Goal: Task Accomplishment & Management: Use online tool/utility

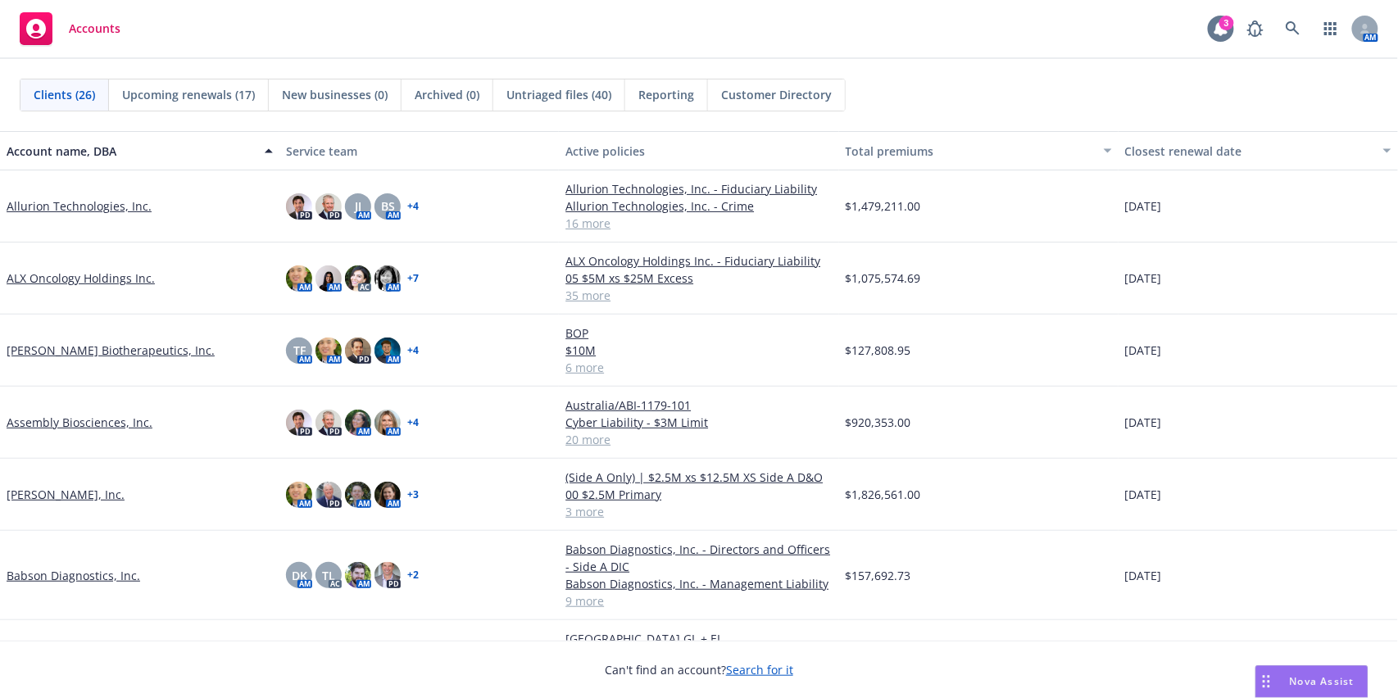
click at [1216, 30] on icon at bounding box center [1221, 28] width 13 height 15
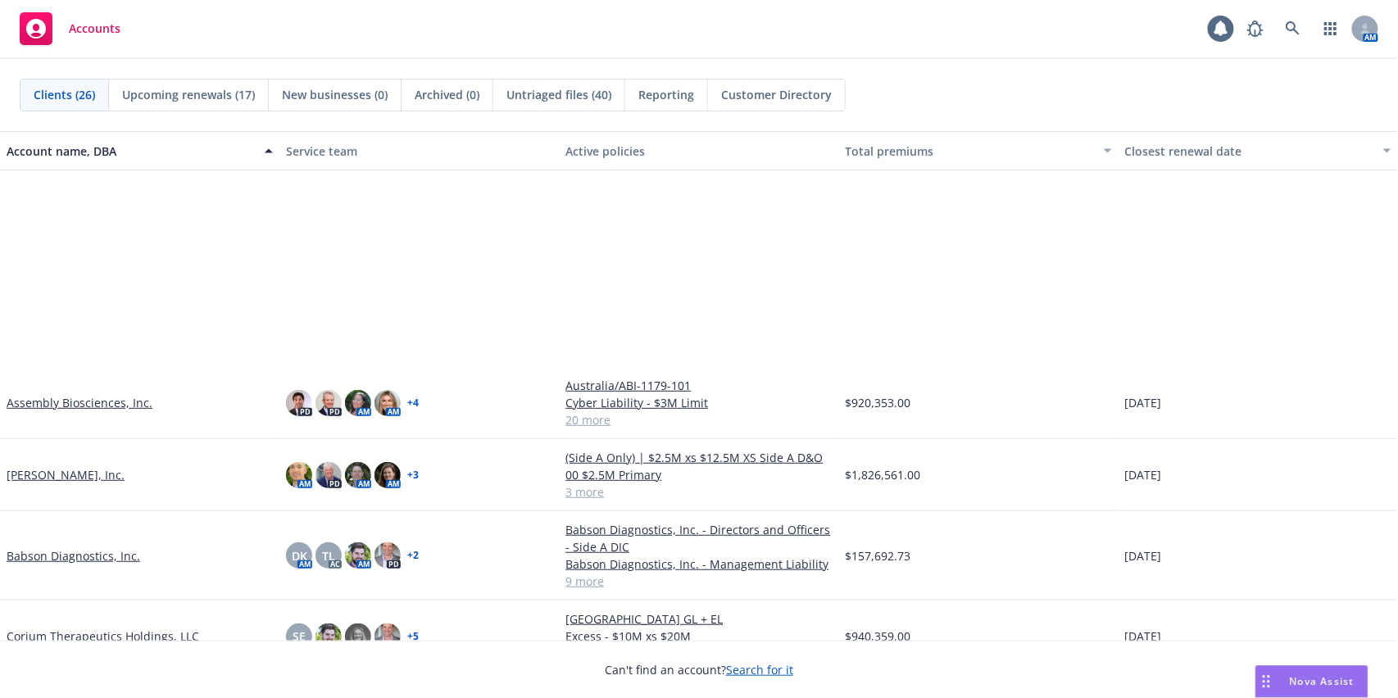
scroll to position [308, 0]
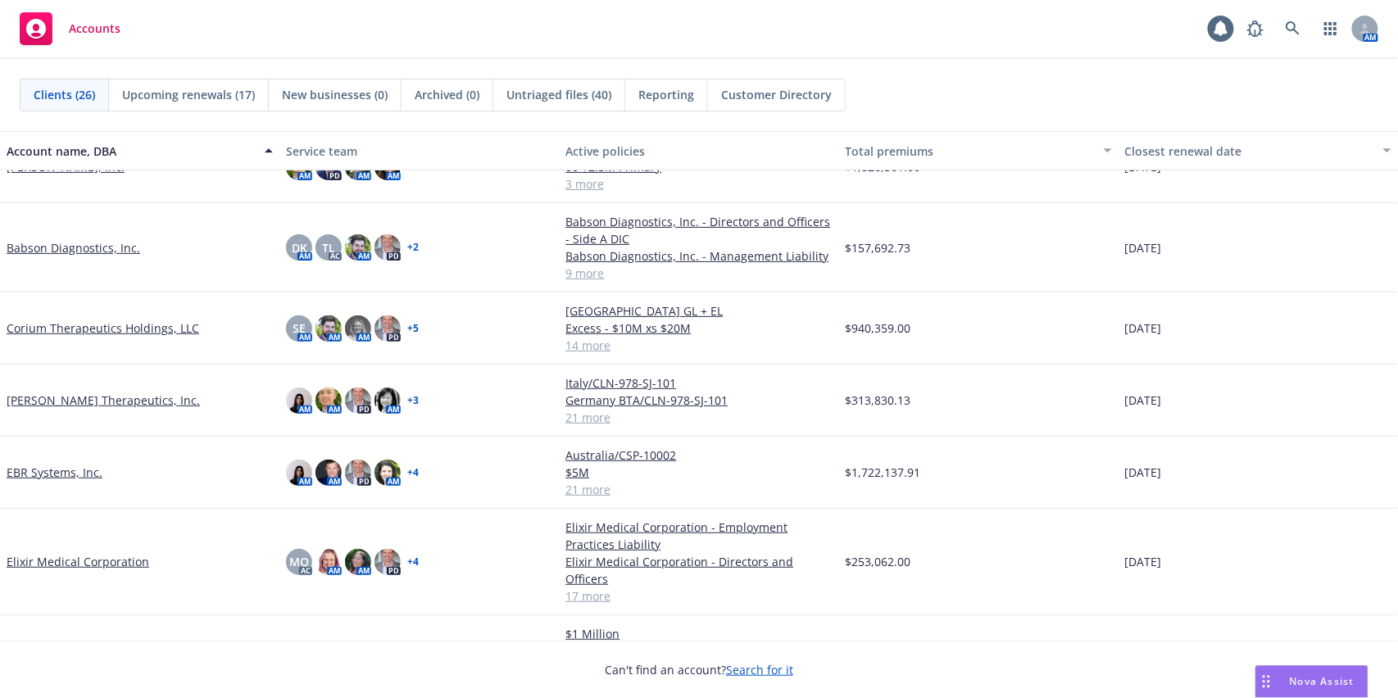
click at [66, 466] on link "EBR Systems, Inc." at bounding box center [55, 472] width 96 height 17
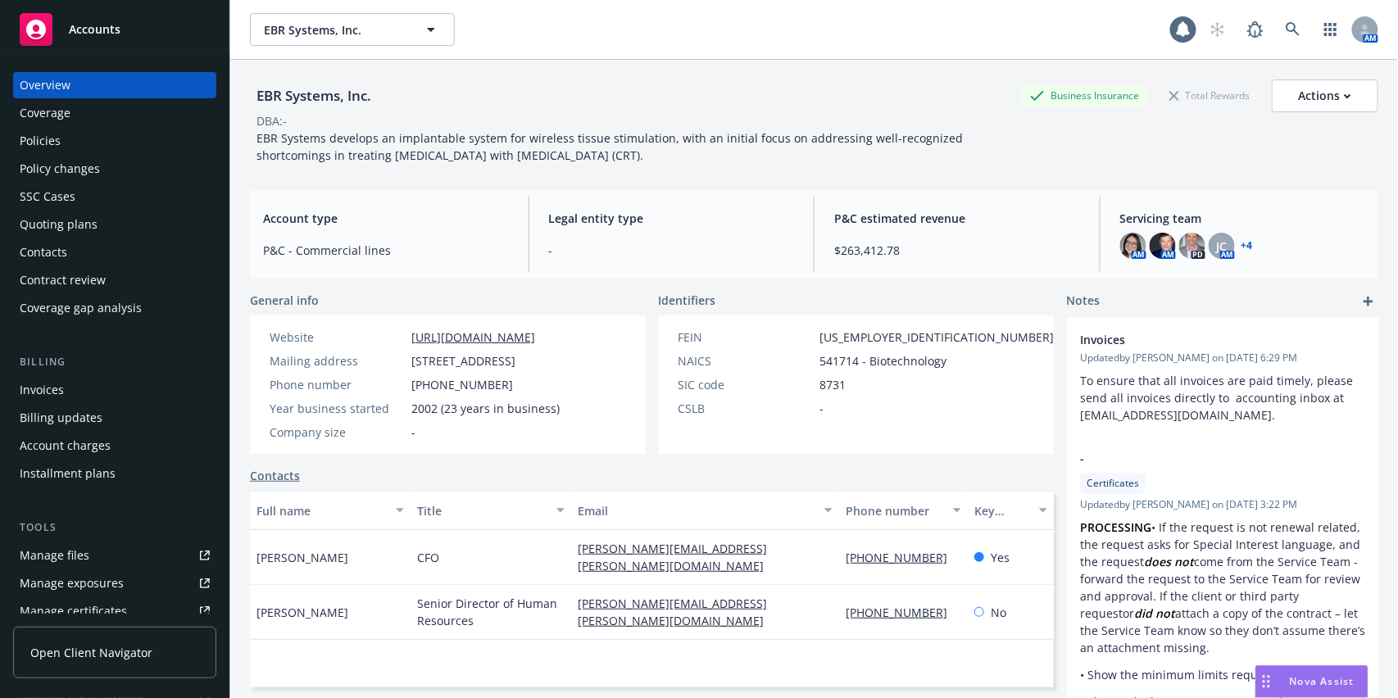
click at [67, 140] on div "Policies" at bounding box center [115, 141] width 190 height 26
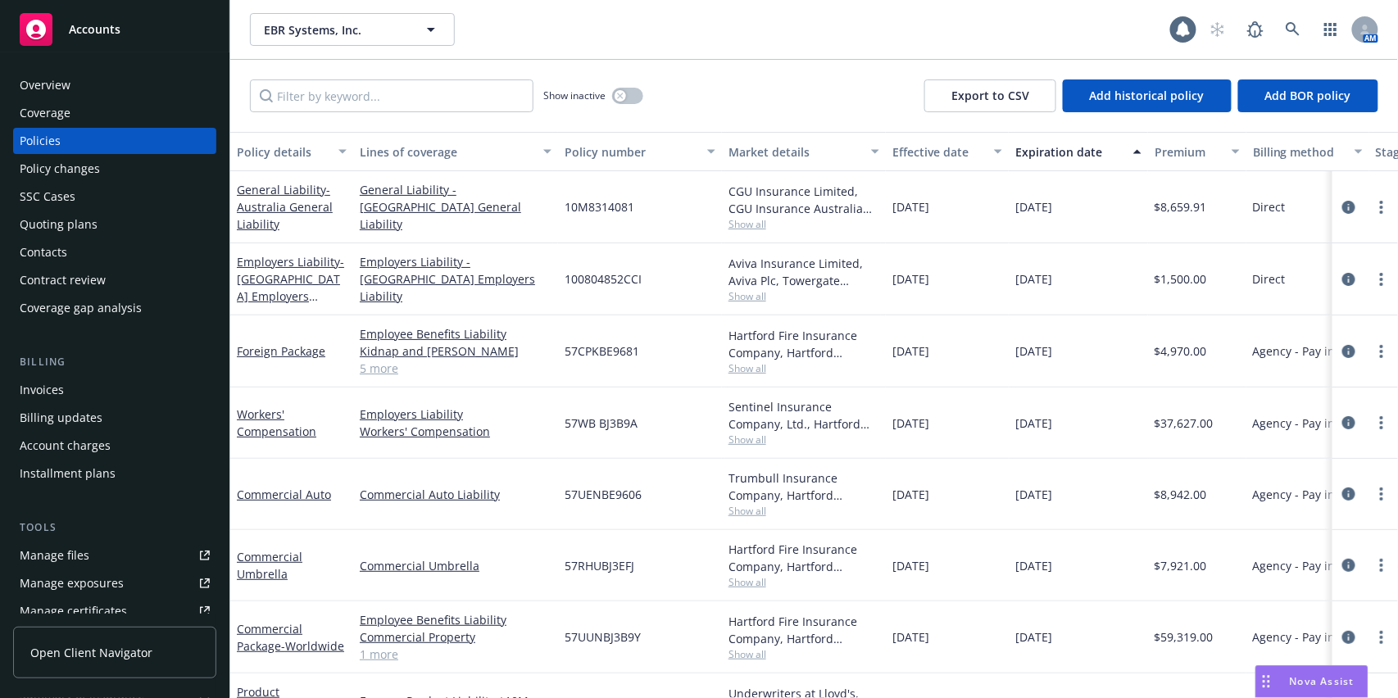
click at [931, 154] on div "Effective date" at bounding box center [939, 151] width 92 height 17
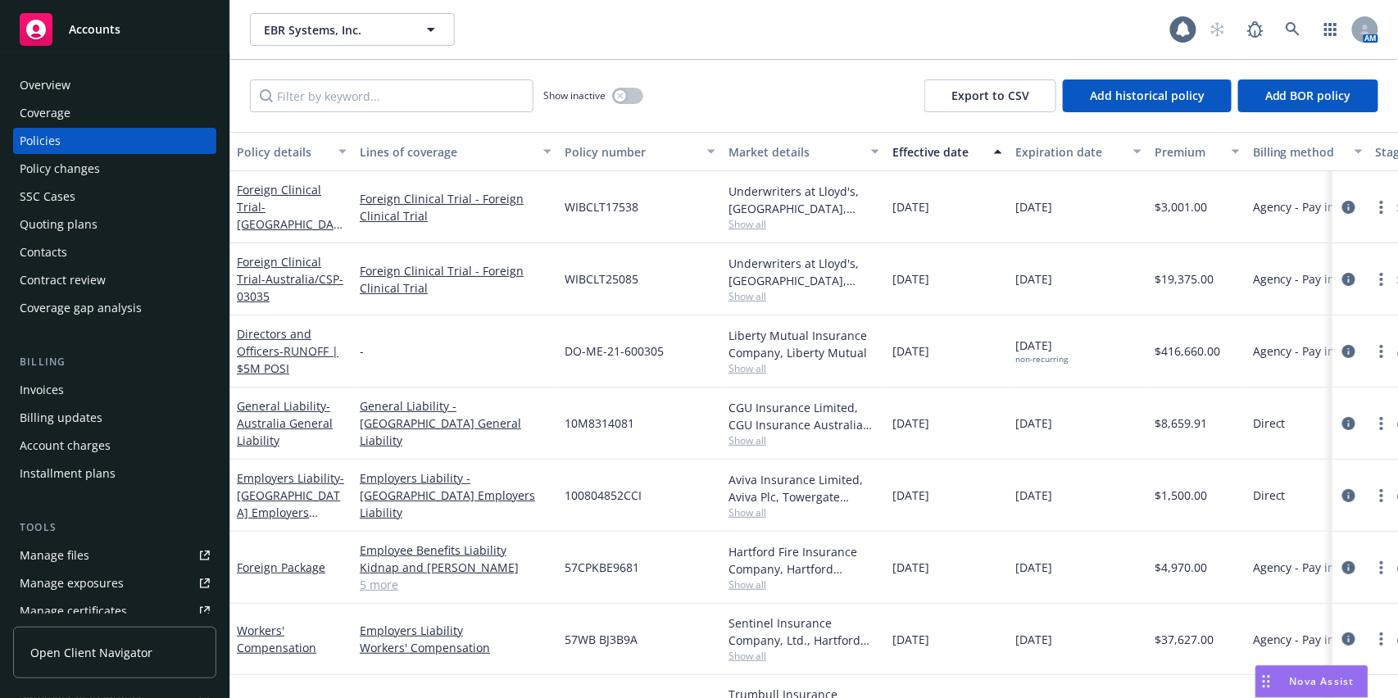
click at [931, 154] on div "Effective date" at bounding box center [939, 151] width 92 height 17
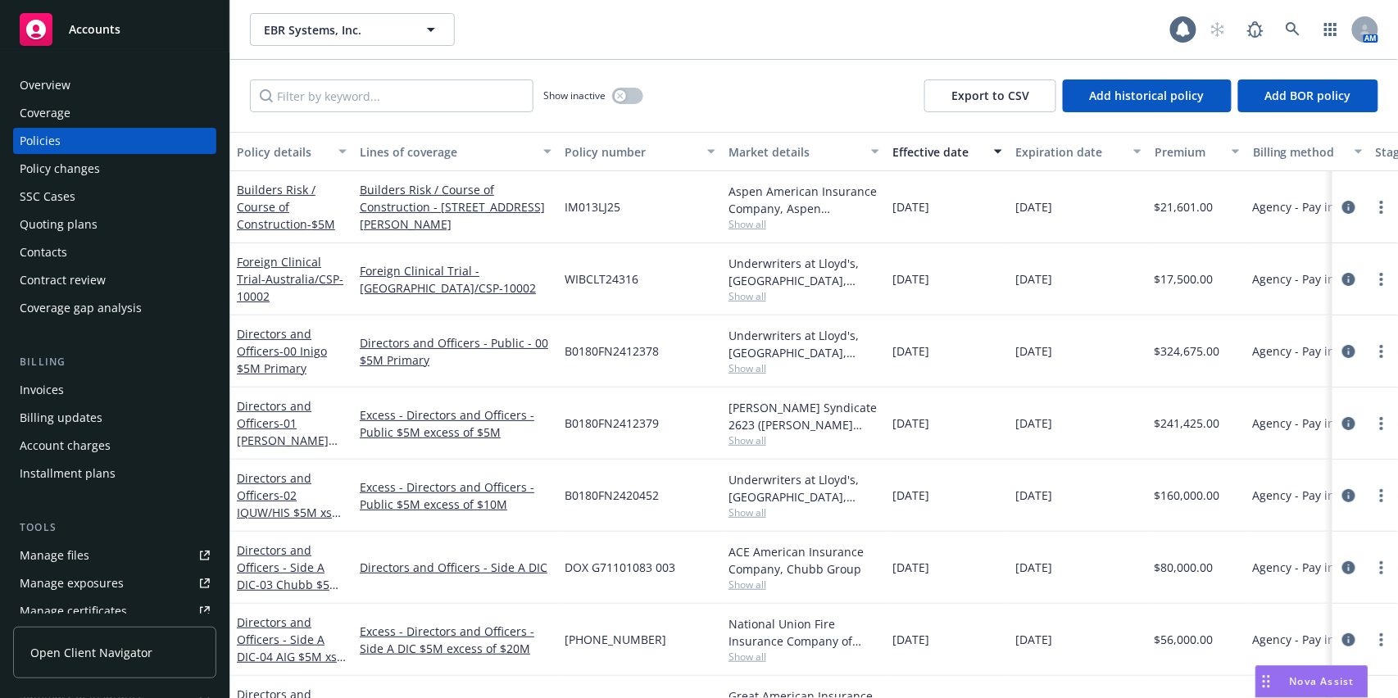
click at [931, 154] on div "Effective date" at bounding box center [939, 151] width 92 height 17
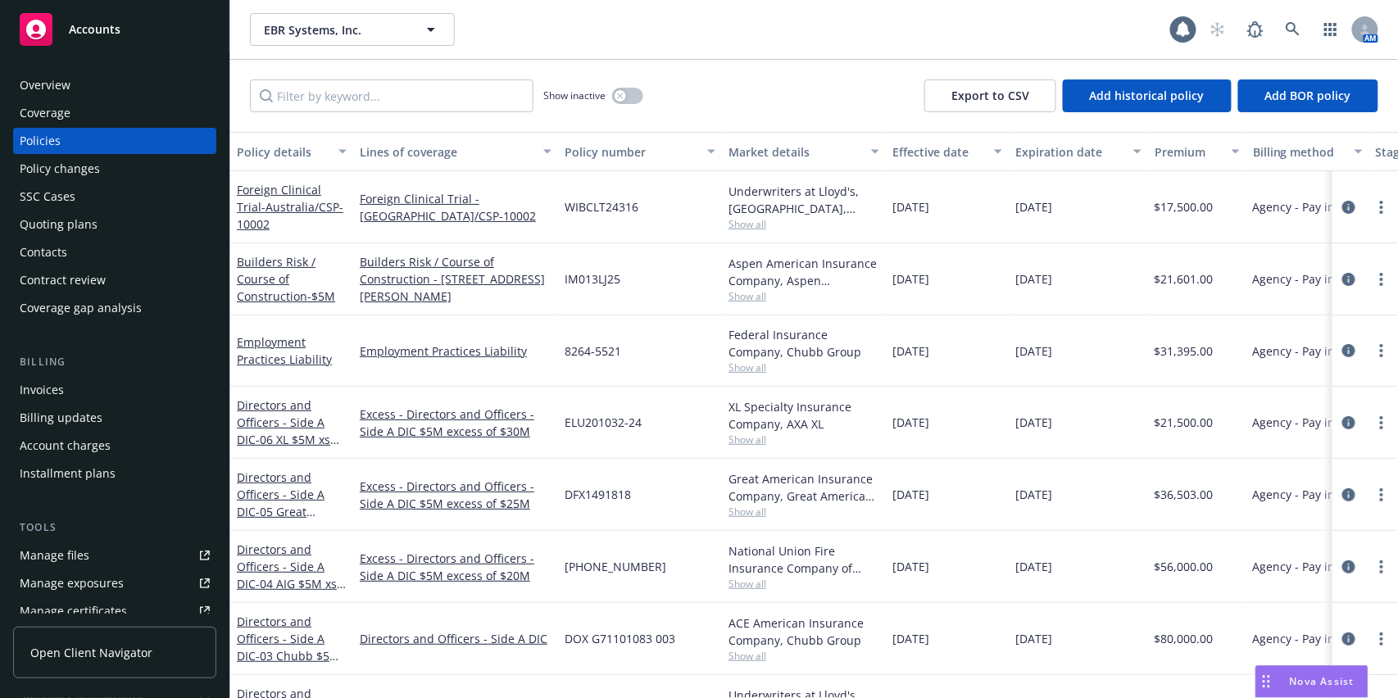
click at [931, 154] on div "Effective date" at bounding box center [939, 151] width 92 height 17
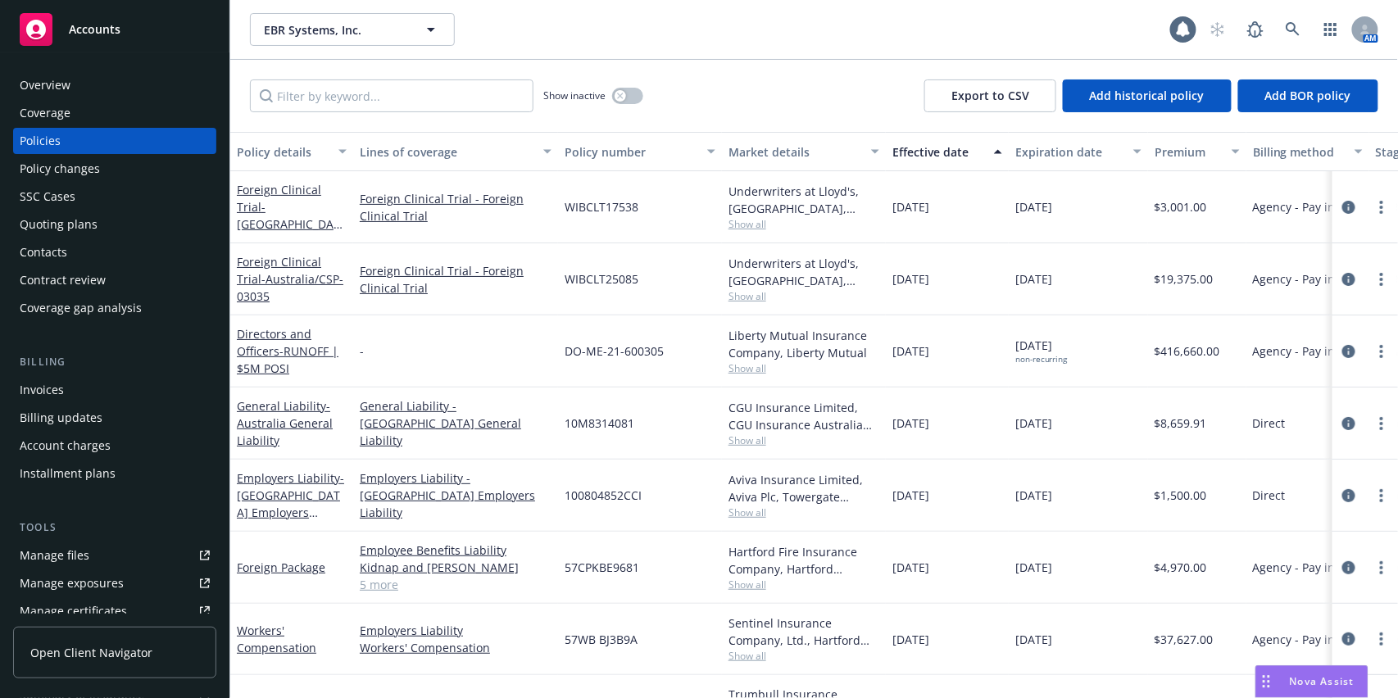
click at [1042, 139] on button "Expiration date" at bounding box center [1078, 151] width 139 height 39
click at [1045, 149] on div "Expiration date" at bounding box center [1070, 151] width 108 height 17
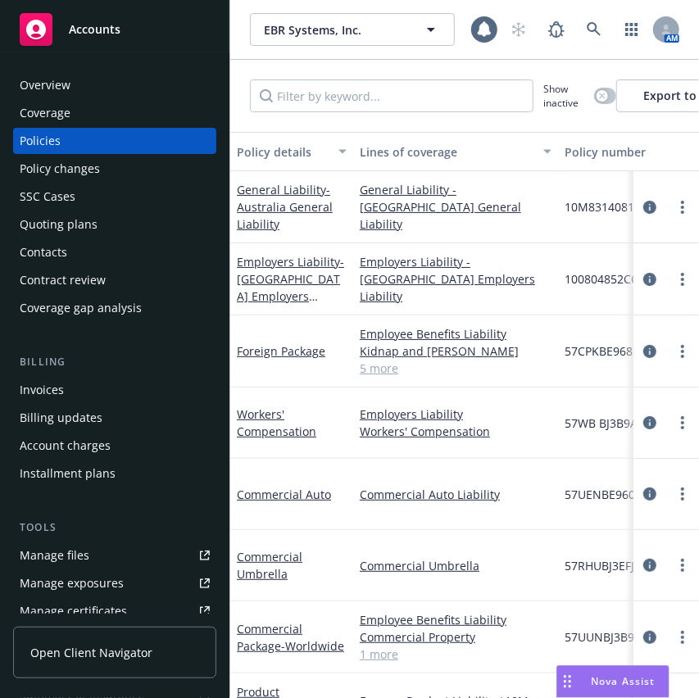
click at [51, 161] on div "Policy changes" at bounding box center [60, 169] width 80 height 26
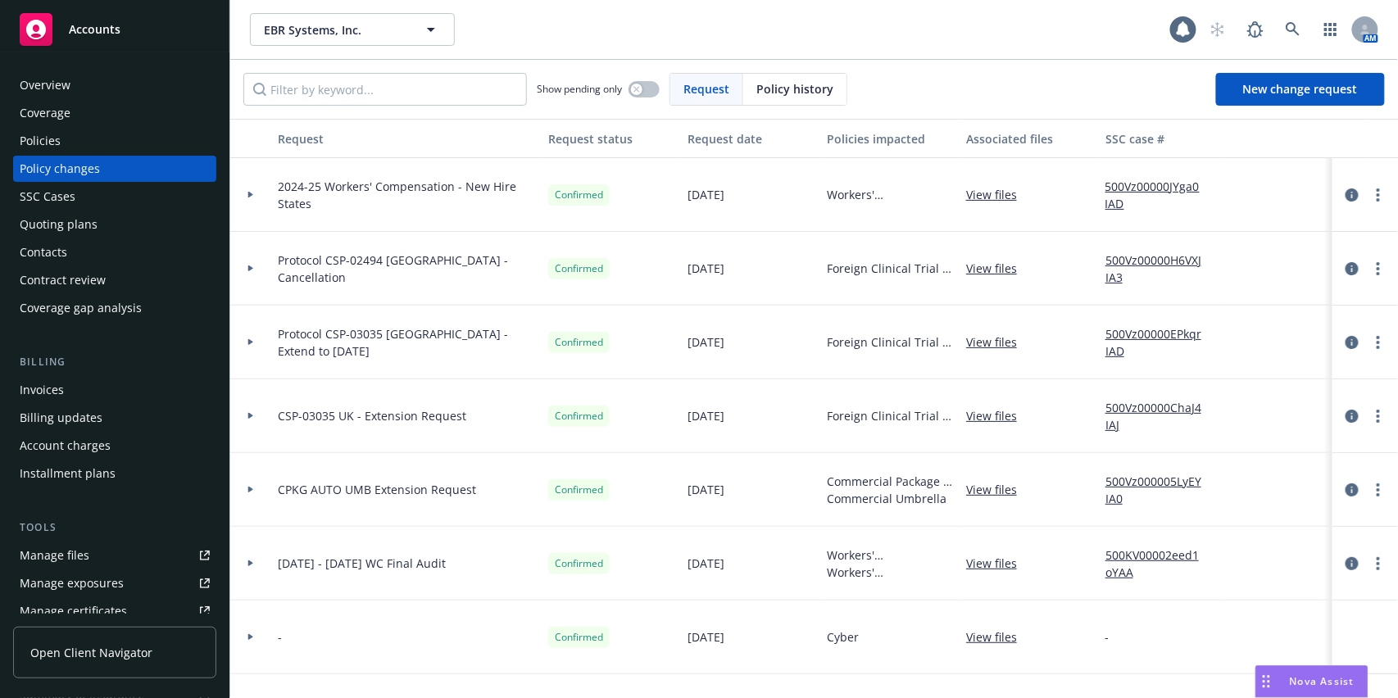
click at [251, 189] on div at bounding box center [250, 195] width 41 height 74
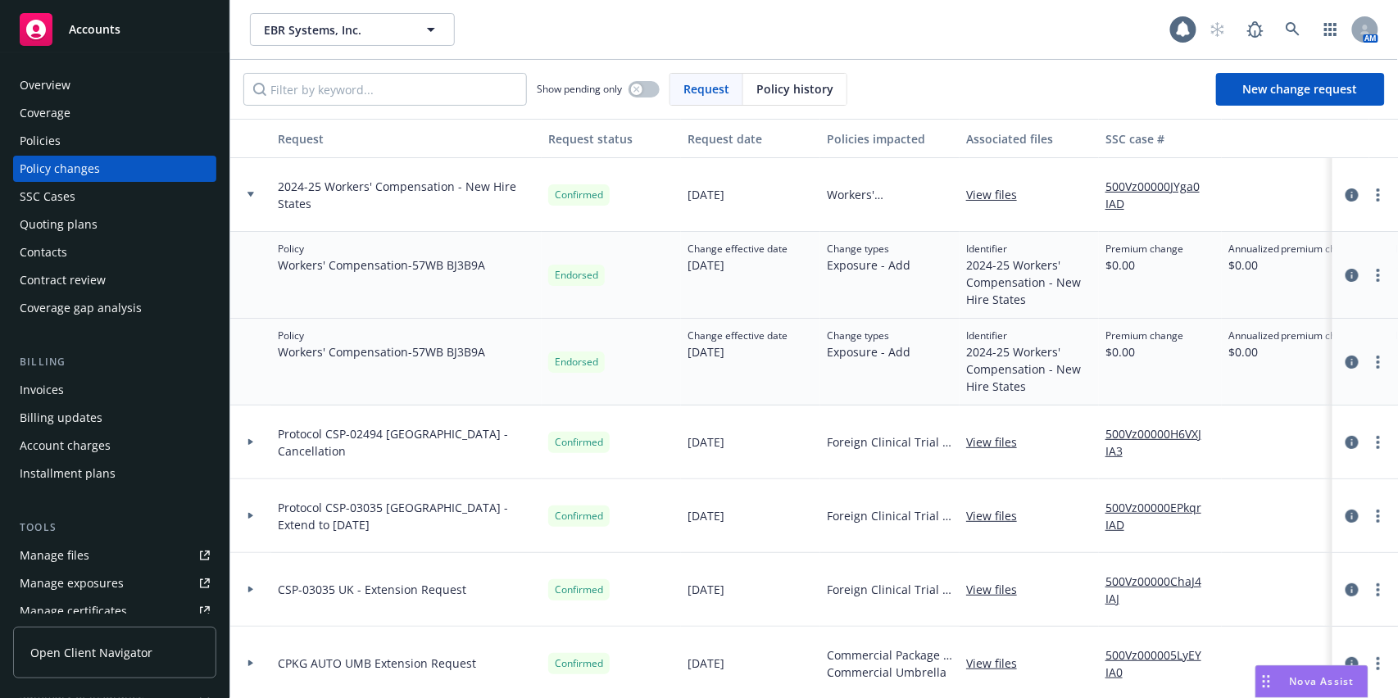
click at [61, 131] on div "Policies" at bounding box center [115, 141] width 190 height 26
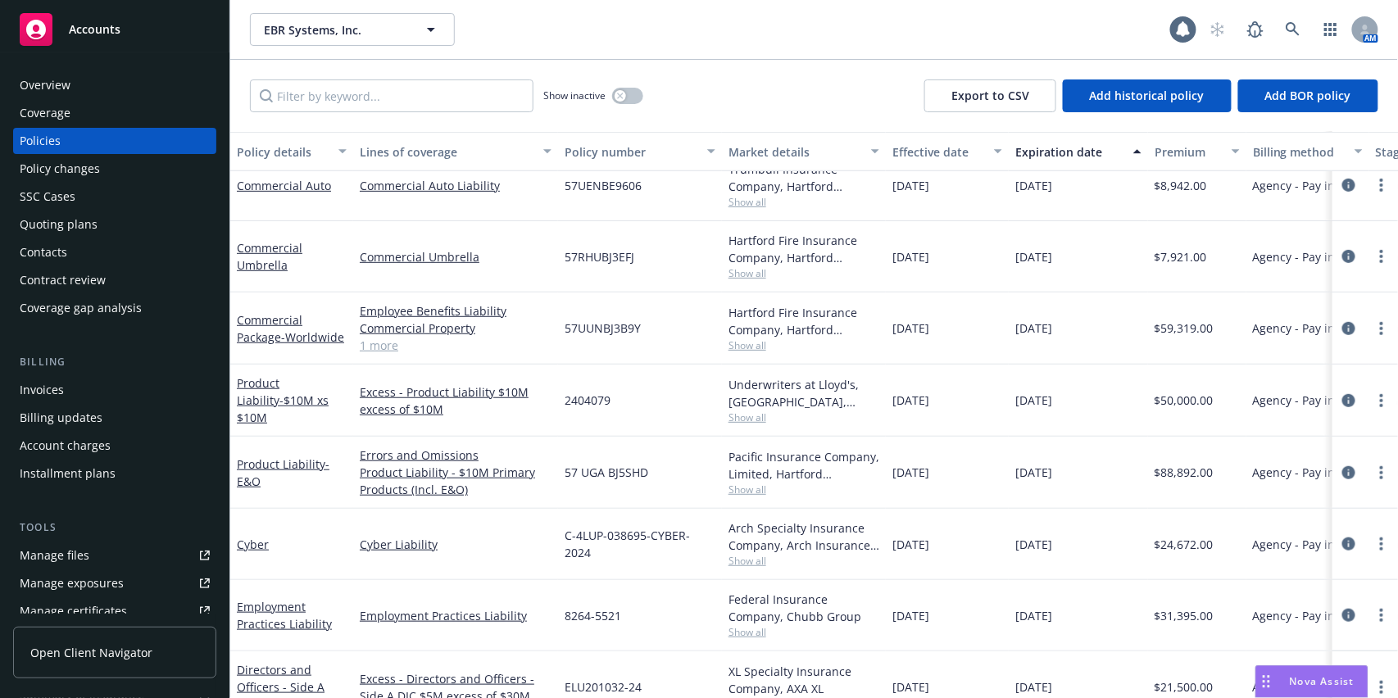
scroll to position [293, 0]
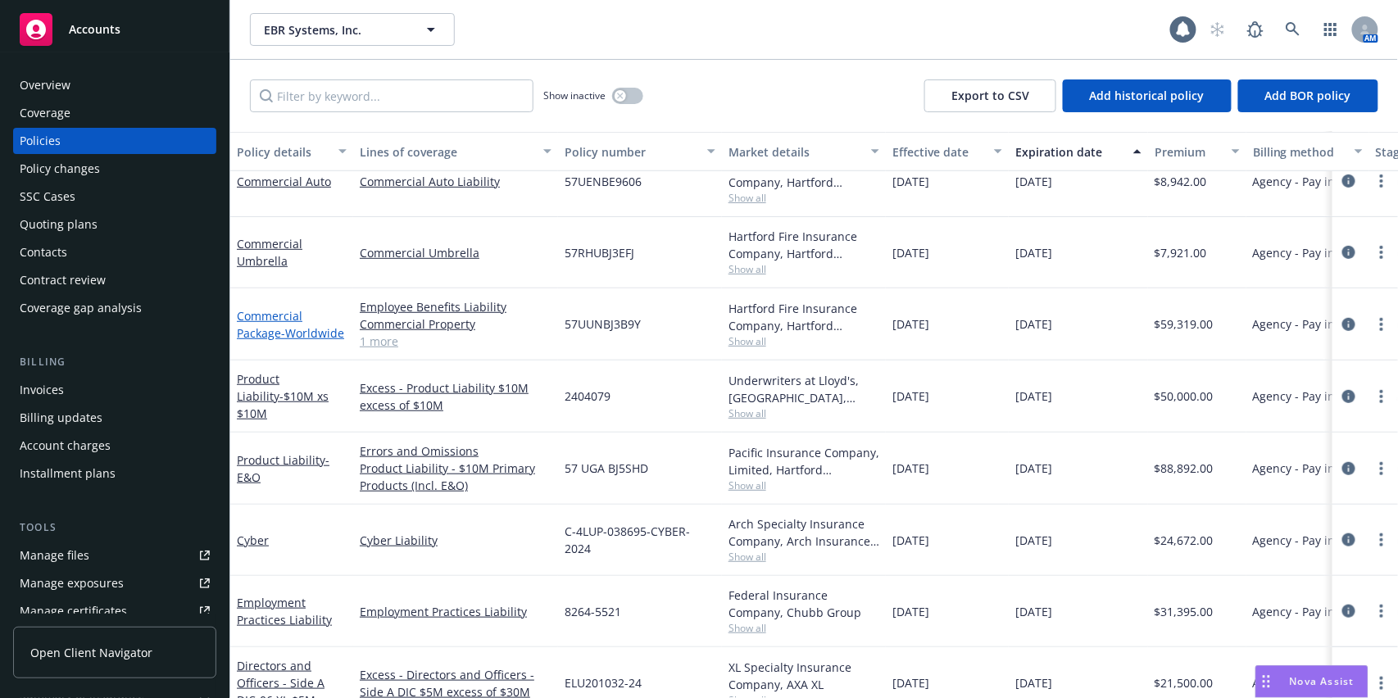
click at [266, 330] on link "Commercial Package - Worldwide" at bounding box center [290, 324] width 107 height 33
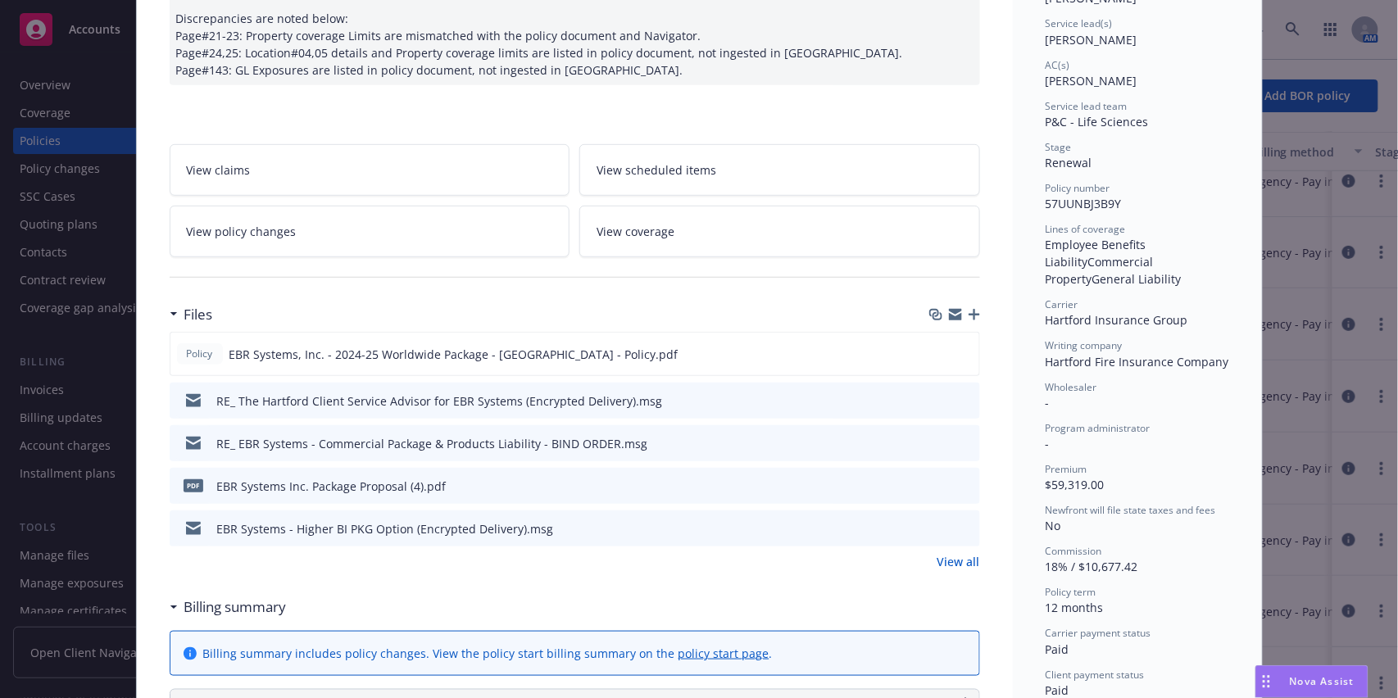
scroll to position [339, 0]
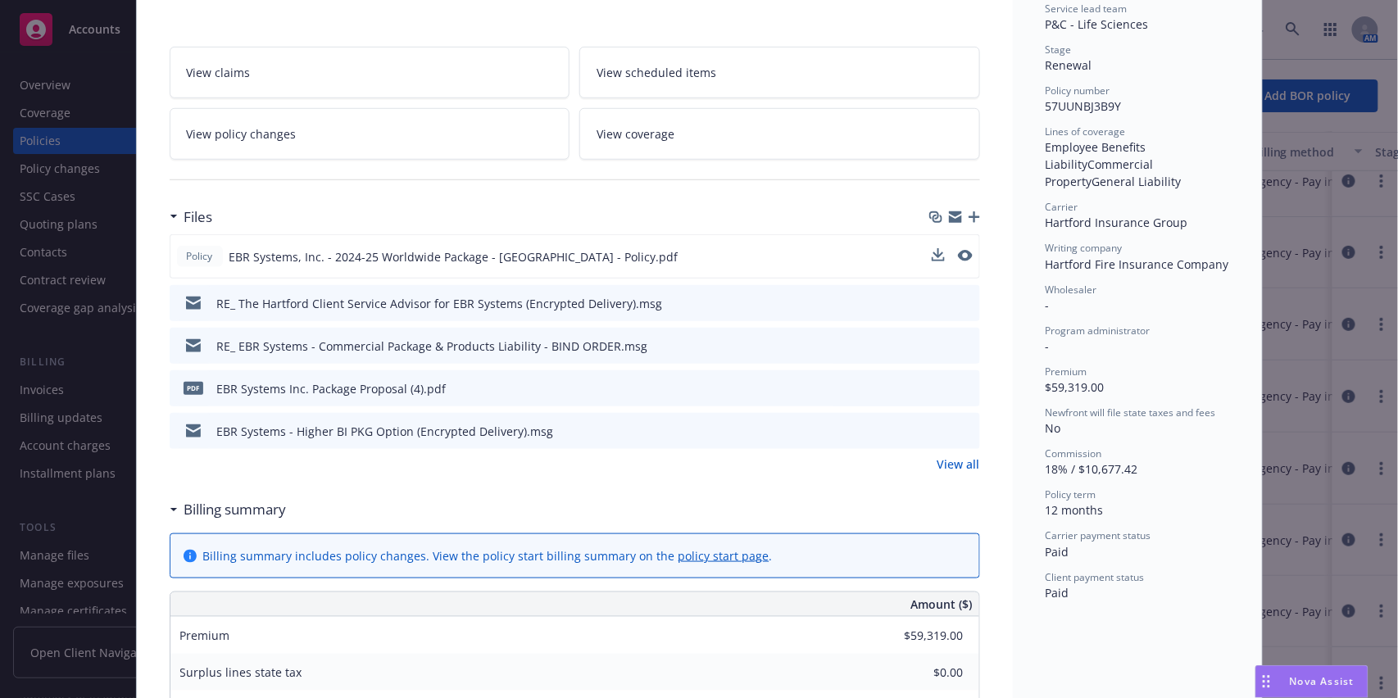
click at [948, 253] on div at bounding box center [952, 256] width 41 height 17
click at [957, 252] on icon "preview file" at bounding box center [964, 255] width 15 height 11
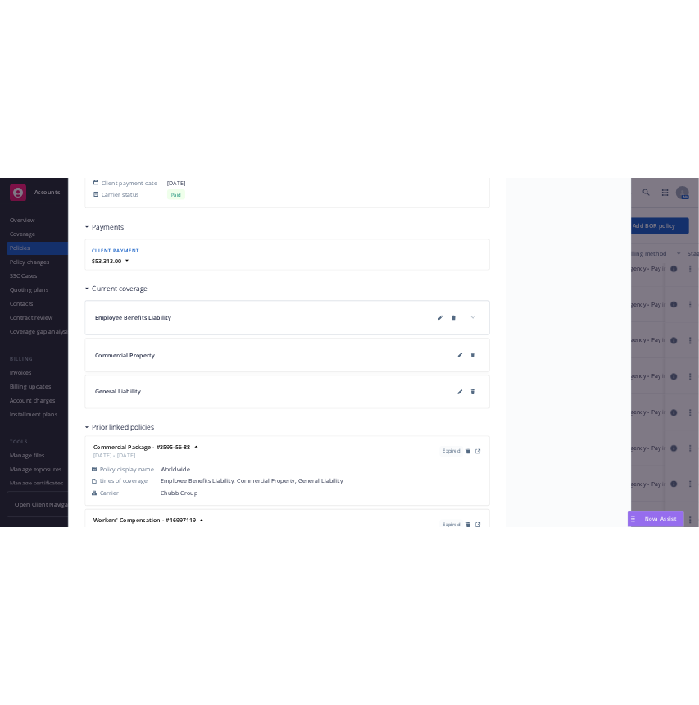
scroll to position [1711, 0]
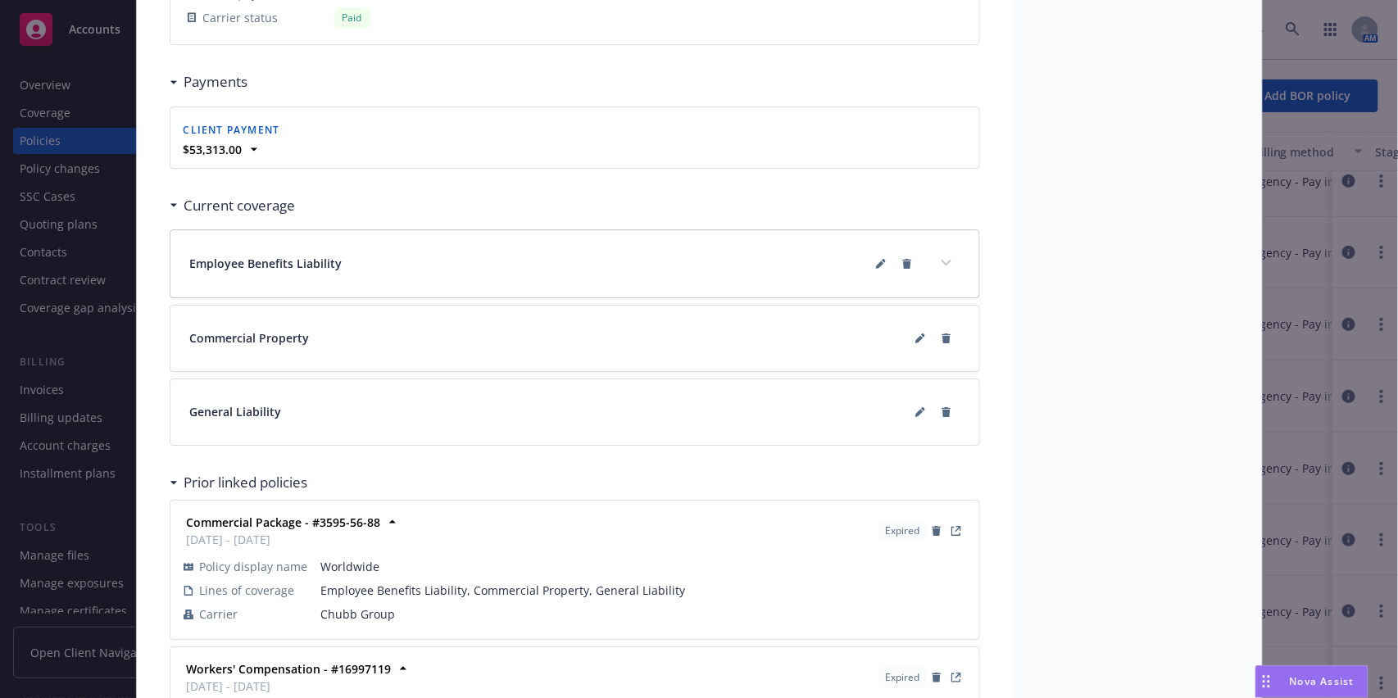
click at [482, 414] on div "General Liability" at bounding box center [575, 412] width 770 height 26
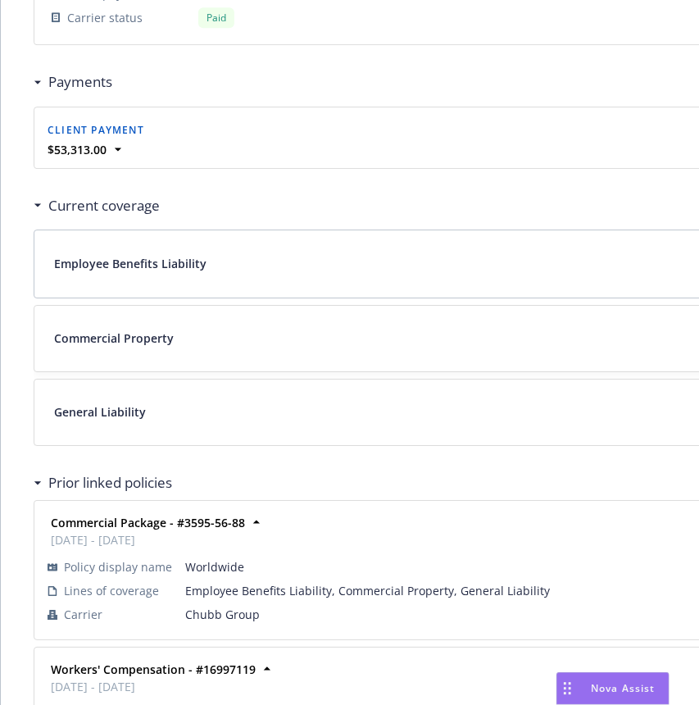
click at [602, 87] on div "Payments" at bounding box center [439, 82] width 811 height 34
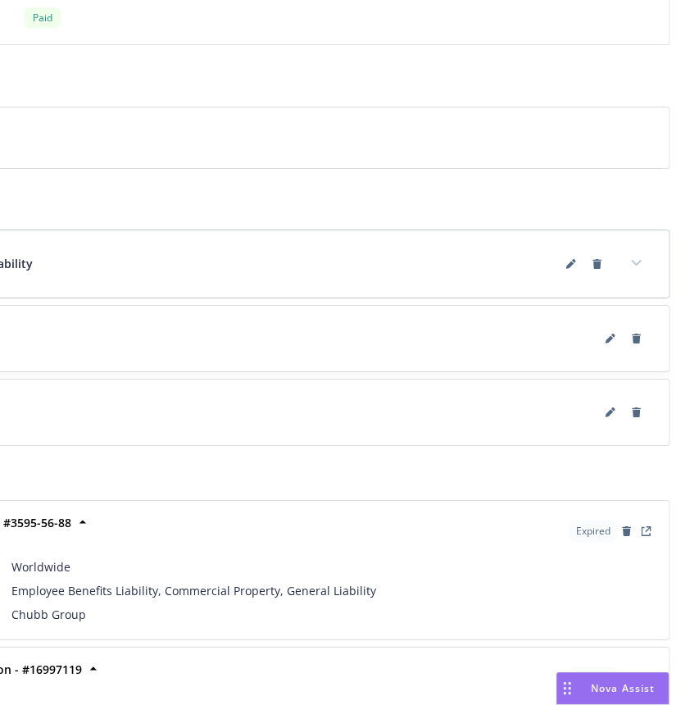
scroll to position [1711, 175]
click at [604, 412] on button at bounding box center [610, 412] width 26 height 26
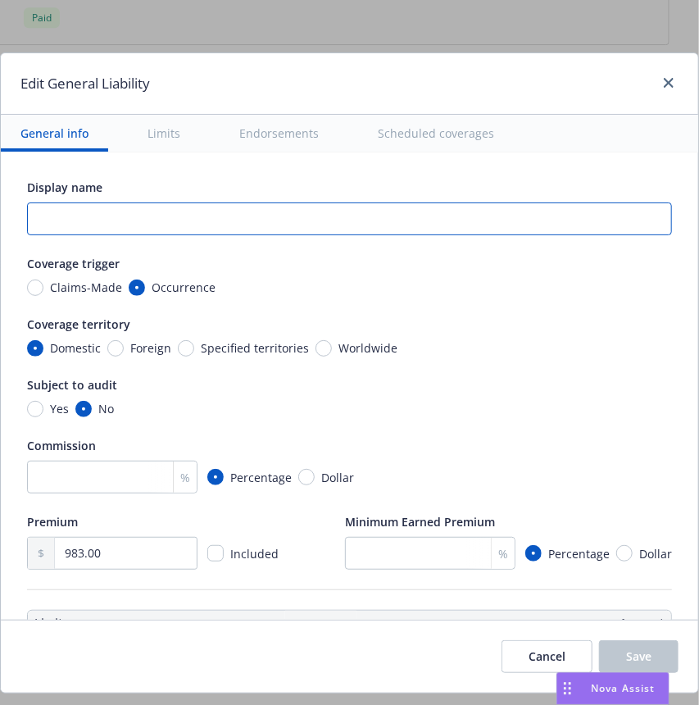
click at [333, 220] on input "text" at bounding box center [349, 218] width 645 height 33
type input "Domestic General Liability"
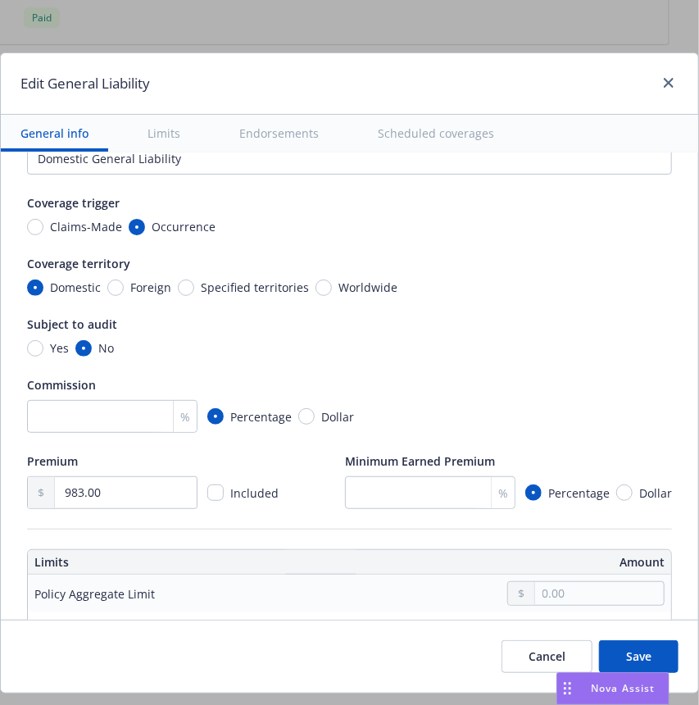
scroll to position [62, 0]
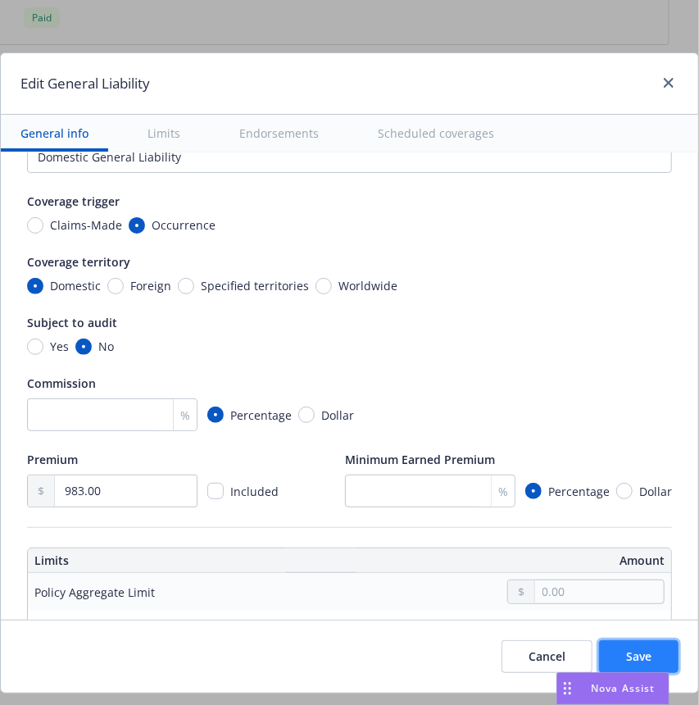
click at [626, 662] on span "Save" at bounding box center [638, 656] width 25 height 16
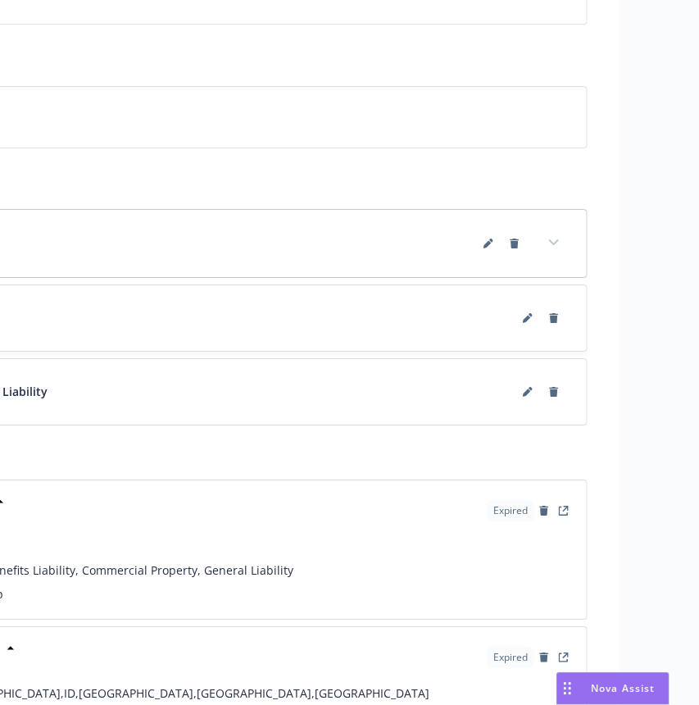
scroll to position [1732, 257]
click at [525, 393] on icon at bounding box center [527, 392] width 10 height 10
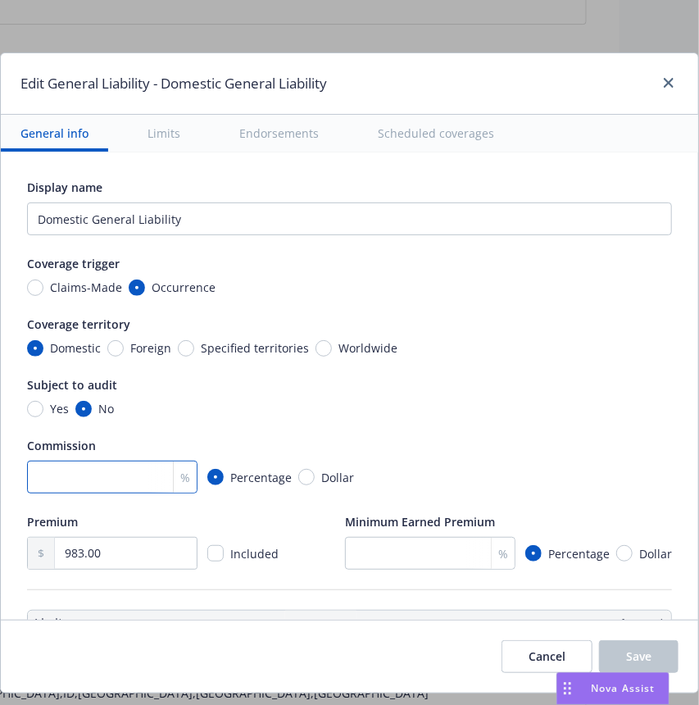
click at [126, 463] on input "number" at bounding box center [112, 477] width 170 height 33
type input "18"
click at [428, 438] on div "Commission" at bounding box center [349, 445] width 645 height 17
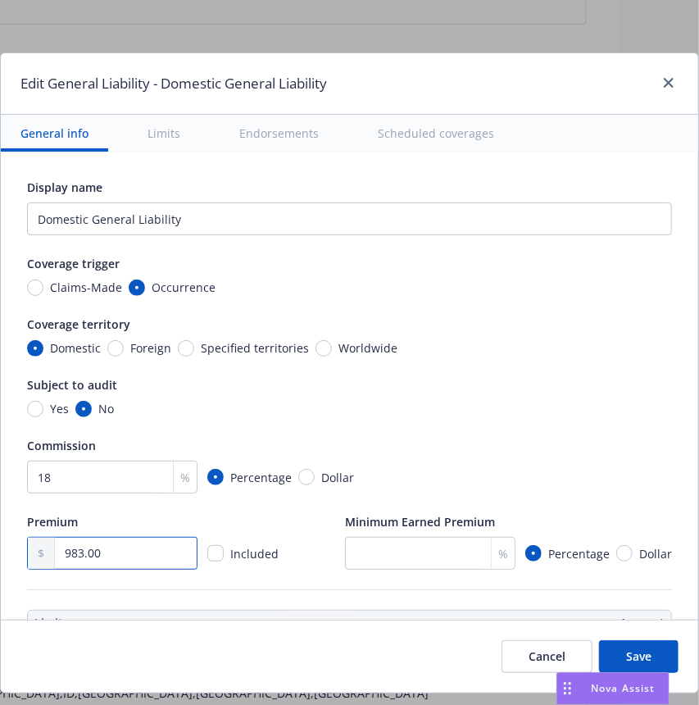
click at [78, 561] on input "983.00" at bounding box center [126, 553] width 142 height 31
type input "9.00"
type input "836.00"
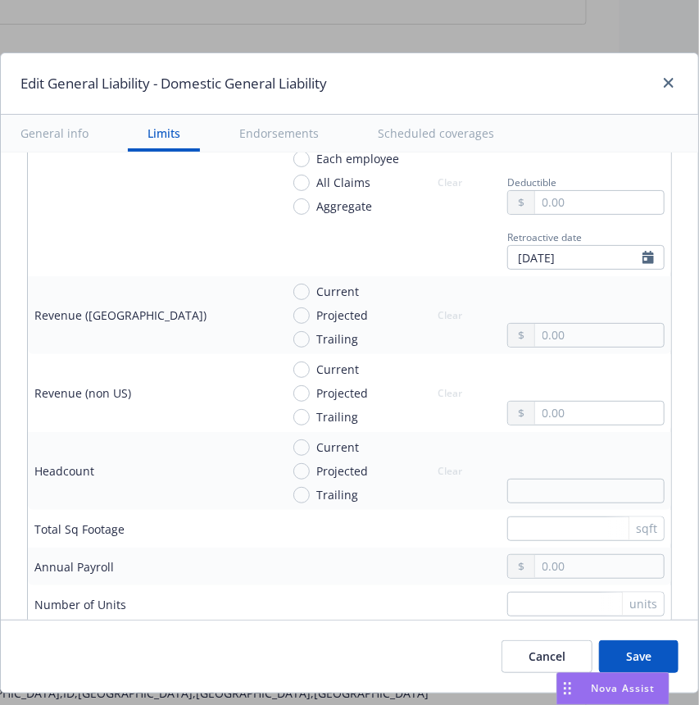
scroll to position [1152, 0]
click at [302, 289] on input "Current" at bounding box center [301, 291] width 16 height 16
radio input "true"
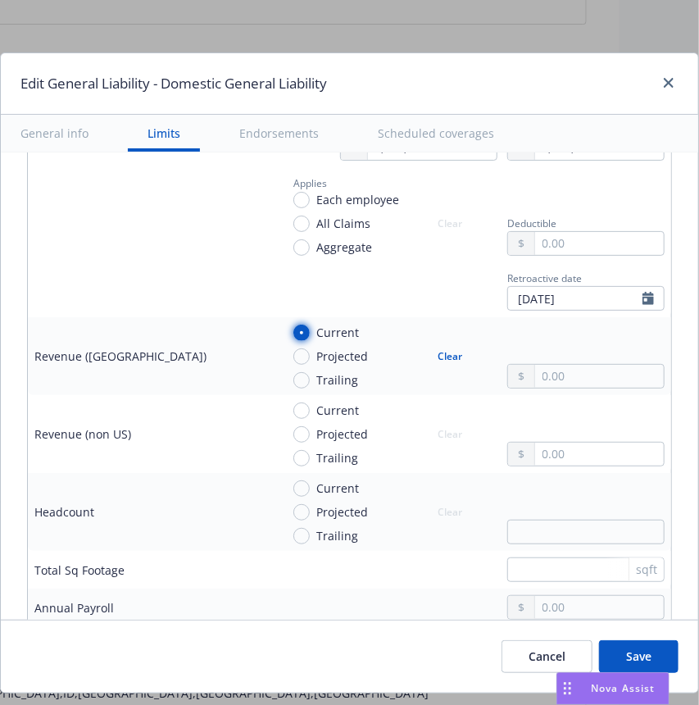
scroll to position [1080, 0]
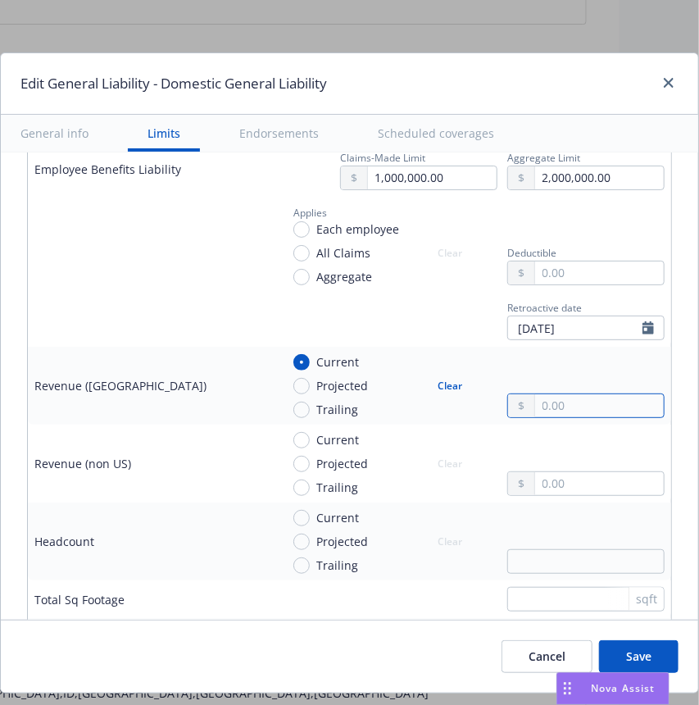
click at [555, 413] on input "text" at bounding box center [599, 405] width 129 height 23
type input "10,000,000.00"
click at [535, 355] on div "10,000,000.00" at bounding box center [585, 385] width 157 height 65
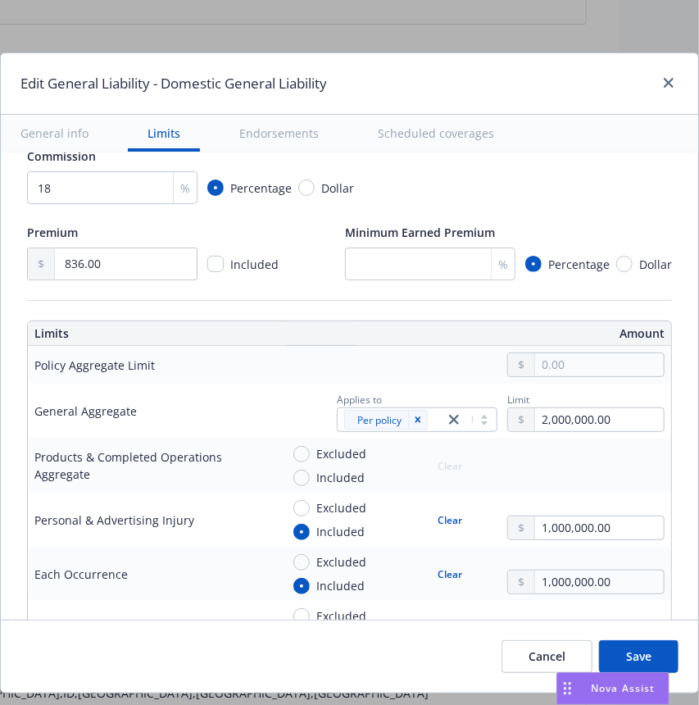
scroll to position [421, 0]
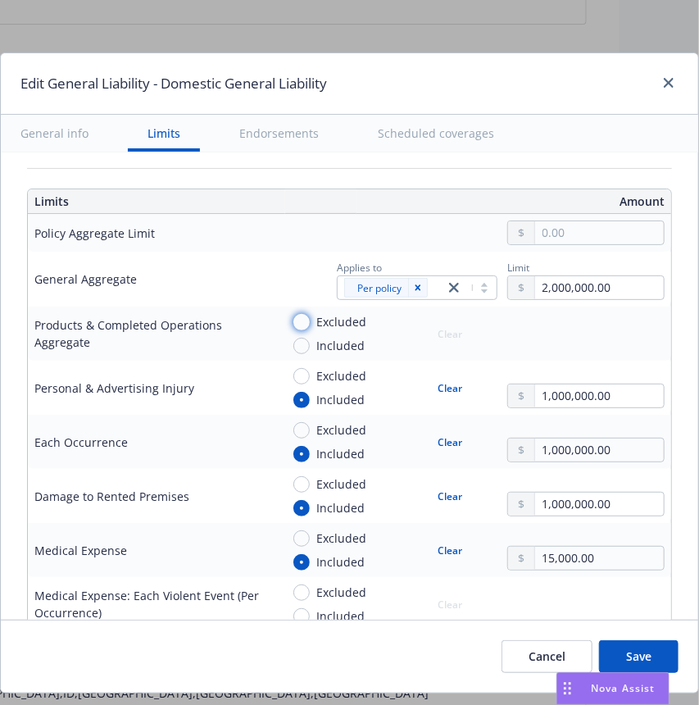
click at [298, 316] on input "Excluded" at bounding box center [301, 322] width 16 height 16
radio input "true"
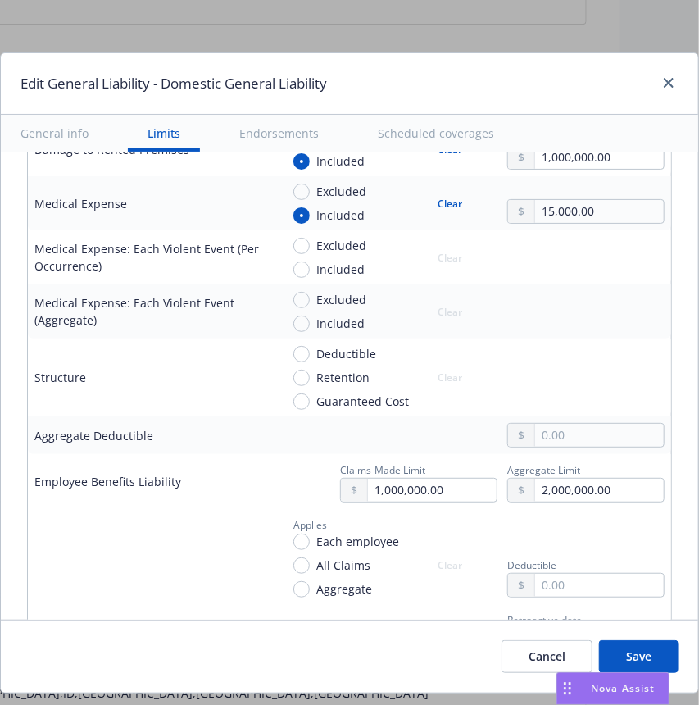
scroll to position [769, 0]
click at [307, 399] on input "Guaranteed Cost" at bounding box center [301, 401] width 16 height 16
radio input "true"
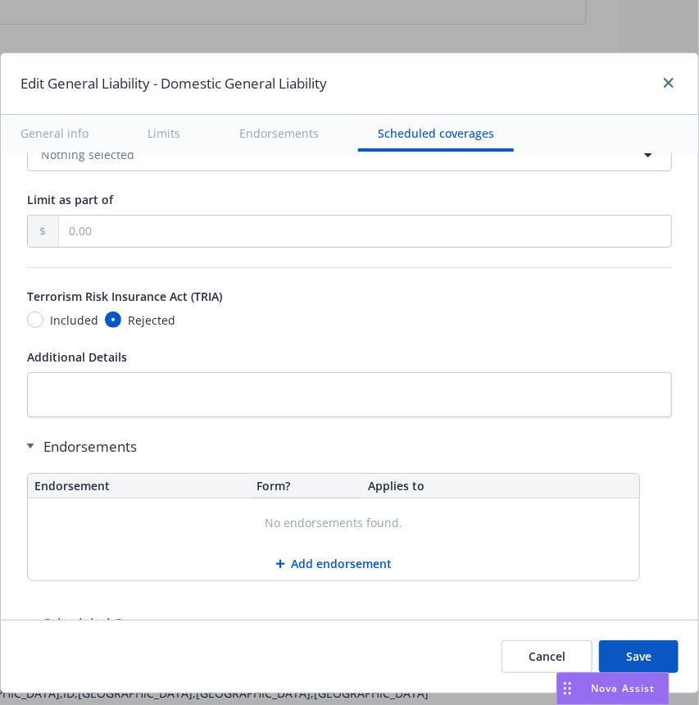
scroll to position [2184, 0]
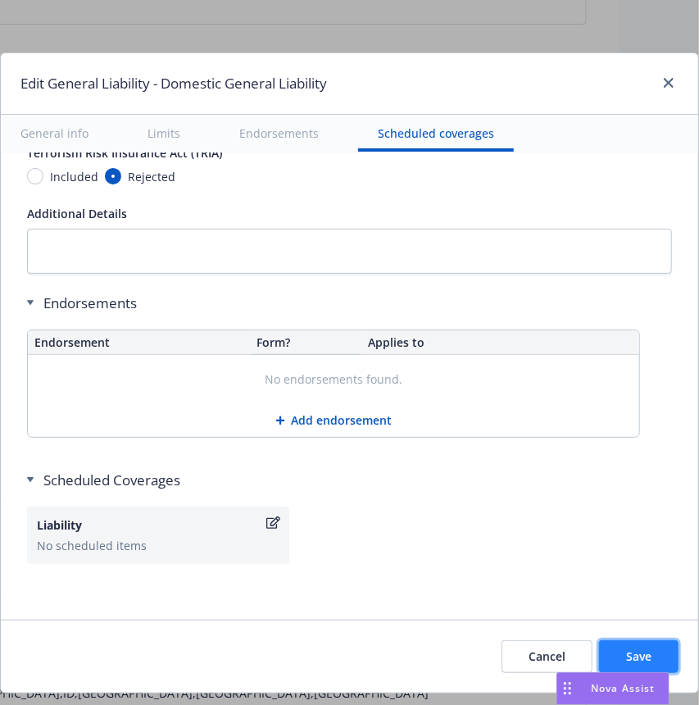
click at [626, 655] on span "Save" at bounding box center [638, 656] width 25 height 16
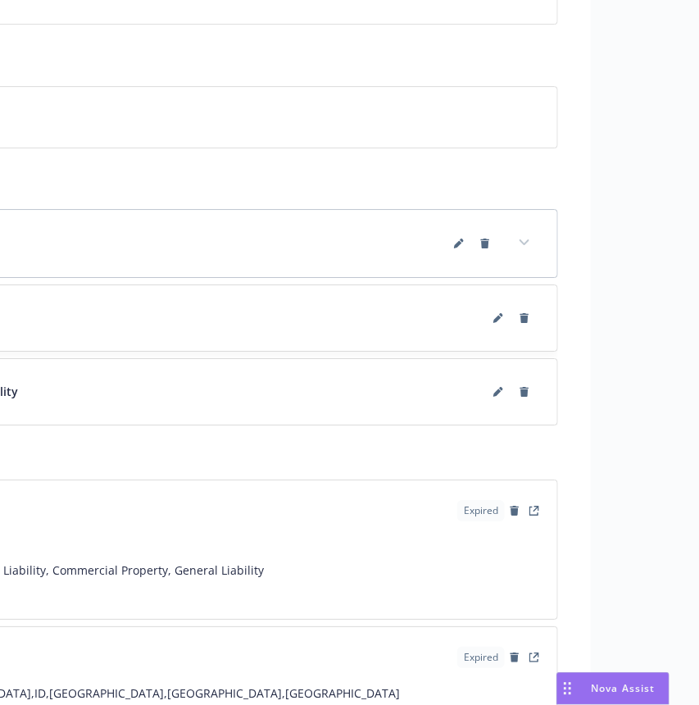
scroll to position [1732, 293]
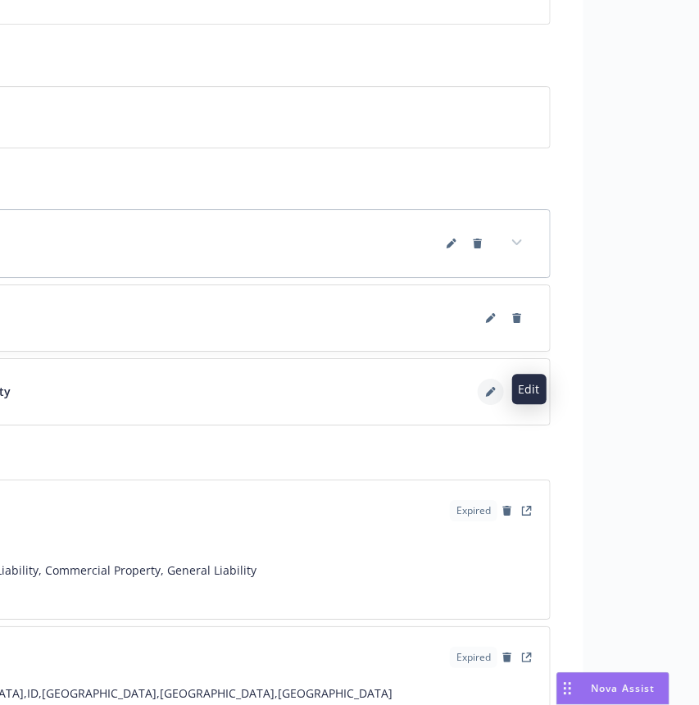
click at [482, 393] on button at bounding box center [491, 392] width 26 height 26
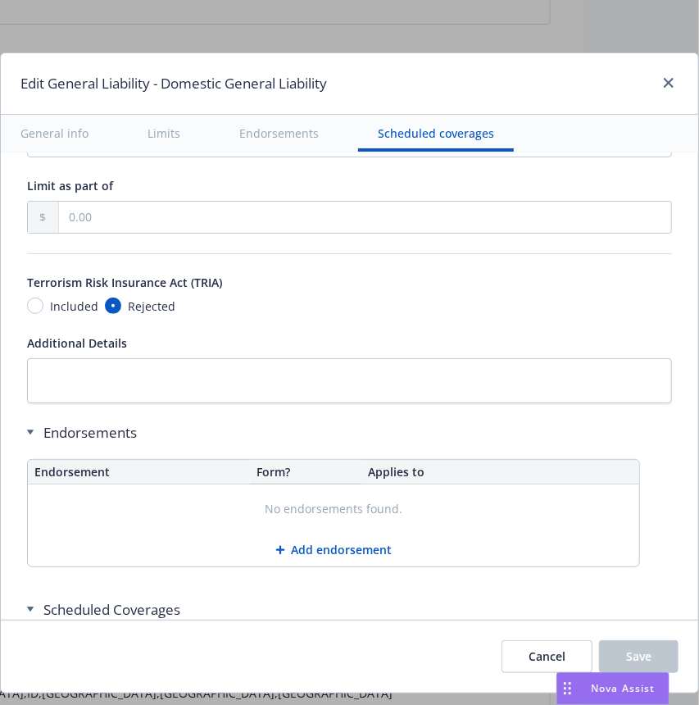
scroll to position [2056, 0]
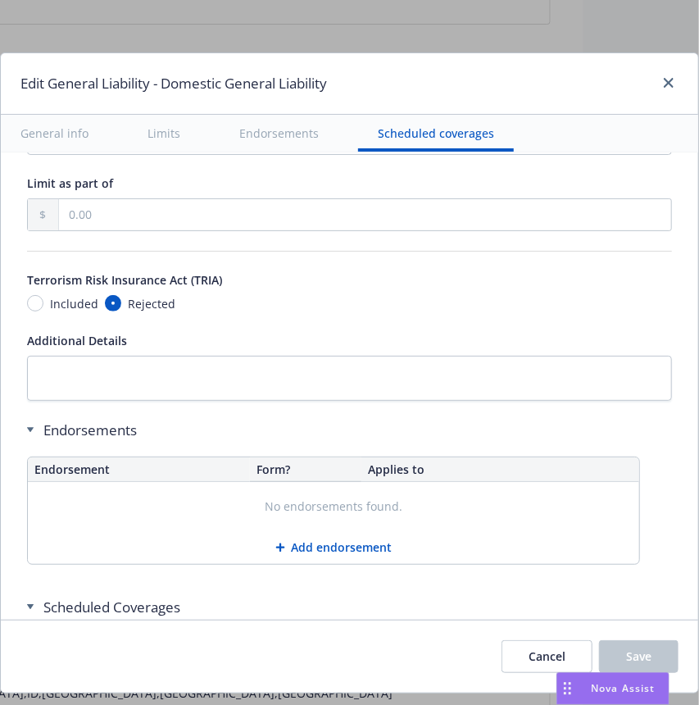
click at [305, 550] on button "Add endorsement" at bounding box center [333, 547] width 611 height 33
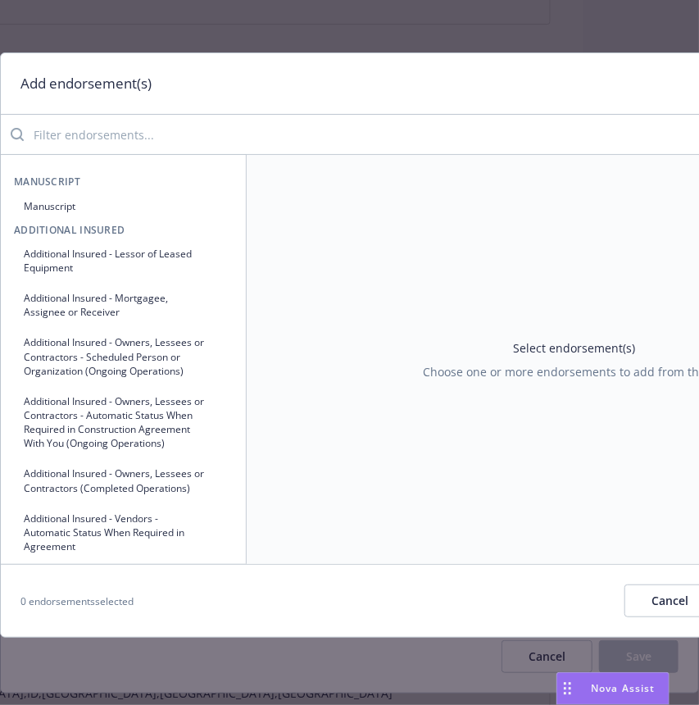
click at [186, 162] on div "Manuscript Manuscript Additional Insured Additional Insured - Lessor of Leased …" at bounding box center [124, 359] width 246 height 409
click at [187, 134] on input "search" at bounding box center [463, 134] width 879 height 33
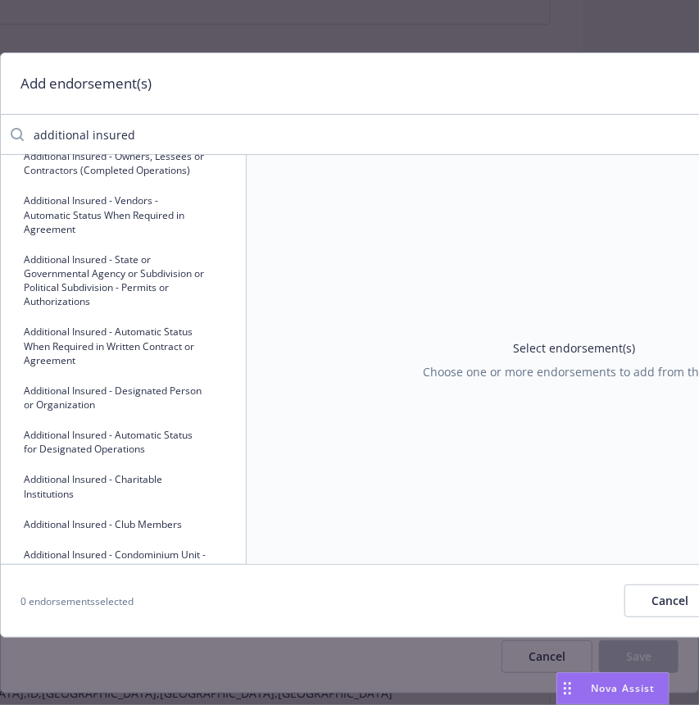
scroll to position [270, 0]
type input "additional insured"
click at [207, 372] on button "Additional Insured - Automatic Status When Required in Written Contract or Agre…" at bounding box center [123, 344] width 219 height 55
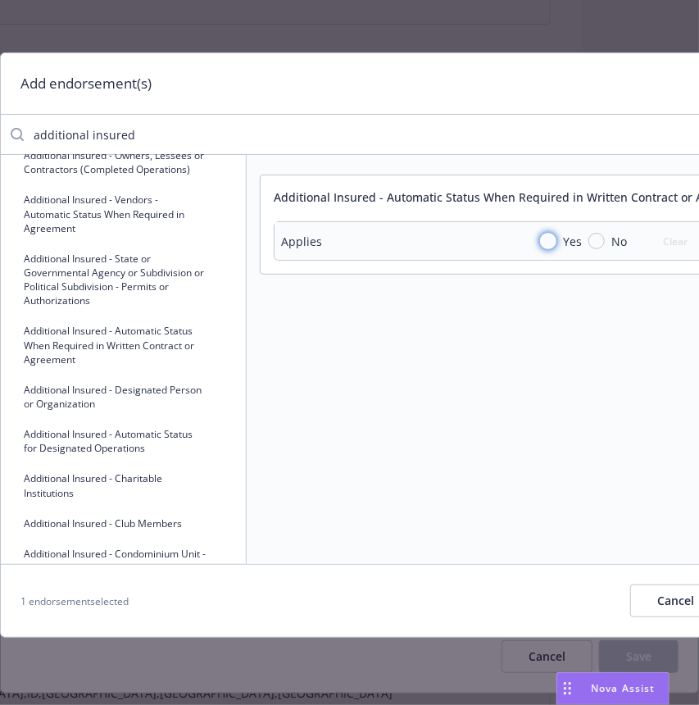
click at [544, 238] on input "Yes" at bounding box center [548, 241] width 16 height 16
radio input "true"
click at [357, 134] on input "additional insured" at bounding box center [463, 134] width 879 height 33
type input "a"
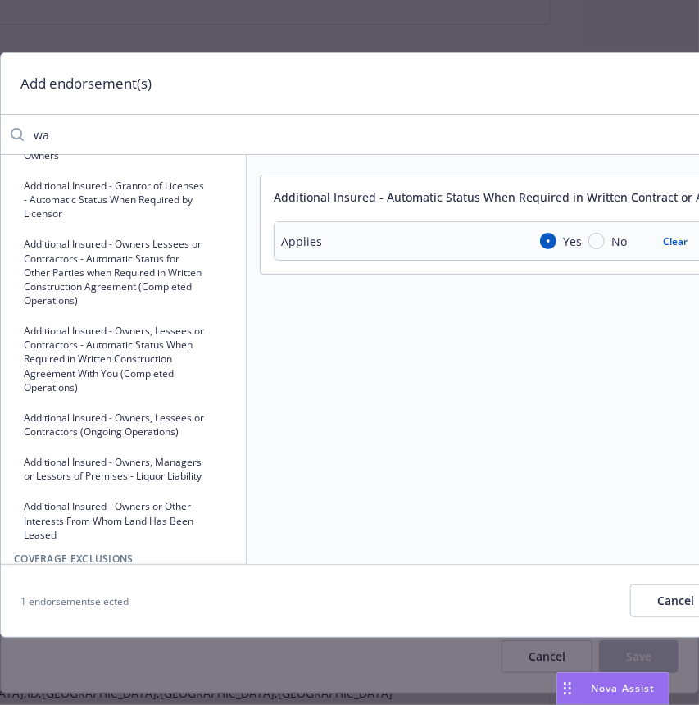
scroll to position [0, 0]
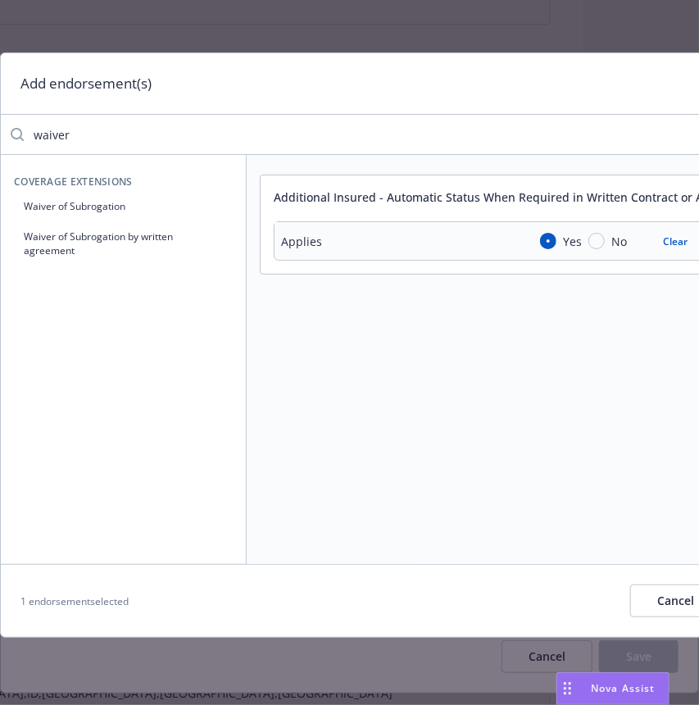
type input "waiver"
click at [216, 244] on icon "button" at bounding box center [218, 244] width 10 height 10
click at [545, 352] on input "Yes" at bounding box center [548, 347] width 16 height 16
radio input "true"
click at [96, 135] on input "waiver" at bounding box center [463, 134] width 879 height 33
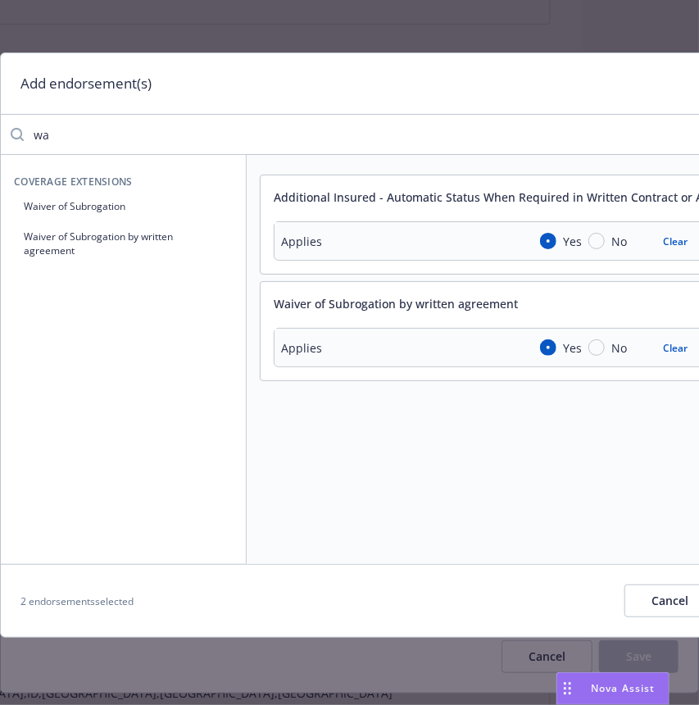
type input "w"
type input "primary"
click at [97, 208] on button "Primary And Non-contributory" at bounding box center [123, 206] width 219 height 27
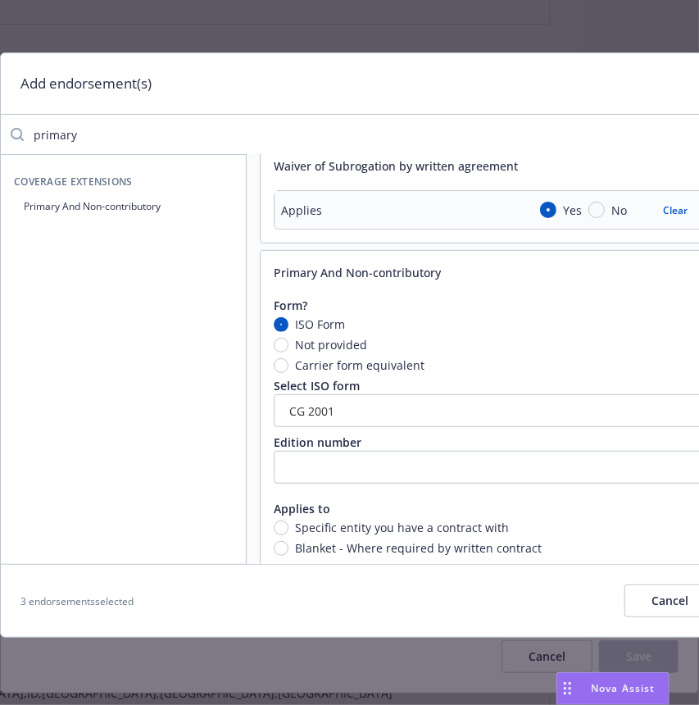
scroll to position [139, 0]
click at [289, 364] on span "Carrier form equivalent" at bounding box center [357, 364] width 136 height 17
click at [288, 364] on input "Carrier form equivalent" at bounding box center [281, 364] width 15 height 15
radio input "true"
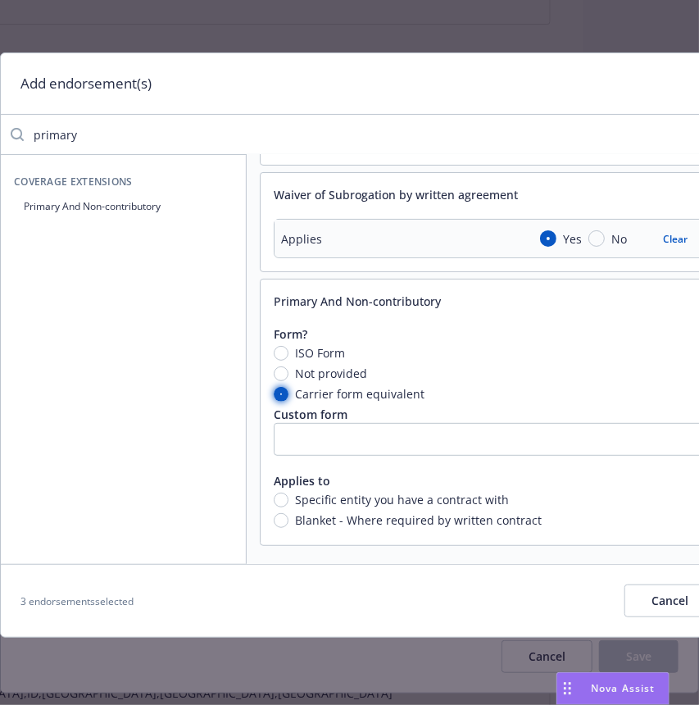
scroll to position [2, 0]
click at [349, 411] on div "Custom form" at bounding box center [575, 414] width 602 height 17
click at [352, 435] on input "text" at bounding box center [575, 439] width 602 height 33
paste input "HG 00 01 09 16 Page 17"
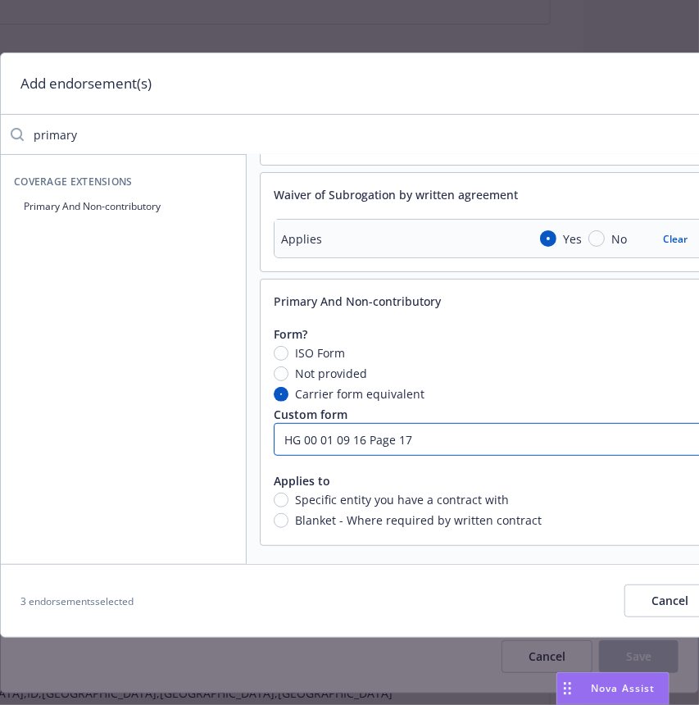
type input "HG 00 01 09 16 Page 17"
click at [283, 513] on input "Blanket - Where required by written contract" at bounding box center [281, 520] width 15 height 15
radio input "true"
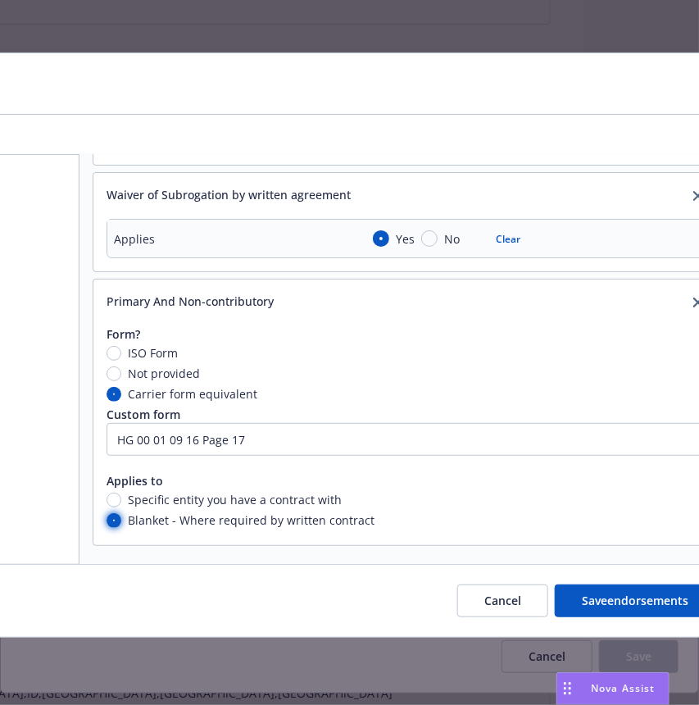
scroll to position [2, 168]
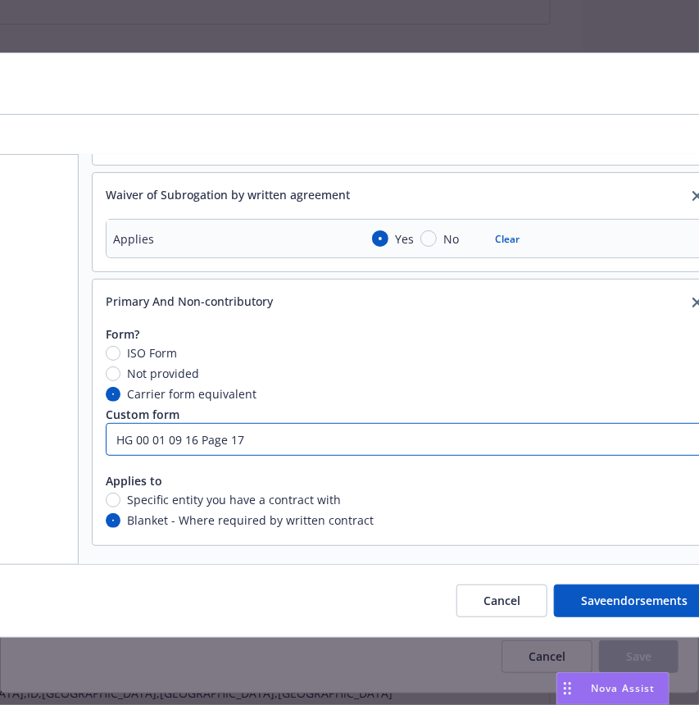
click at [371, 428] on input "HG 00 01 09 16 Page 17" at bounding box center [407, 439] width 602 height 33
type input "HG 00 01 09 16"
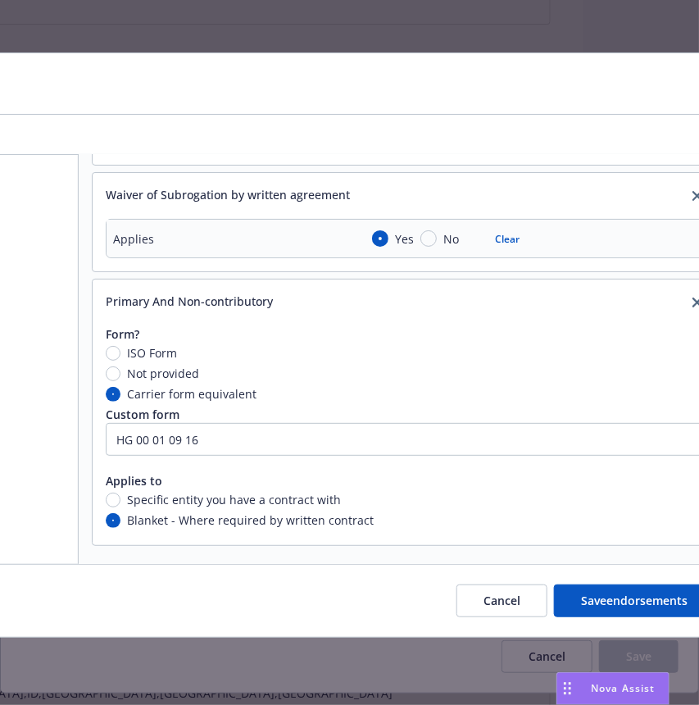
click at [633, 596] on button "Save endorsements" at bounding box center [634, 600] width 161 height 33
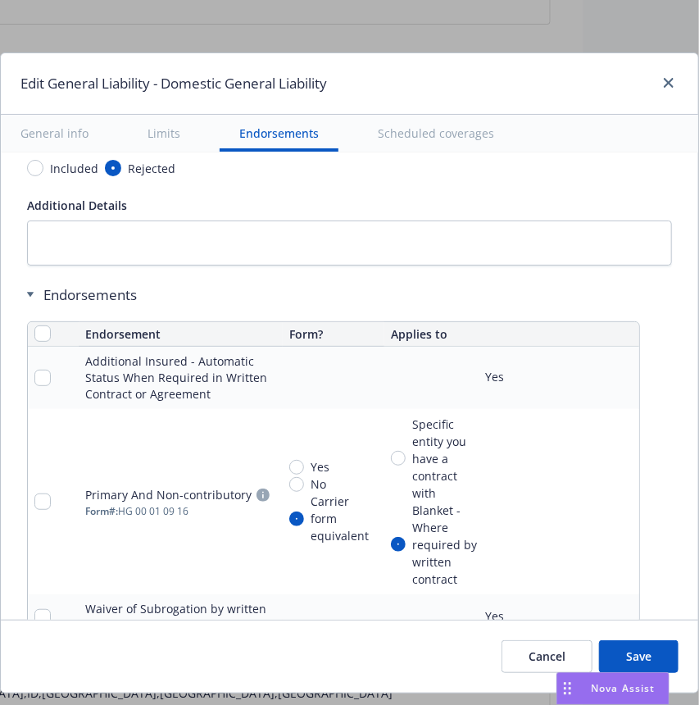
scroll to position [2203, 0]
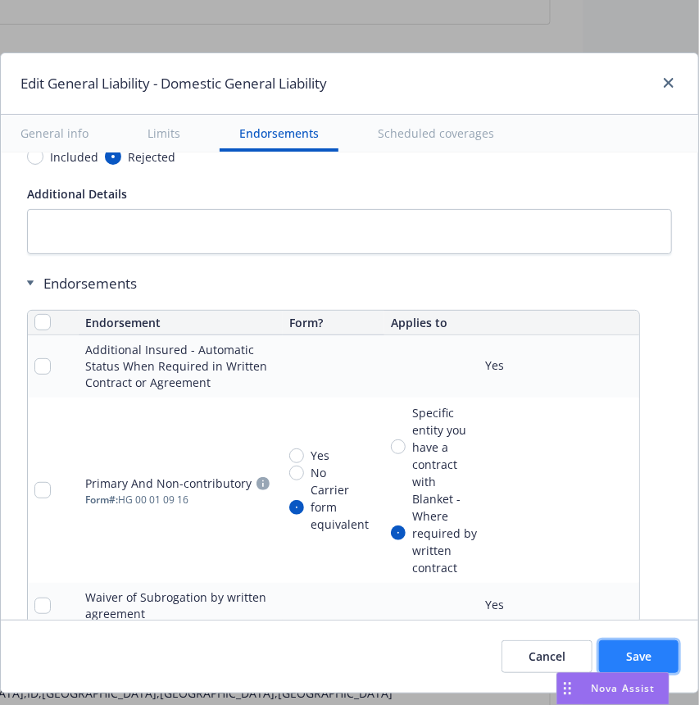
click at [605, 656] on button "Save" at bounding box center [639, 656] width 80 height 33
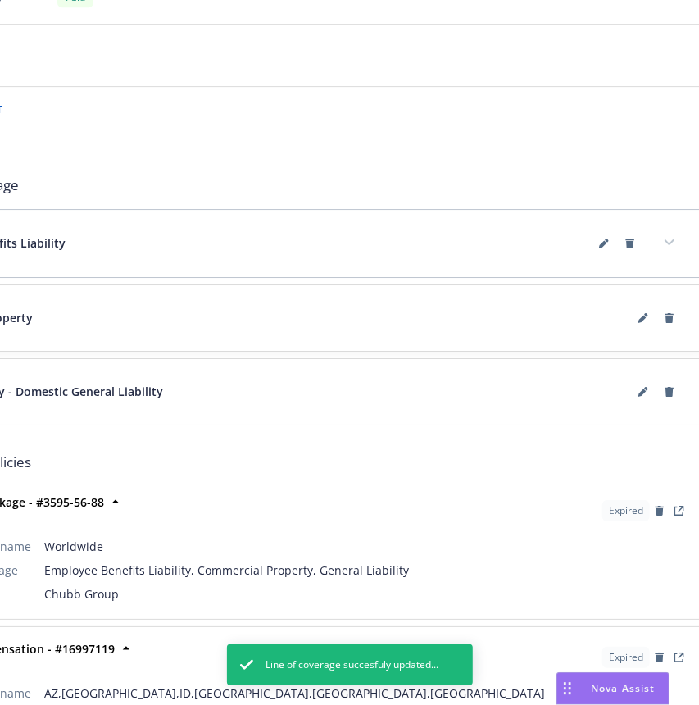
scroll to position [1732, 148]
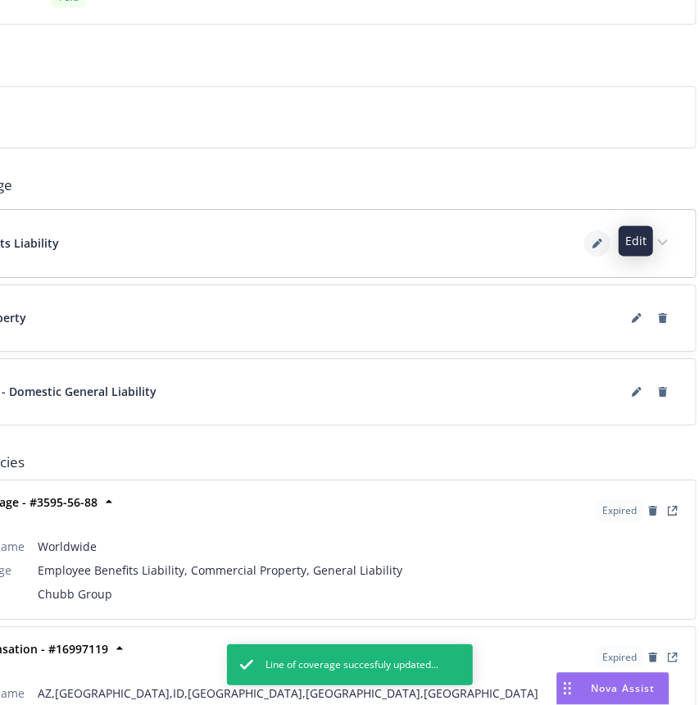
click at [603, 236] on button at bounding box center [597, 243] width 26 height 26
type textarea "x"
select select "LIMIT"
select select "EACH_CLAIM"
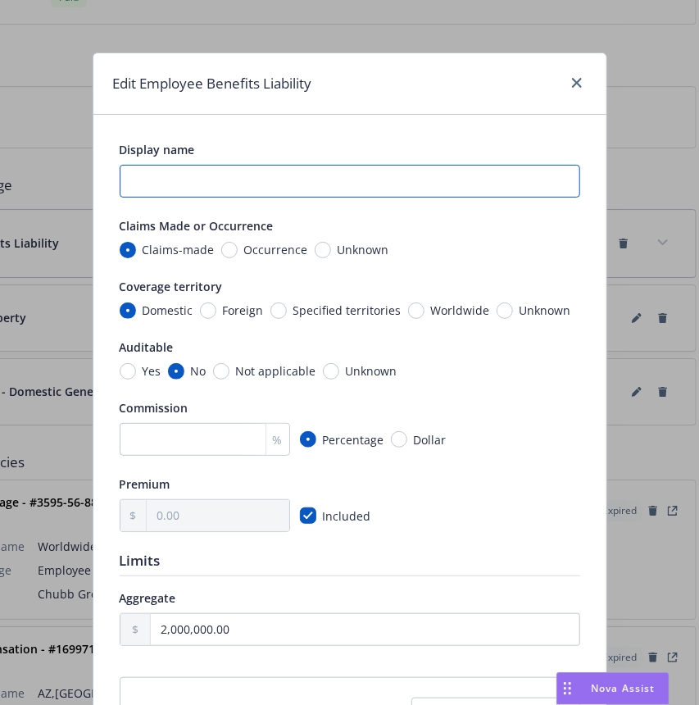
click at [315, 186] on input "text" at bounding box center [350, 181] width 461 height 33
type textarea "x"
type input "D"
type textarea "x"
type input "Do"
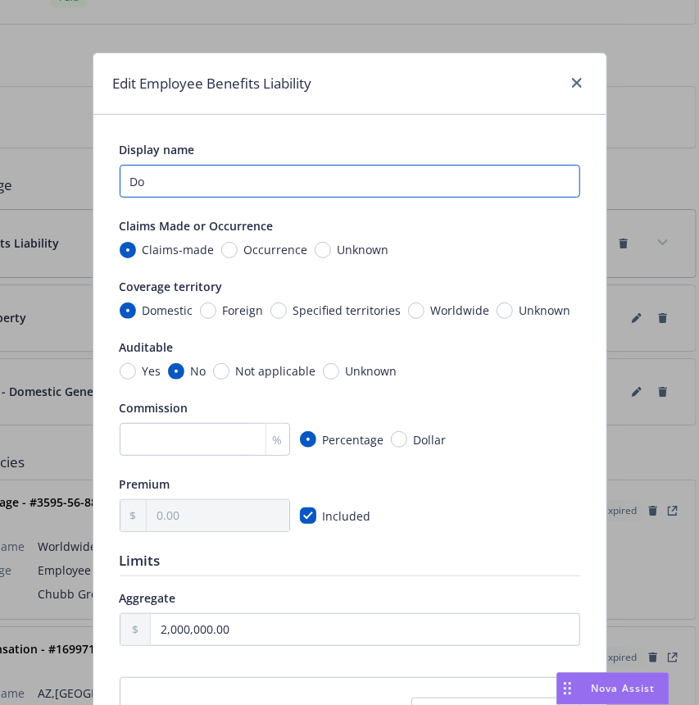
type textarea "x"
type input "Dom"
type textarea "x"
type input "Dome"
type textarea "x"
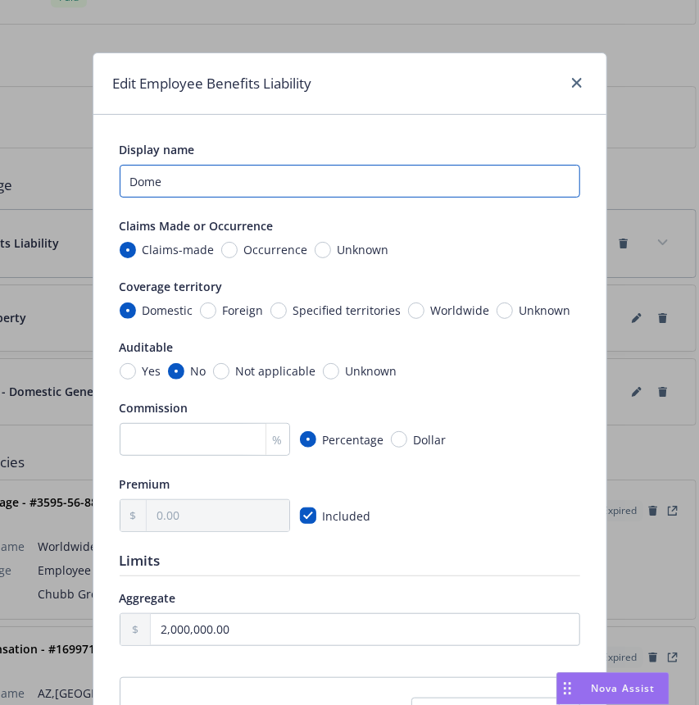
type input "Domes"
type textarea "x"
type input "Domest"
type textarea "x"
type input "Domesti"
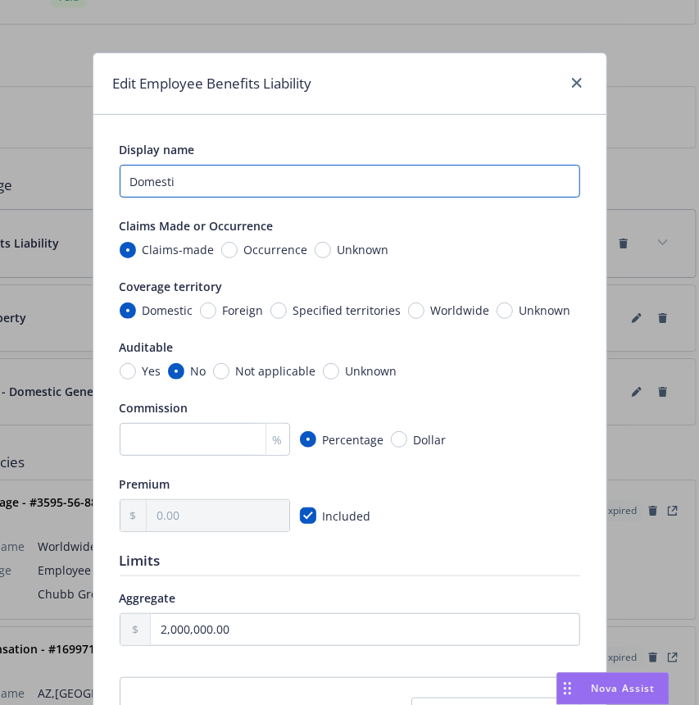
type textarea "x"
type input "Domestic"
type textarea "x"
type input "Domesti"
type textarea "x"
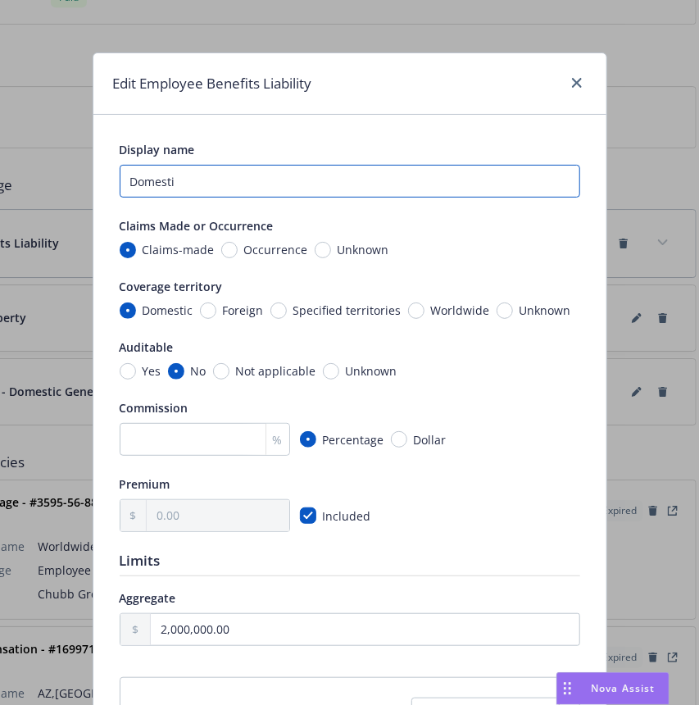
type input "Domest"
type textarea "x"
type input "Domes"
type textarea "x"
type input "Dome"
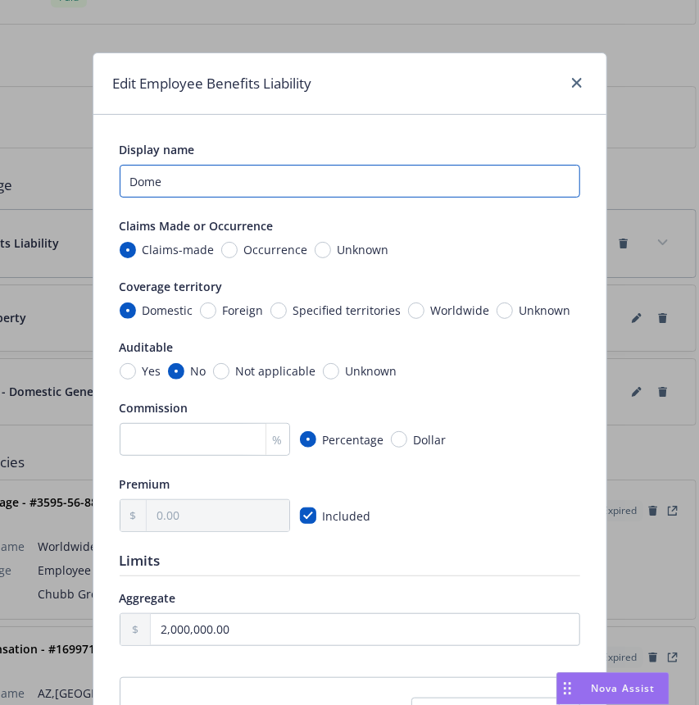
type textarea "x"
type input "Dom"
type textarea "x"
type input "Do"
type textarea "x"
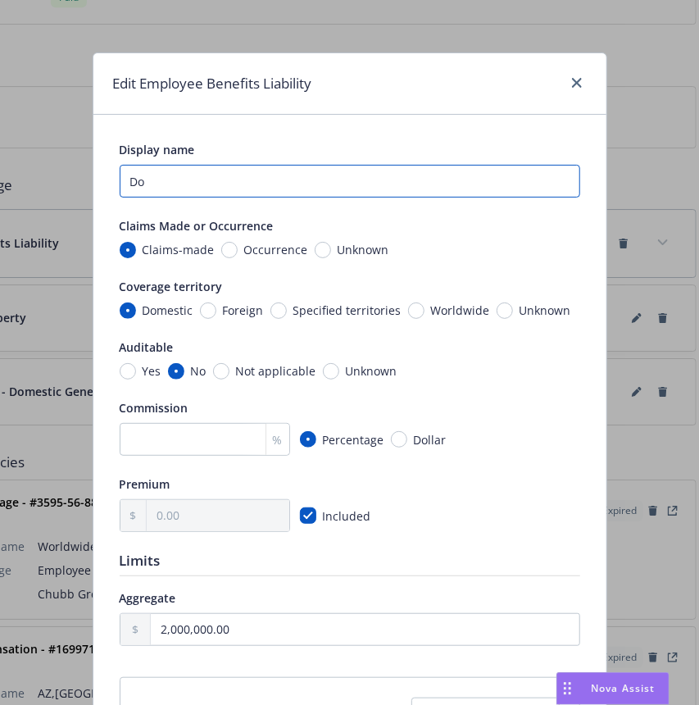
type input "D"
type textarea "x"
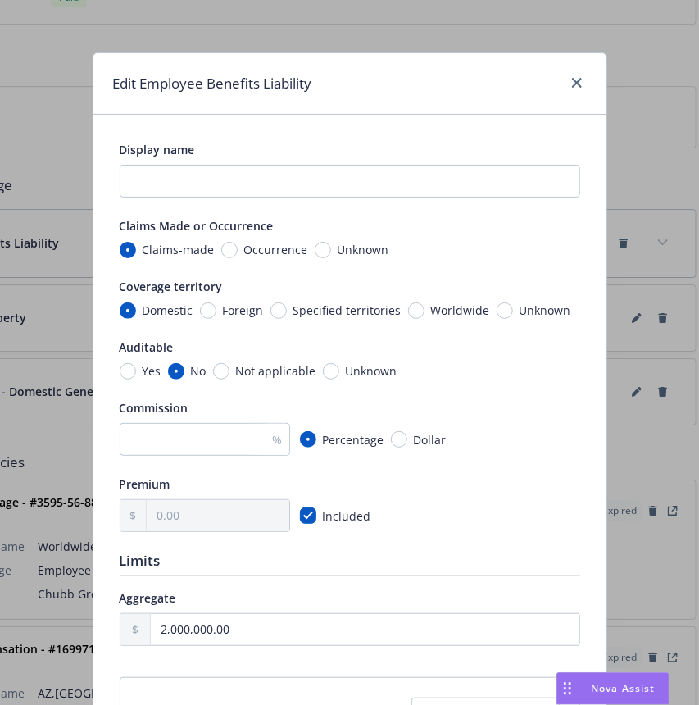
click at [364, 361] on div "Auditable Yes No Not applicable Unknown" at bounding box center [350, 359] width 461 height 41
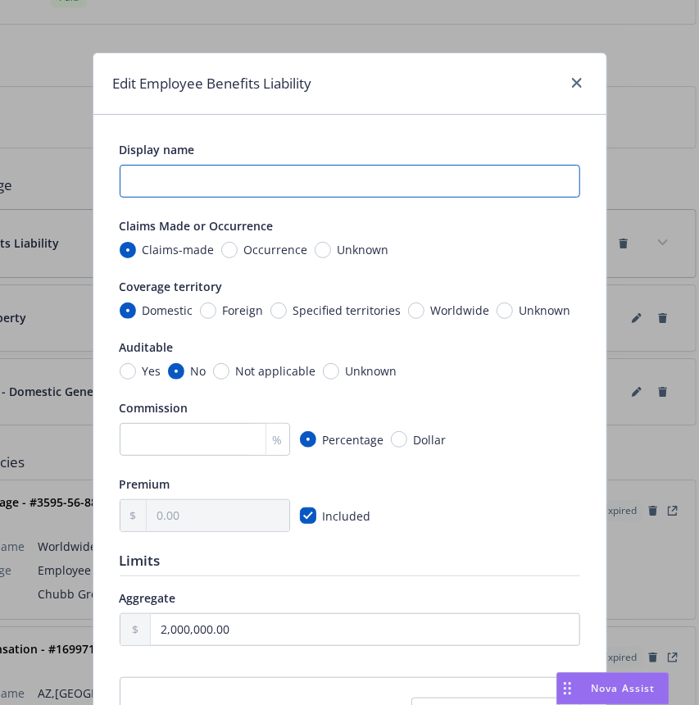
click at [347, 183] on input "text" at bounding box center [350, 181] width 461 height 33
type textarea "x"
type input "D"
type textarea "x"
type input "Do"
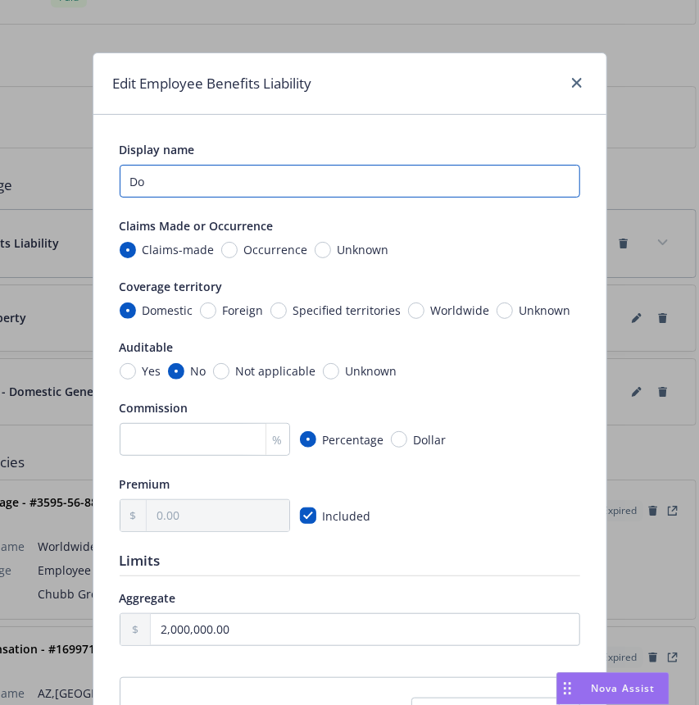
type textarea "x"
type input "Dom"
type textarea "x"
type input "Dome"
type textarea "x"
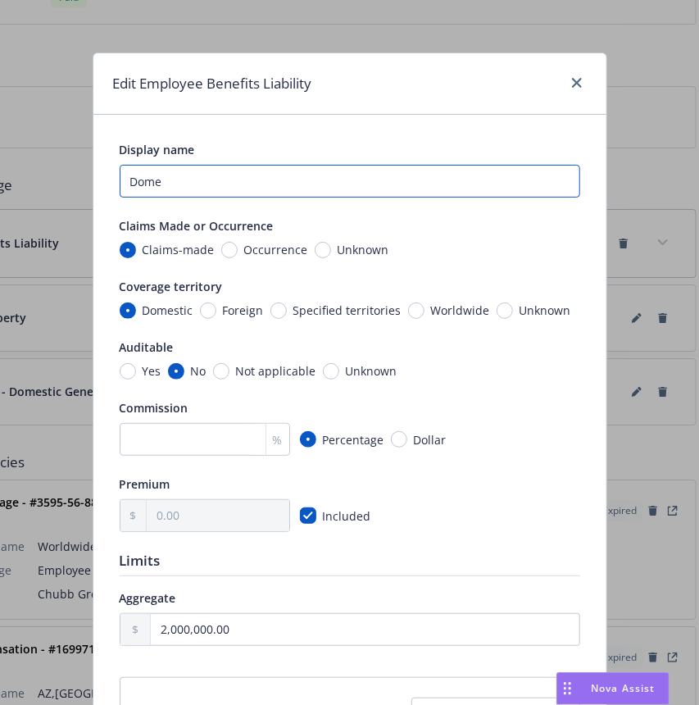
type input "Domes"
type textarea "x"
type input "Domest"
type textarea "x"
type input "Domesti"
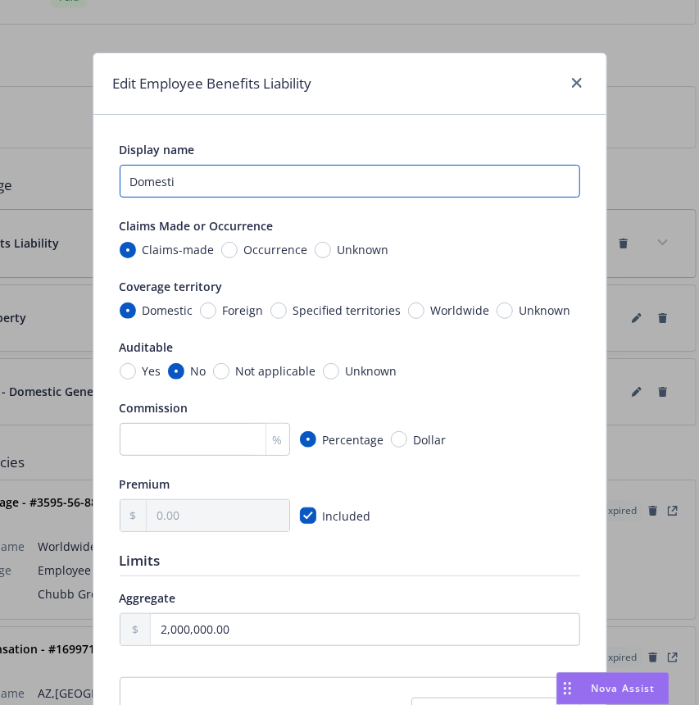
type textarea "x"
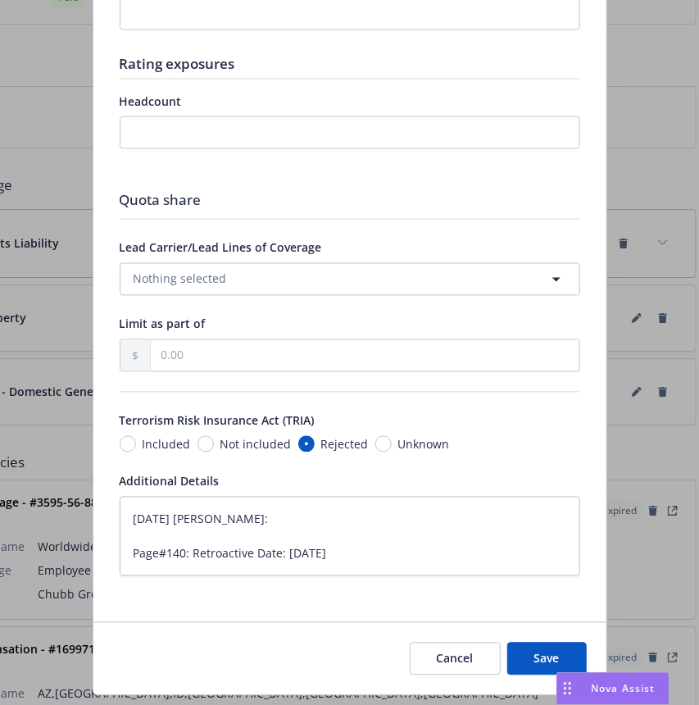
scroll to position [948, 0]
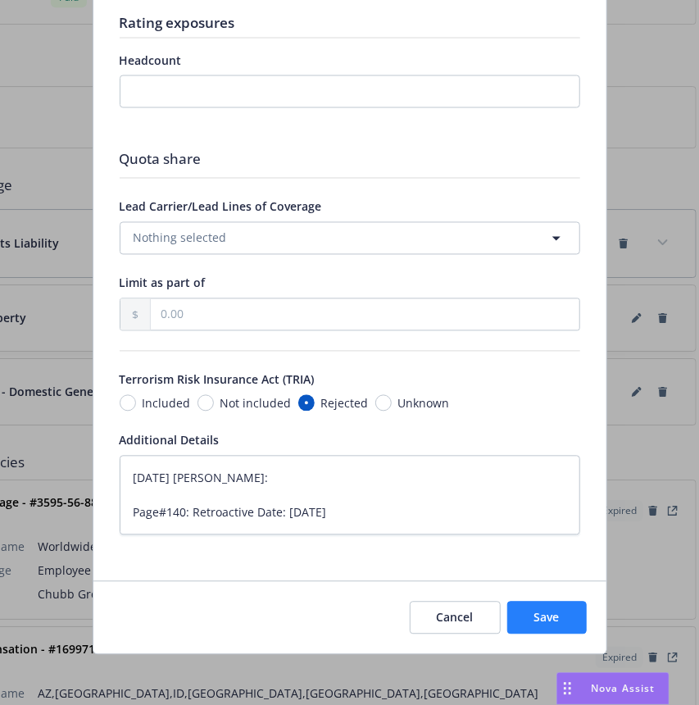
type input "Domestic"
click at [534, 612] on span "Save" at bounding box center [546, 618] width 25 height 16
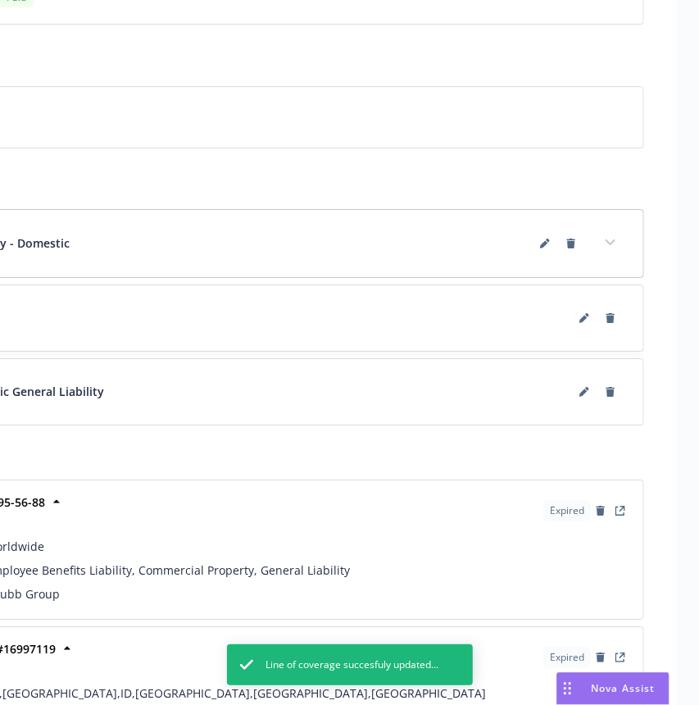
scroll to position [1732, 207]
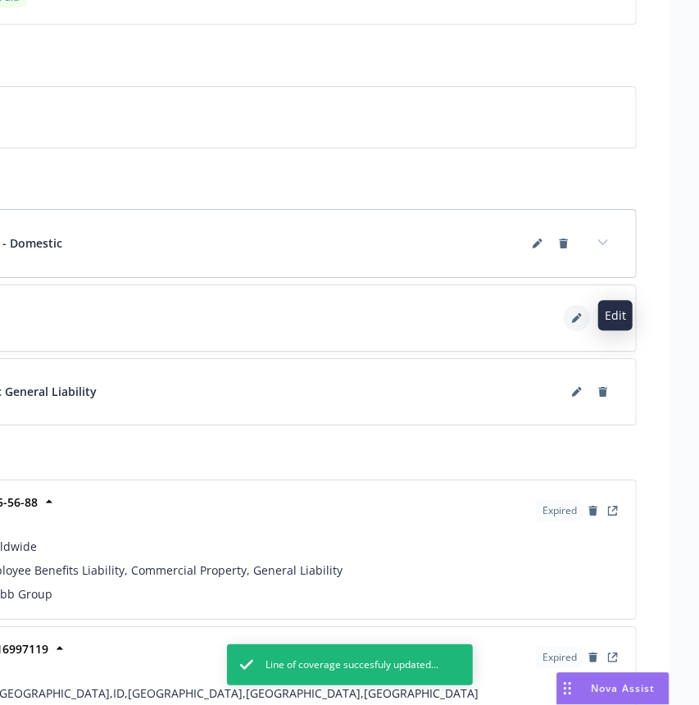
click at [574, 309] on button at bounding box center [577, 318] width 26 height 26
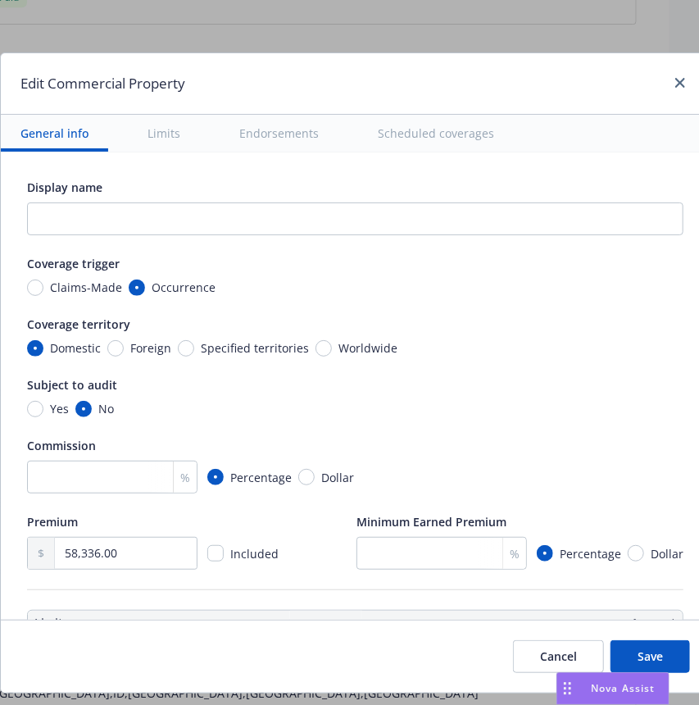
type textarea "x"
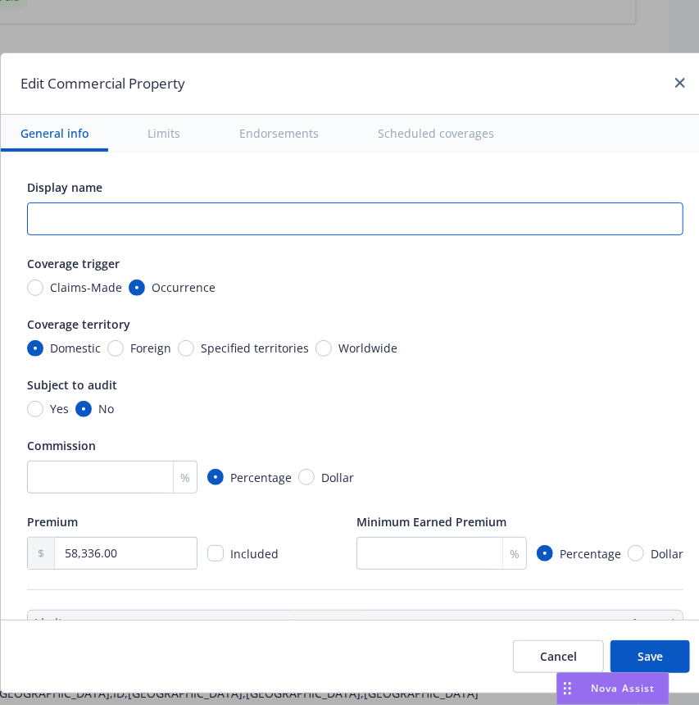
click at [339, 226] on input "text" at bounding box center [355, 218] width 657 height 33
type input "D"
type textarea "x"
type input "Dom"
type textarea "x"
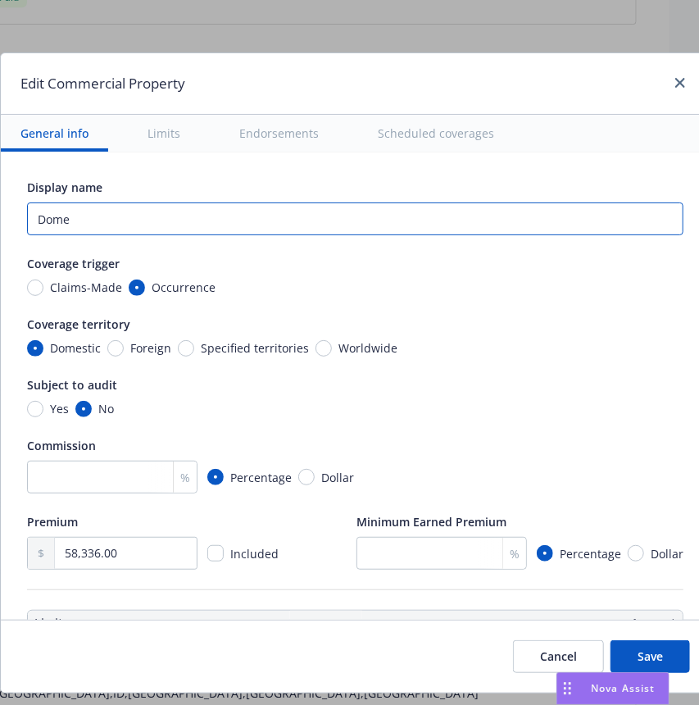
type input "Domes"
type textarea "x"
type input "Domest"
type textarea "x"
type input "Domesti"
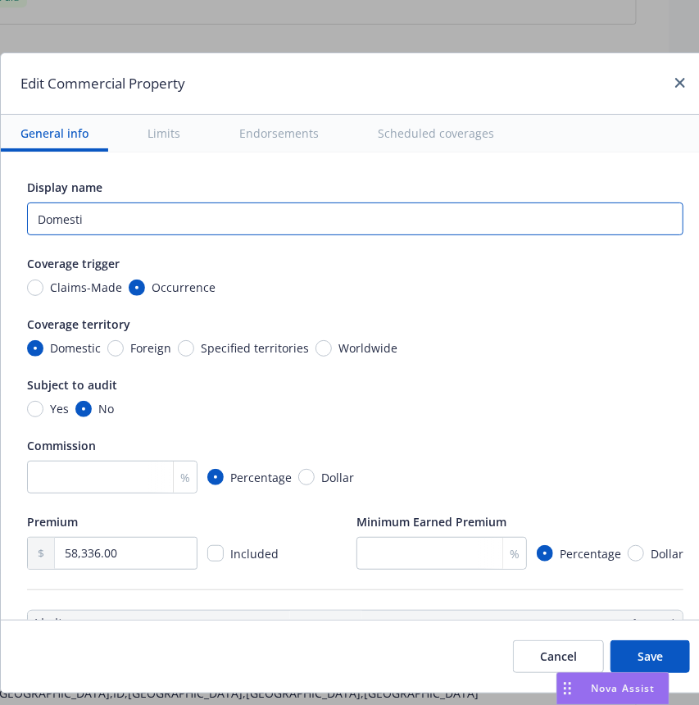
type textarea "x"
type input "Domestic"
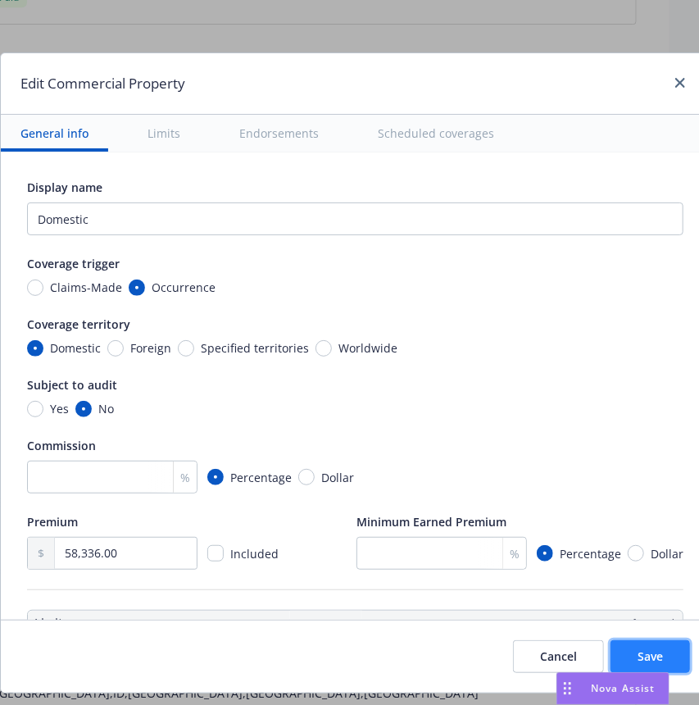
click at [640, 654] on button "Save" at bounding box center [651, 656] width 80 height 33
type textarea "x"
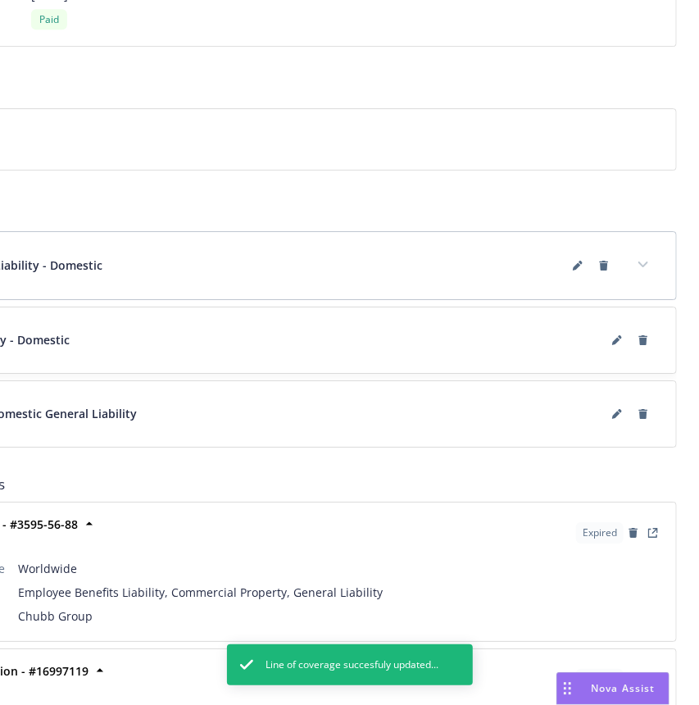
scroll to position [1710, 168]
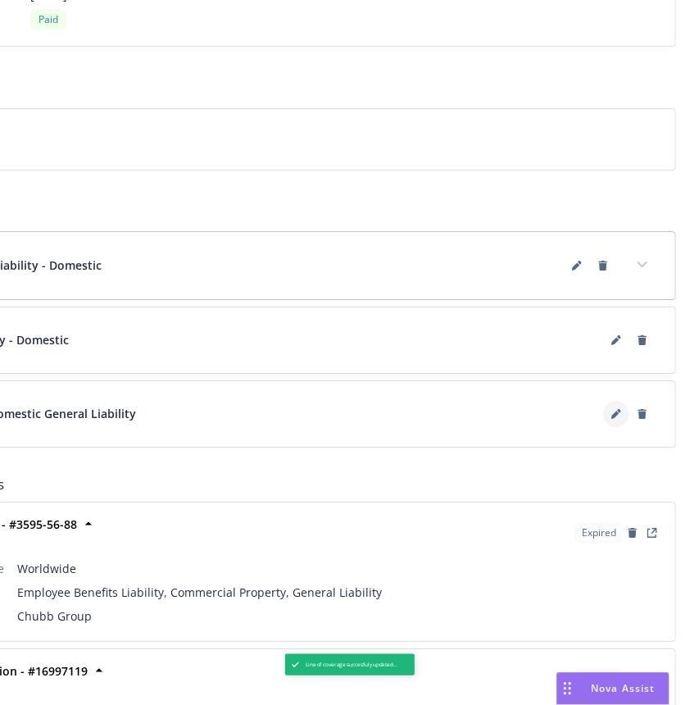
click at [618, 411] on icon at bounding box center [615, 415] width 8 height 8
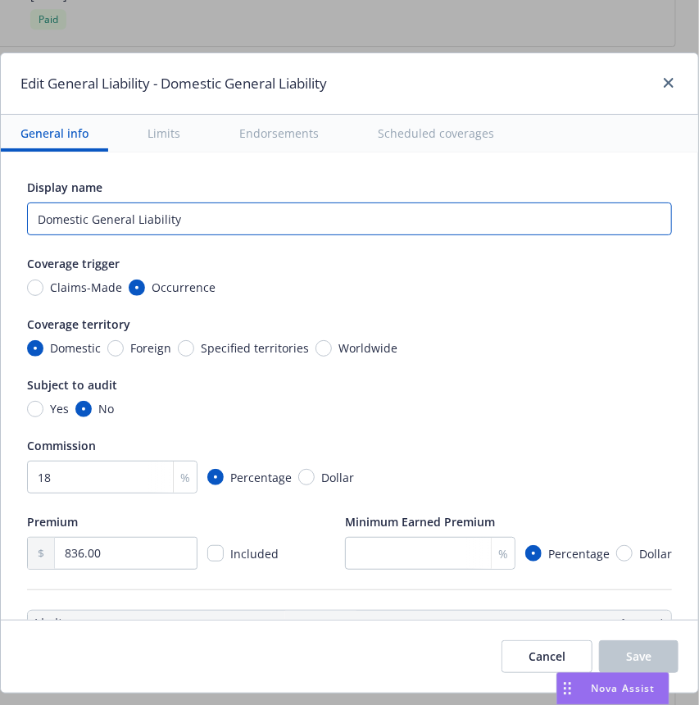
click at [221, 216] on input "Domestic General Liability" at bounding box center [349, 218] width 645 height 33
type input "Domestic"
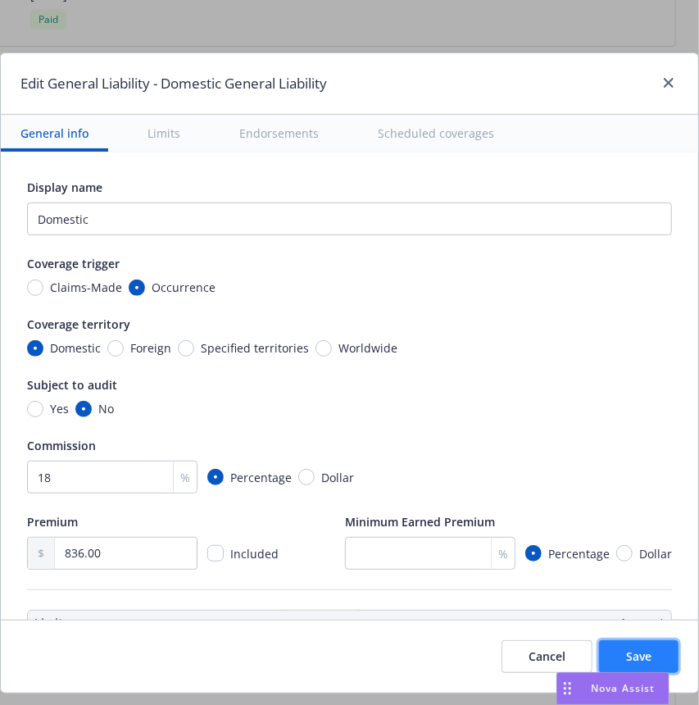
click at [626, 655] on span "Save" at bounding box center [638, 656] width 25 height 16
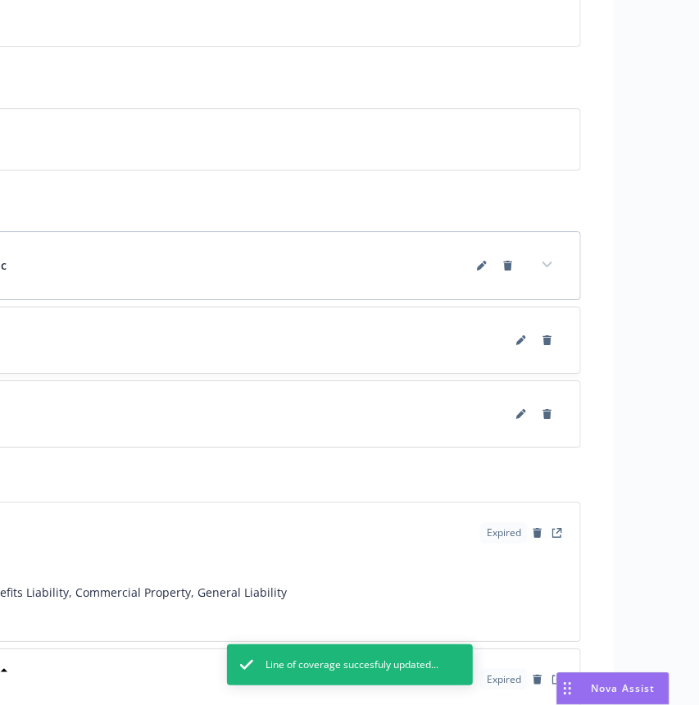
scroll to position [1710, 264]
click at [520, 416] on button at bounding box center [520, 414] width 26 height 26
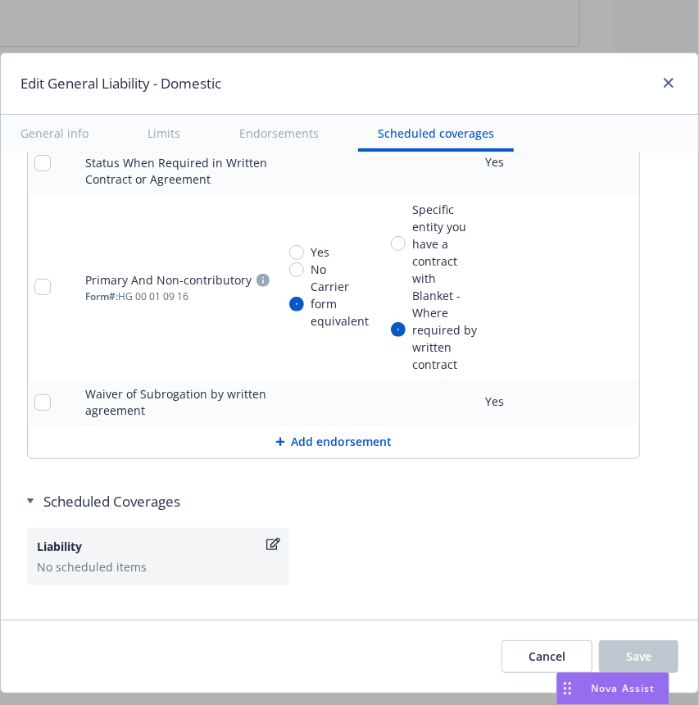
scroll to position [2407, 0]
click at [510, 649] on button "Cancel" at bounding box center [547, 656] width 91 height 33
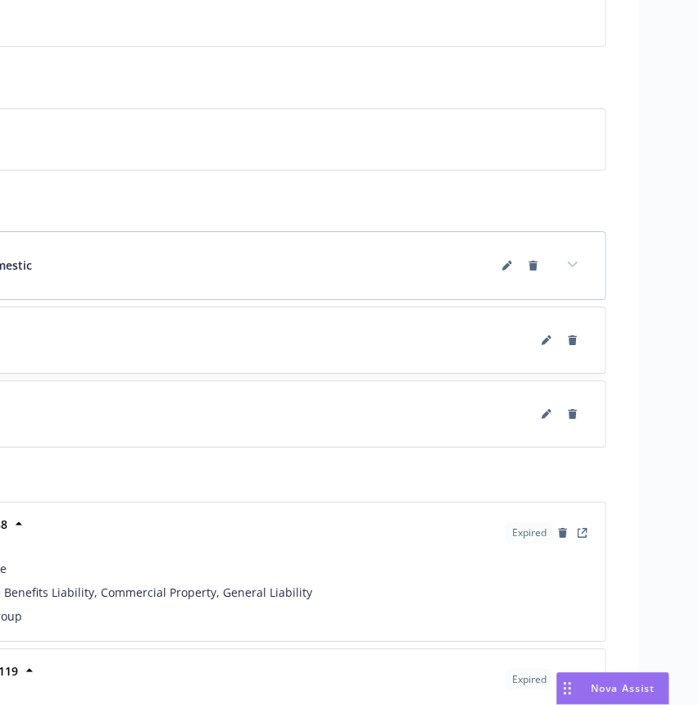
scroll to position [1710, 240]
click at [504, 266] on icon at bounding box center [504, 266] width 8 height 8
type textarea "x"
select select "LIMIT"
select select "EACH_CLAIM"
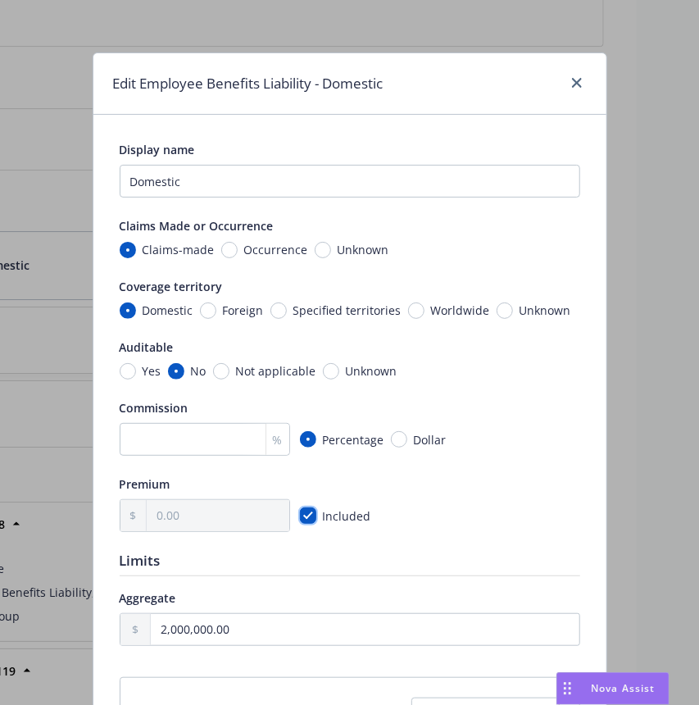
click at [300, 515] on input "checkbox" at bounding box center [308, 515] width 16 height 16
checkbox input "false"
click at [166, 434] on input "number" at bounding box center [205, 439] width 170 height 33
type textarea "x"
type input "1"
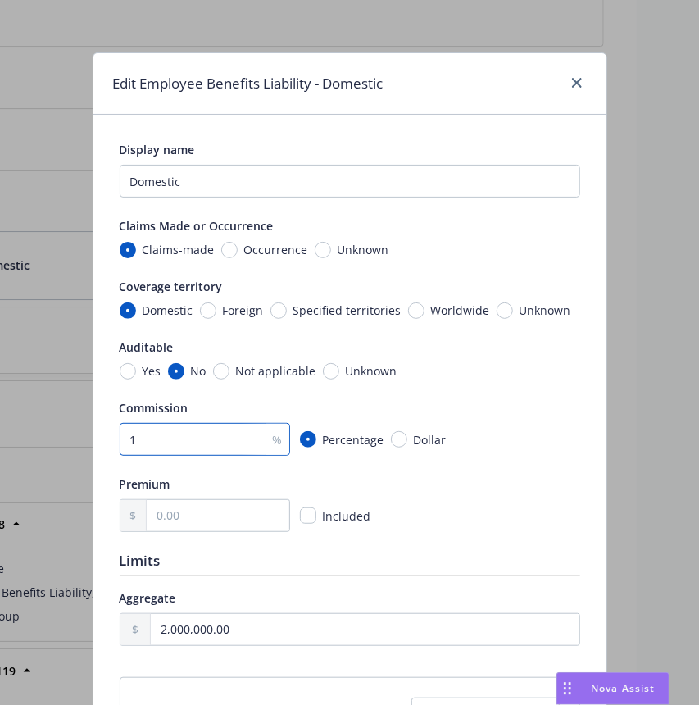
type textarea "x"
type input "18"
click at [226, 528] on input "text" at bounding box center [218, 515] width 142 height 31
type textarea "x"
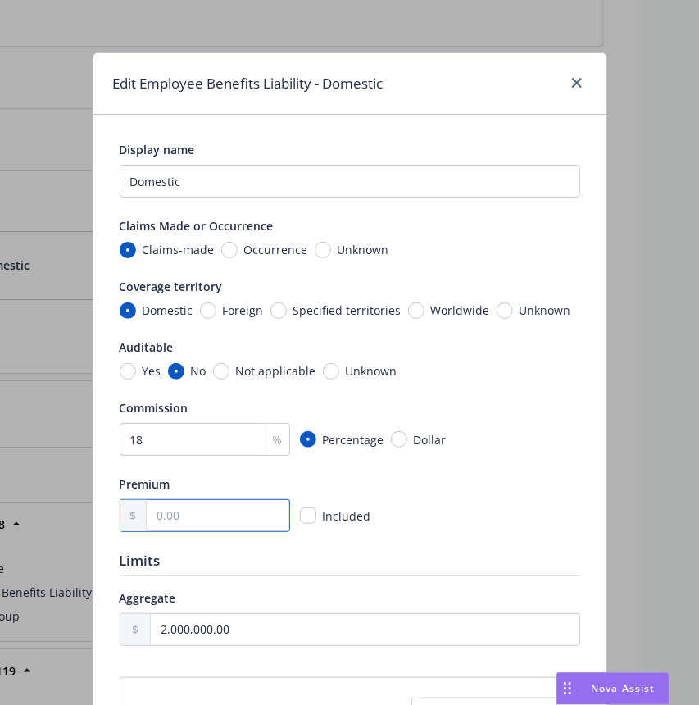
type input "1.00"
type textarea "x"
type input "14.00"
type textarea "x"
type input "147.00"
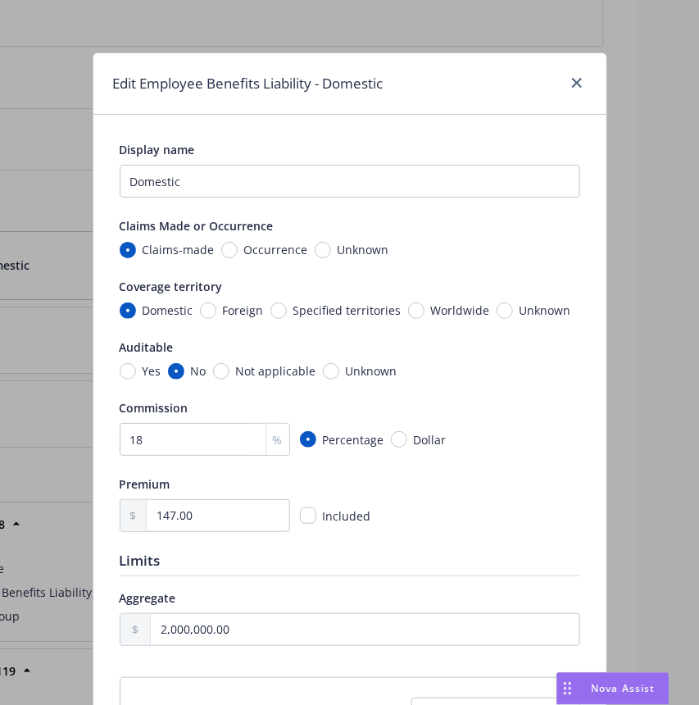
click at [475, 494] on div "Premium 147.00 Included" at bounding box center [350, 503] width 461 height 57
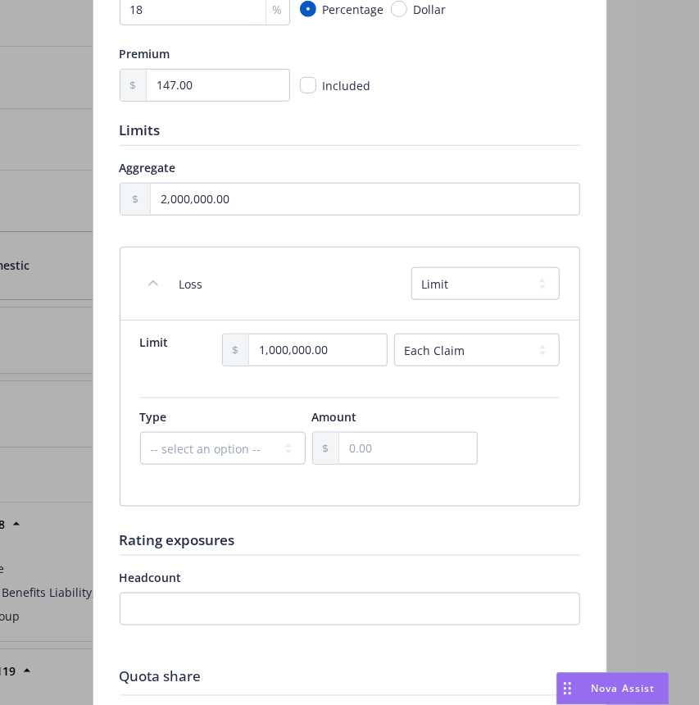
scroll to position [438, 0]
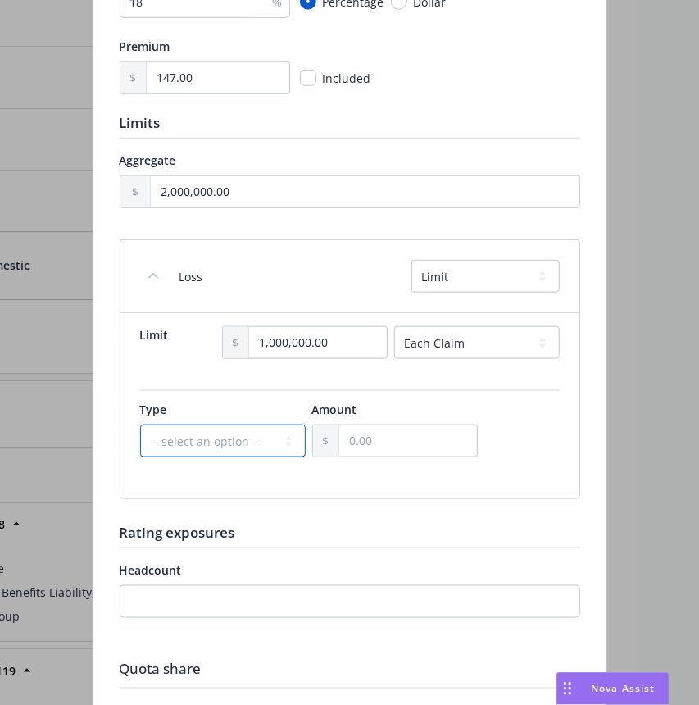
click at [237, 444] on select "-- select an option -- Deductible Retention" at bounding box center [223, 441] width 166 height 33
click at [379, 501] on div at bounding box center [350, 506] width 461 height 15
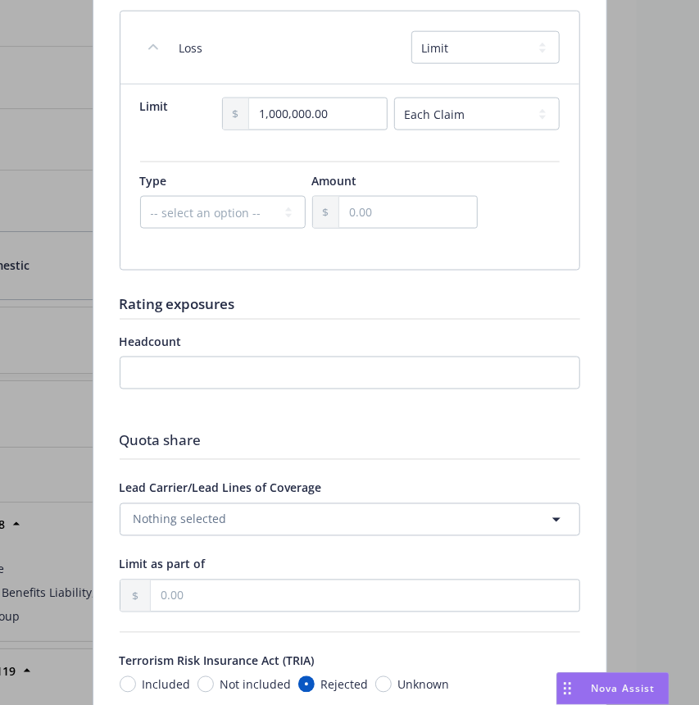
scroll to position [667, 0]
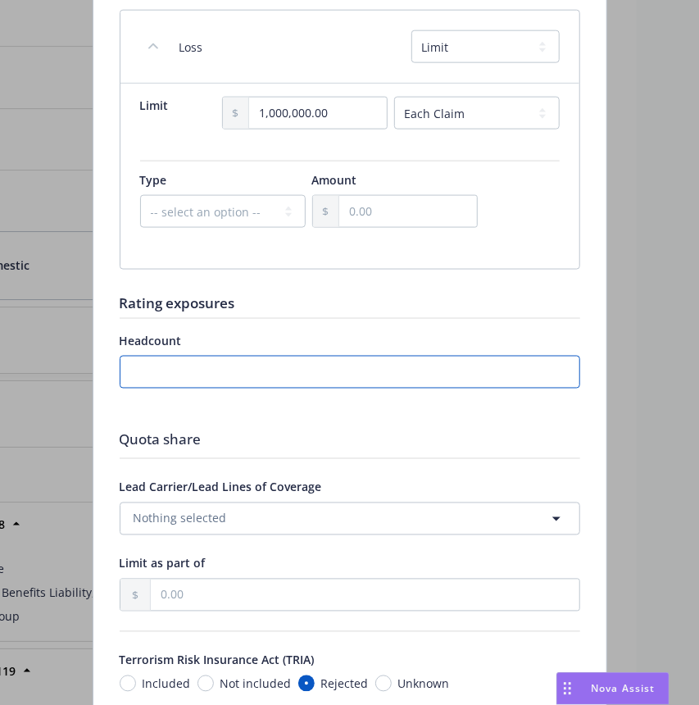
click at [402, 367] on input "number" at bounding box center [350, 372] width 461 height 33
type textarea "x"
type input "7"
type textarea "x"
type input "78"
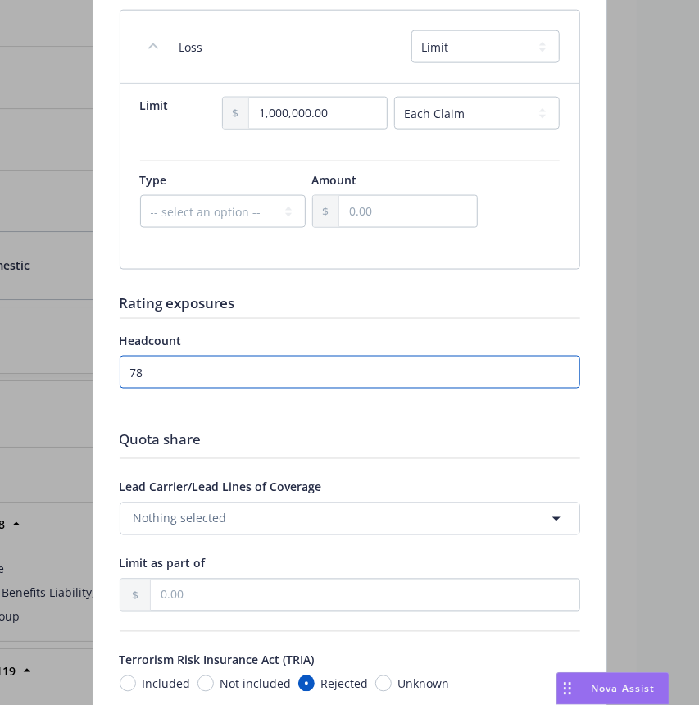
type textarea "x"
type input "78"
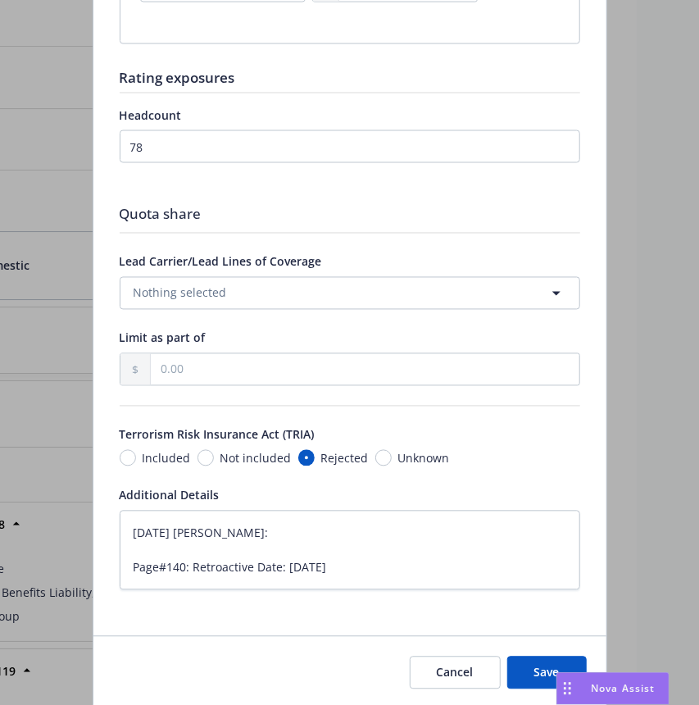
scroll to position [897, 0]
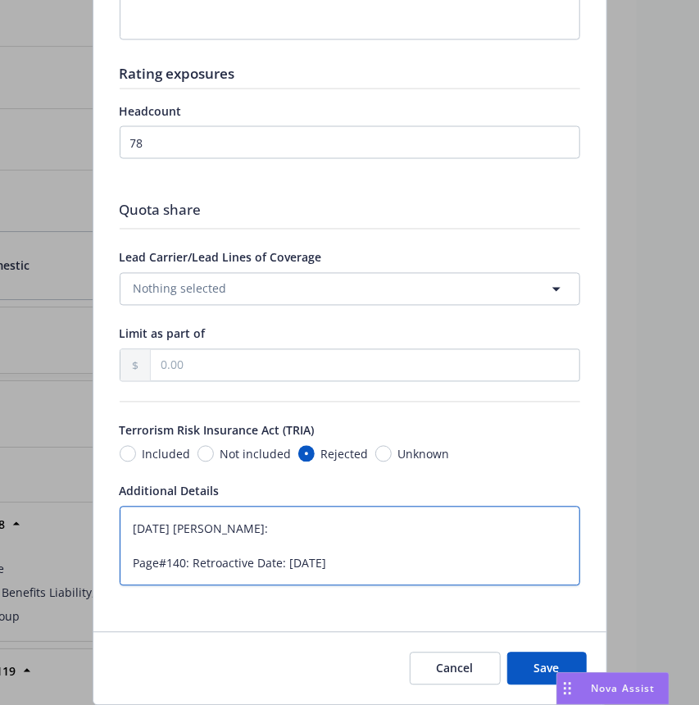
click at [404, 561] on textarea "11/05/2024 Galib Sheik: Page#140: Retroactive Date: 05/27/2003" at bounding box center [350, 547] width 461 height 80
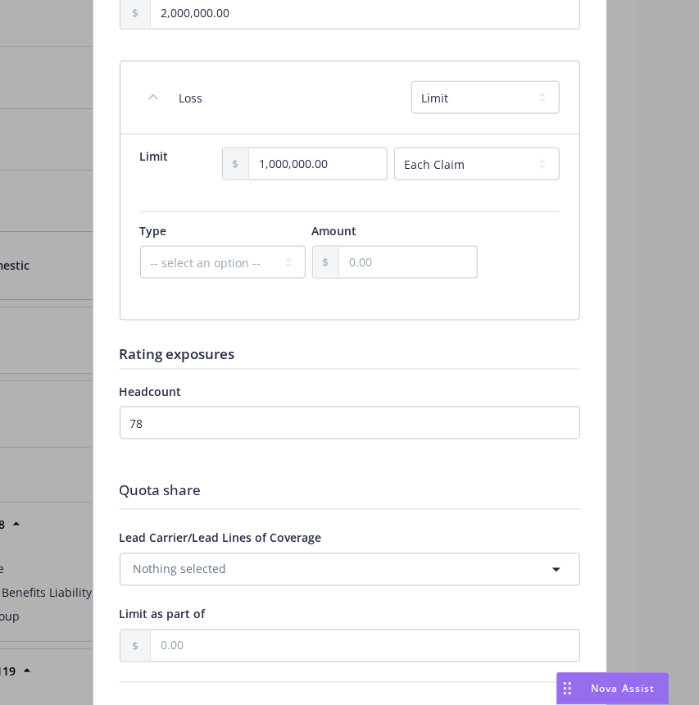
scroll to position [948, 0]
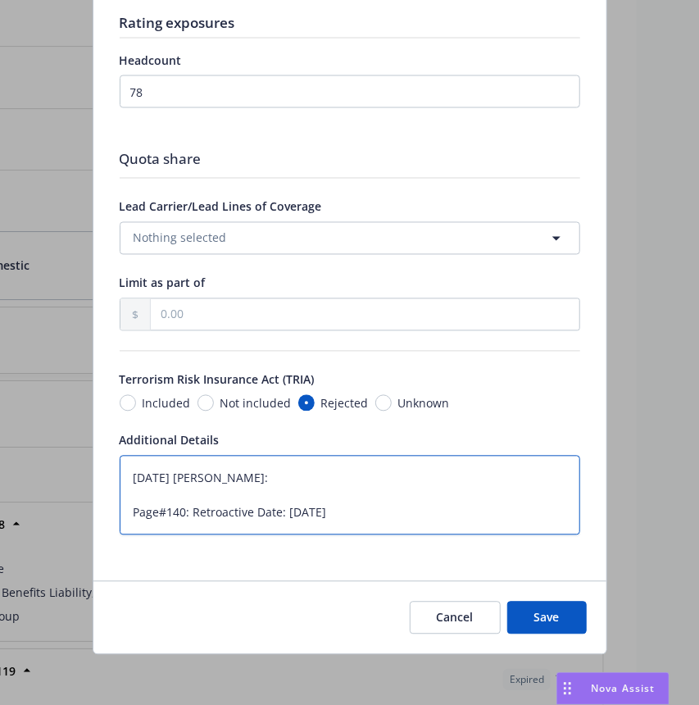
drag, startPoint x: 363, startPoint y: 511, endPoint x: 125, endPoint y: 459, distance: 243.2
click at [125, 459] on textarea "11/05/2024 Galib Sheik: Page#140: Retroactive Date: 05/27/2003" at bounding box center [350, 496] width 461 height 80
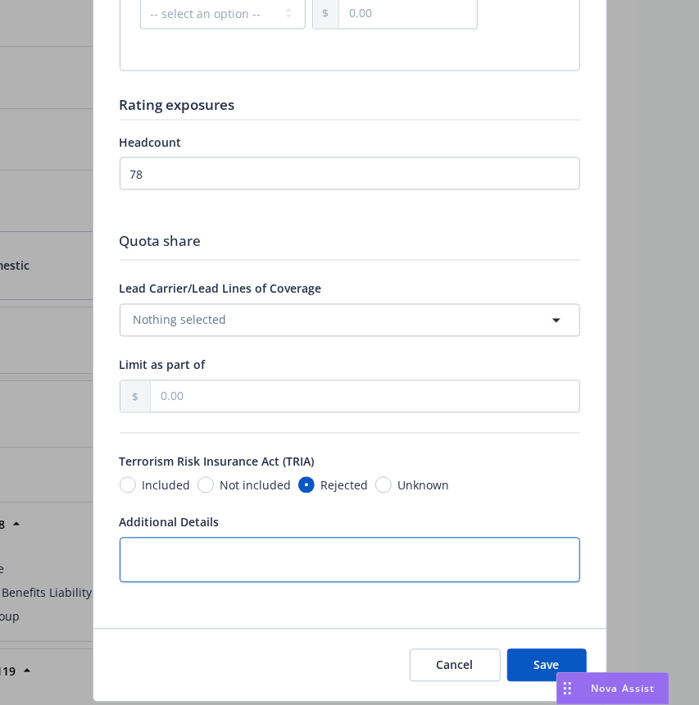
scroll to position [913, 0]
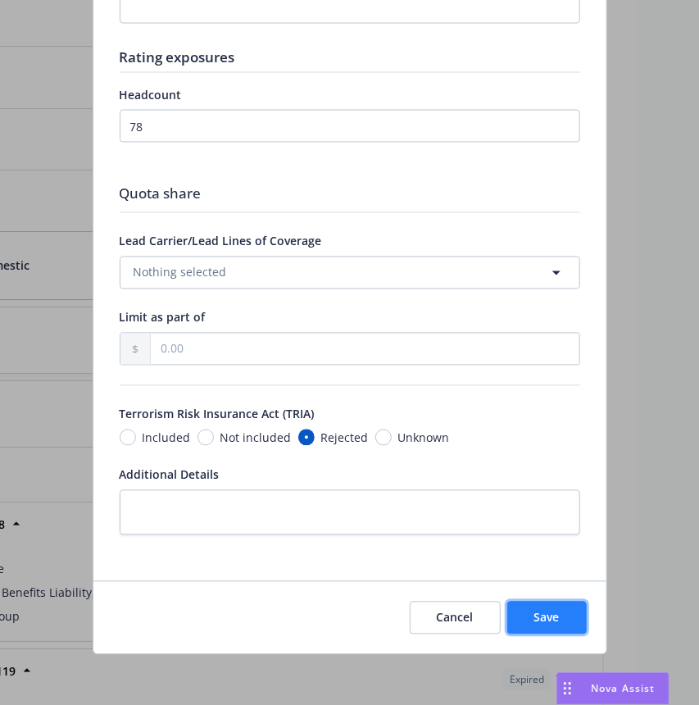
click at [532, 602] on button "Save" at bounding box center [547, 618] width 80 height 33
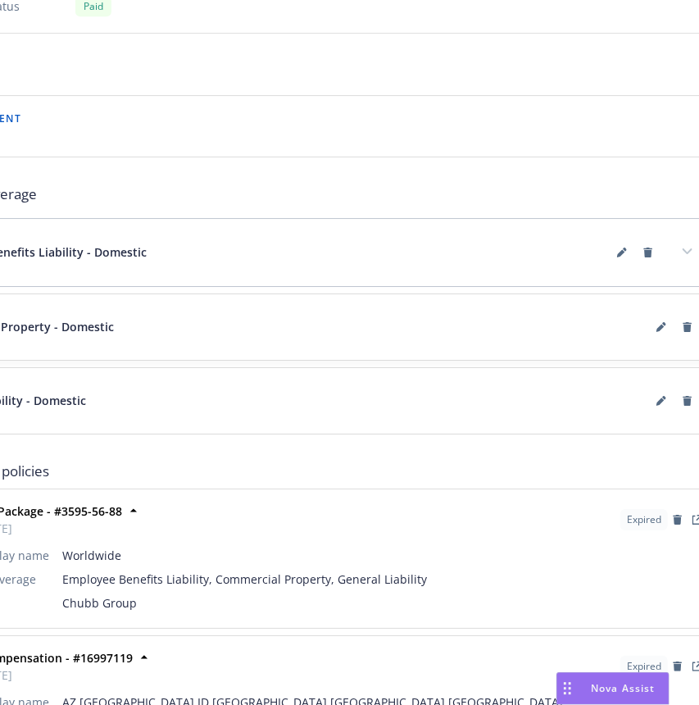
scroll to position [1723, 125]
click at [661, 326] on icon at bounding box center [659, 327] width 10 height 10
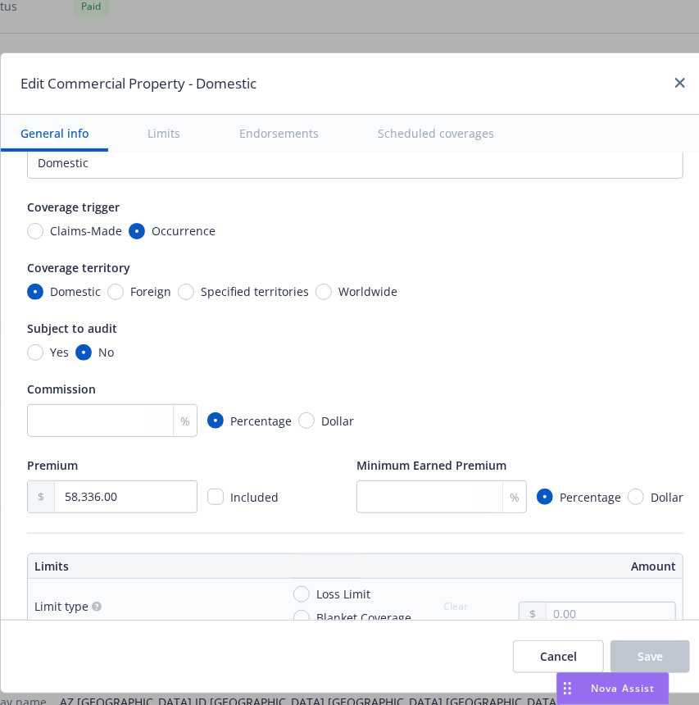
scroll to position [57, 0]
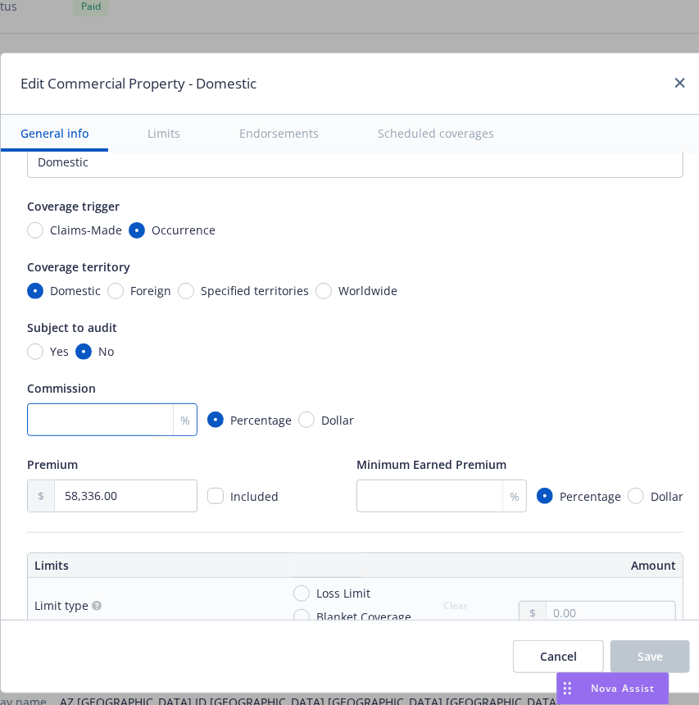
click at [119, 423] on input "number" at bounding box center [112, 419] width 170 height 33
type textarea "x"
type input "18"
type textarea "x"
type input "18"
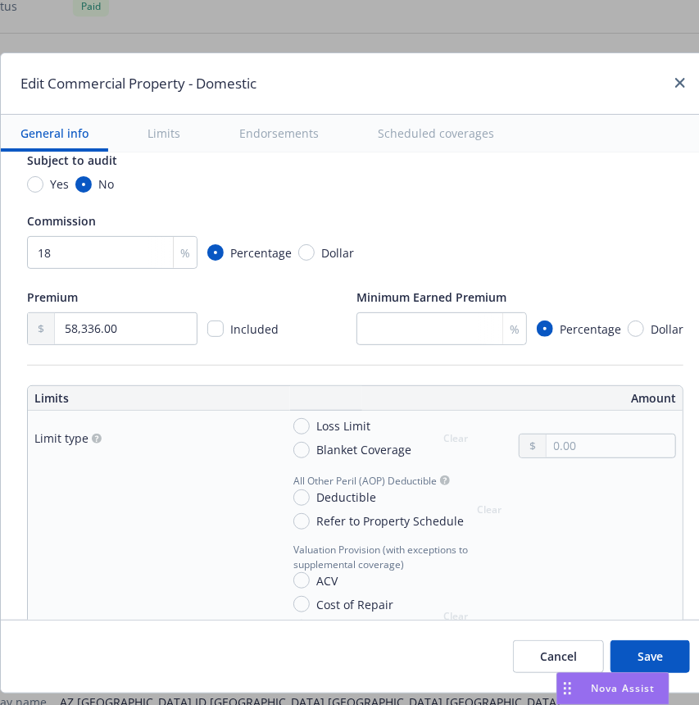
scroll to position [369, 0]
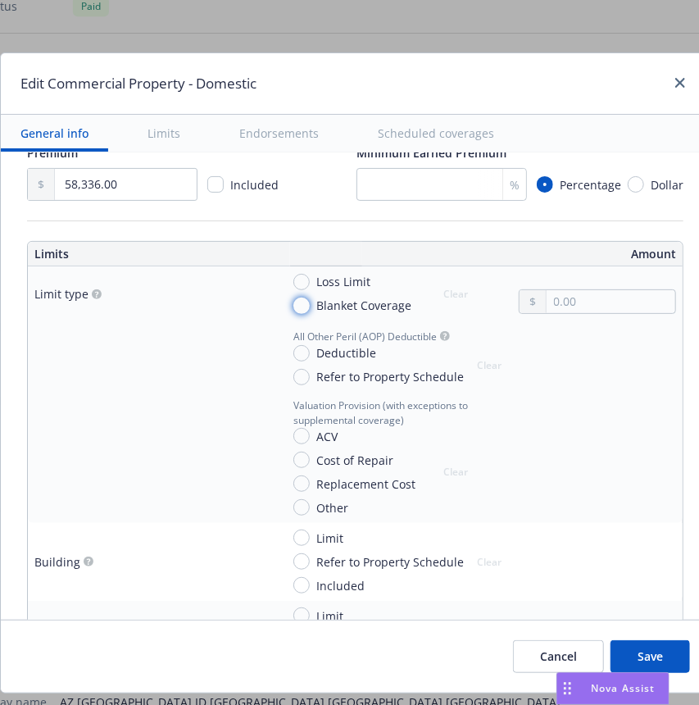
click at [305, 307] on input "Blanket Coverage" at bounding box center [301, 306] width 16 height 16
radio input "true"
type textarea "x"
click at [304, 357] on input "Deductible" at bounding box center [301, 353] width 16 height 16
radio input "true"
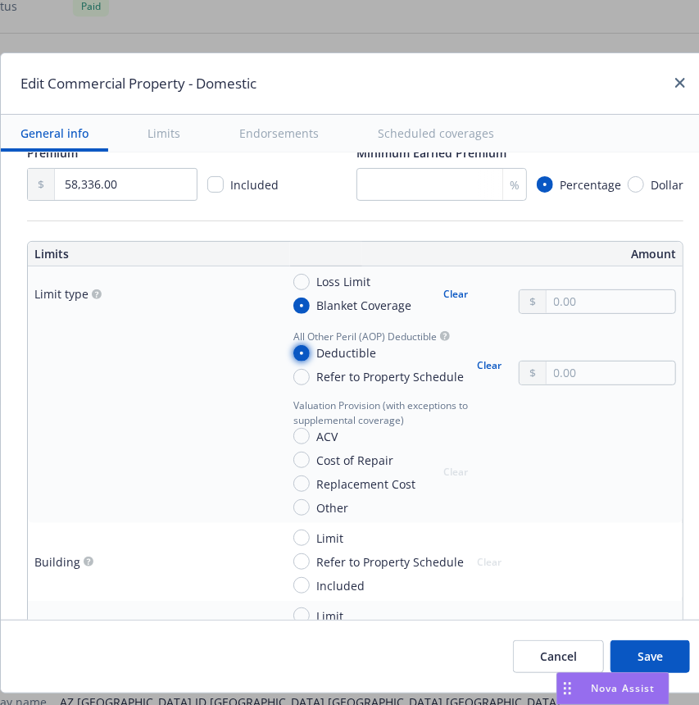
type textarea "x"
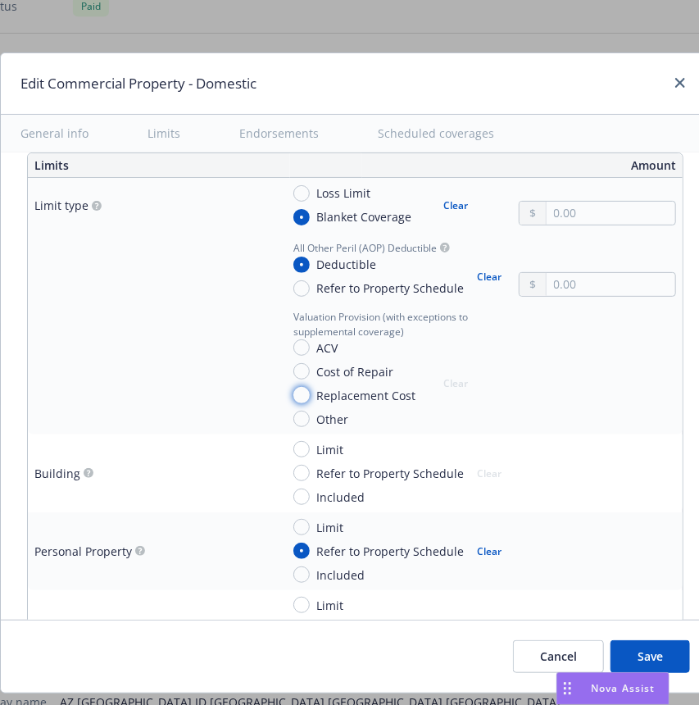
click at [303, 393] on input "Replacement Cost" at bounding box center [301, 395] width 16 height 16
radio input "true"
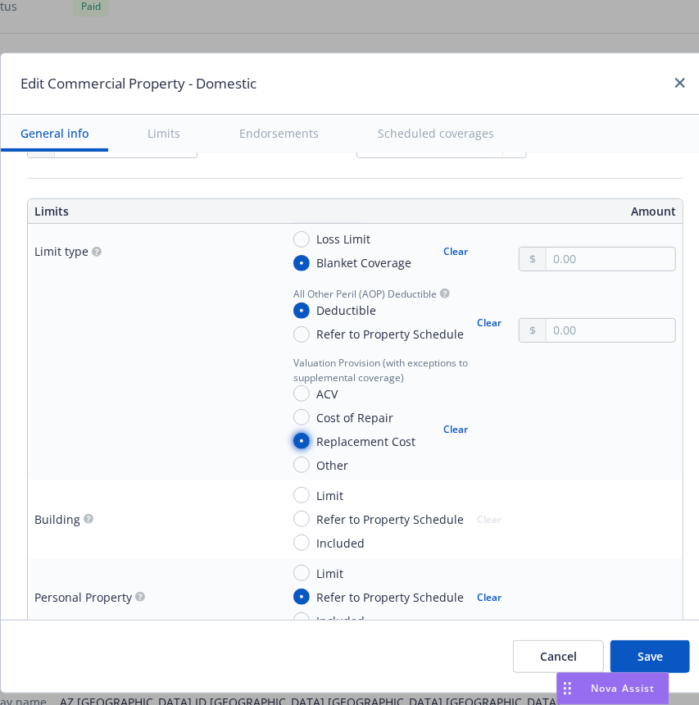
scroll to position [355, 0]
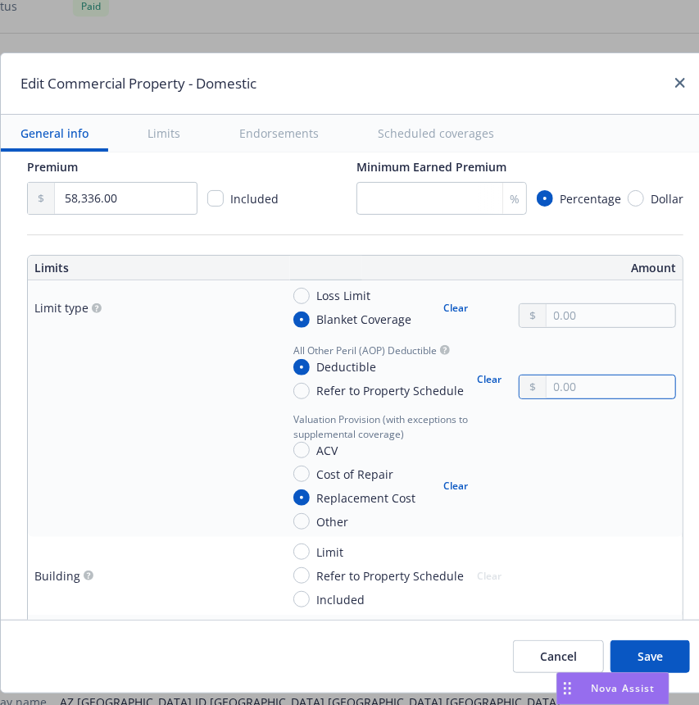
click at [555, 389] on input "text" at bounding box center [611, 386] width 129 height 23
type textarea "x"
type input "2.00"
type textarea "x"
type input "25.00"
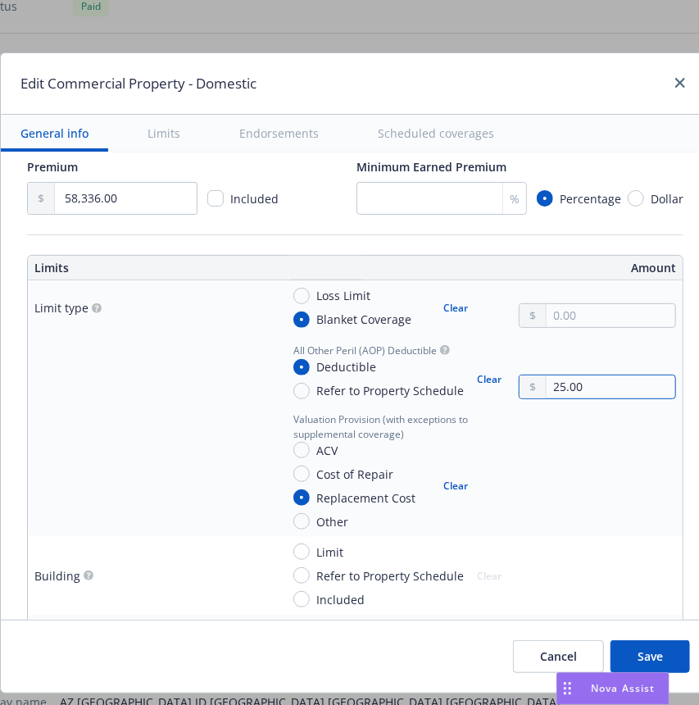
type textarea "x"
type input "250.00"
type textarea "x"
type input "2,500.00"
type textarea "x"
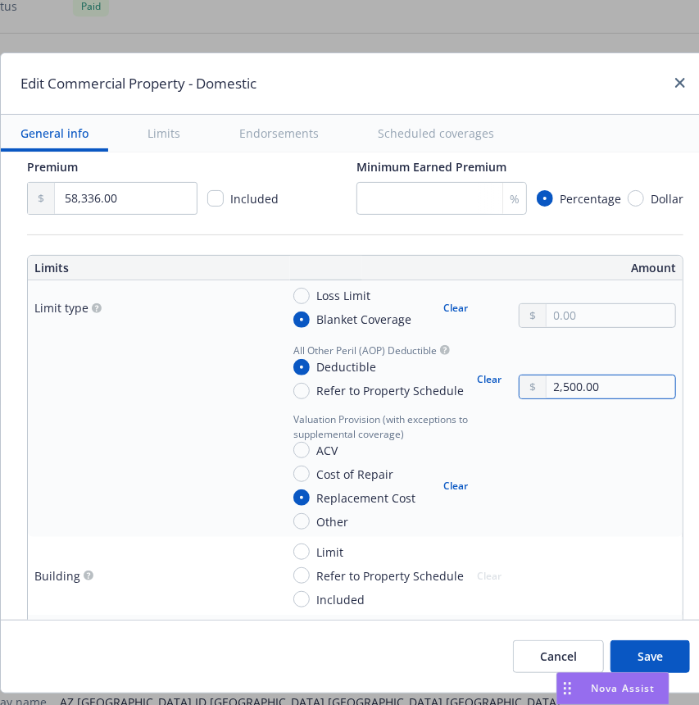
type input "2,500.00"
click at [560, 473] on div at bounding box center [597, 470] width 157 height 117
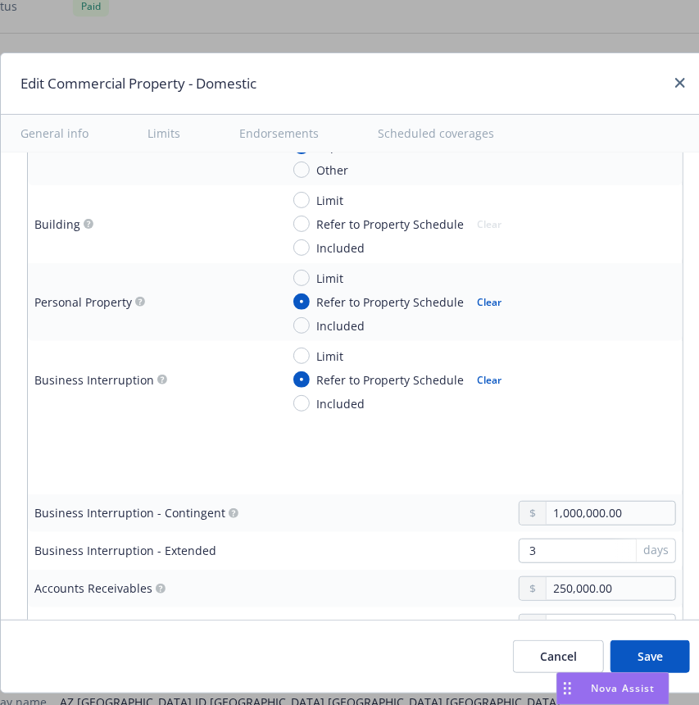
scroll to position [474, 0]
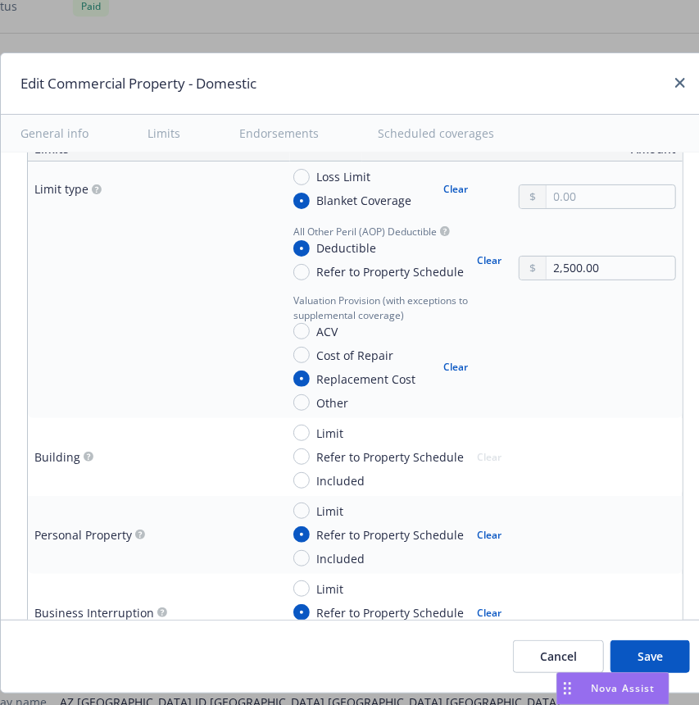
type textarea "x"
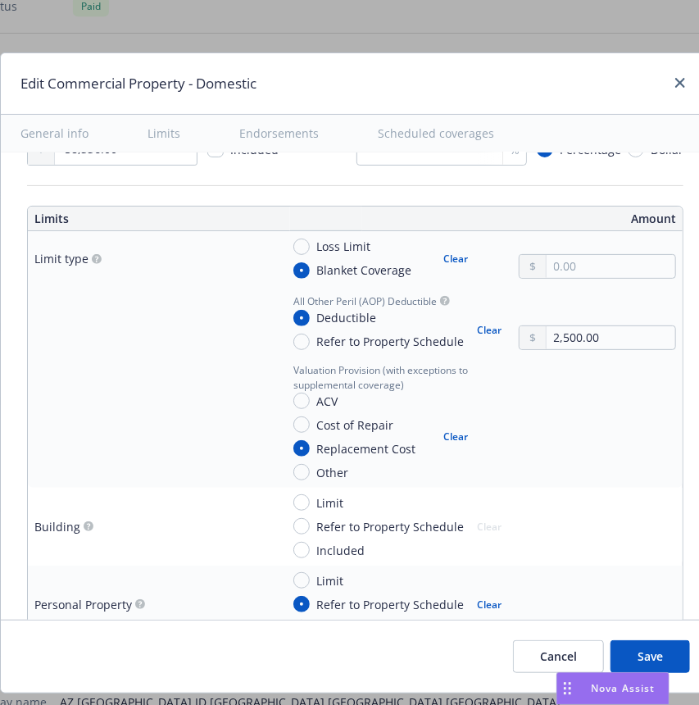
scroll to position [743, 0]
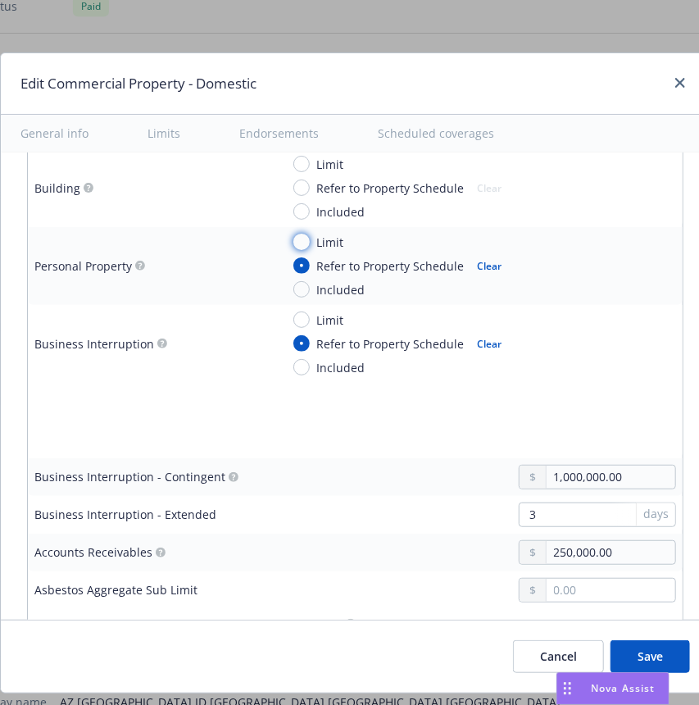
click at [301, 245] on input "Limit" at bounding box center [301, 242] width 16 height 16
radio input "true"
type textarea "x"
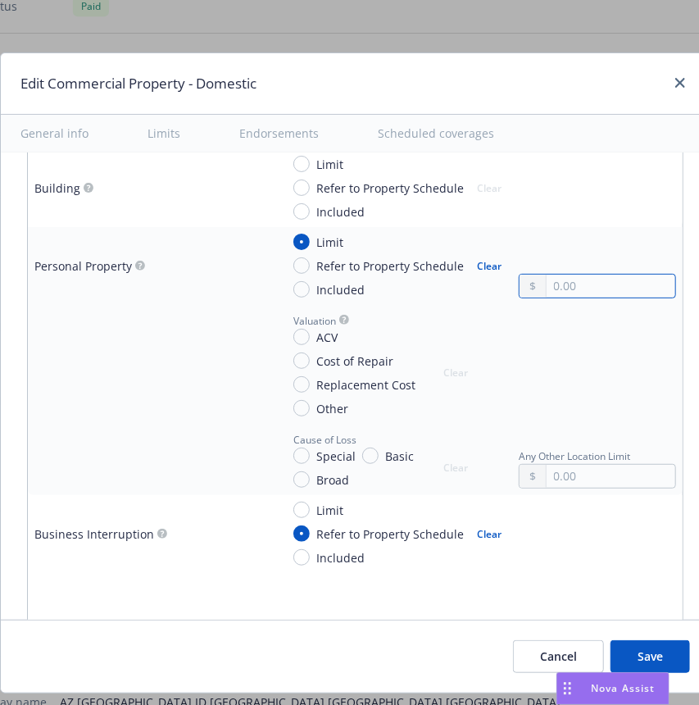
click at [587, 287] on input "text" at bounding box center [611, 286] width 129 height 23
type input "1.00"
type textarea "x"
type input "11.00"
type textarea "x"
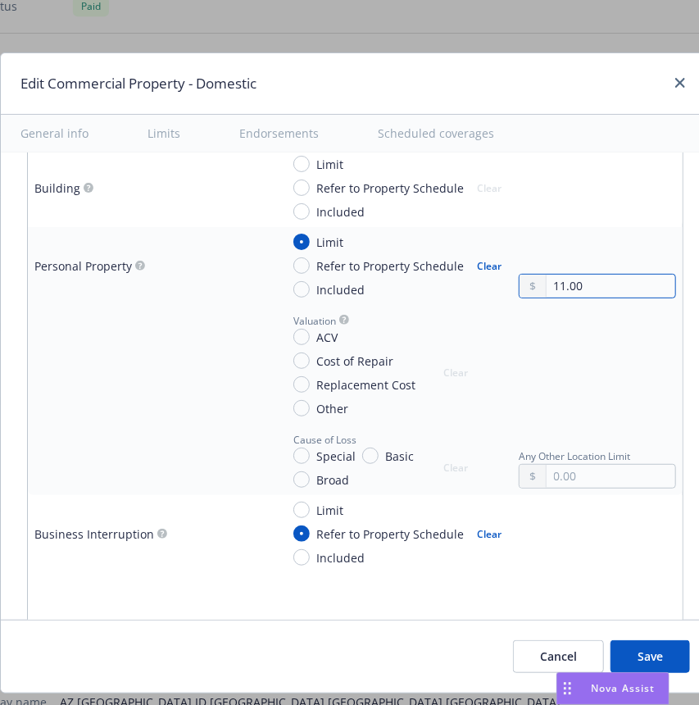
type input "112.00"
type textarea "x"
type input "1,125.00"
type textarea "x"
type input "11,250.00"
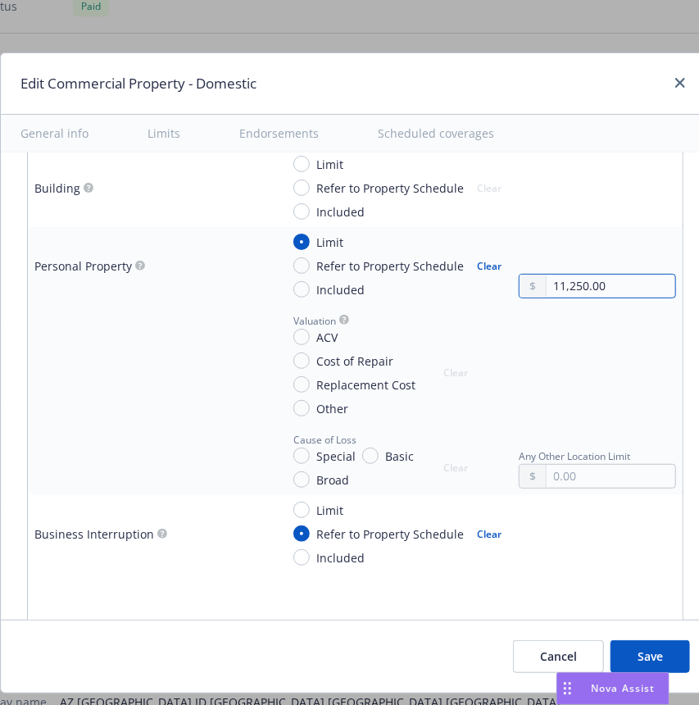
type textarea "x"
type input "112,500.00"
type textarea "x"
type input "1,125,000.00"
type textarea "x"
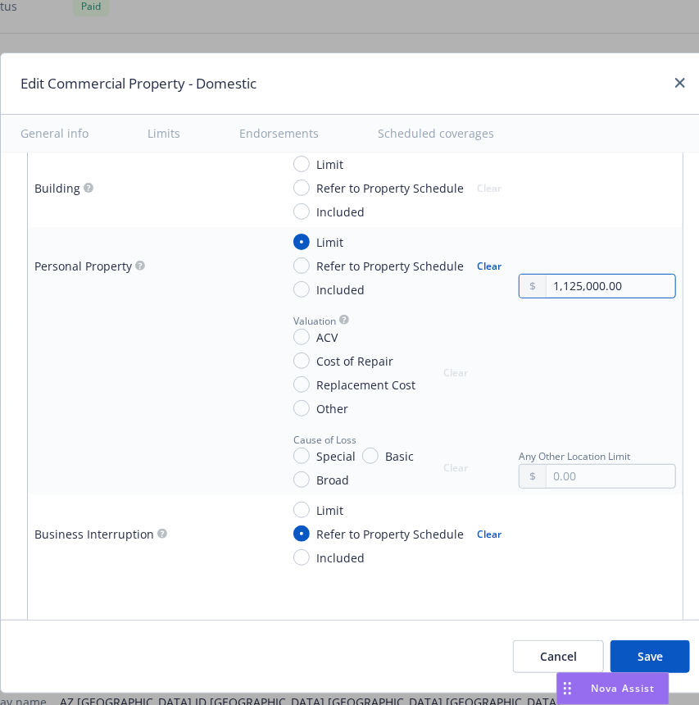
type input "11,250,000.00"
type textarea "x"
type input "11,250,000.00"
click at [564, 324] on div at bounding box center [597, 364] width 157 height 106
click at [302, 377] on input "Replacement Cost" at bounding box center [301, 384] width 16 height 16
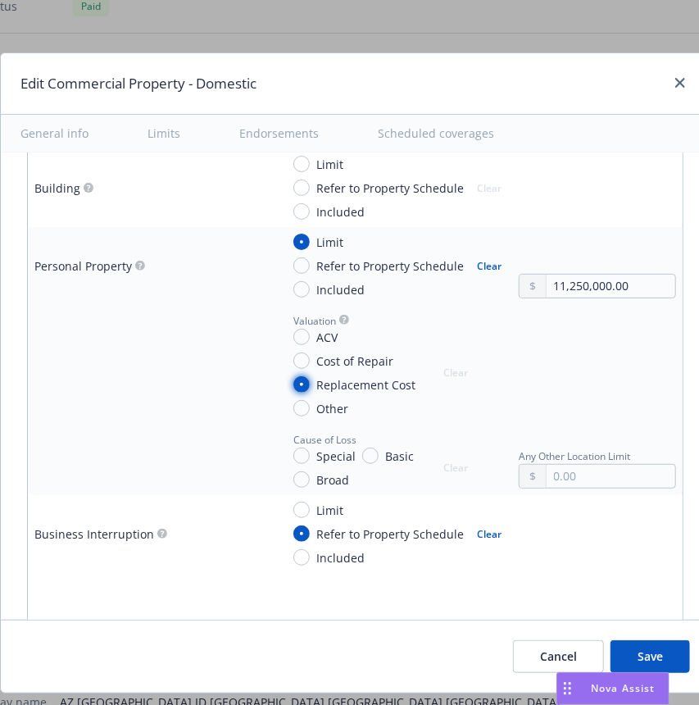
radio input "true"
type textarea "x"
click at [295, 451] on input "Special" at bounding box center [301, 456] width 16 height 16
radio input "true"
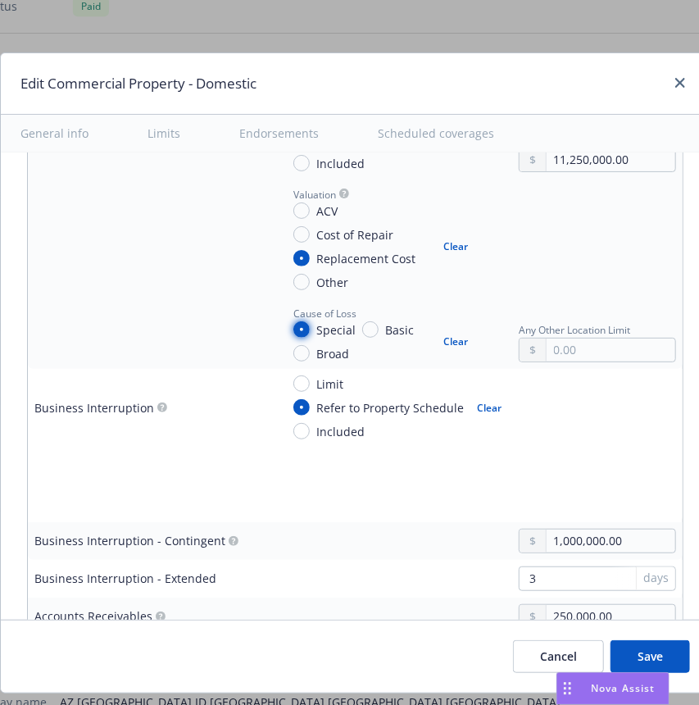
scroll to position [870, 0]
click at [584, 341] on input "text" at bounding box center [611, 349] width 129 height 23
type textarea "x"
type input "5.00"
type textarea "x"
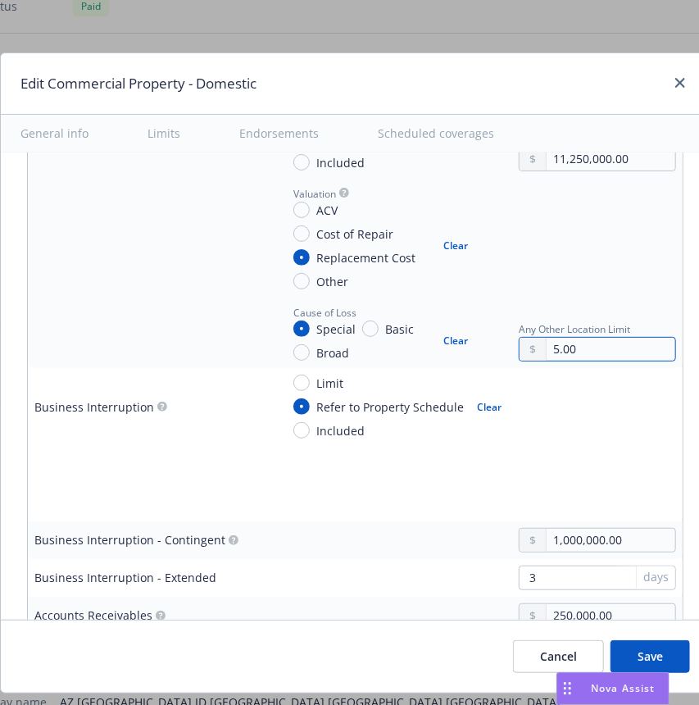
type input "50.00"
type textarea "x"
type input "500.00"
type textarea "x"
type input "5,000.00"
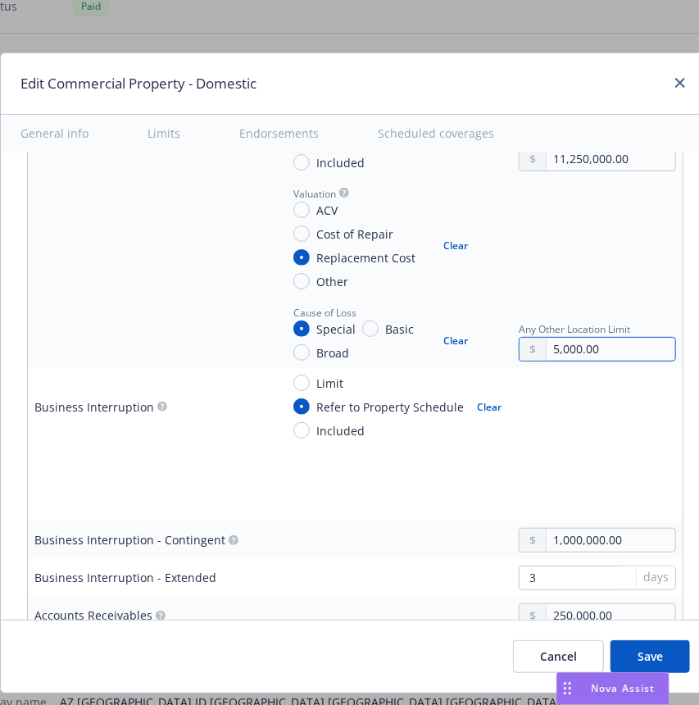
type textarea "x"
type input "50,000.00"
type textarea "x"
type input "500,000.00"
type textarea "x"
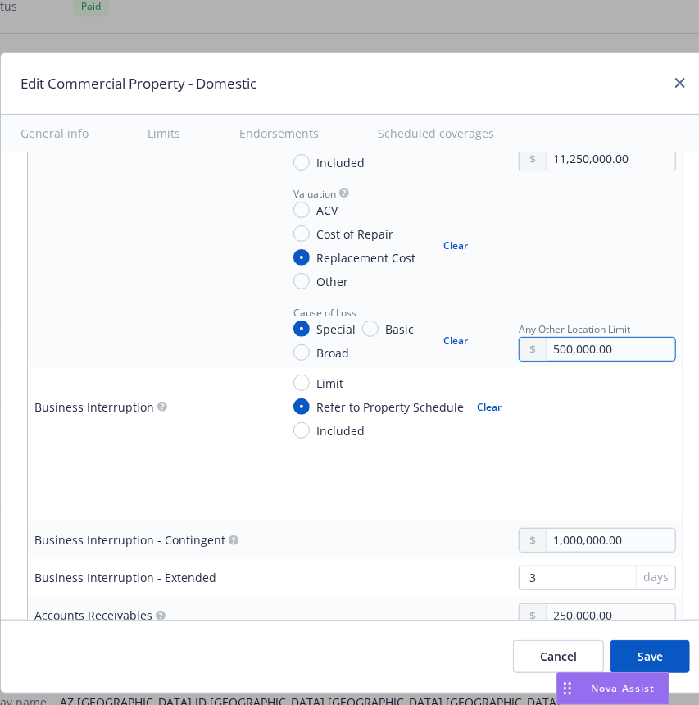
type input "500,000.00"
click at [298, 382] on input "Limit" at bounding box center [301, 383] width 16 height 16
radio input "true"
type textarea "x"
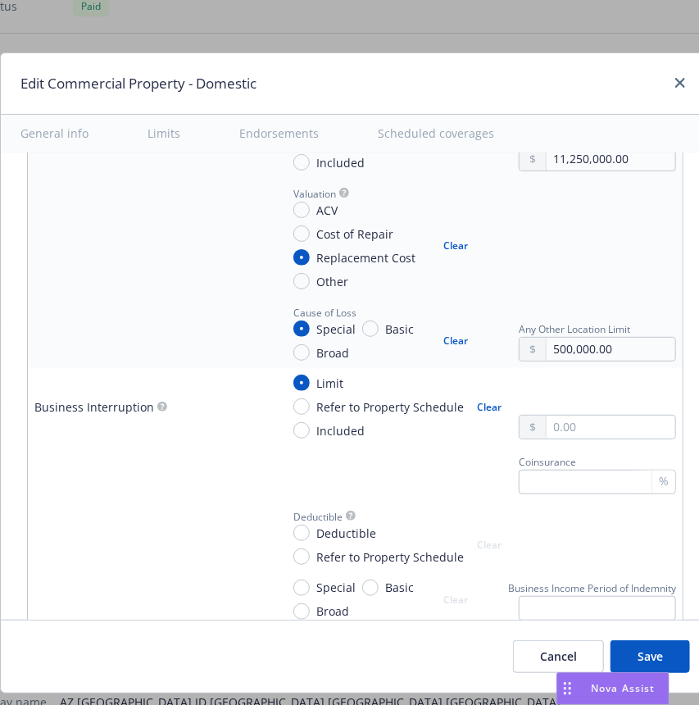
scroll to position [992, 0]
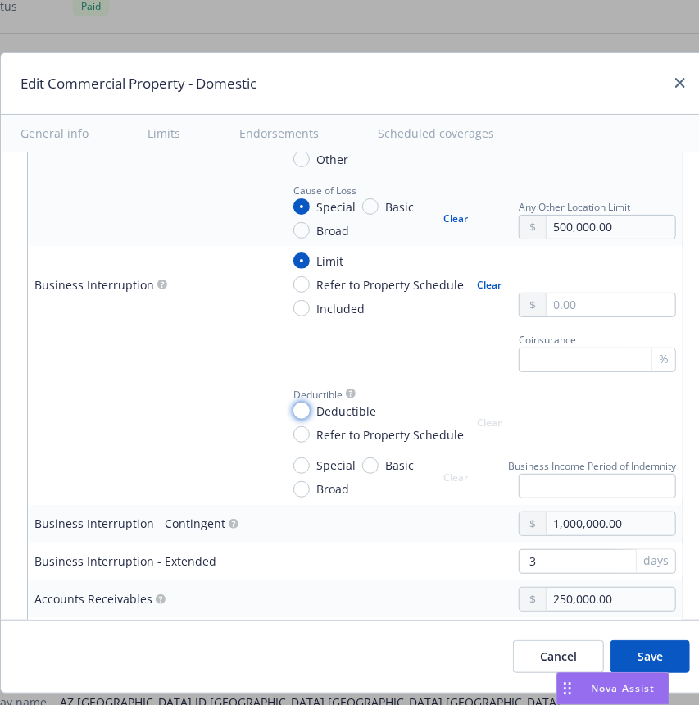
click at [300, 416] on input "Deductible" at bounding box center [301, 410] width 16 height 16
radio input "true"
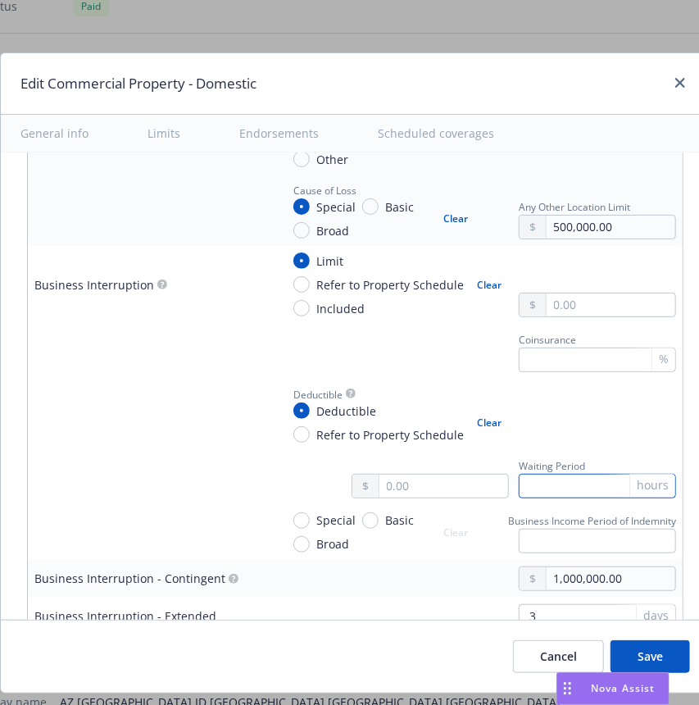
click at [546, 490] on input "text" at bounding box center [597, 486] width 157 height 25
type textarea "x"
type input "2"
type textarea "x"
type input "24"
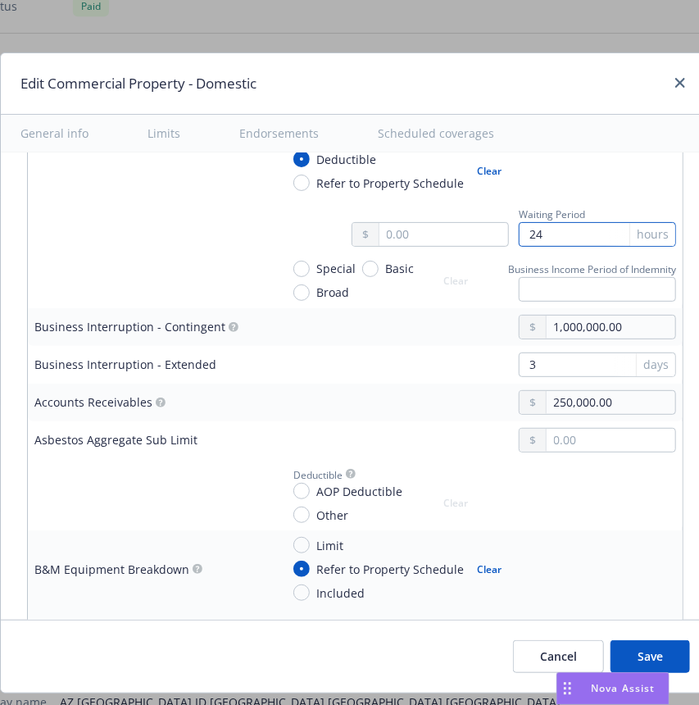
scroll to position [1243, 0]
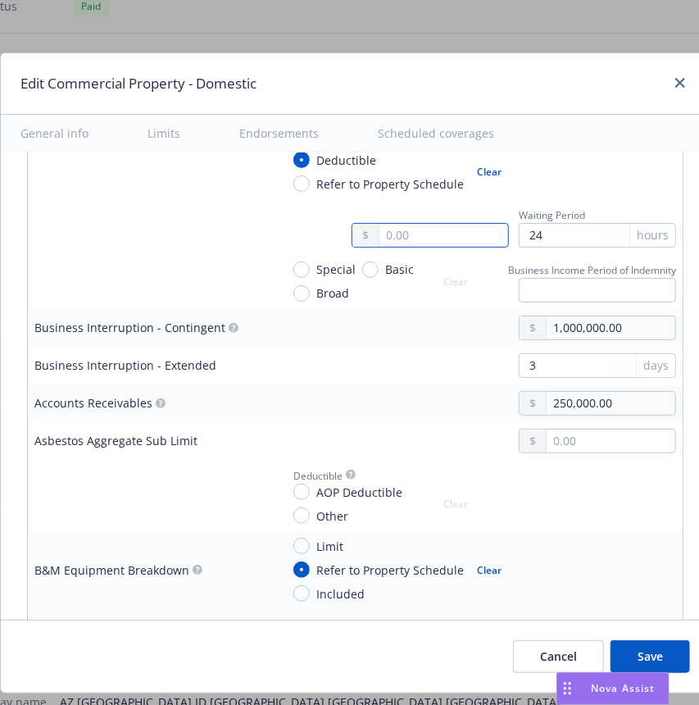
click at [416, 239] on input "text" at bounding box center [443, 235] width 129 height 23
type textarea "x"
type input "2.00"
type textarea "x"
type input "25.00"
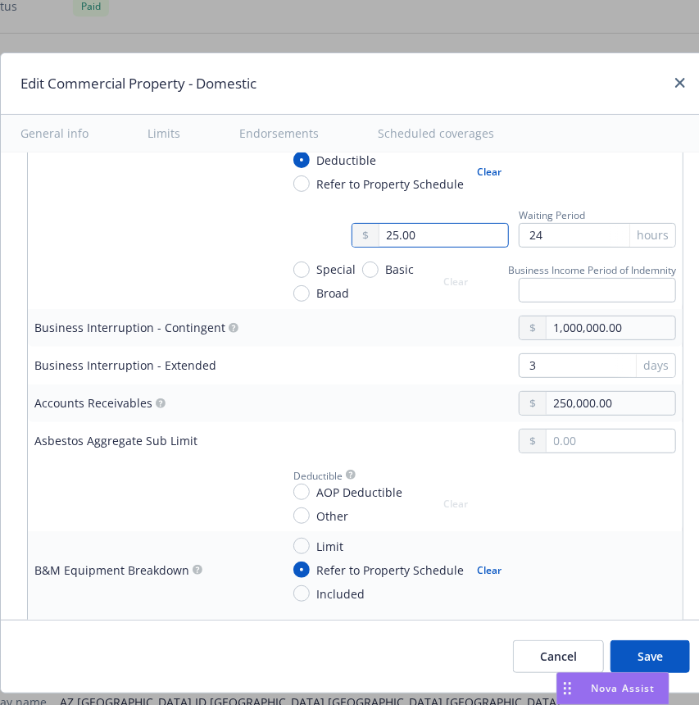
type textarea "x"
type input "250.00"
type textarea "x"
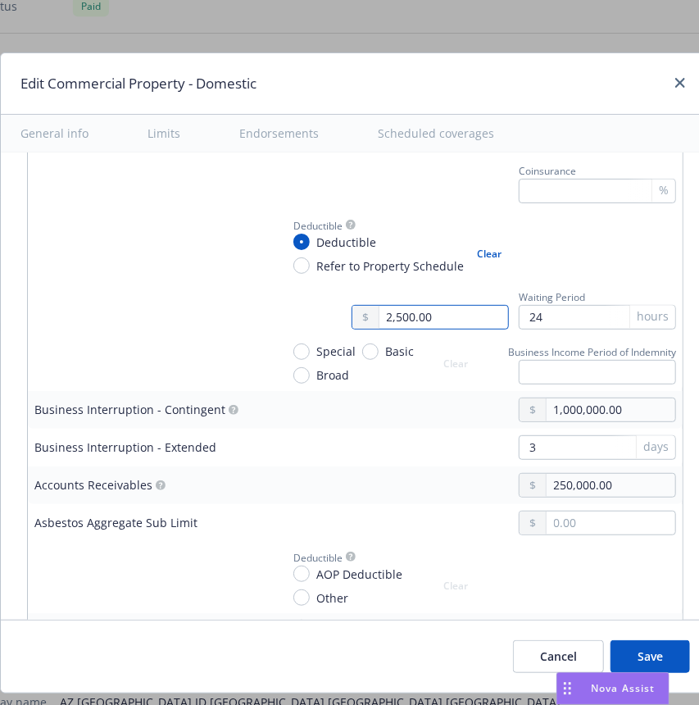
type input "2,500.00"
click at [208, 339] on td at bounding box center [151, 363] width 246 height 55
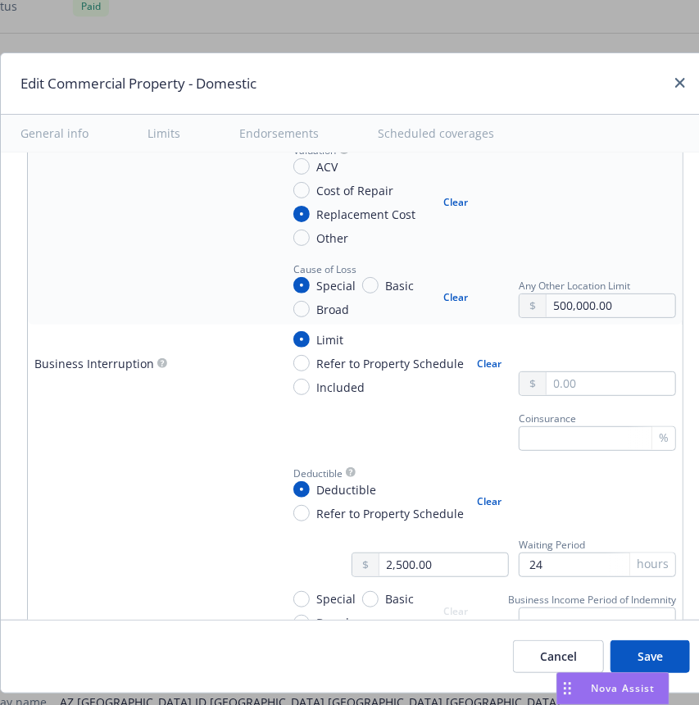
scroll to position [912, 0]
click at [570, 384] on input "text" at bounding box center [611, 384] width 129 height 23
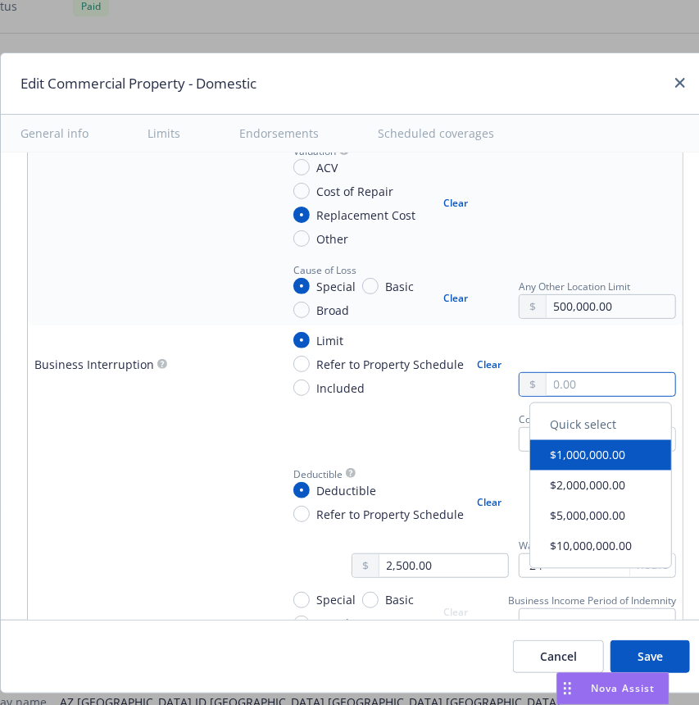
type textarea "x"
type input "2.00"
type textarea "x"
type input "25.00"
type textarea "x"
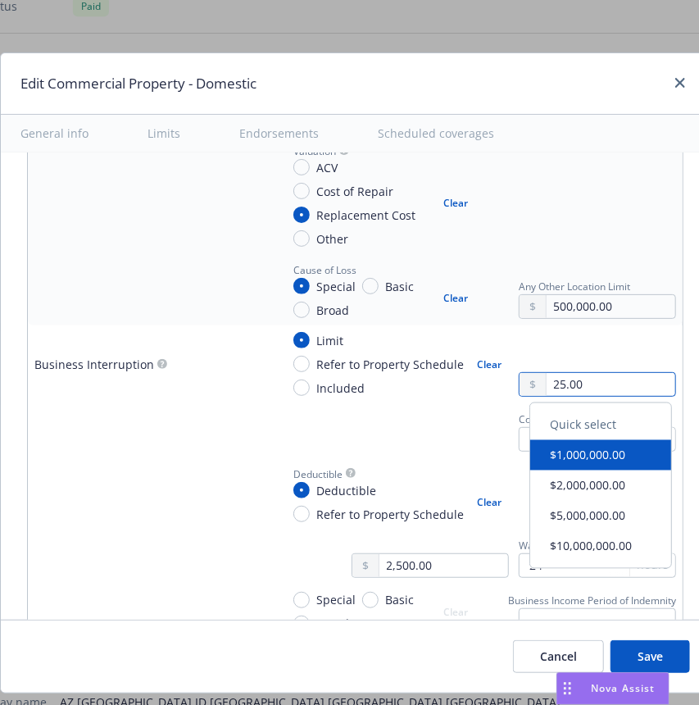
type input "250.00"
type textarea "x"
type input "2,500.00"
type textarea "x"
type input "25,000.00"
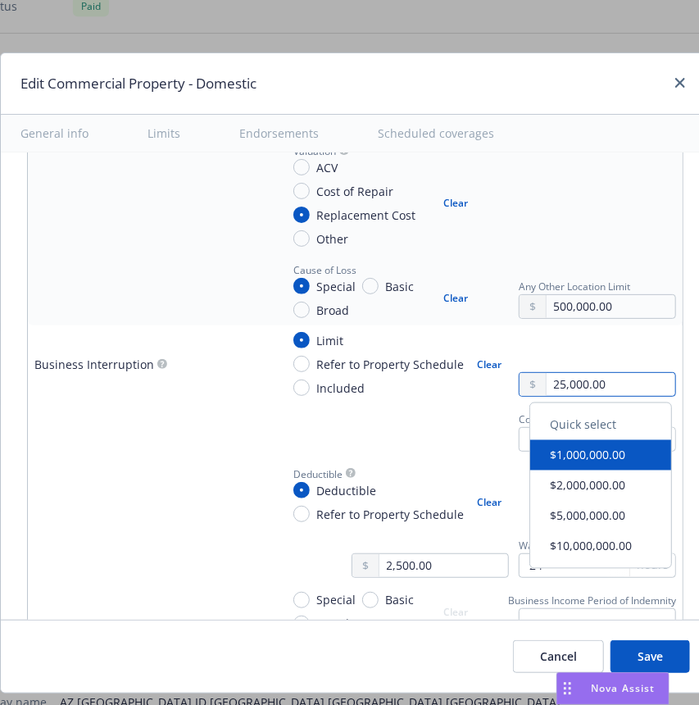
type textarea "x"
type input "250,000.00"
type textarea "x"
type input "2,500,000.00"
type textarea "x"
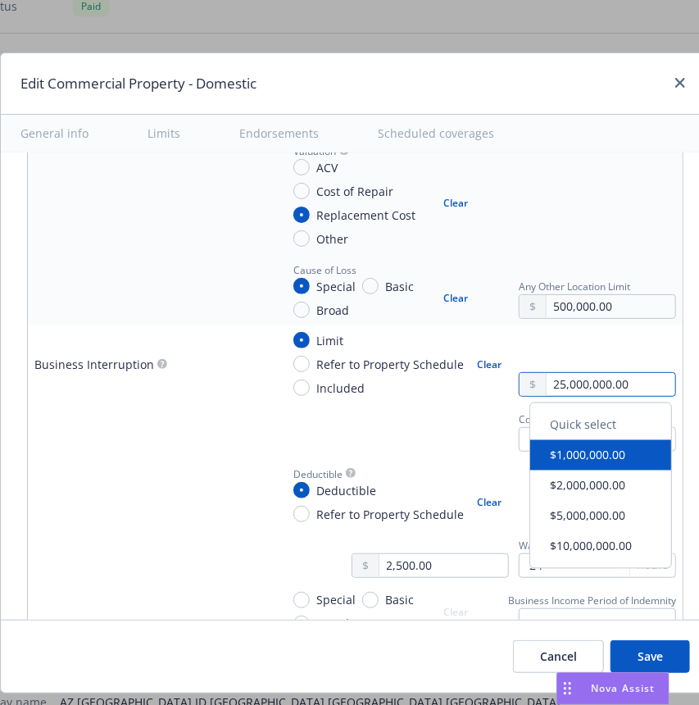
type input "25,000,000.00"
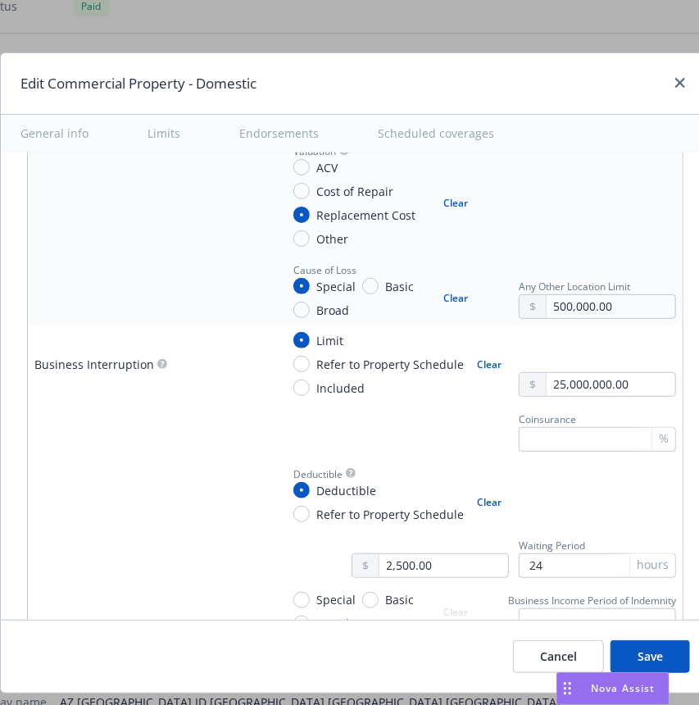
scroll to position [1085, 0]
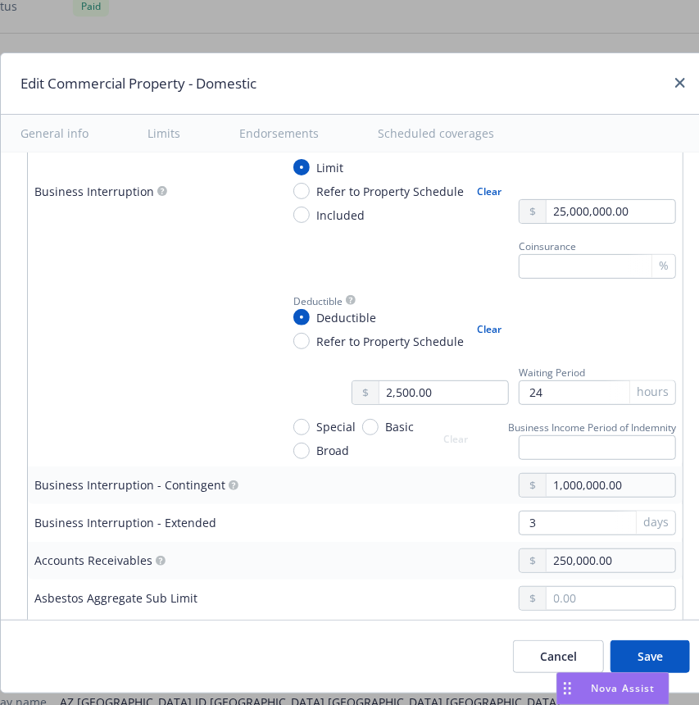
type textarea "x"
click at [301, 432] on input "Special" at bounding box center [301, 427] width 16 height 16
radio input "true"
type textarea "x"
click at [135, 316] on div at bounding box center [150, 320] width 233 height 17
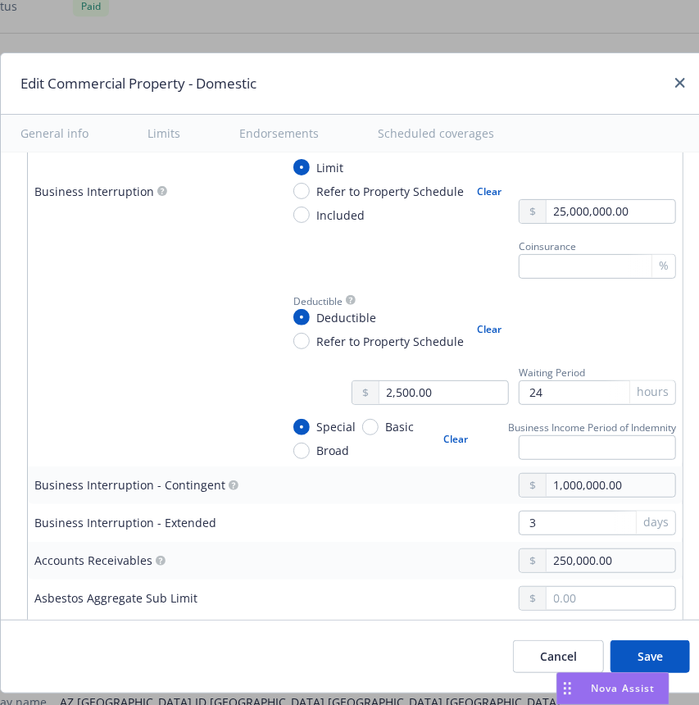
click at [265, 318] on div at bounding box center [150, 320] width 233 height 17
click at [530, 456] on input "text" at bounding box center [597, 447] width 157 height 25
click at [444, 450] on div "Special Basic Broad Clear" at bounding box center [385, 438] width 185 height 41
click at [566, 452] on input "text" at bounding box center [597, 447] width 157 height 25
type input "3"
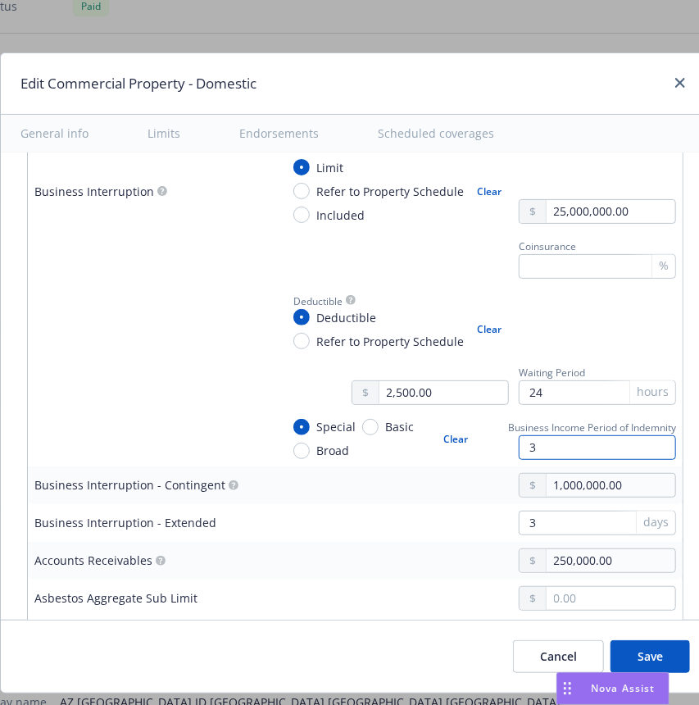
type textarea "x"
type input "36"
type textarea "x"
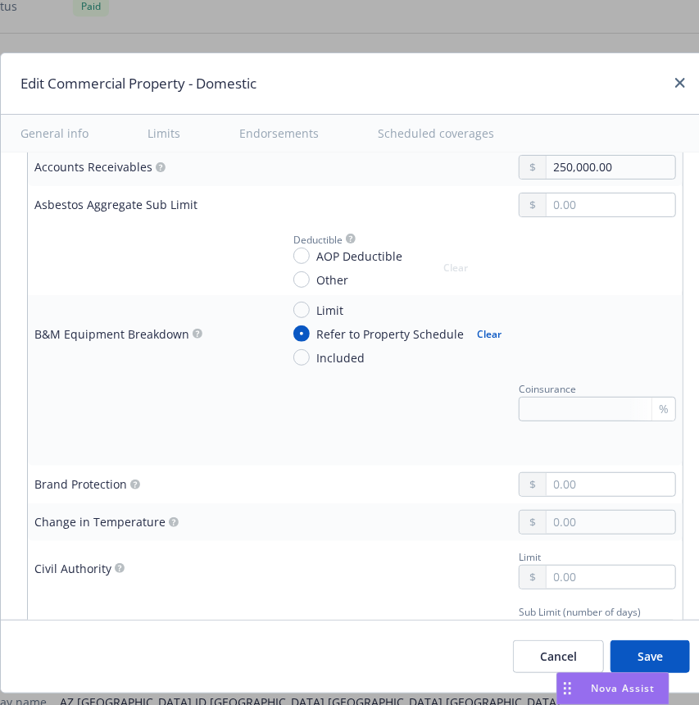
scroll to position [1588, 0]
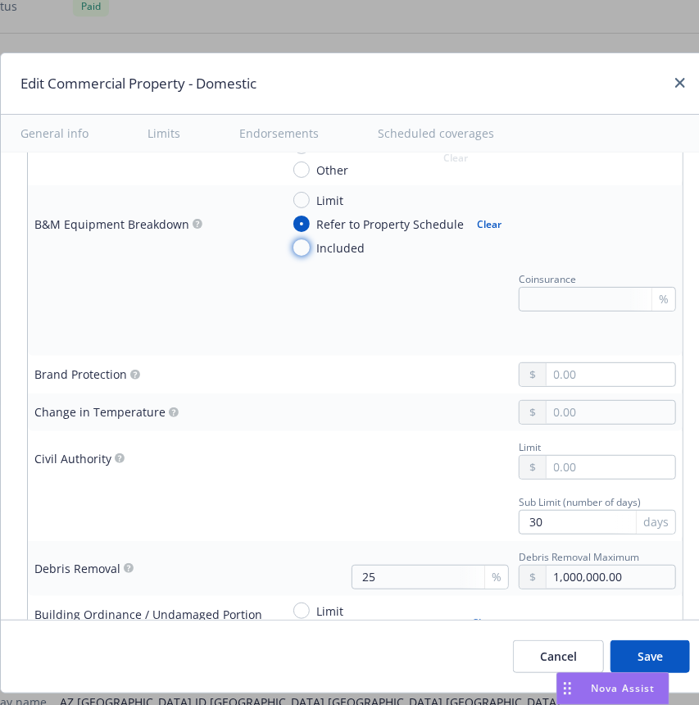
click at [298, 241] on input "Included" at bounding box center [301, 247] width 16 height 16
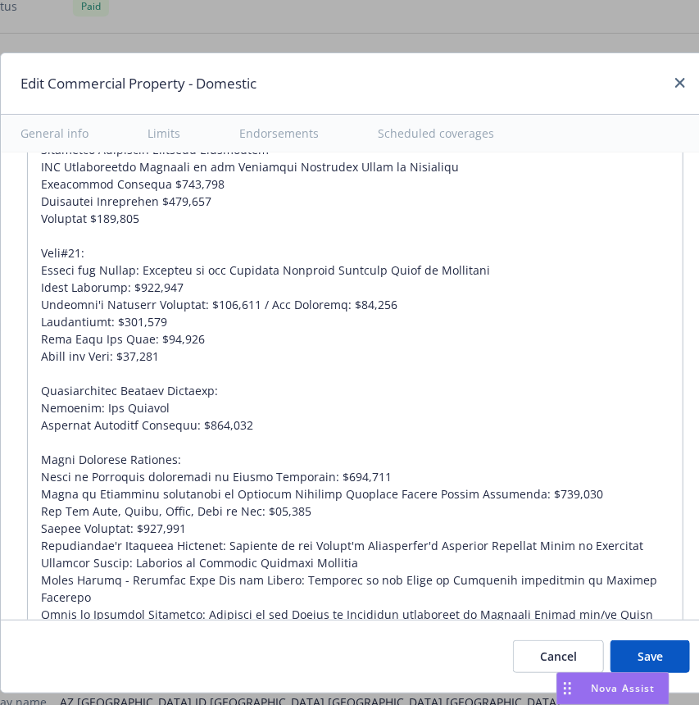
scroll to position [6869, 0]
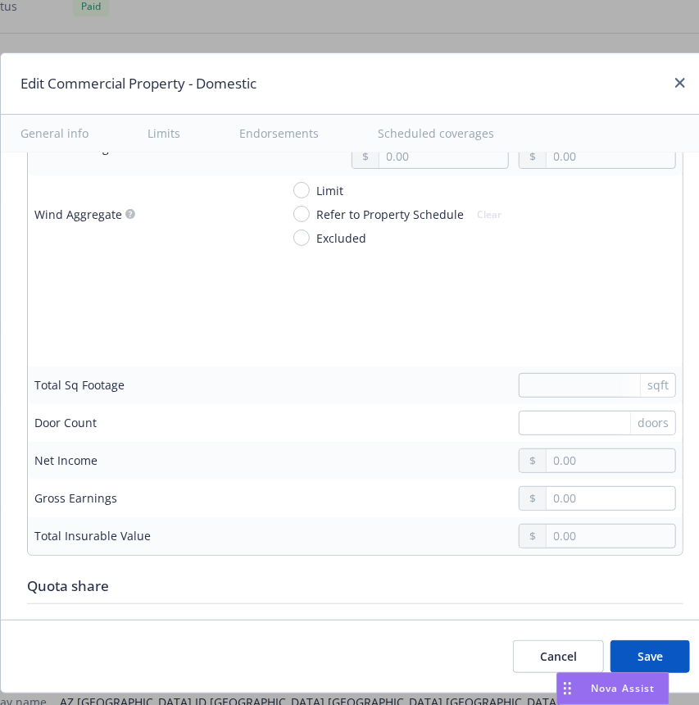
drag, startPoint x: 270, startPoint y: 245, endPoint x: 30, endPoint y: 103, distance: 278.9
click at [30, 103] on div "Edit Commercial Property - Domestic General info Limits Endorsements Scheduled …" at bounding box center [355, 372] width 711 height 641
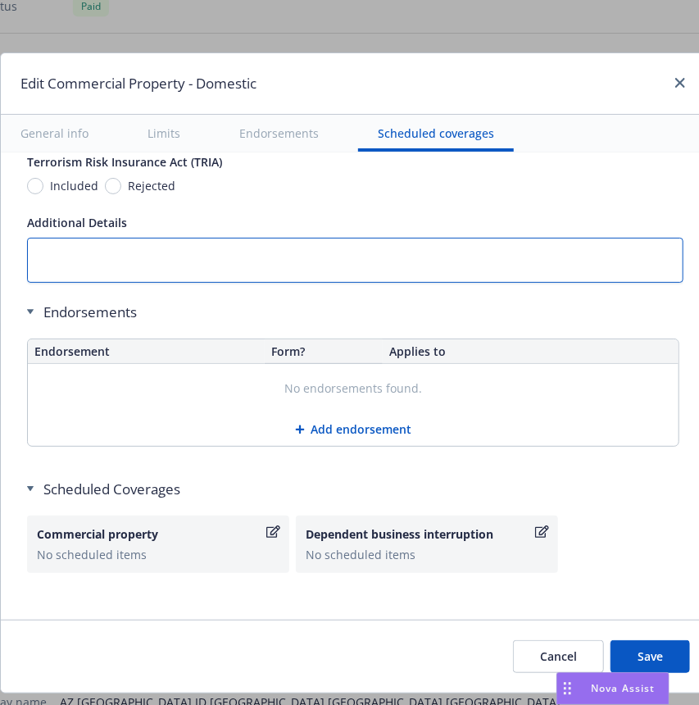
scroll to position [6231, 0]
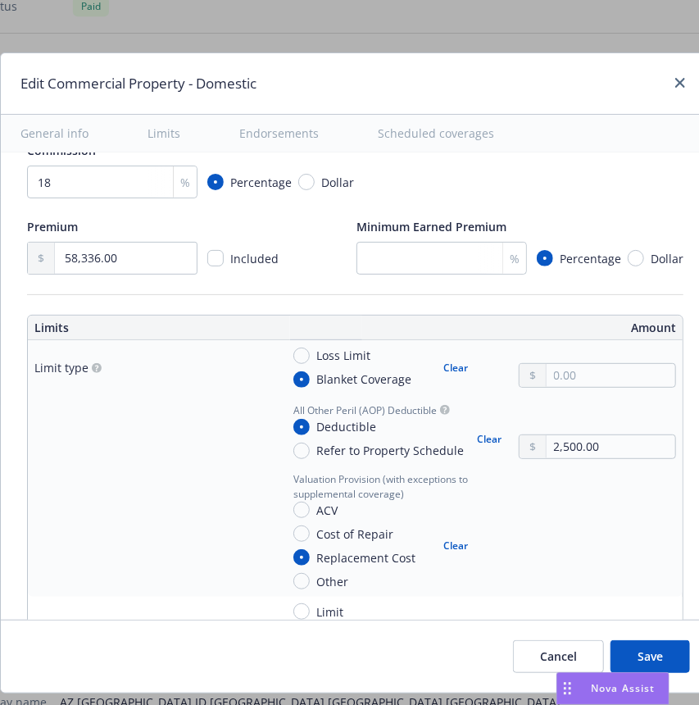
scroll to position [0, 0]
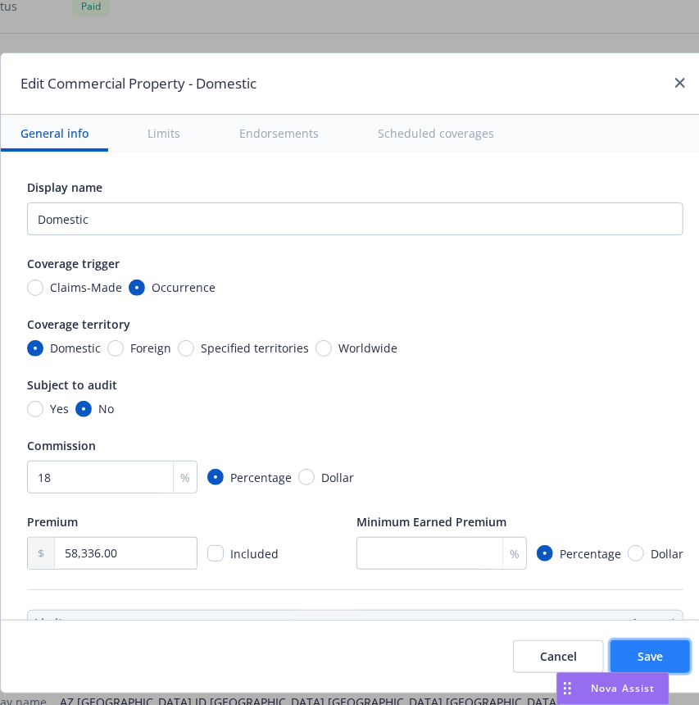
click at [648, 653] on button "Save" at bounding box center [651, 656] width 80 height 33
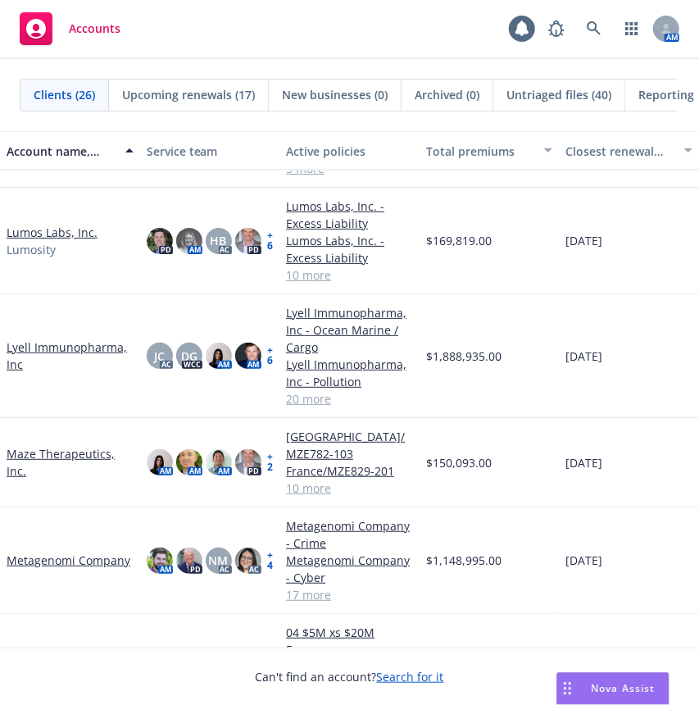
scroll to position [1023, 0]
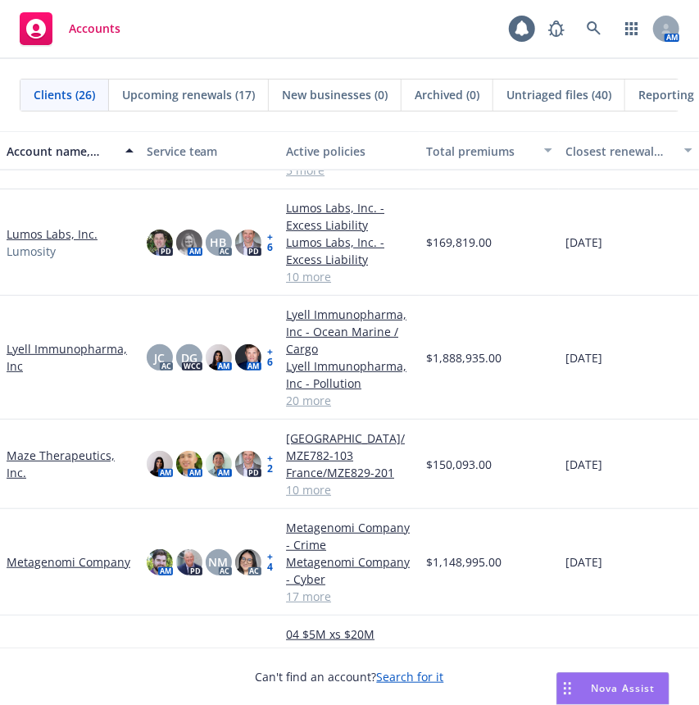
click at [63, 340] on link "Lyell Immunopharma, Inc" at bounding box center [70, 357] width 127 height 34
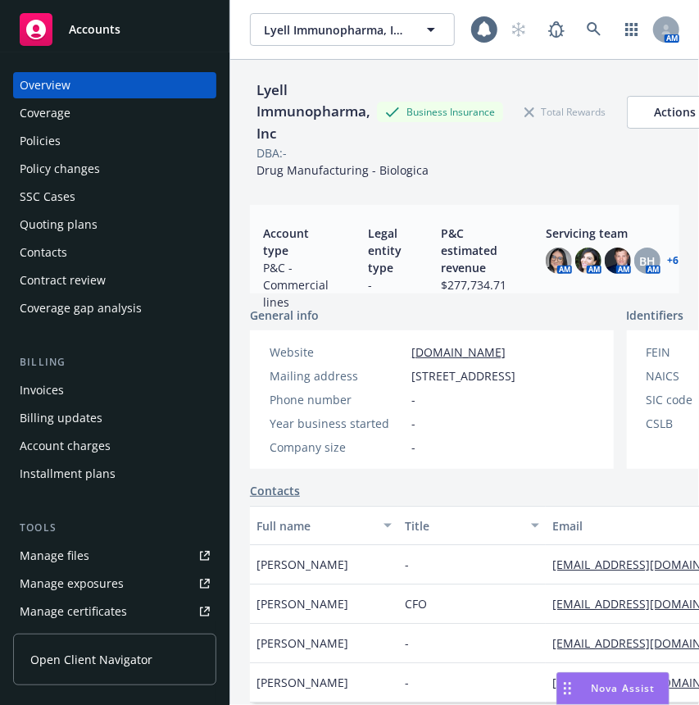
click at [40, 134] on div "Policies" at bounding box center [40, 141] width 41 height 26
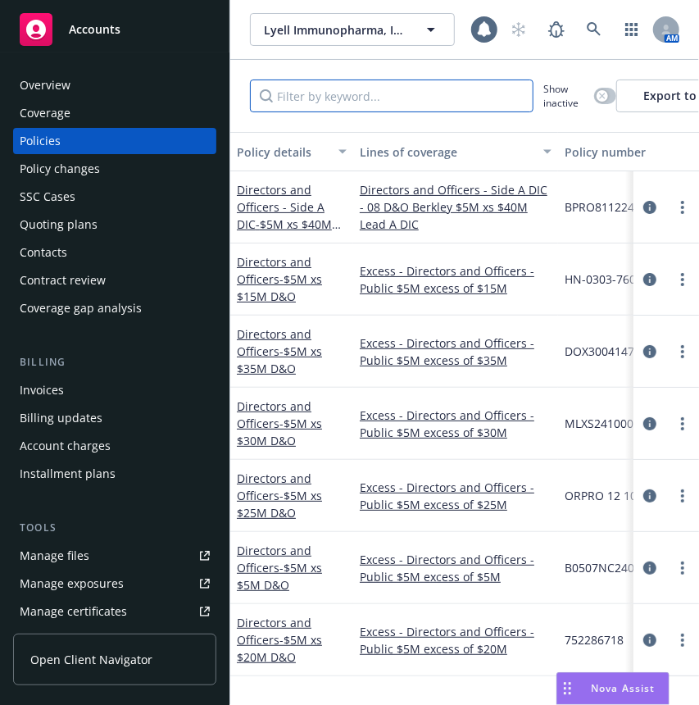
click at [286, 100] on input "Filter by keyword..." at bounding box center [392, 96] width 284 height 33
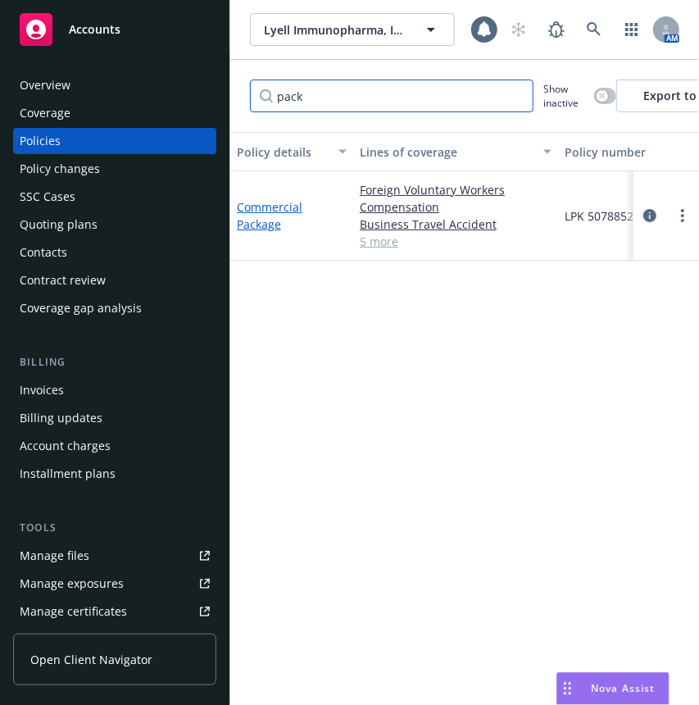
type input "pack"
click at [271, 206] on link "Commercial Package" at bounding box center [270, 215] width 66 height 33
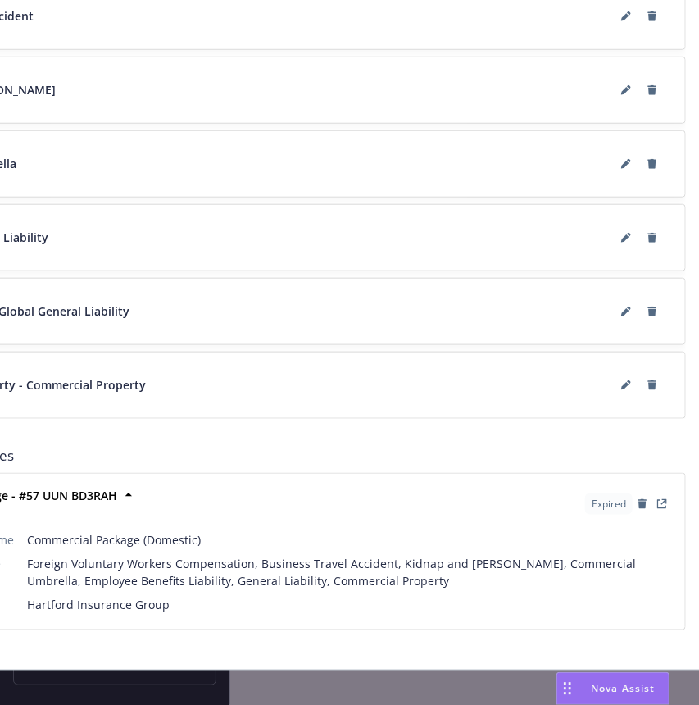
scroll to position [2520, 159]
click at [620, 307] on icon at bounding box center [625, 312] width 10 height 10
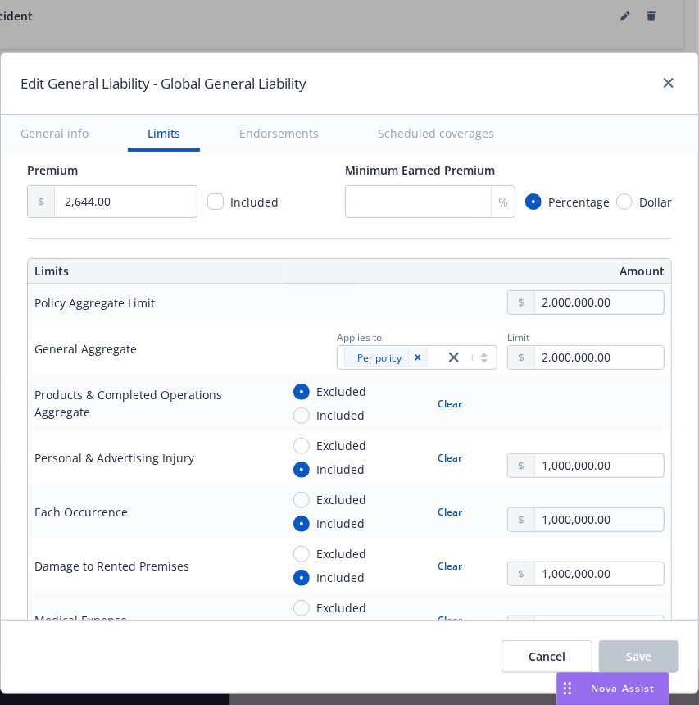
scroll to position [349, 0]
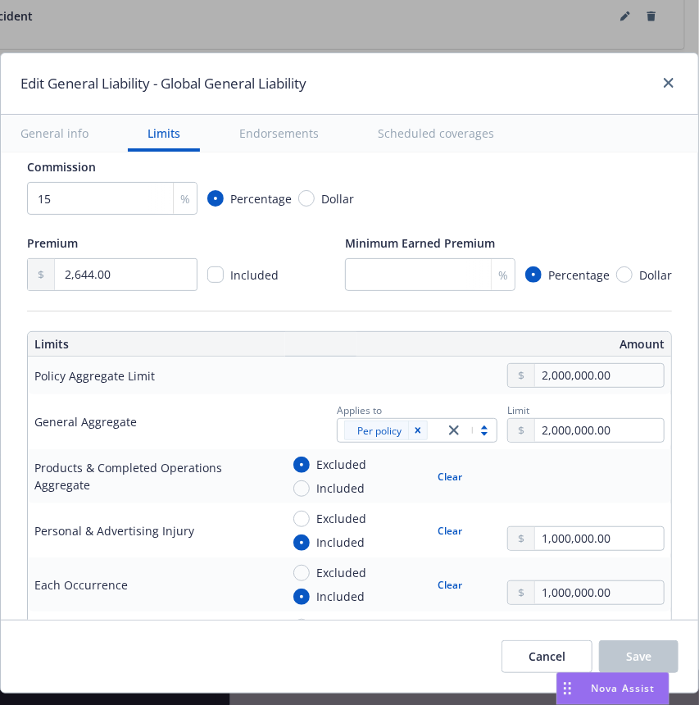
scroll to position [0, 0]
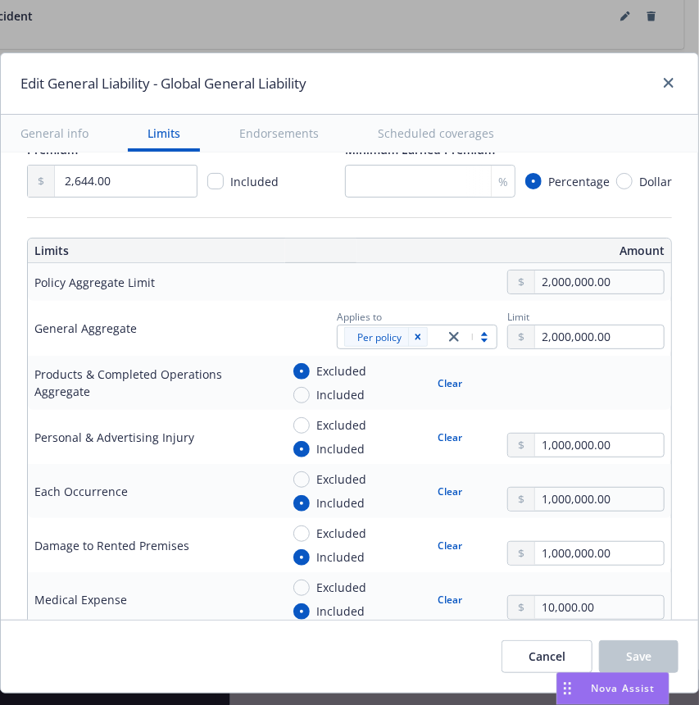
type textarea "x"
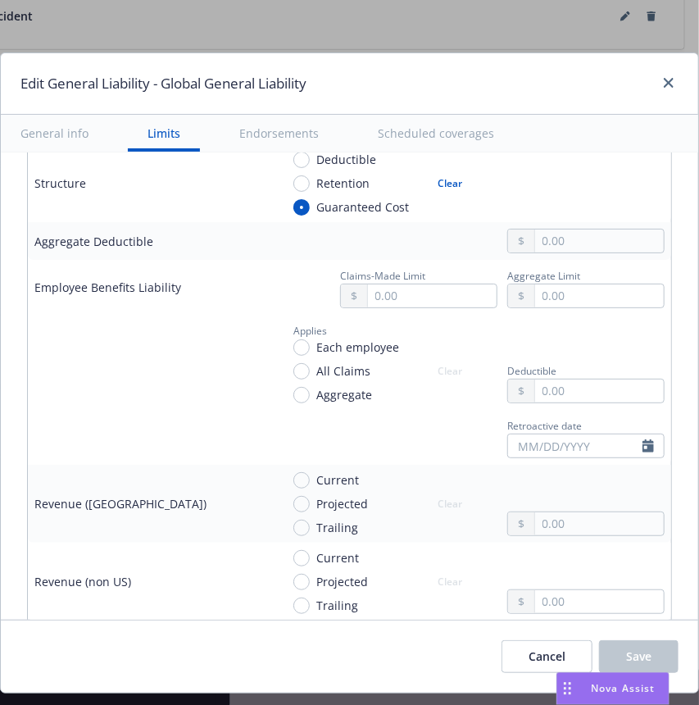
scroll to position [961, 0]
click at [659, 90] on link "close" at bounding box center [669, 83] width 20 height 20
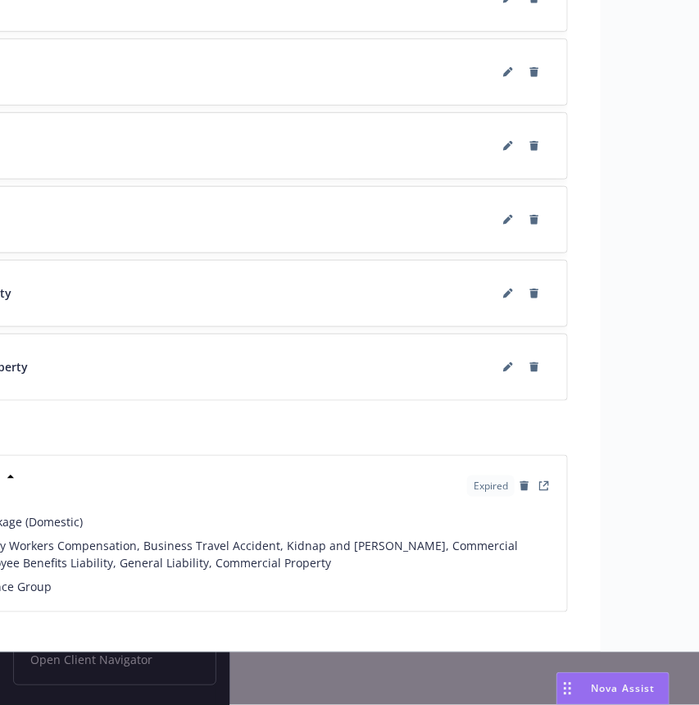
scroll to position [2541, 277]
click at [510, 370] on button at bounding box center [507, 367] width 26 height 26
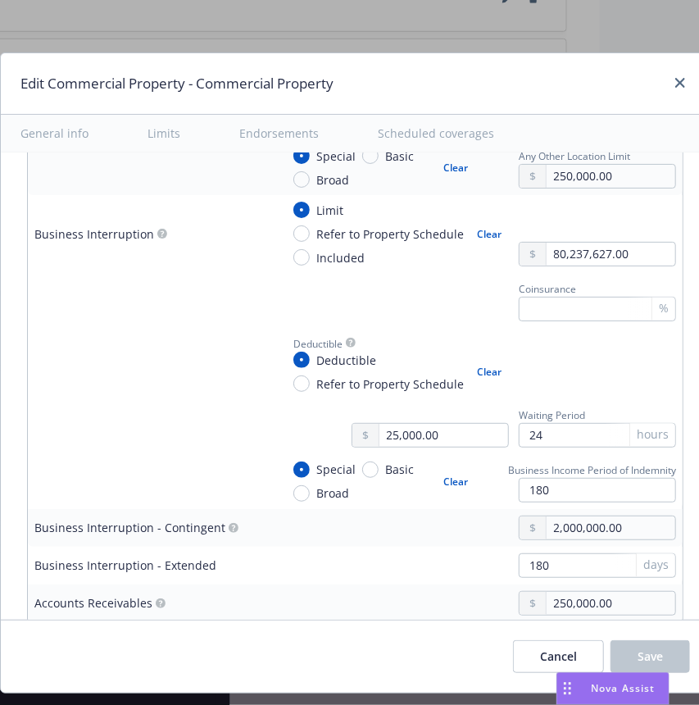
scroll to position [1041, 0]
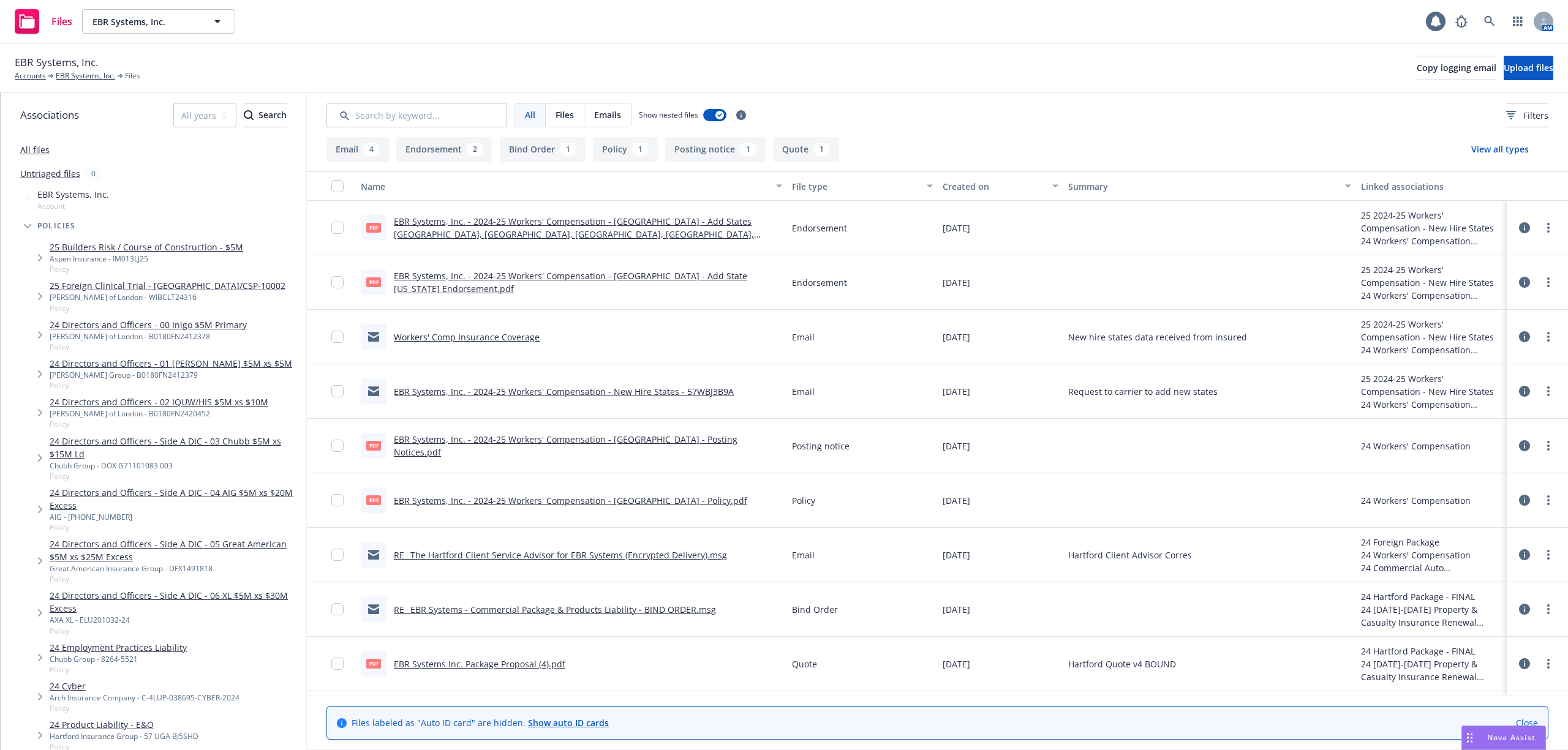
click at [628, 284] on link "EBR Systems, Inc. - 2024-25 Workers' Compensation - Hartford - Add State CO End…" at bounding box center [570, 282] width 354 height 25
click at [567, 226] on link "EBR Systems, Inc. - 2024-25 Workers' Compensation - Hartford - Add States AL, C…" at bounding box center [574, 235] width 360 height 37
click at [640, 282] on link "EBR Systems, Inc. - 2024-25 Workers' Compensation - Hartford - Add State CO End…" at bounding box center [570, 282] width 354 height 25
click at [495, 222] on link "EBR Systems, Inc. - 2024-25 Workers' Compensation - Hartford - Add States AL, C…" at bounding box center [574, 235] width 360 height 37
click at [1493, 19] on icon at bounding box center [1490, 21] width 11 height 11
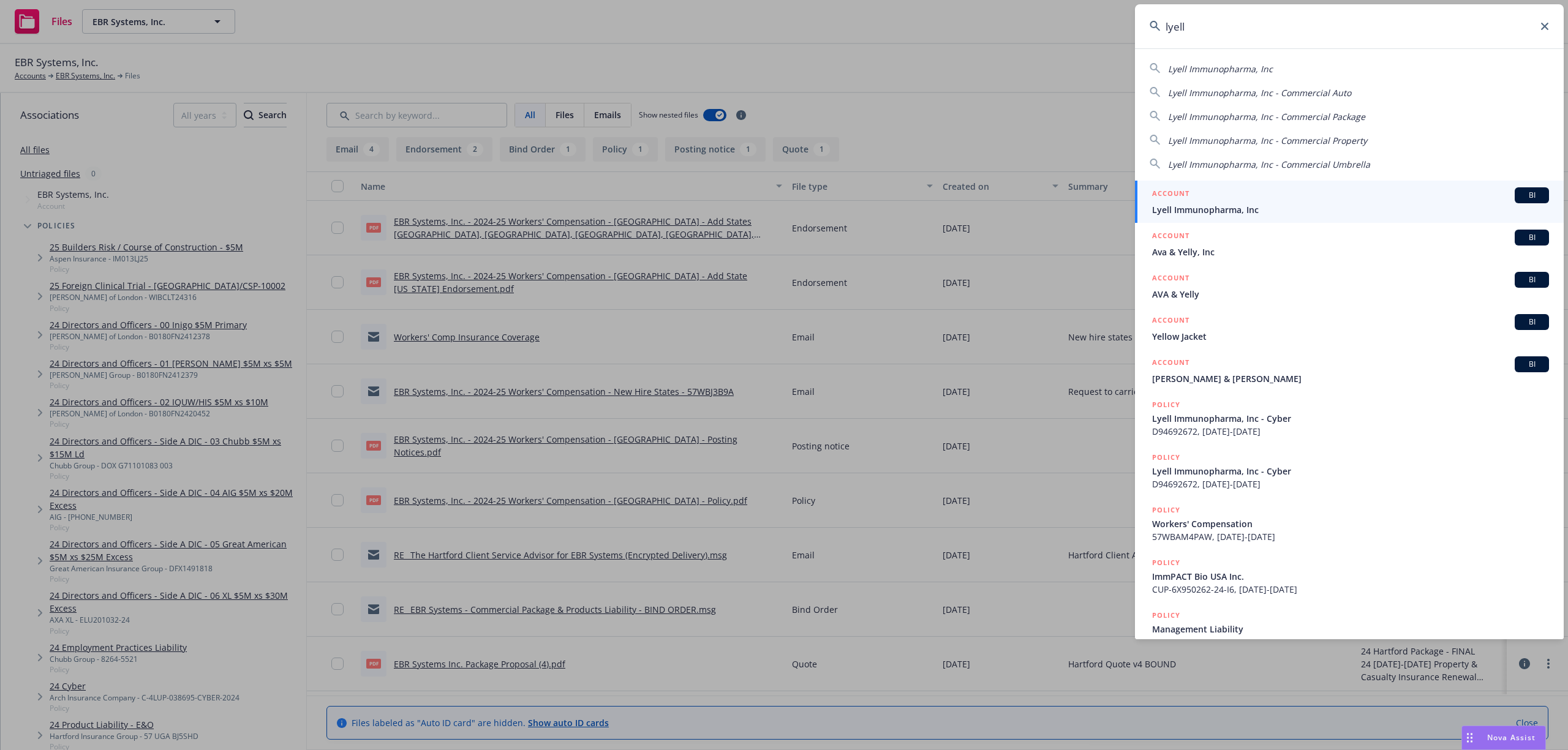
type input "lyell"
click at [1229, 216] on link "ACCOUNT BI Lyell Immunopharma, Inc" at bounding box center [1350, 202] width 429 height 43
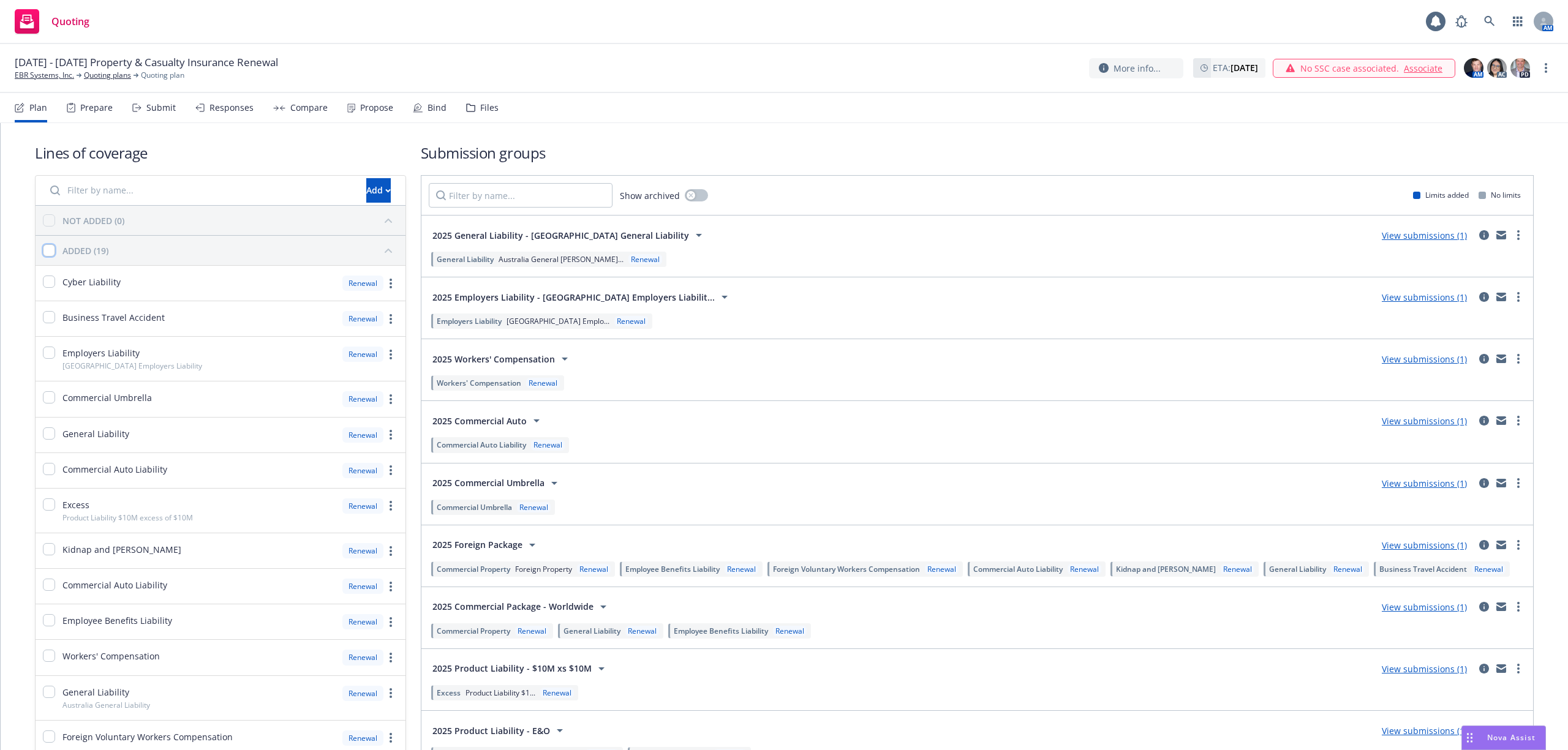
click at [49, 249] on input "checkbox" at bounding box center [49, 250] width 12 height 12
checkbox input "true"
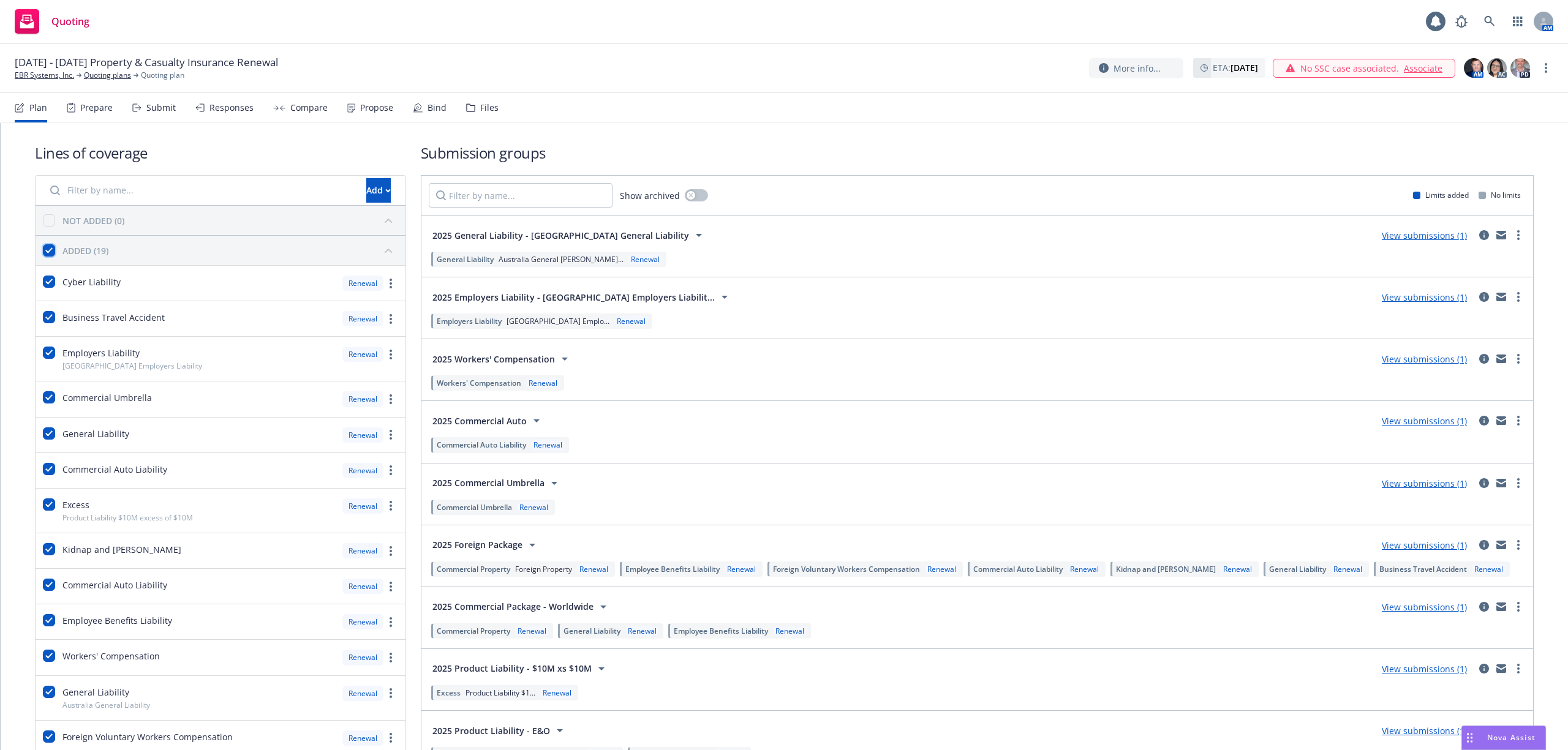
checkbox input "true"
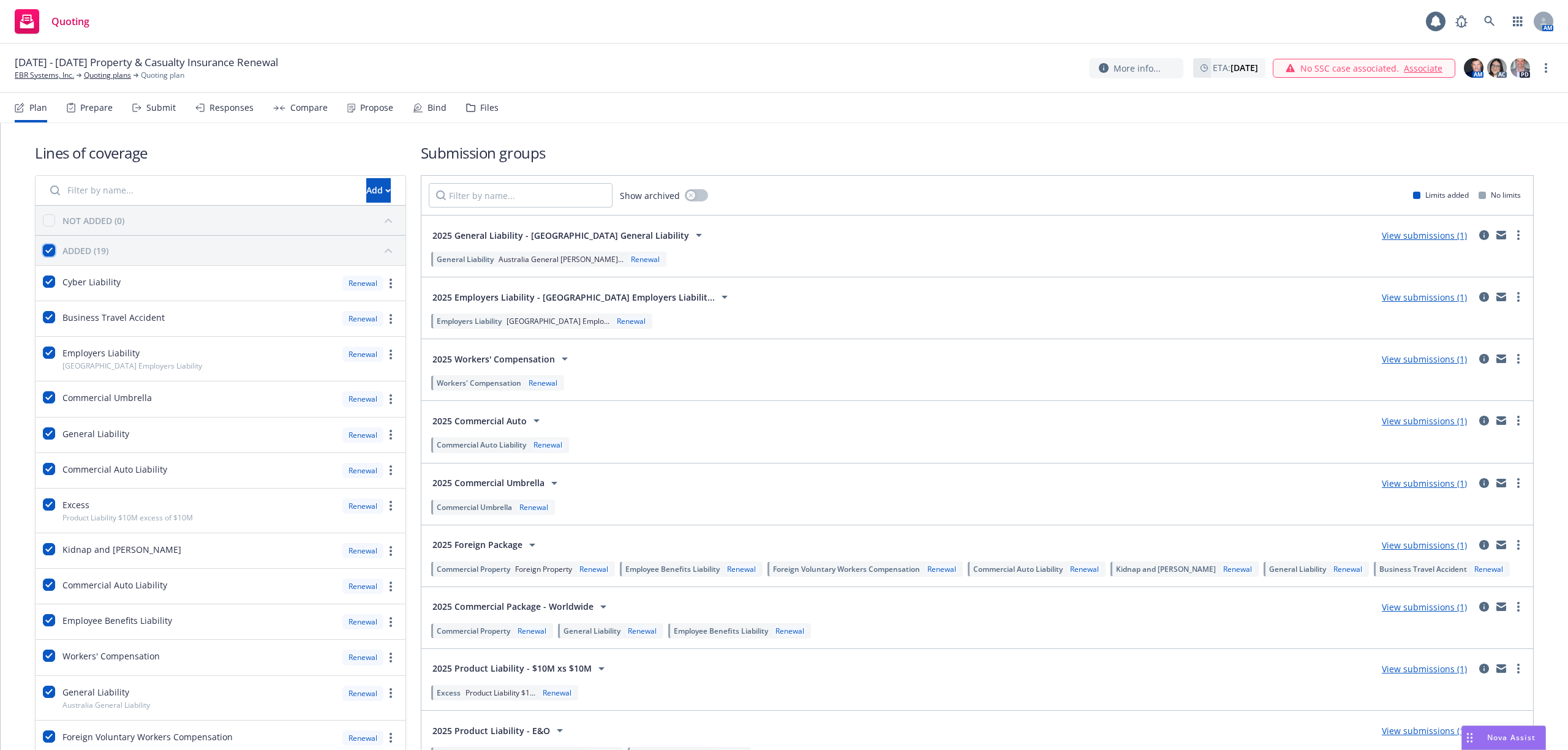
checkbox input "true"
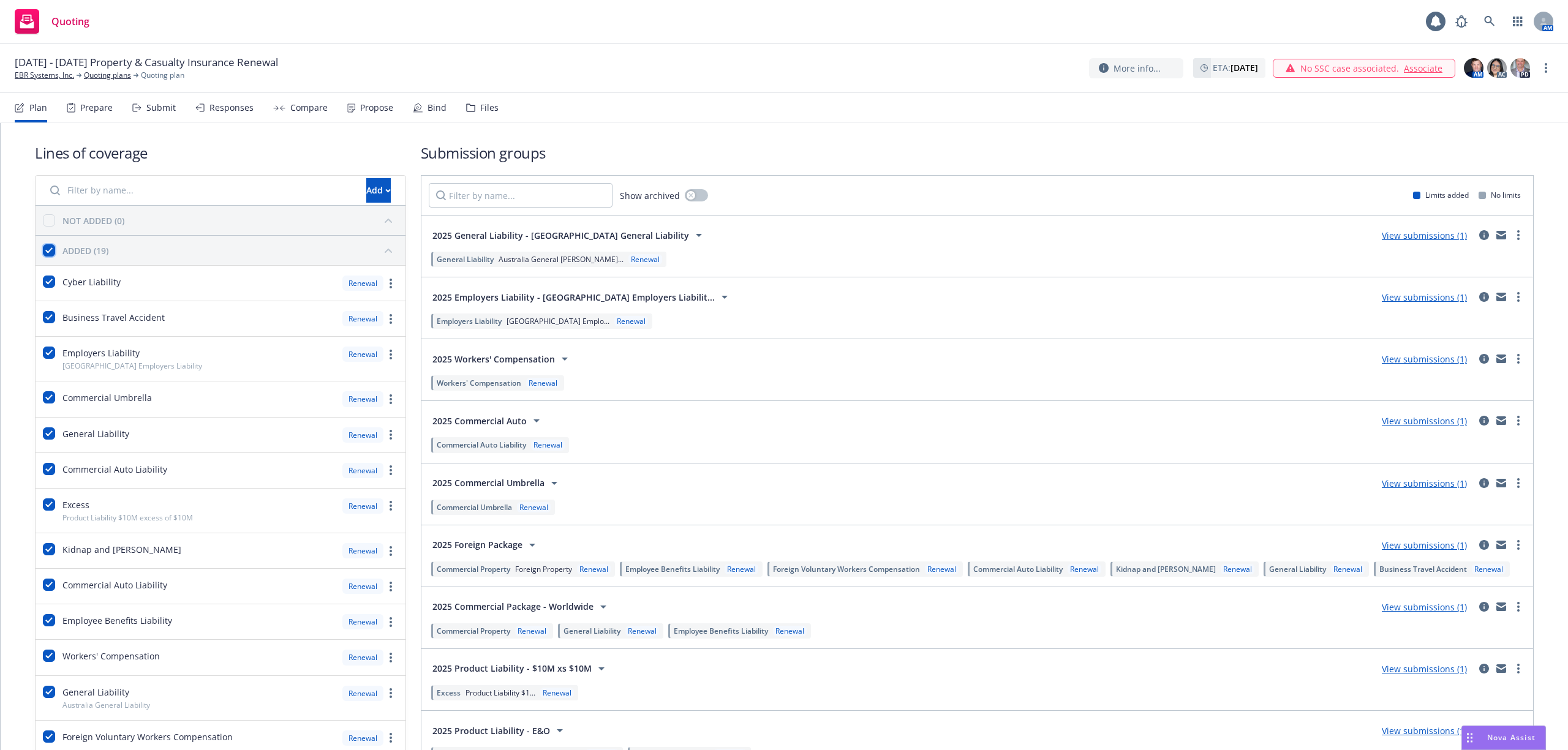
checkbox input "true"
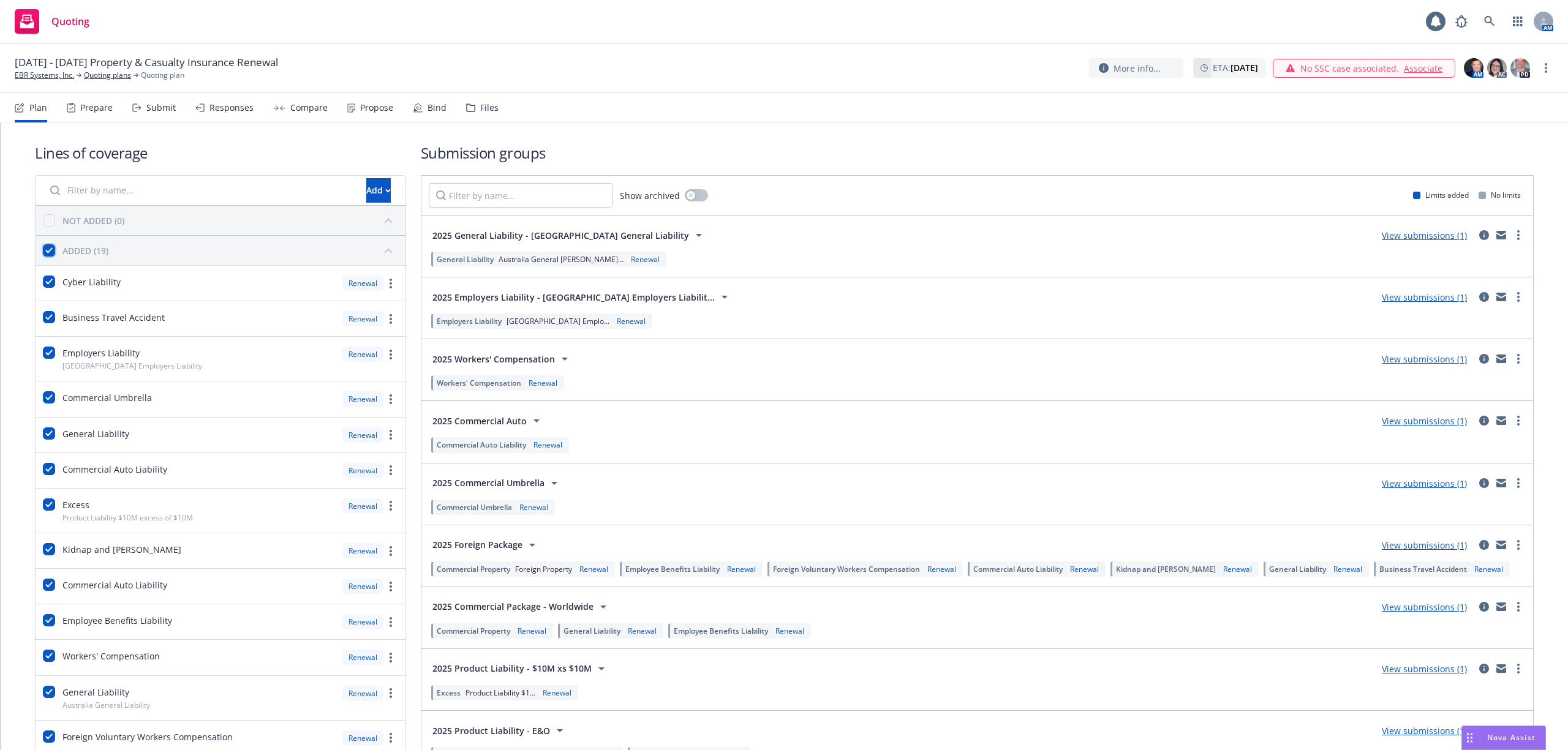
checkbox input "true"
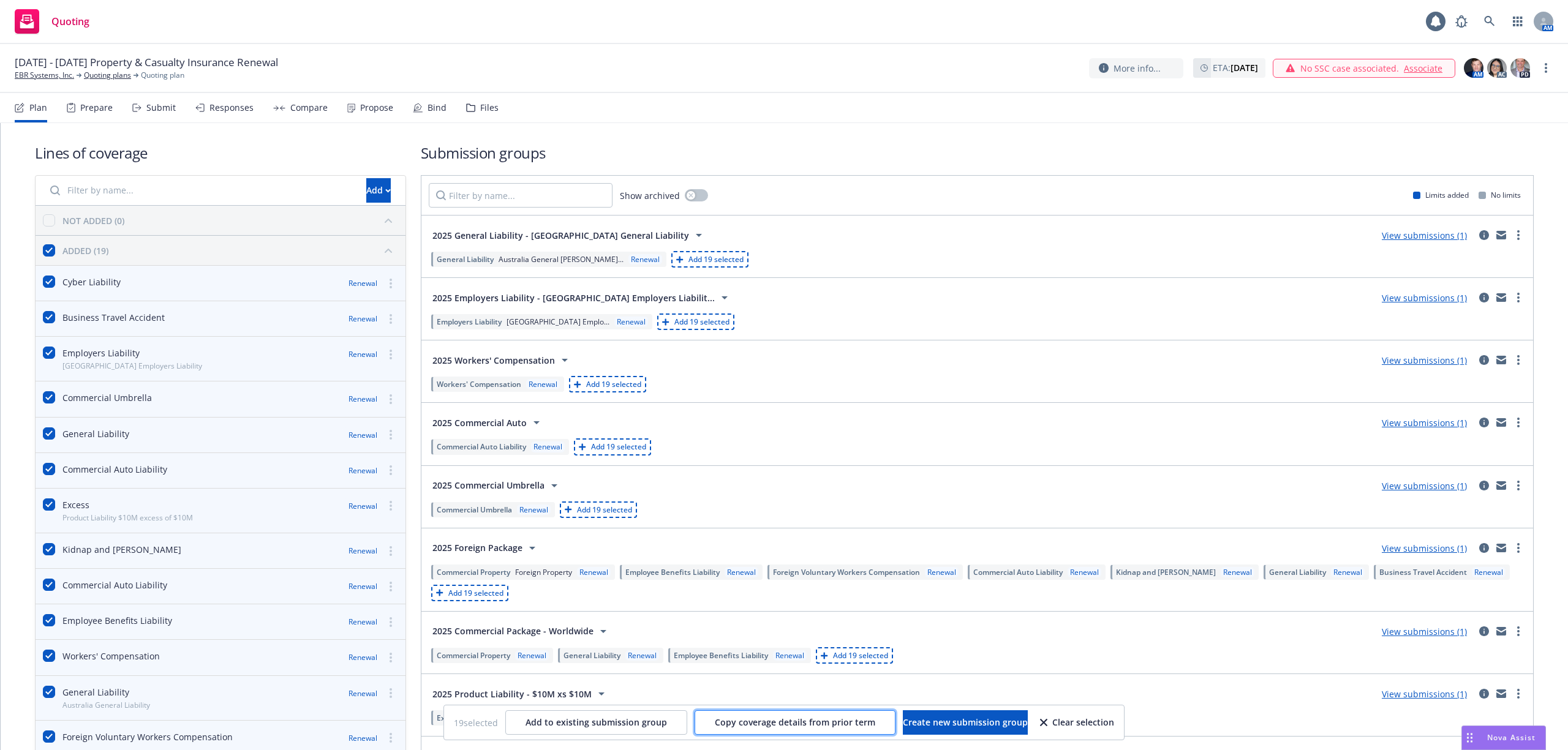
click at [744, 725] on span "Copy coverage details from prior term" at bounding box center [795, 722] width 161 height 12
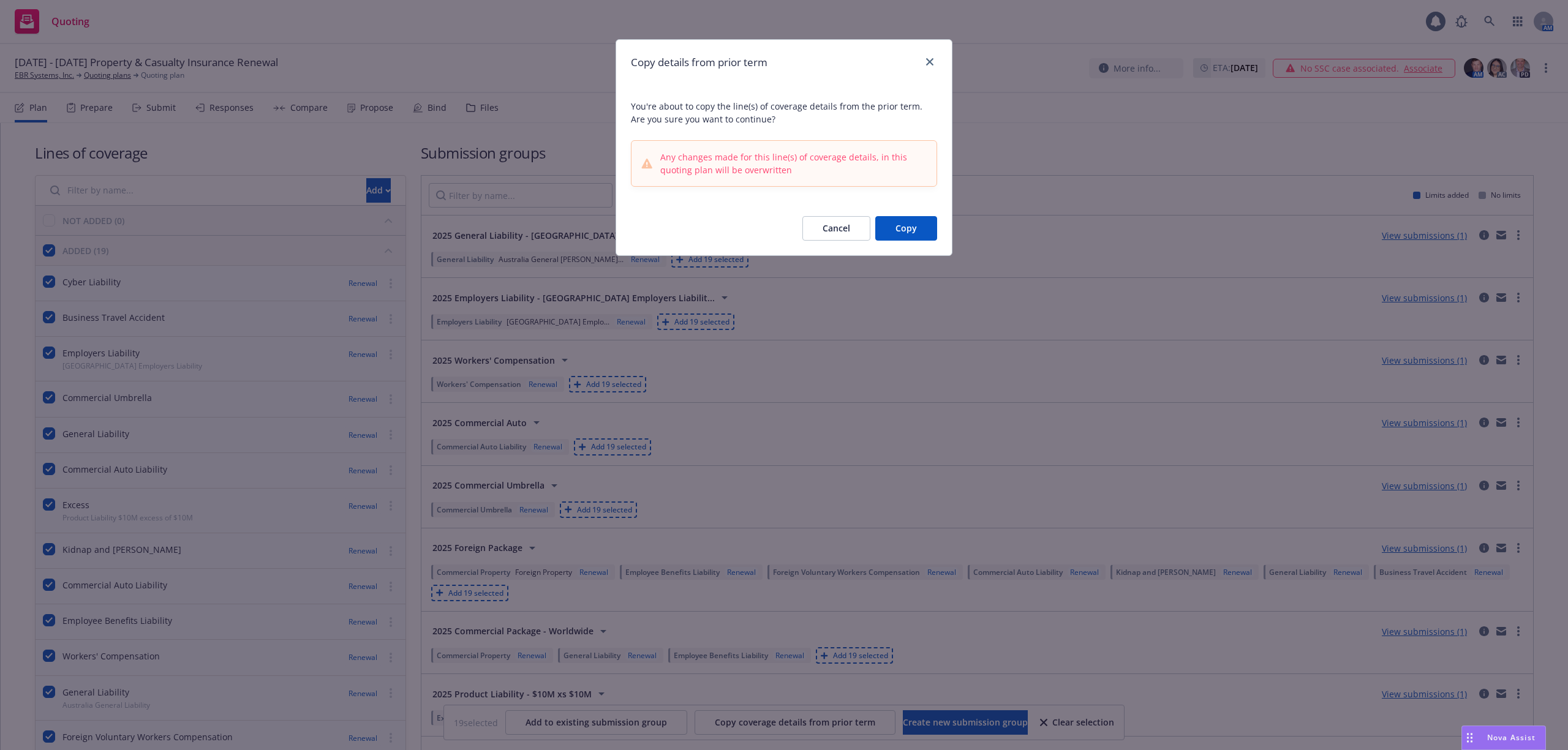
click at [910, 231] on button "Copy" at bounding box center [906, 228] width 62 height 25
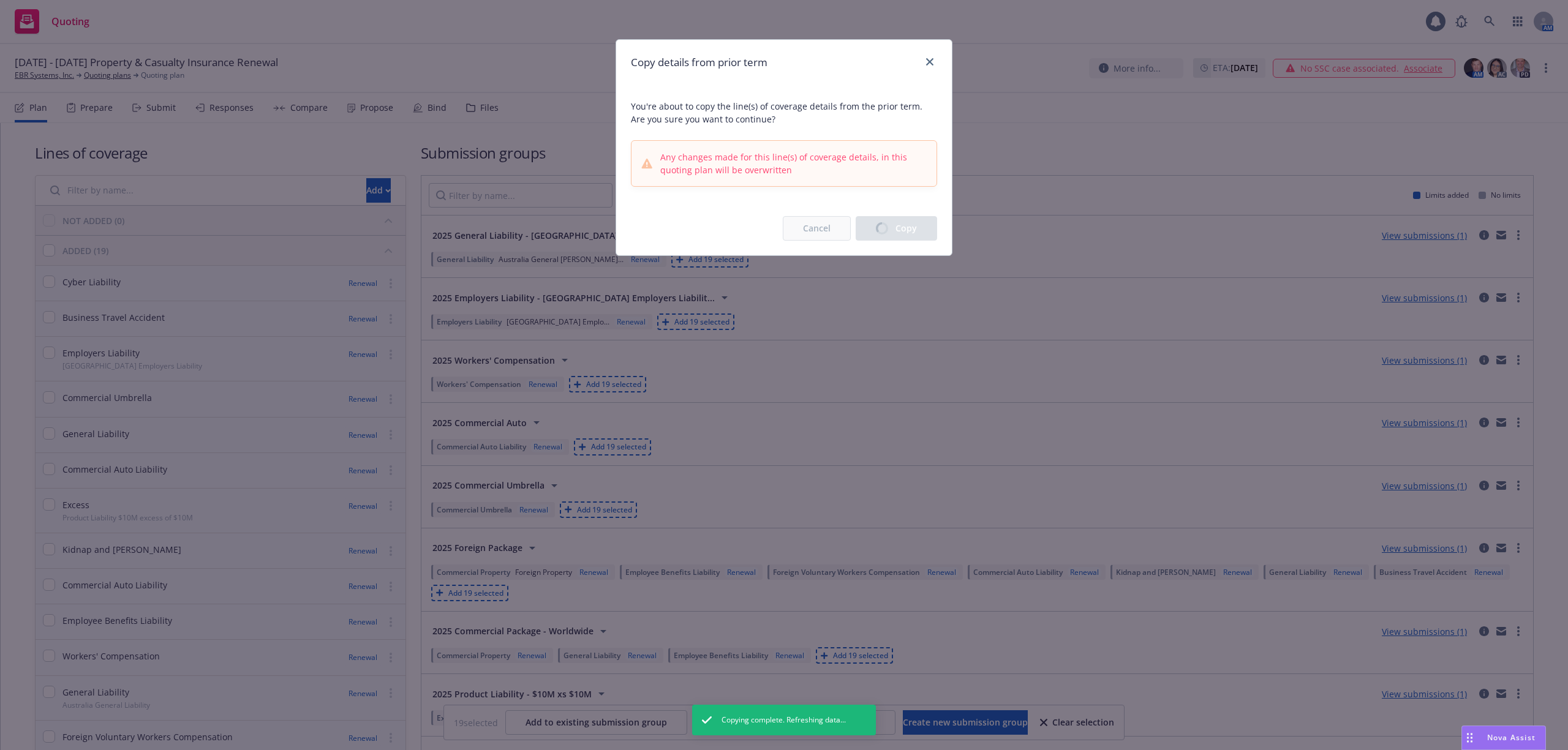
checkbox input "false"
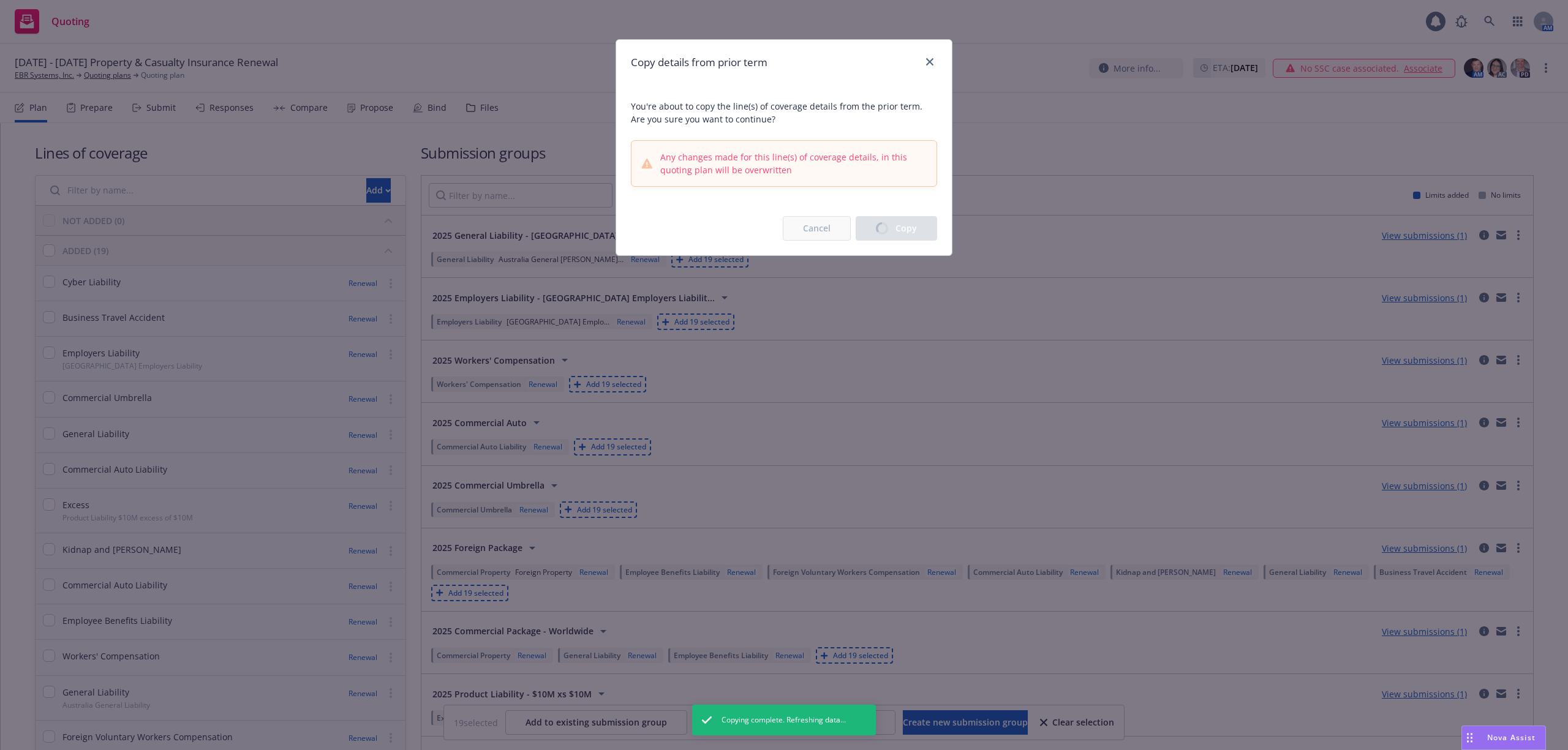
checkbox input "false"
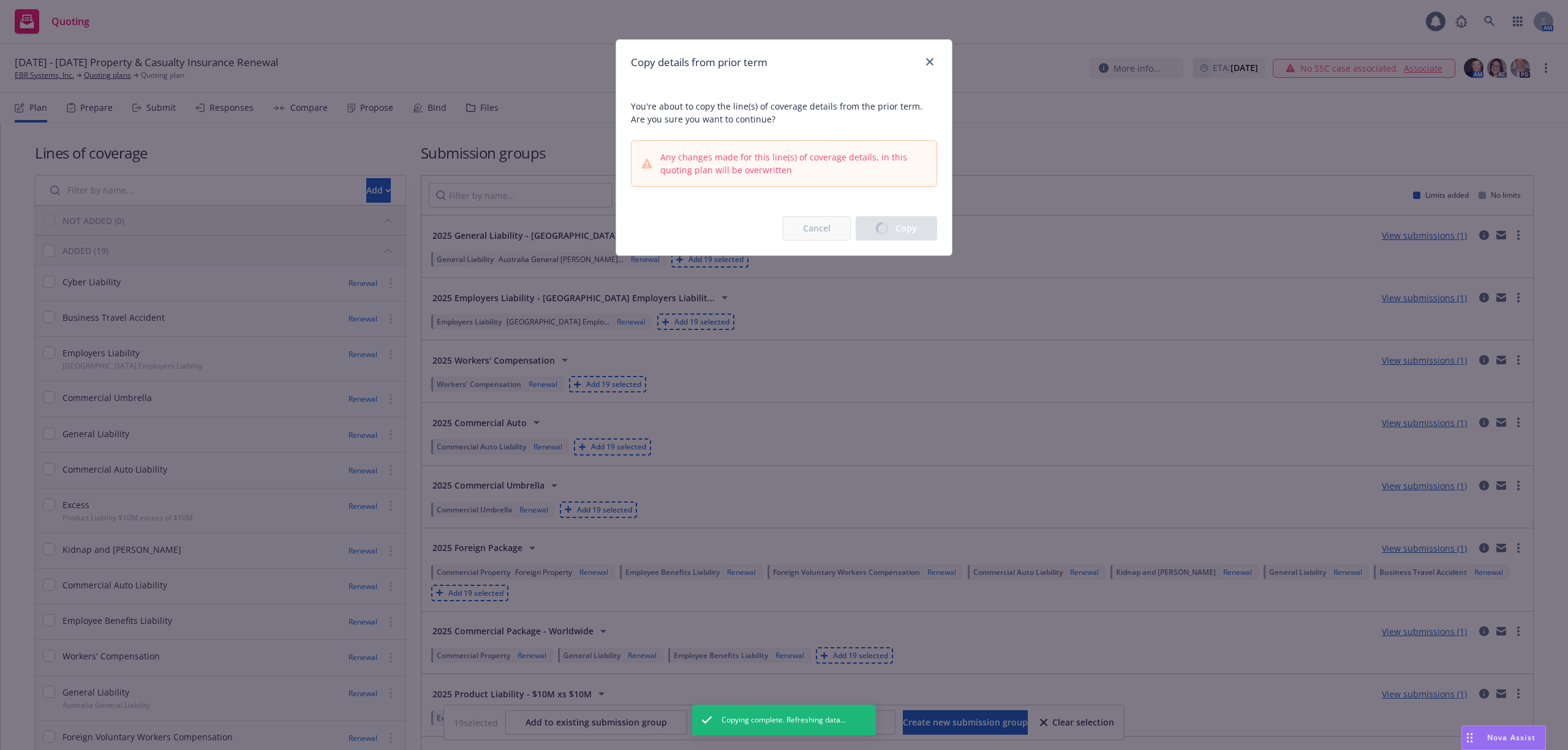
checkbox input "false"
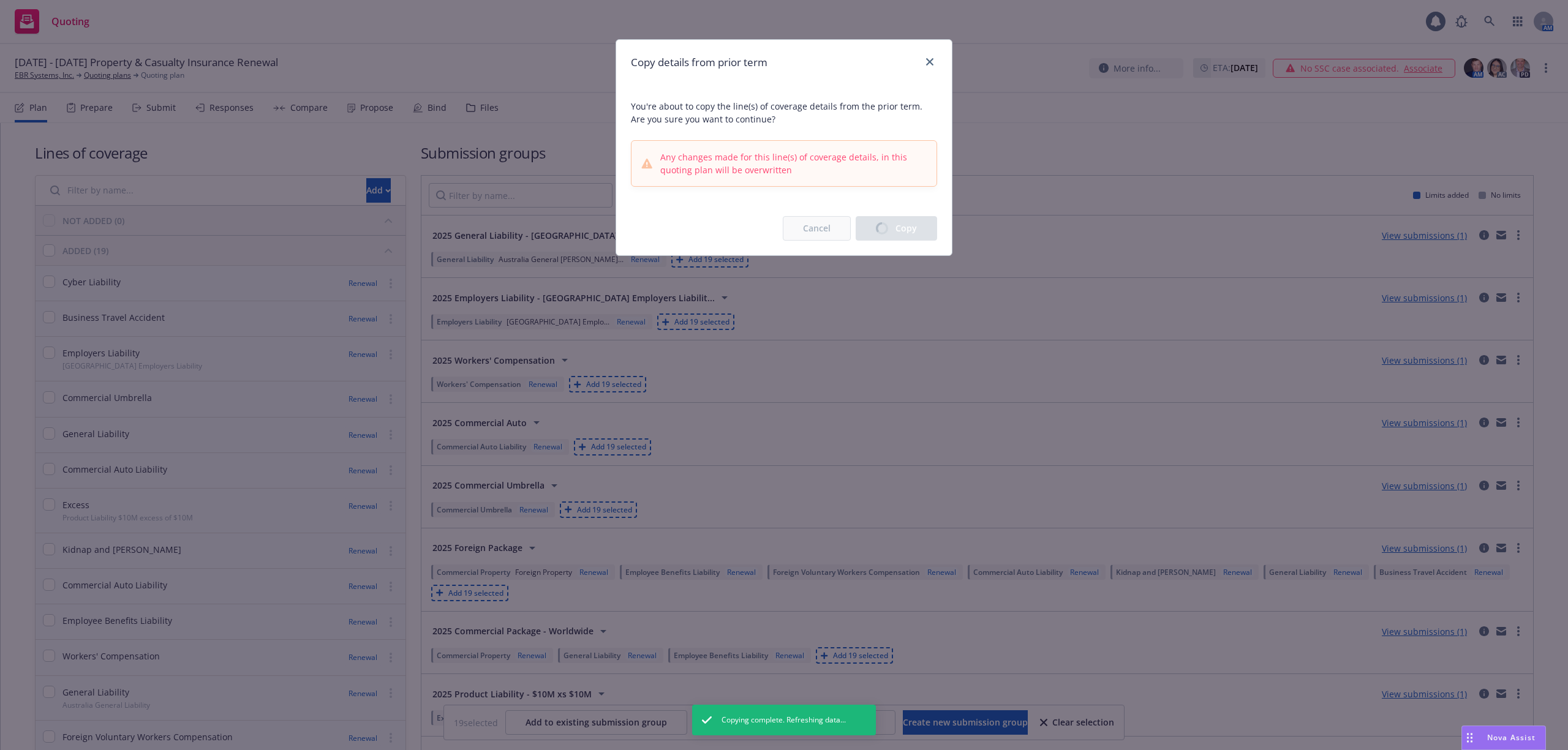
checkbox input "false"
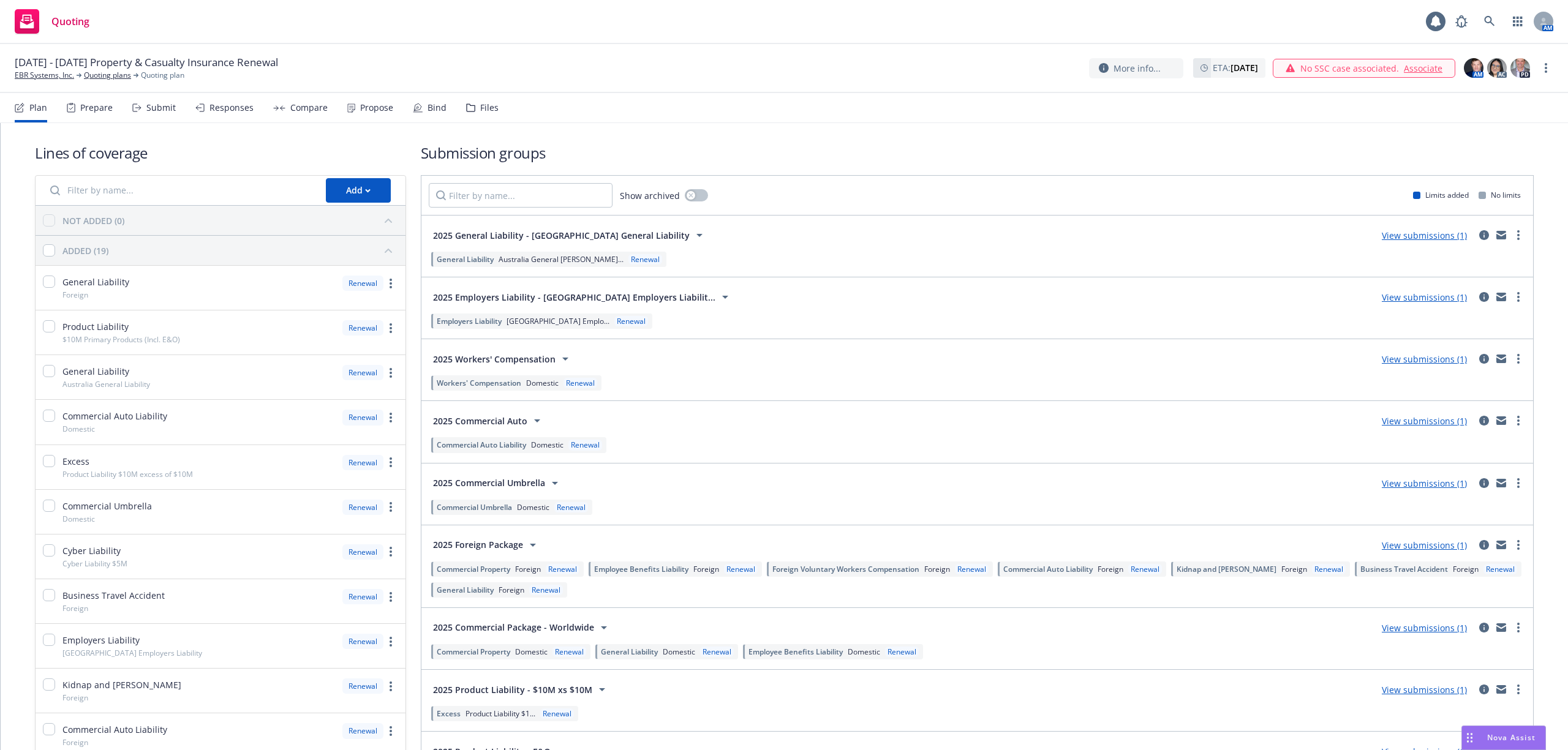
click at [540, 256] on span "Australia General [PERSON_NAME]..." at bounding box center [561, 259] width 125 height 10
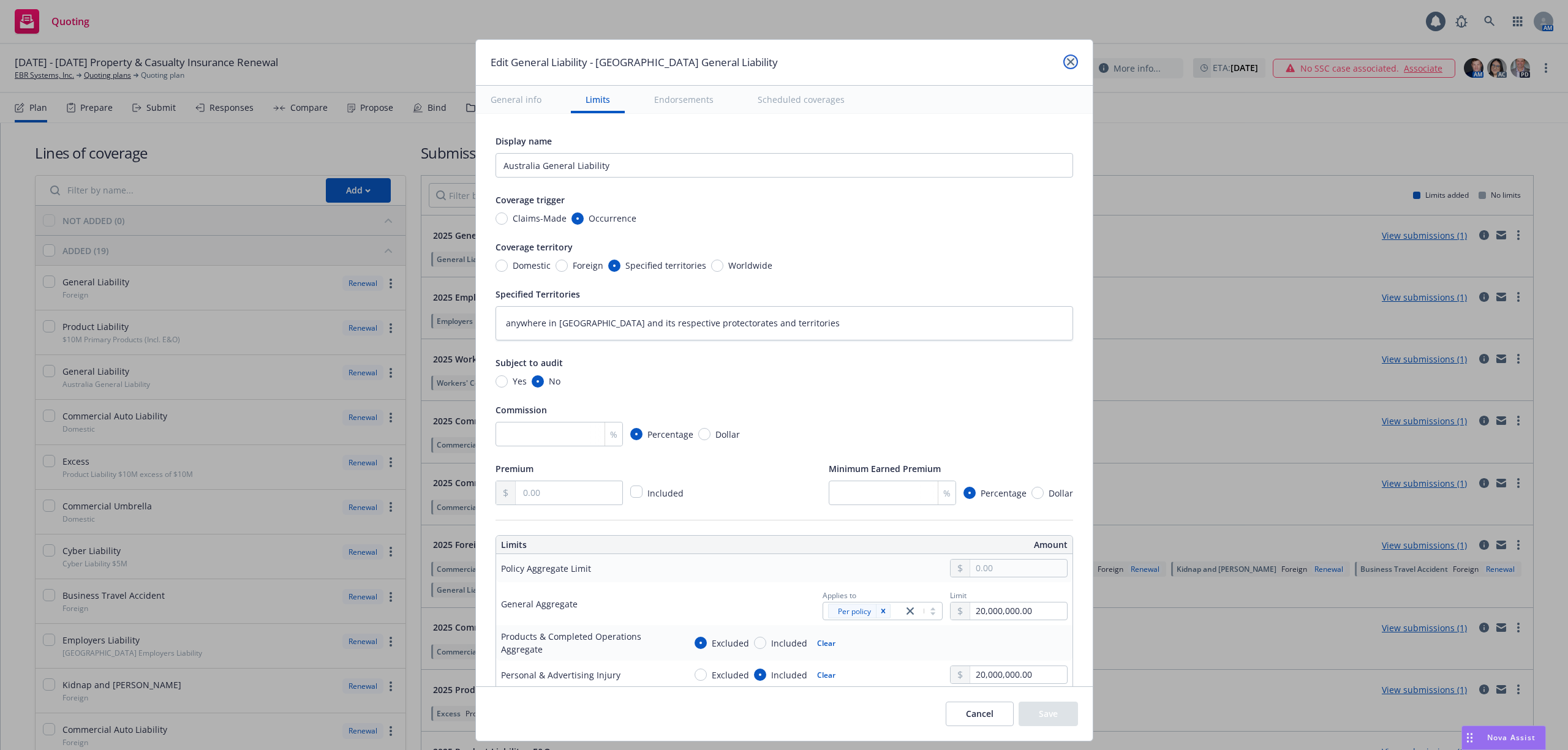
click at [1064, 59] on link "close" at bounding box center [1071, 62] width 15 height 15
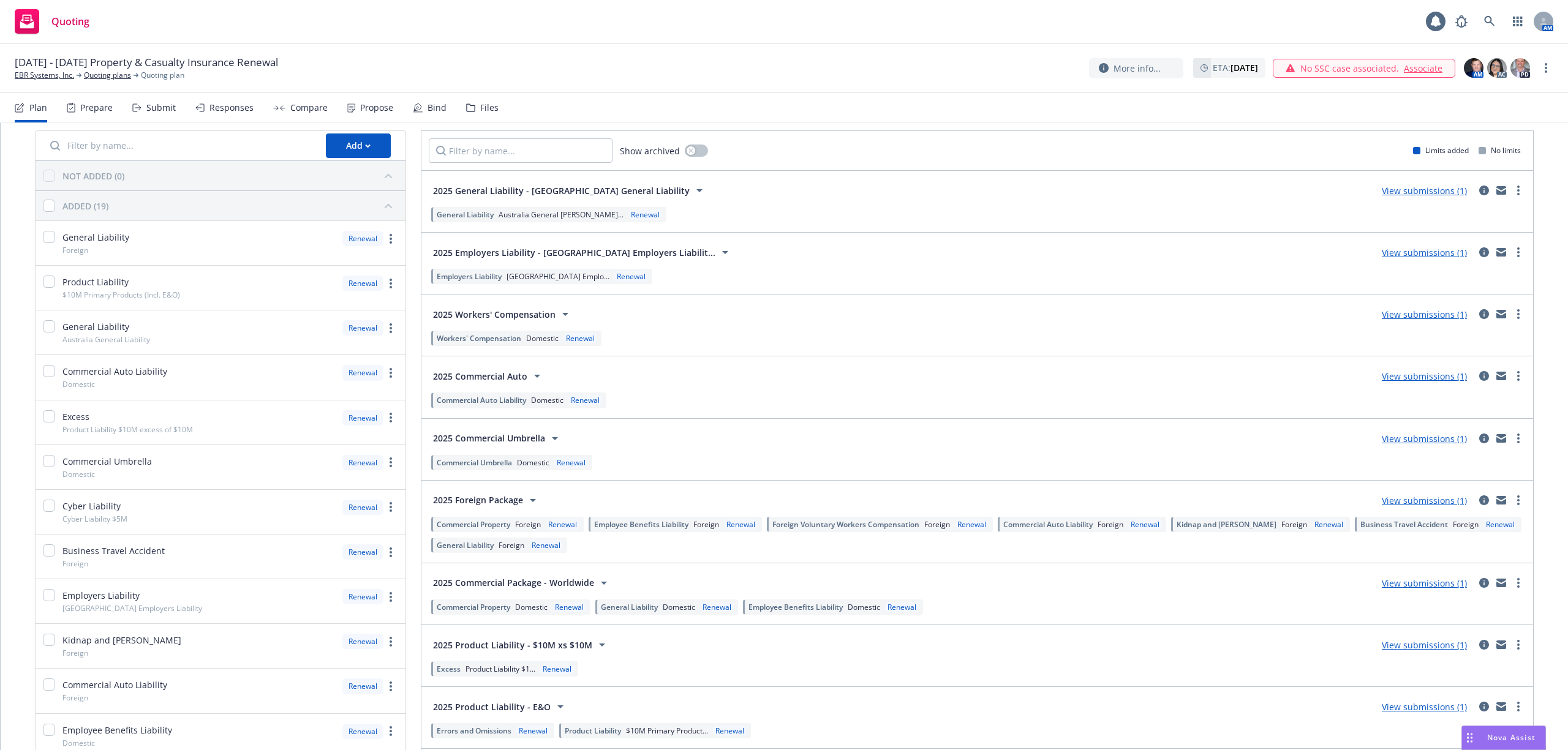
scroll to position [81, 0]
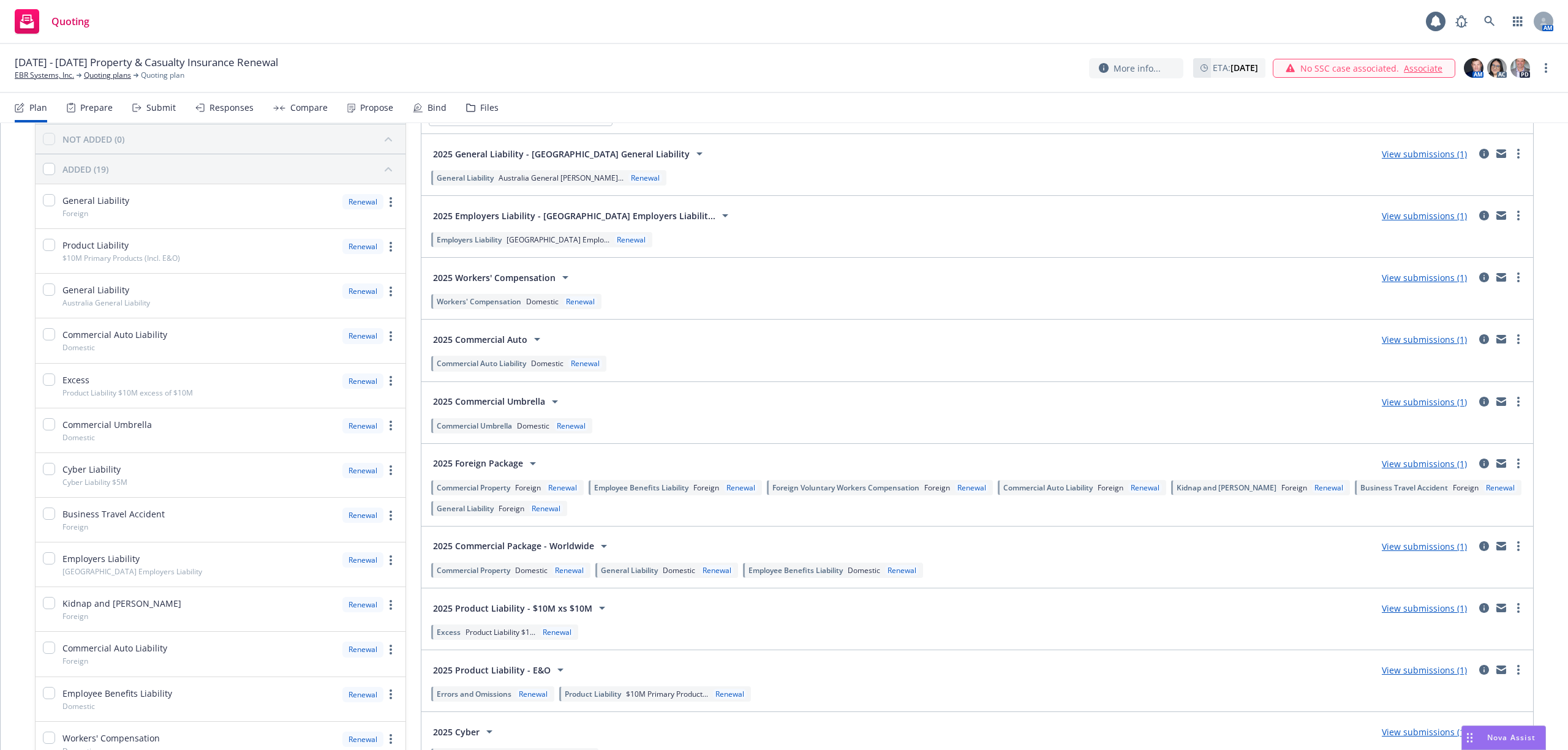
click at [487, 429] on span "Commercial Umbrella" at bounding box center [474, 426] width 75 height 10
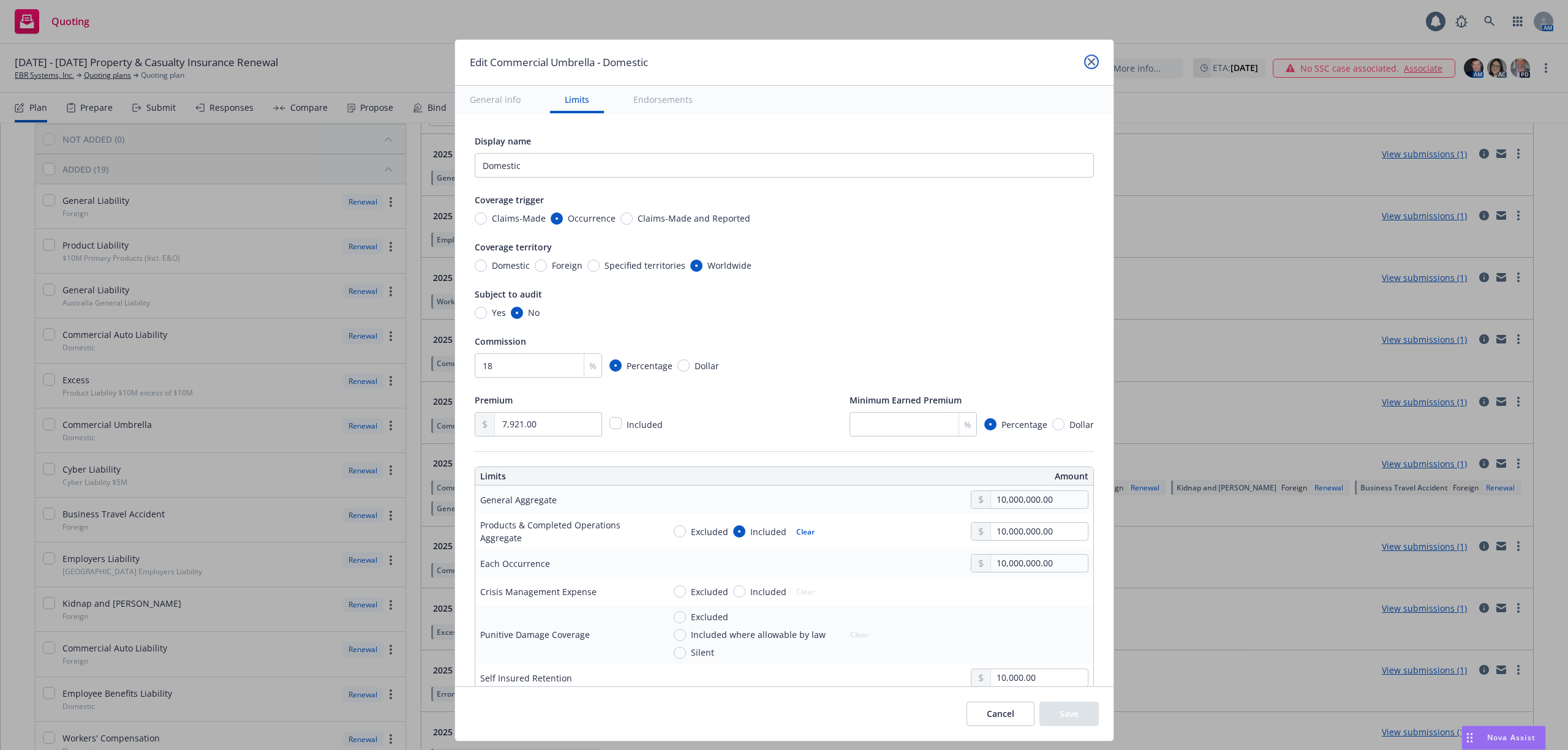
click at [1084, 59] on link "close" at bounding box center [1092, 62] width 15 height 15
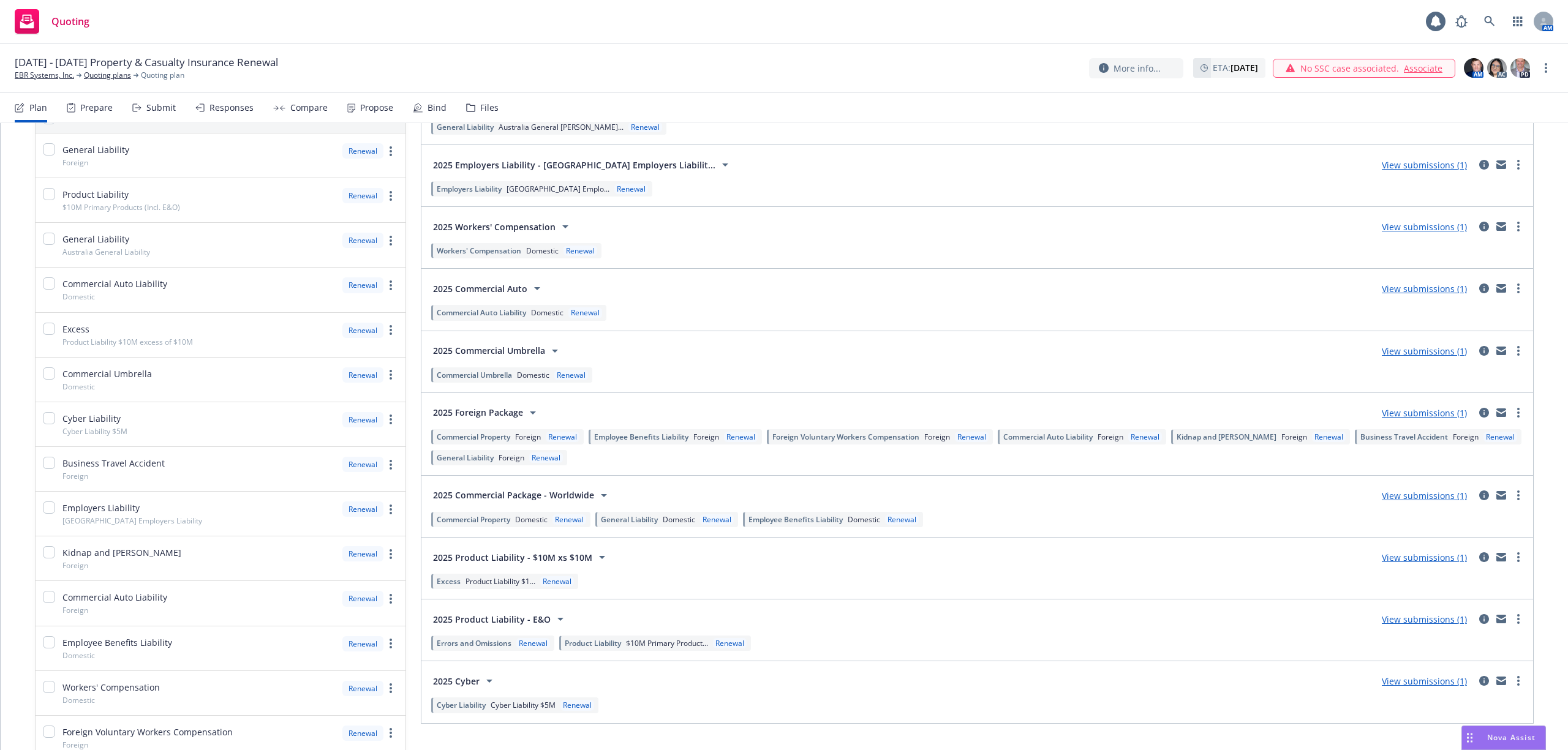
scroll to position [245, 0]
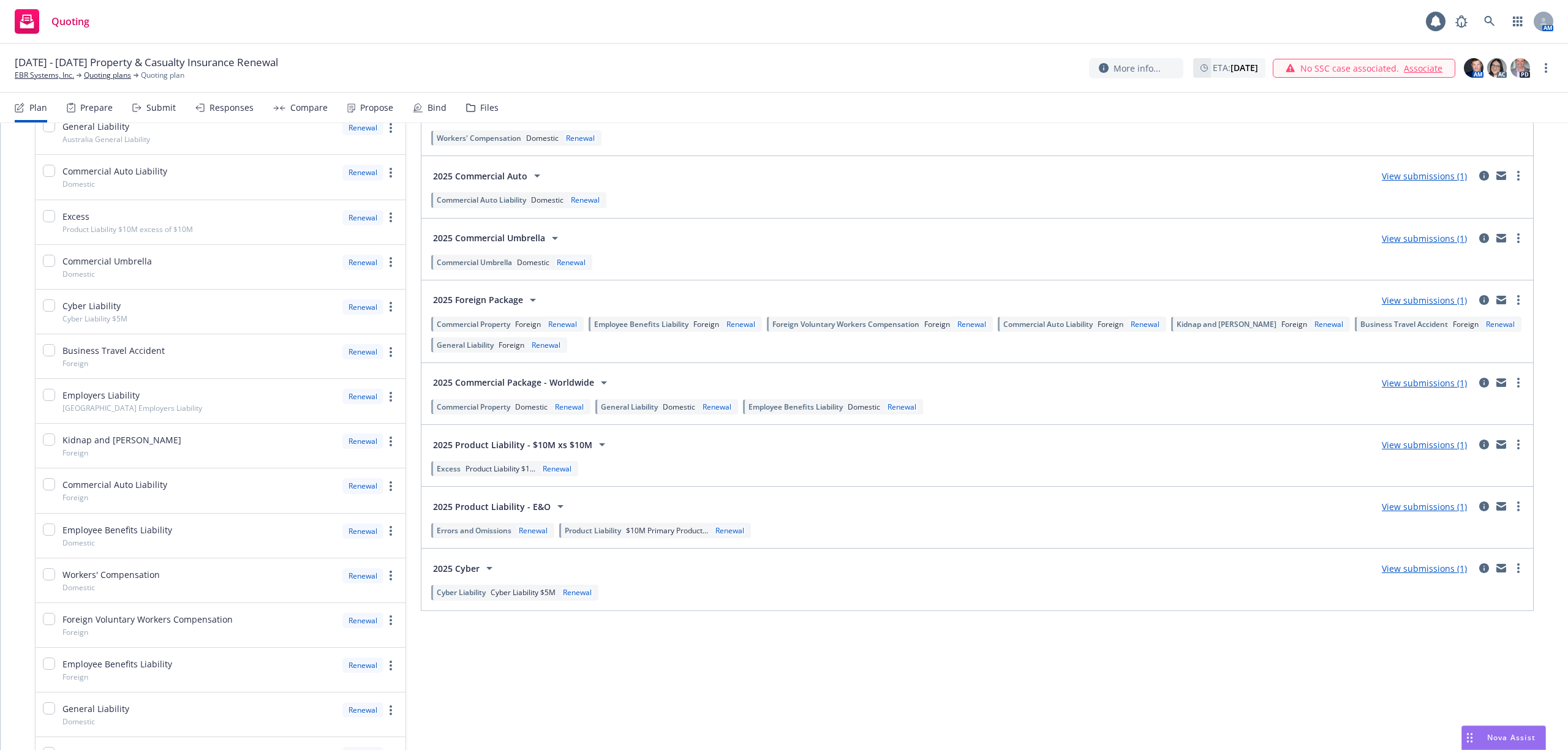
click at [505, 412] on span "Commercial Property" at bounding box center [473, 407] width 73 height 10
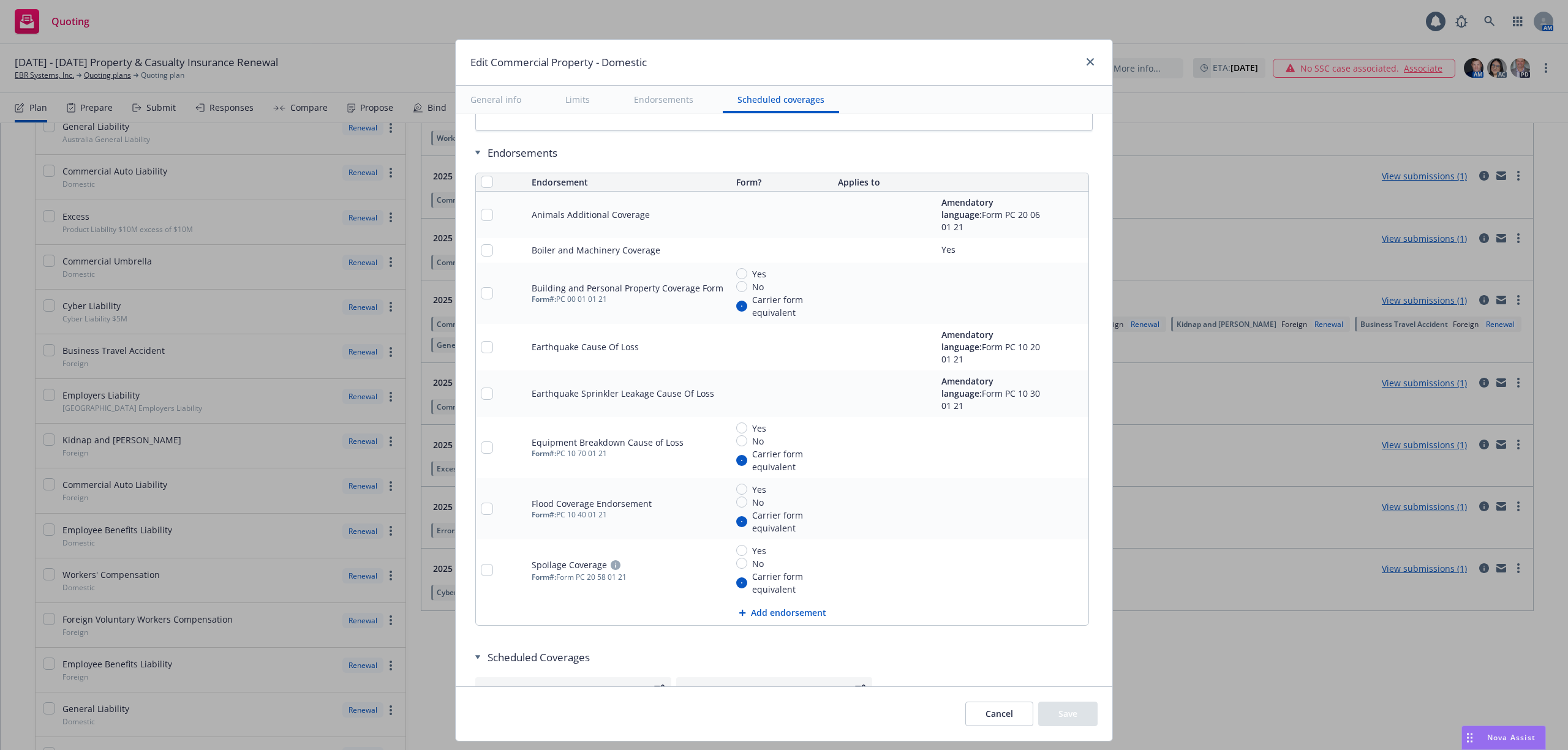
scroll to position [4628, 0]
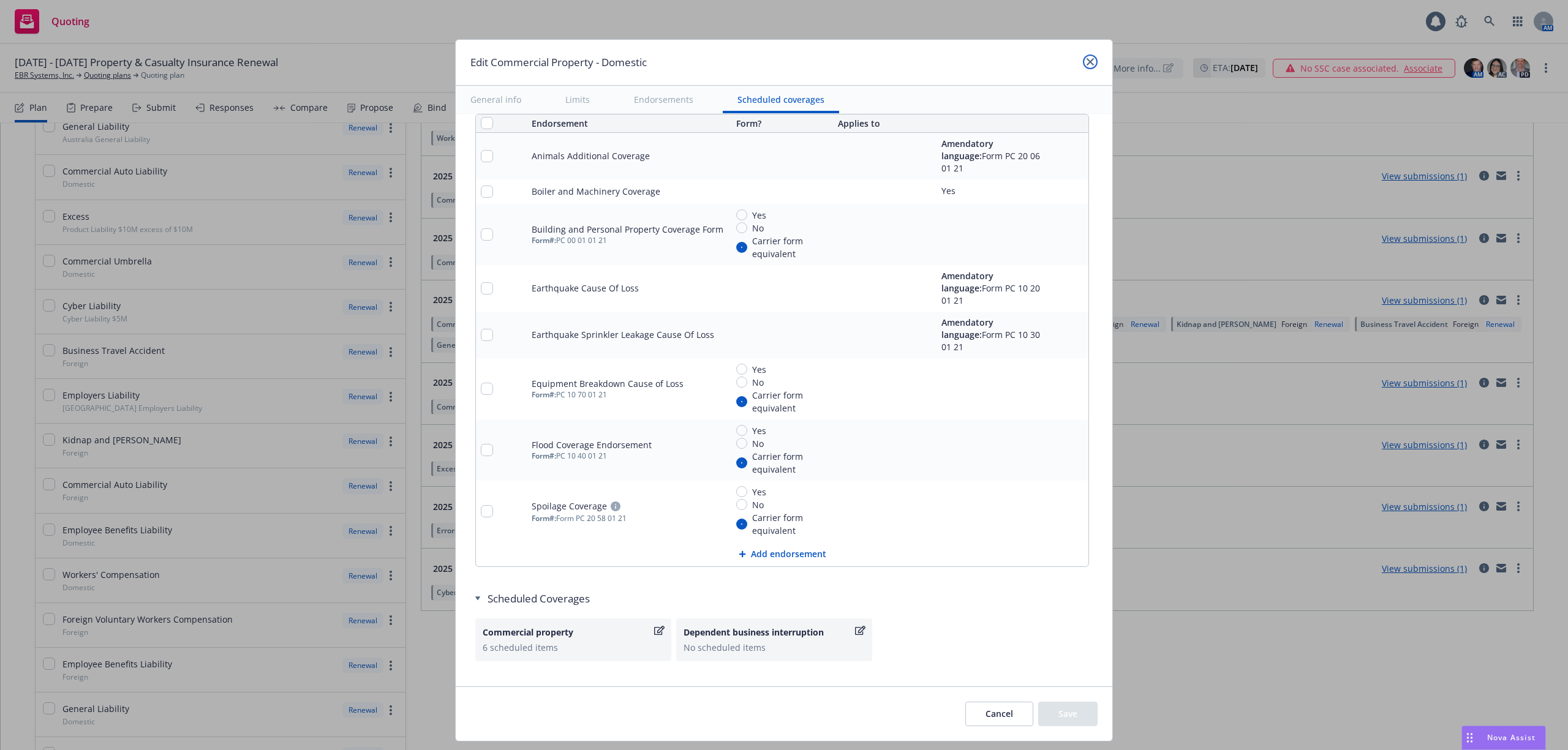
click at [1091, 69] on link "close" at bounding box center [1090, 62] width 15 height 15
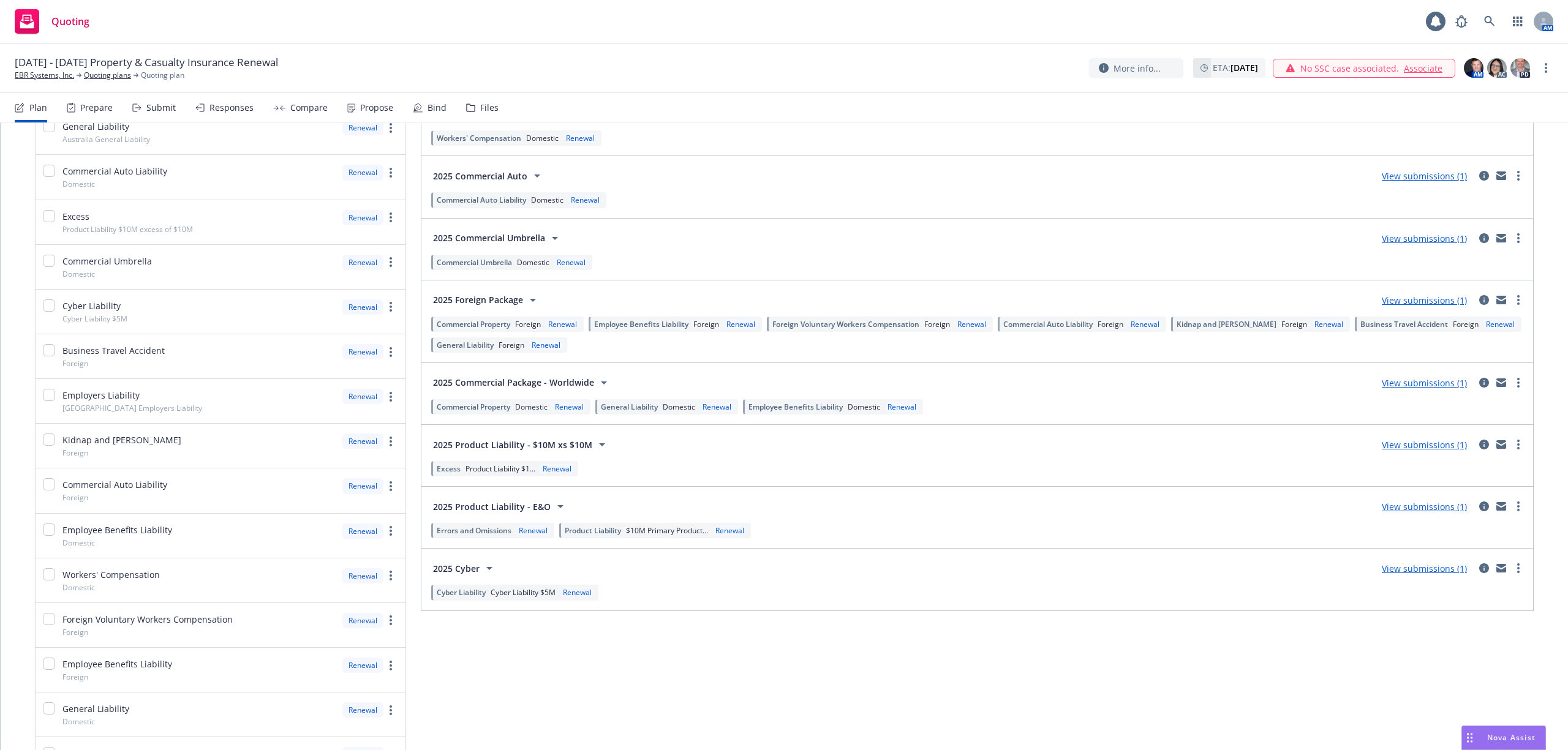
click at [528, 471] on span "Product Liability $1..." at bounding box center [500, 468] width 70 height 10
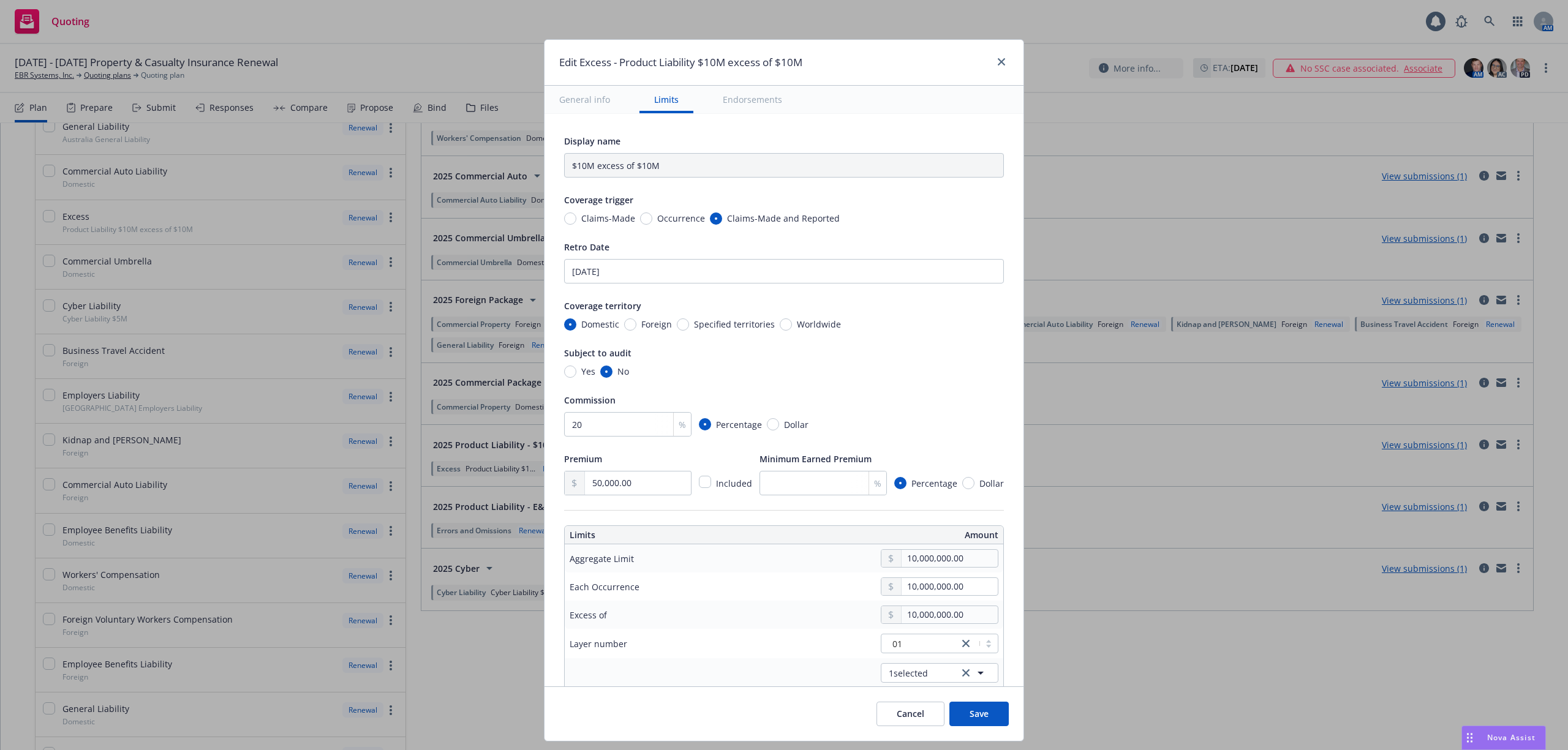
type input "Product Liability $10M excess of $10M"
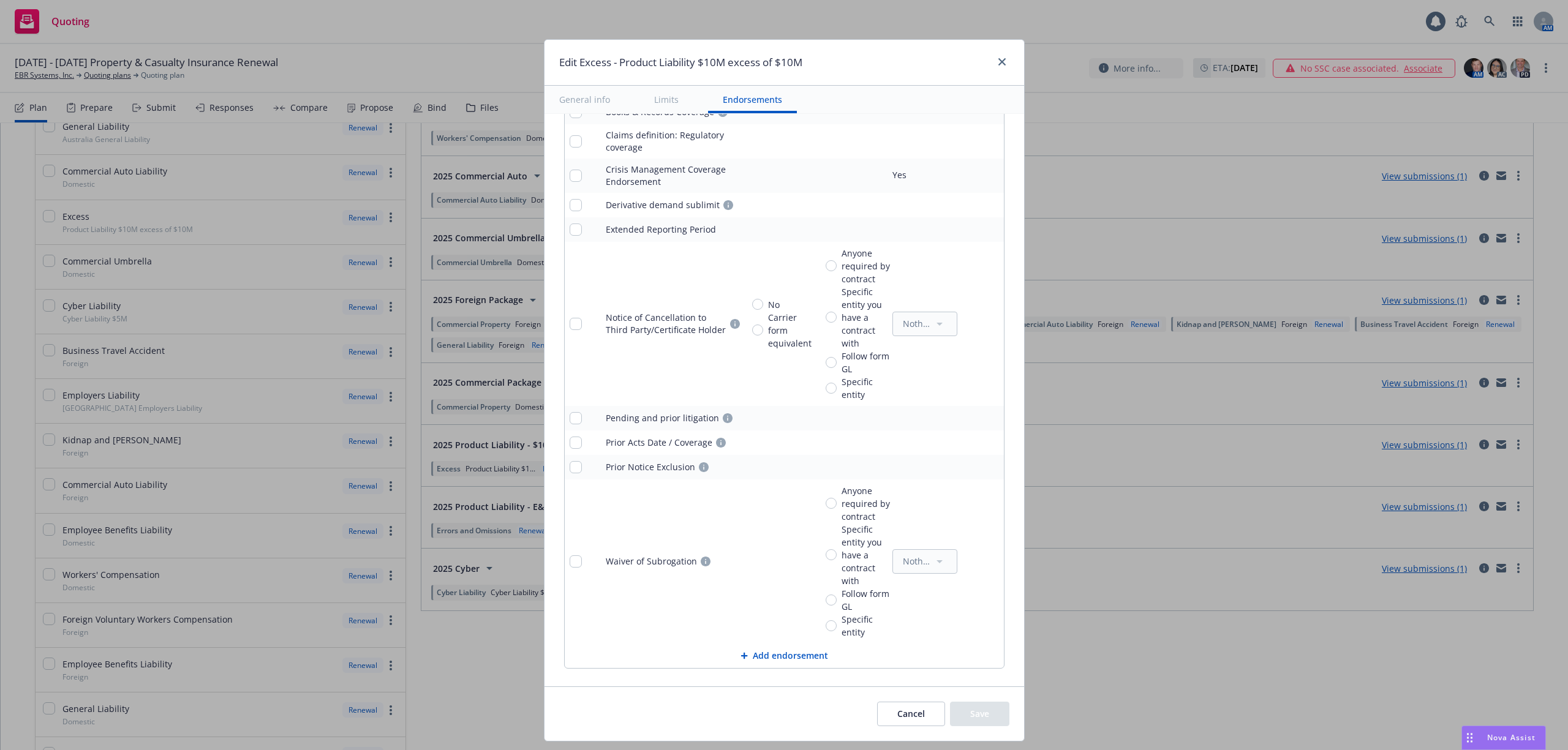
scroll to position [1208, 0]
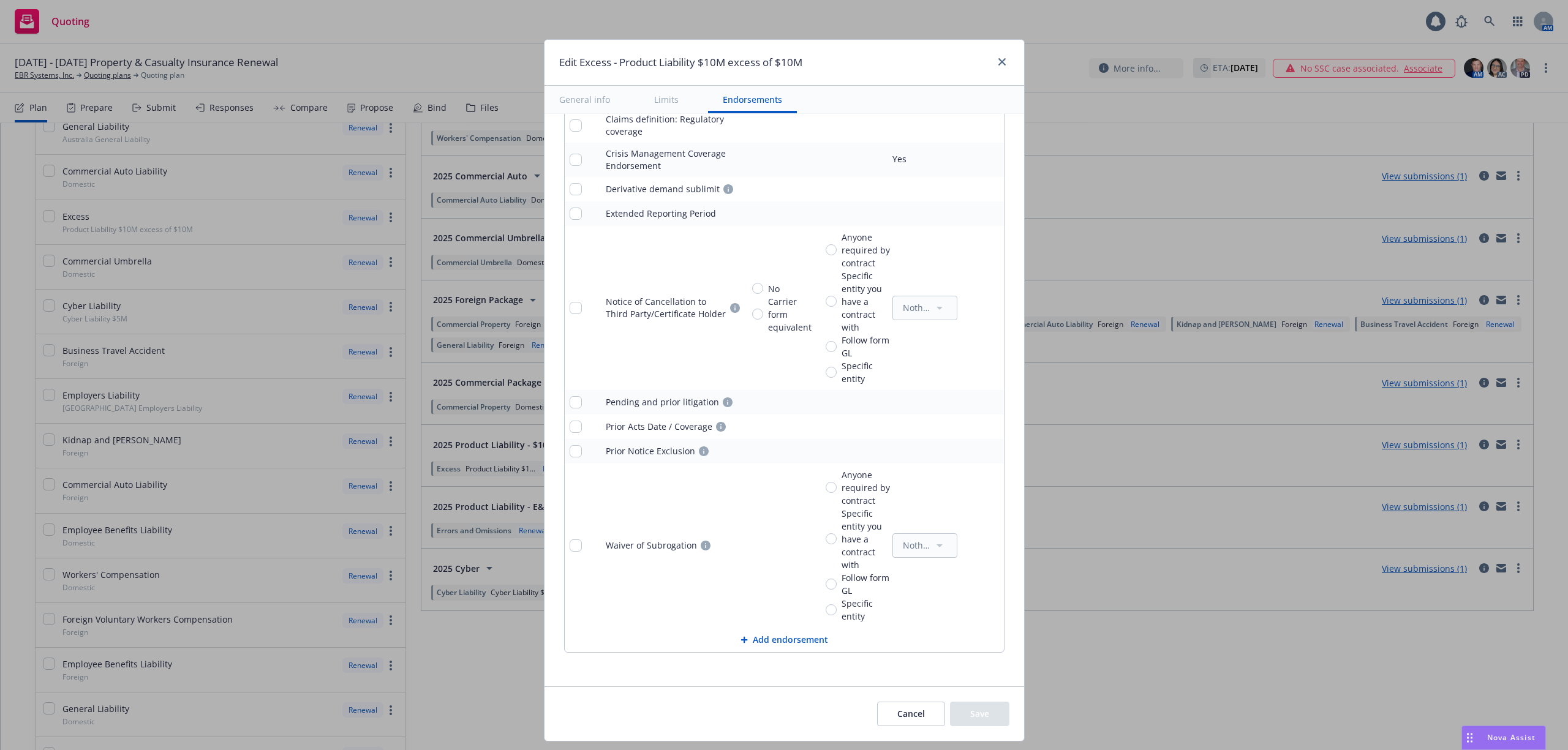
click at [902, 713] on button "Cancel" at bounding box center [911, 713] width 68 height 25
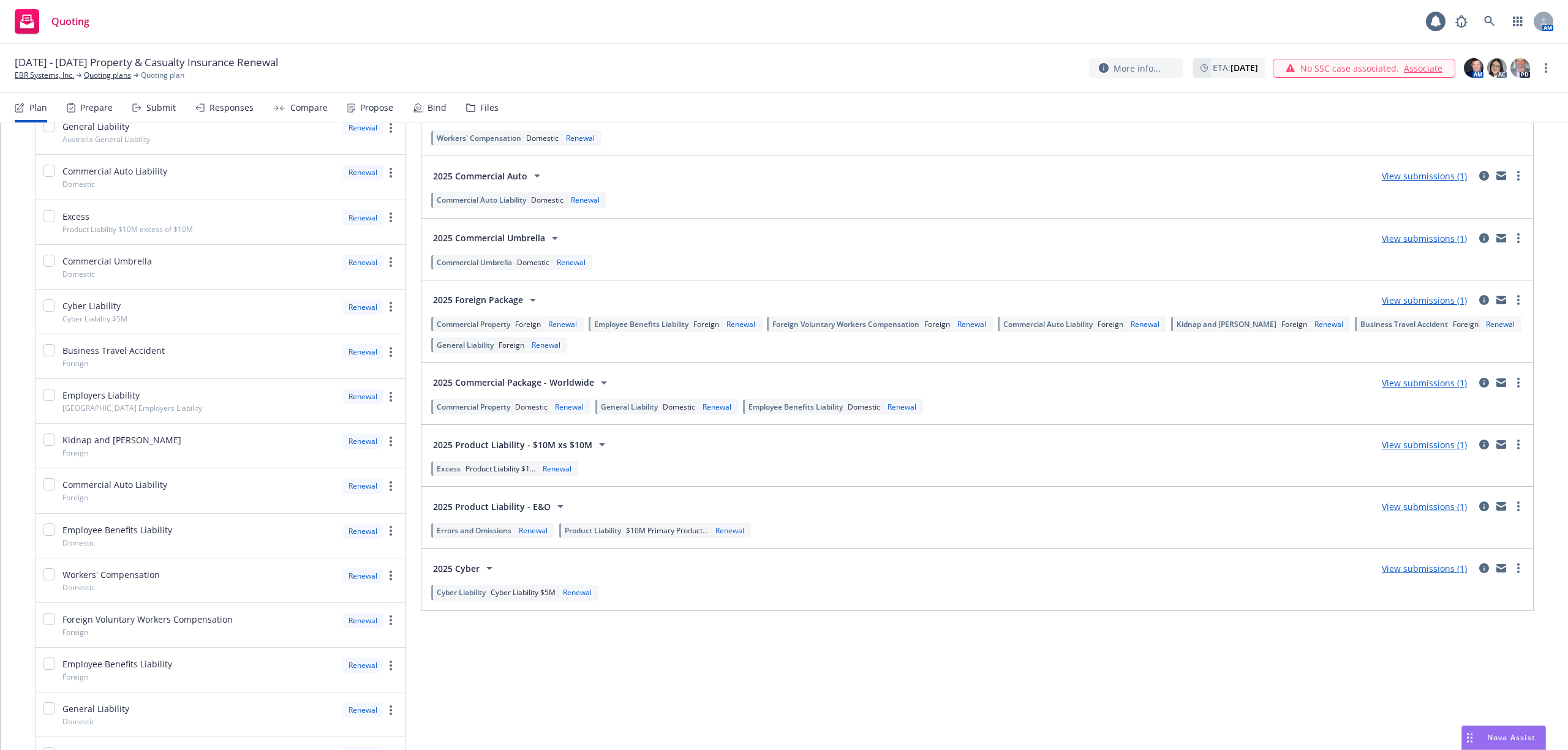
click at [525, 596] on span "Cyber Liability $5M" at bounding box center [523, 592] width 65 height 10
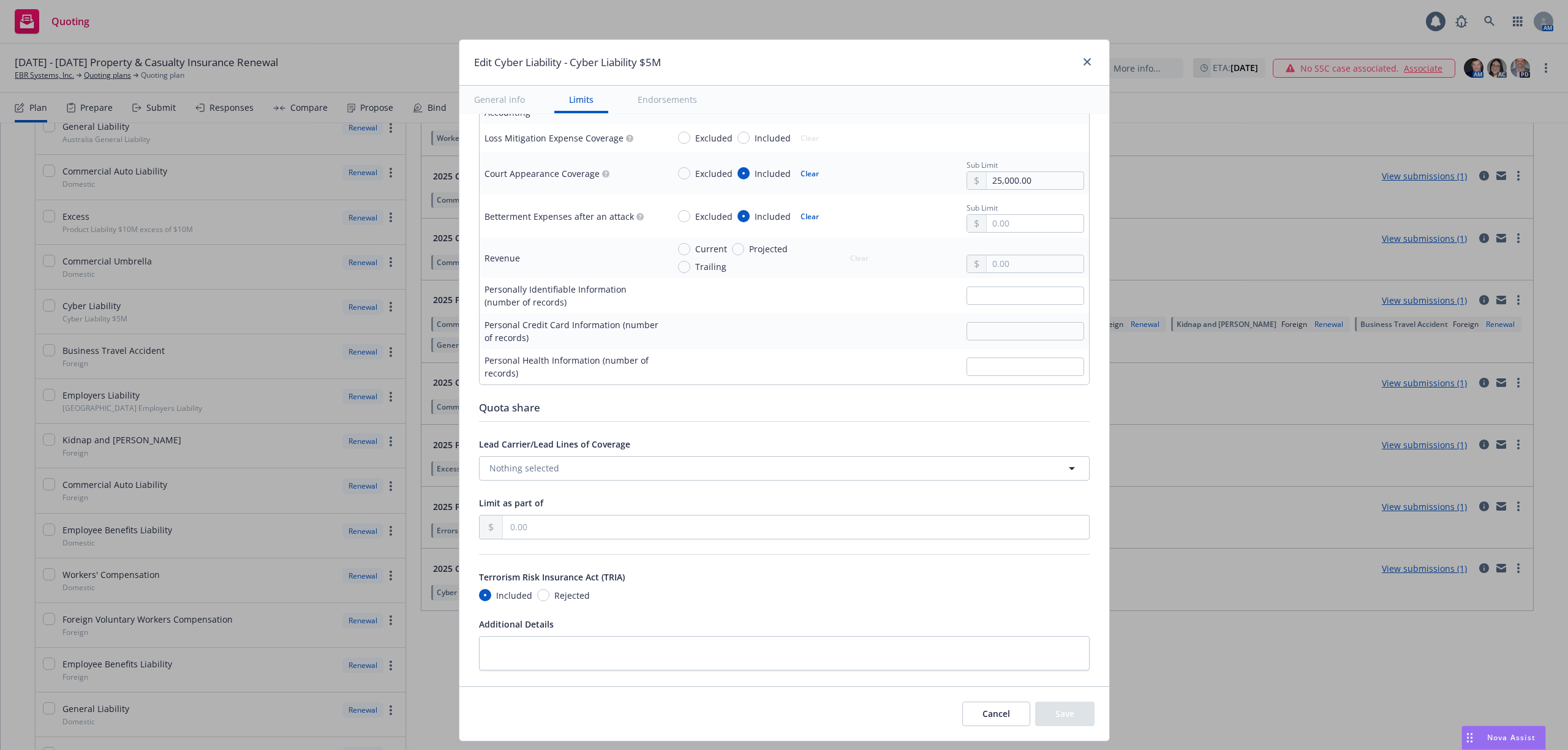
scroll to position [2351, 0]
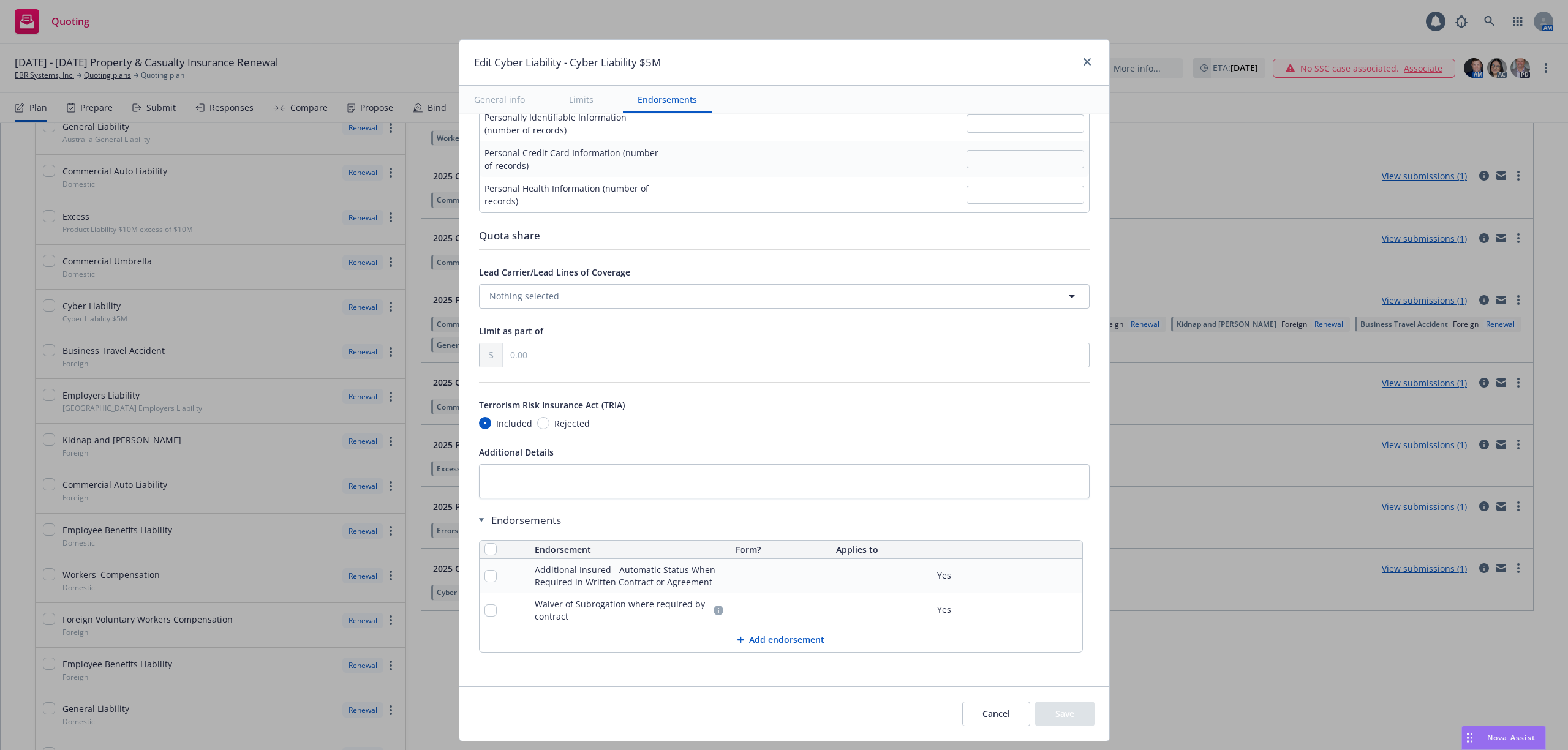
click at [978, 718] on button "Cancel" at bounding box center [996, 713] width 68 height 25
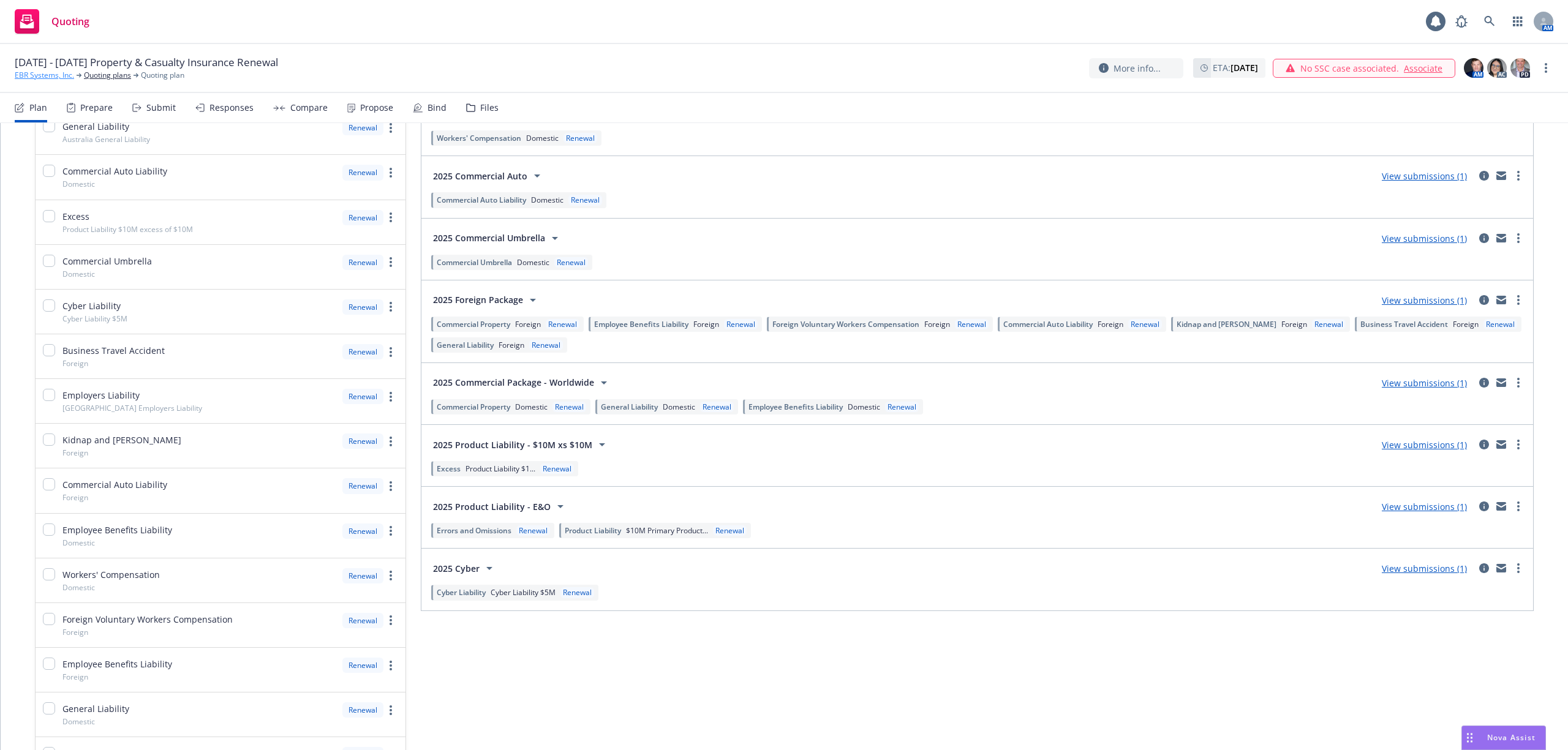
click at [56, 79] on link "EBR Systems, Inc." at bounding box center [45, 75] width 60 height 11
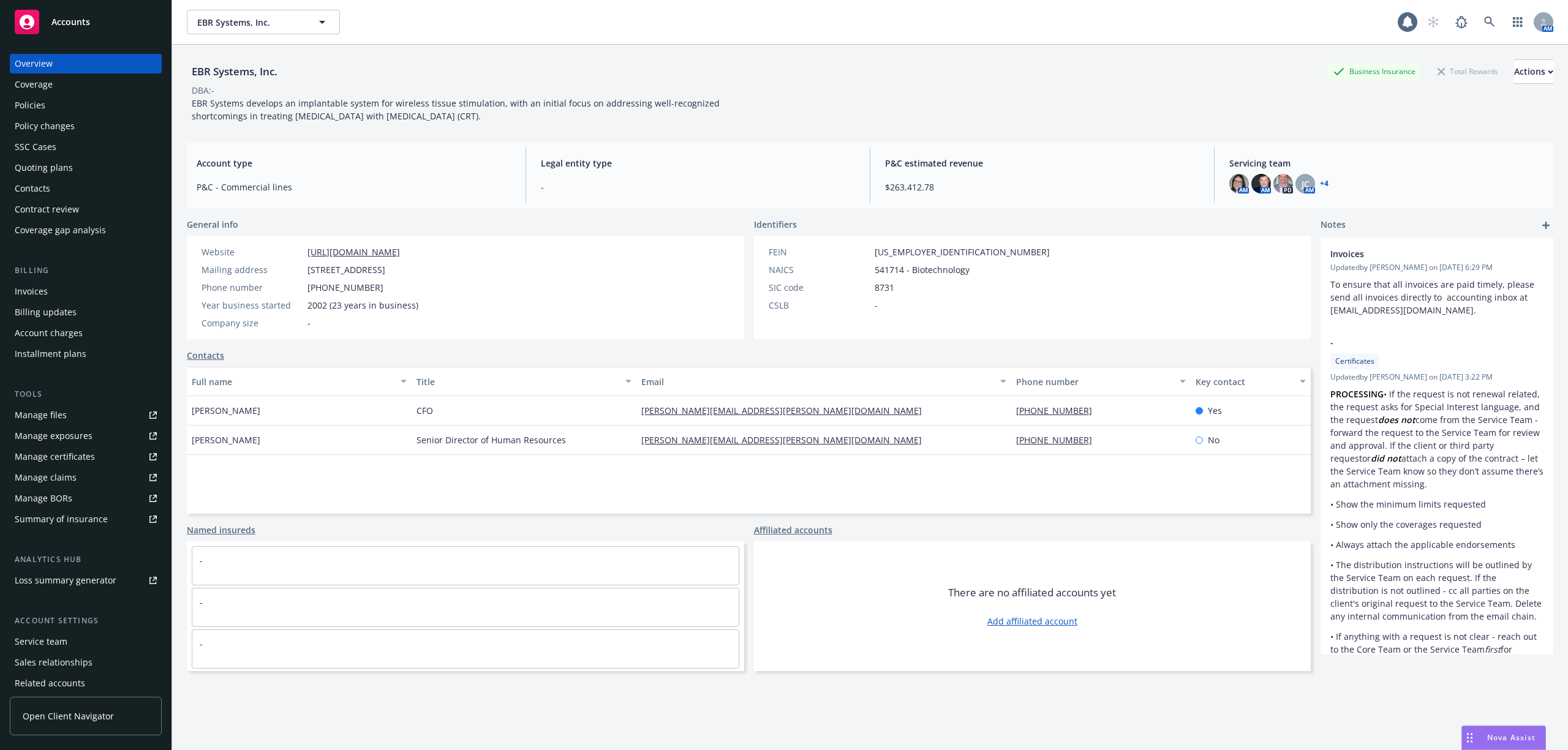
click at [45, 100] on div "Policies" at bounding box center [86, 105] width 142 height 19
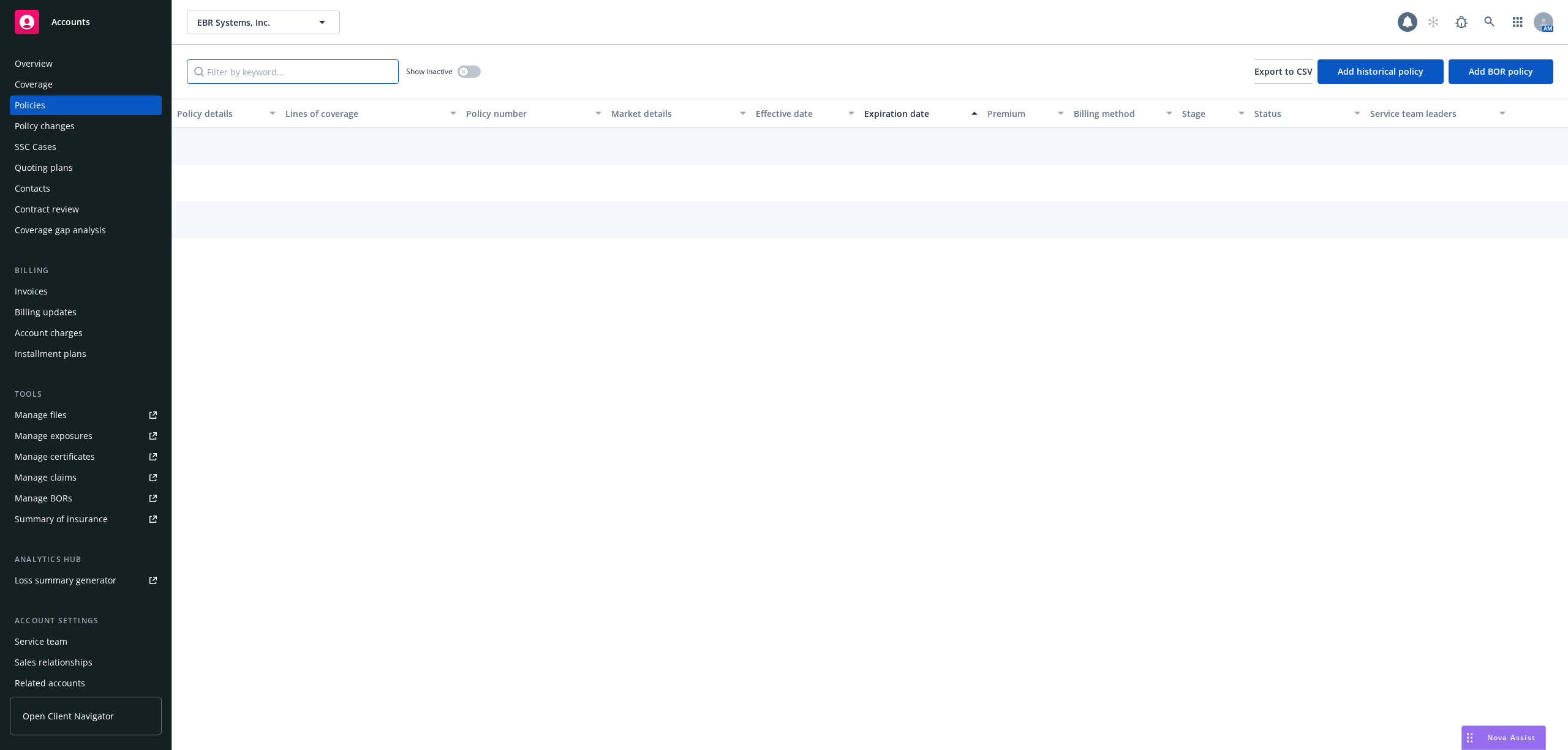
click at [288, 77] on input "Filter by keyword..." at bounding box center [293, 72] width 212 height 25
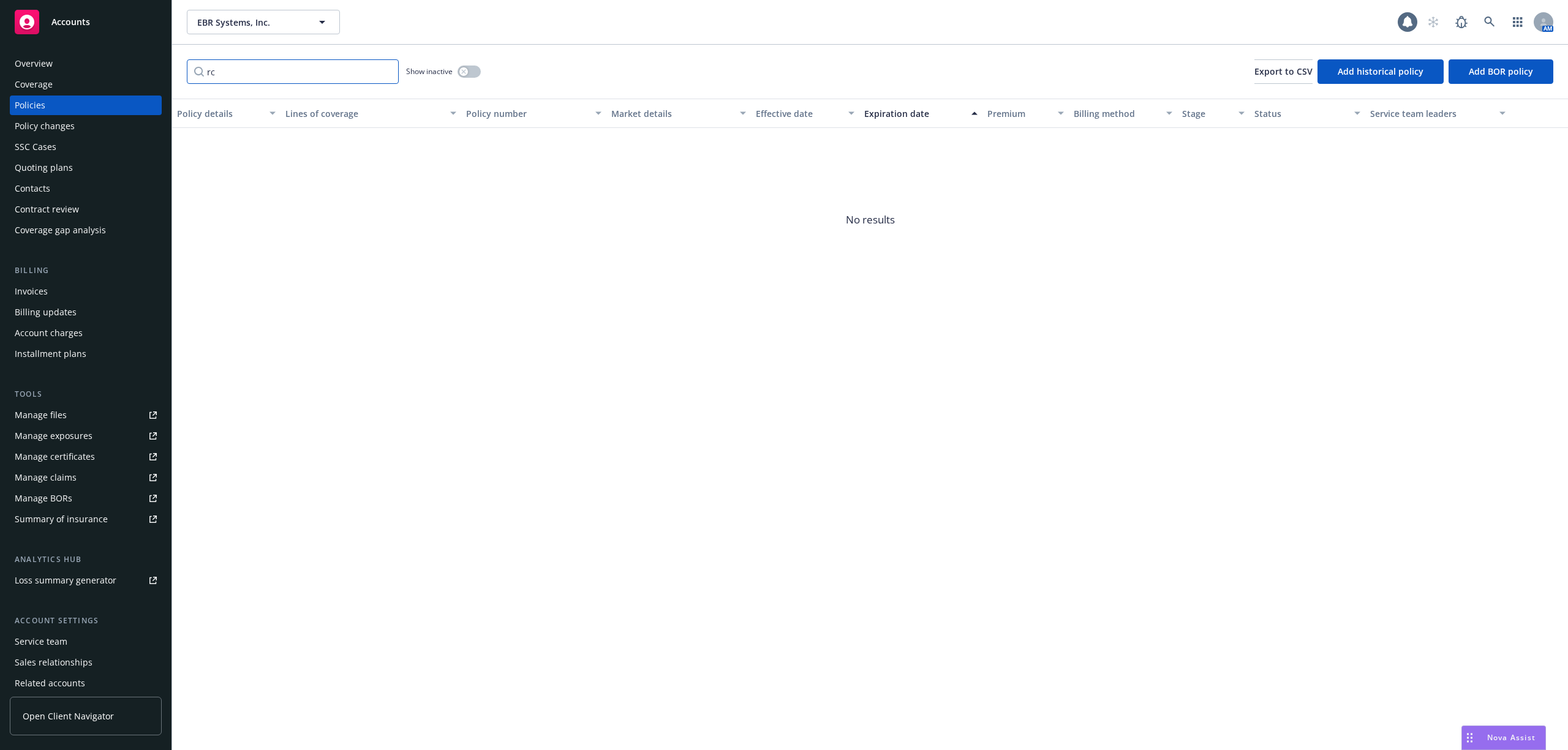
type input "r"
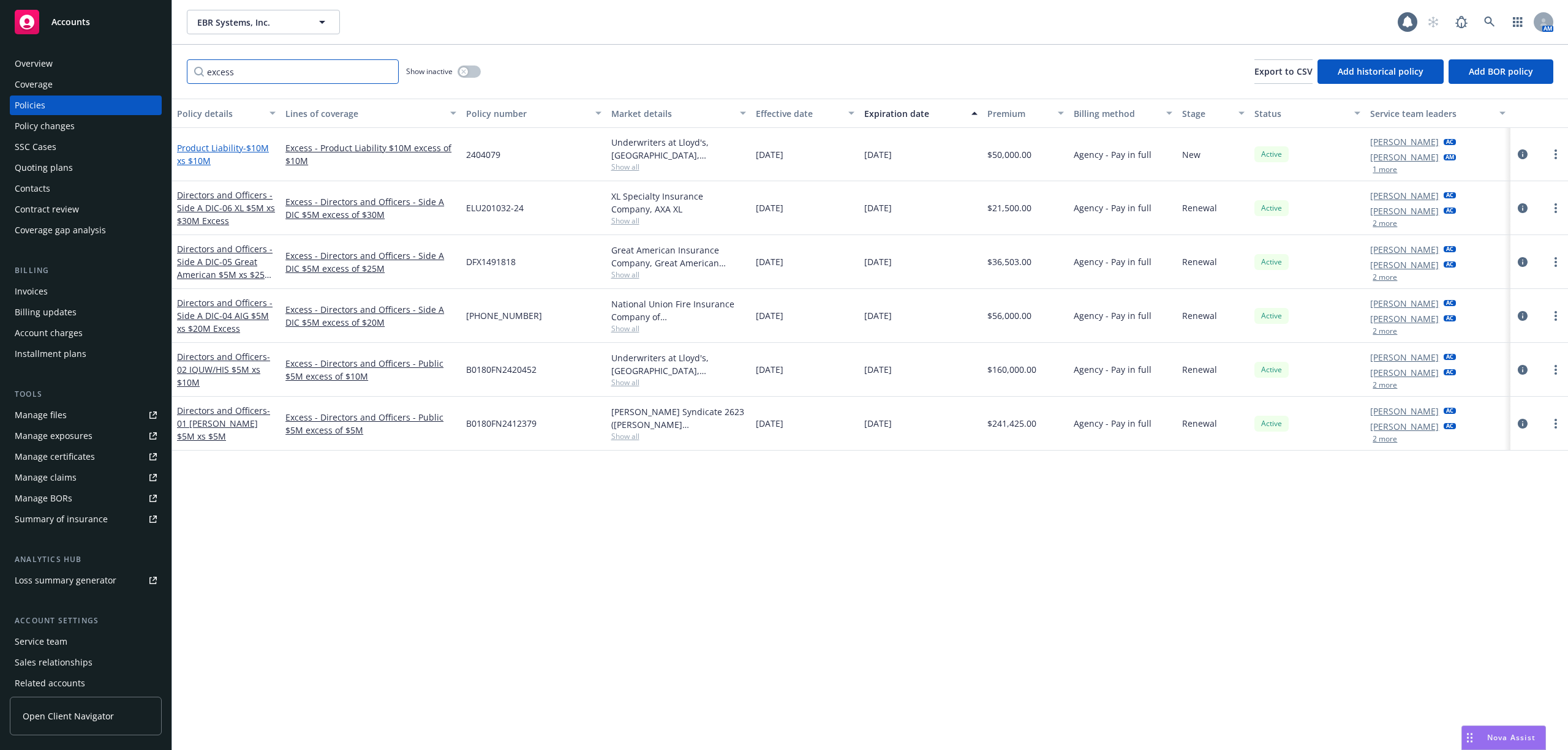
type input "excess"
click at [241, 149] on span "- $10M xs $10M" at bounding box center [223, 154] width 92 height 25
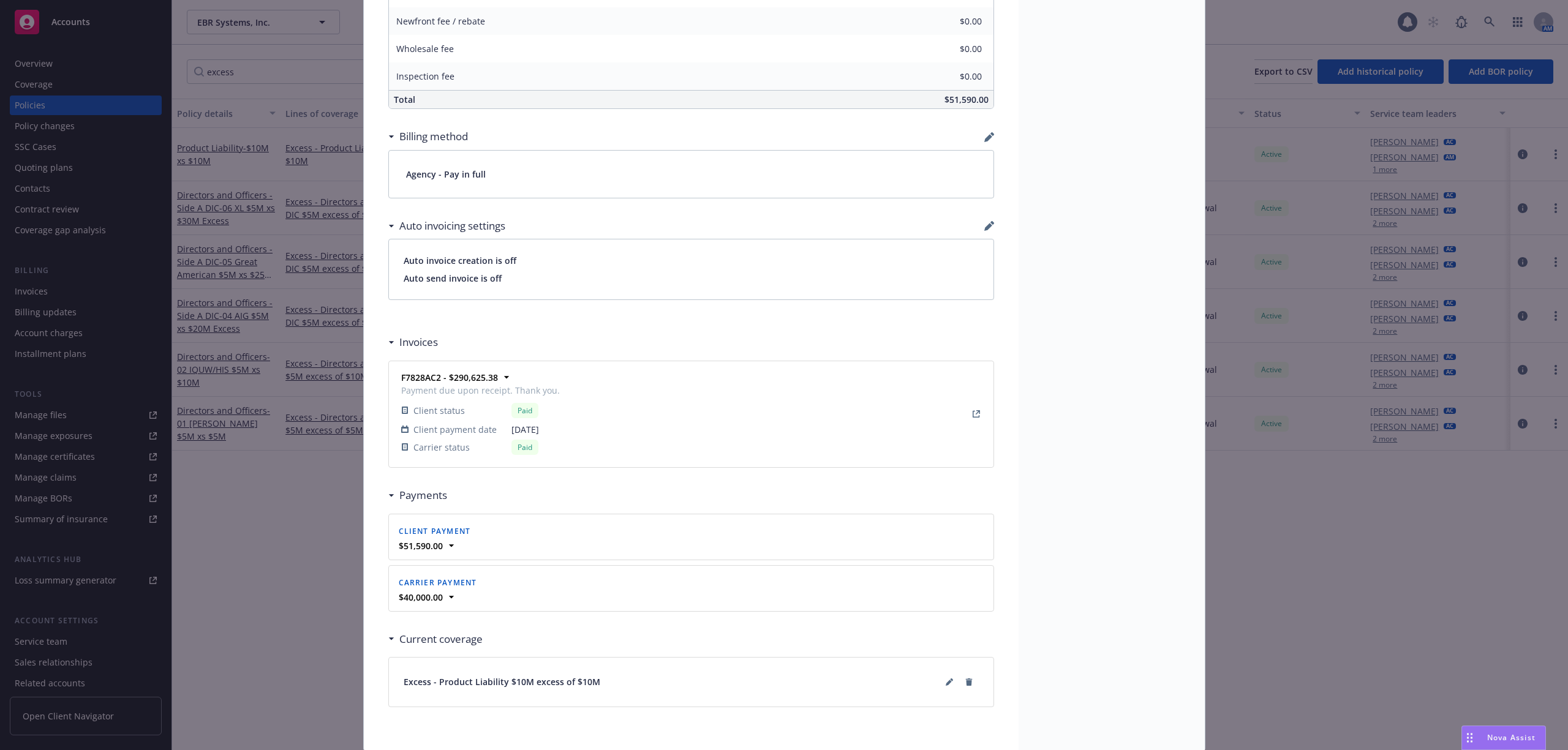
scroll to position [858, 0]
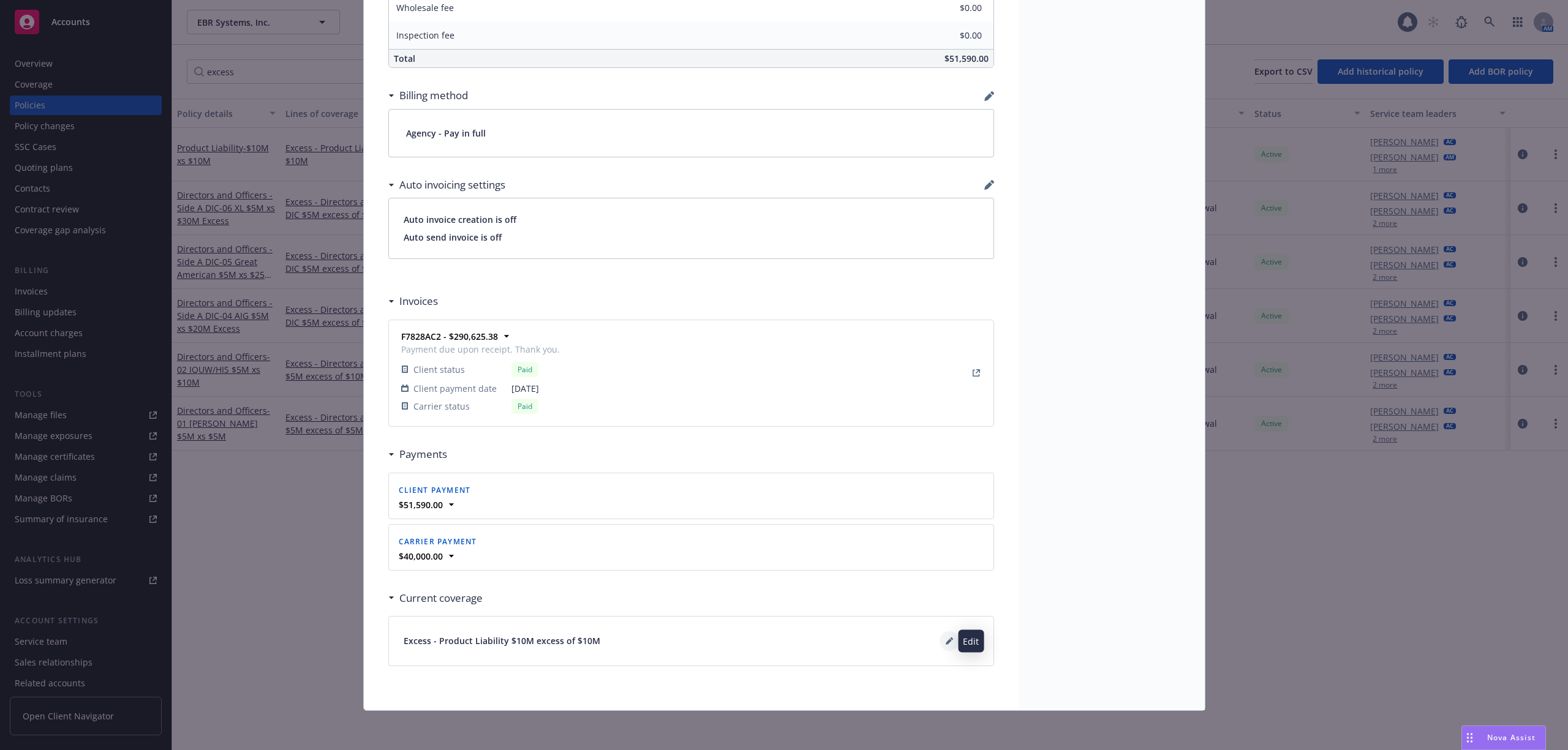
click at [939, 645] on button at bounding box center [949, 641] width 19 height 19
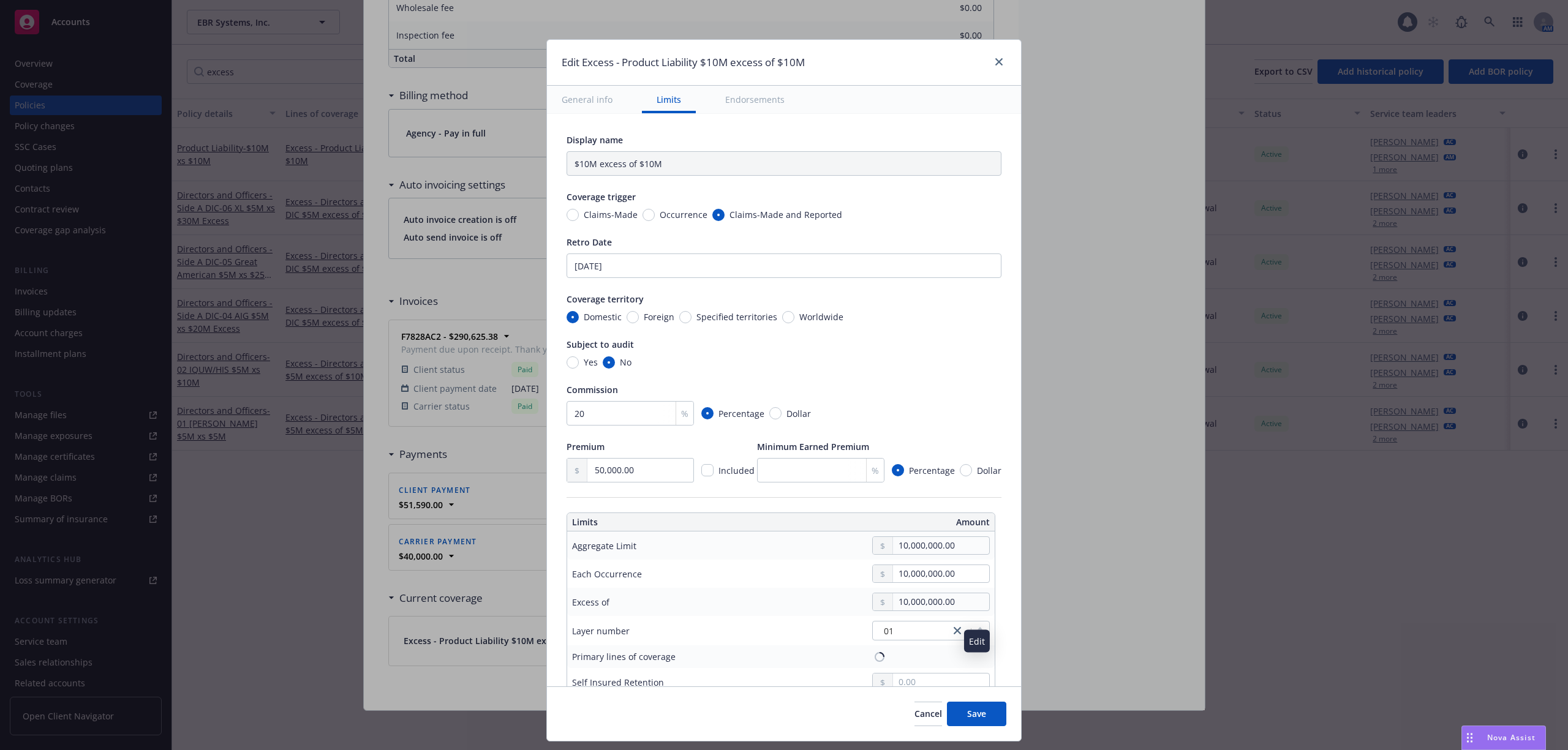
type input "Product Liability $10M excess of $10M"
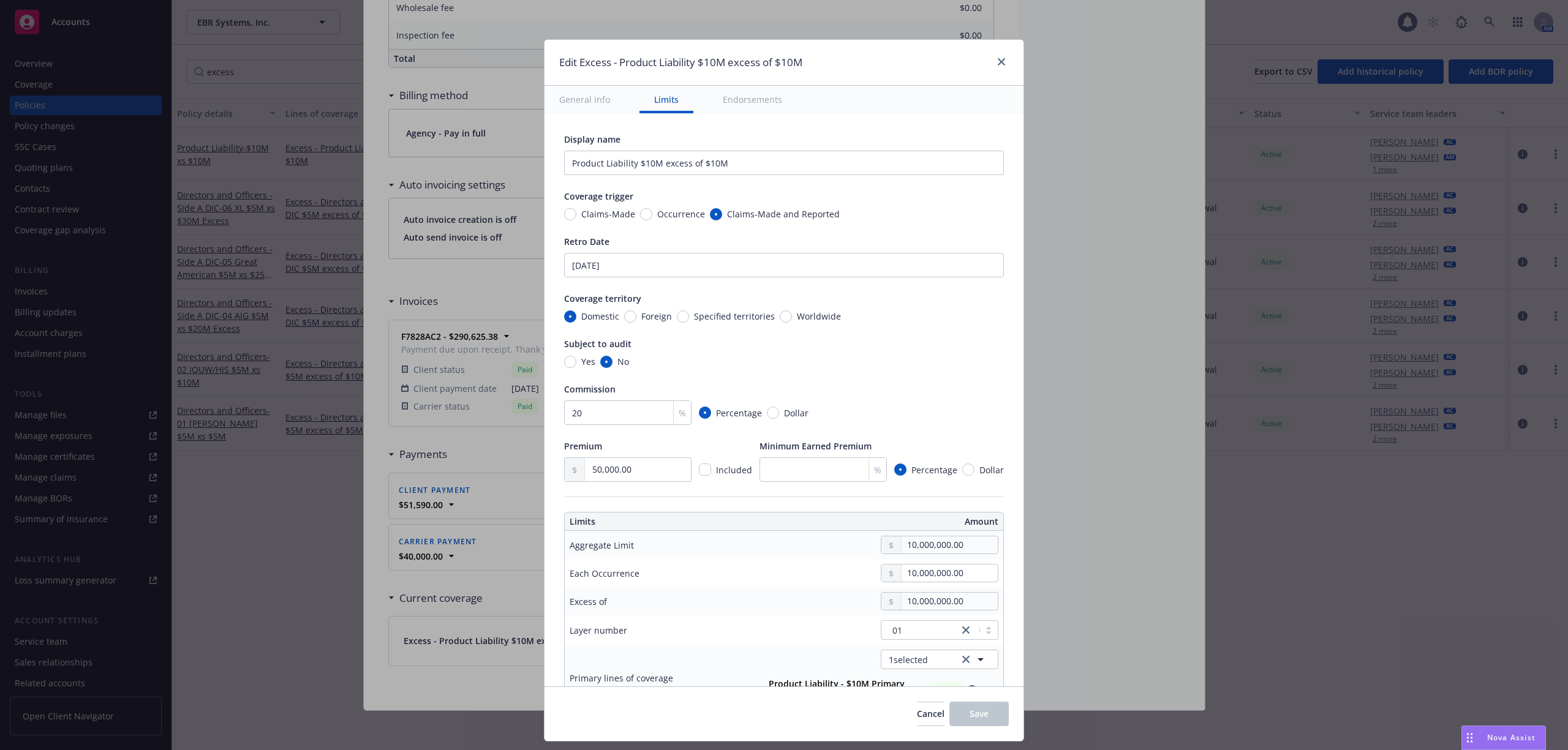
scroll to position [0, 0]
click at [1003, 65] on icon "close" at bounding box center [1001, 62] width 7 height 7
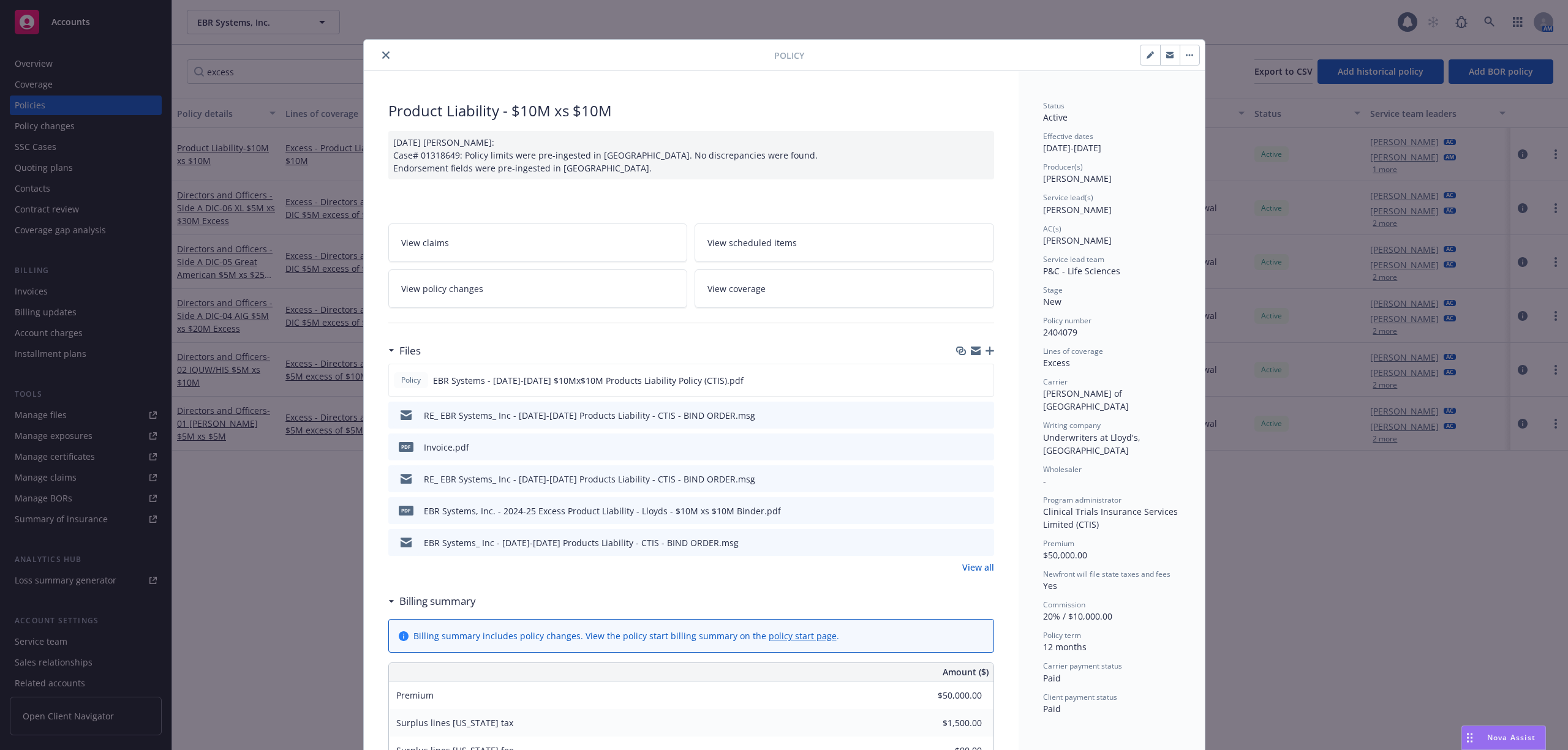
click at [382, 55] on icon "close" at bounding box center [386, 55] width 7 height 7
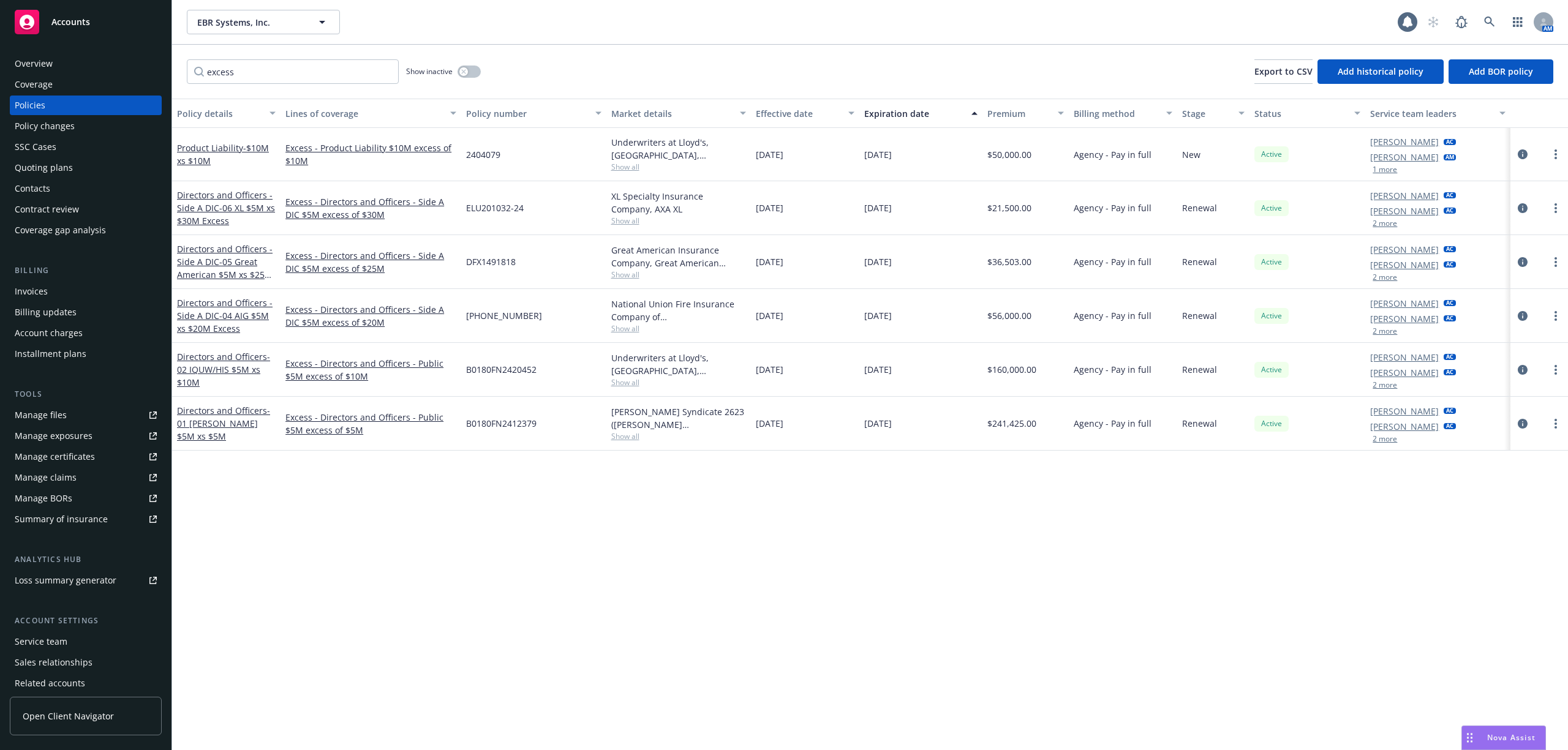
click at [56, 178] on div "Overview Coverage Policies Policy changes SSC Cases Quoting plans Contacts Cont…" at bounding box center [85, 146] width 152 height 186
click at [55, 162] on div "Quoting plans" at bounding box center [44, 167] width 58 height 19
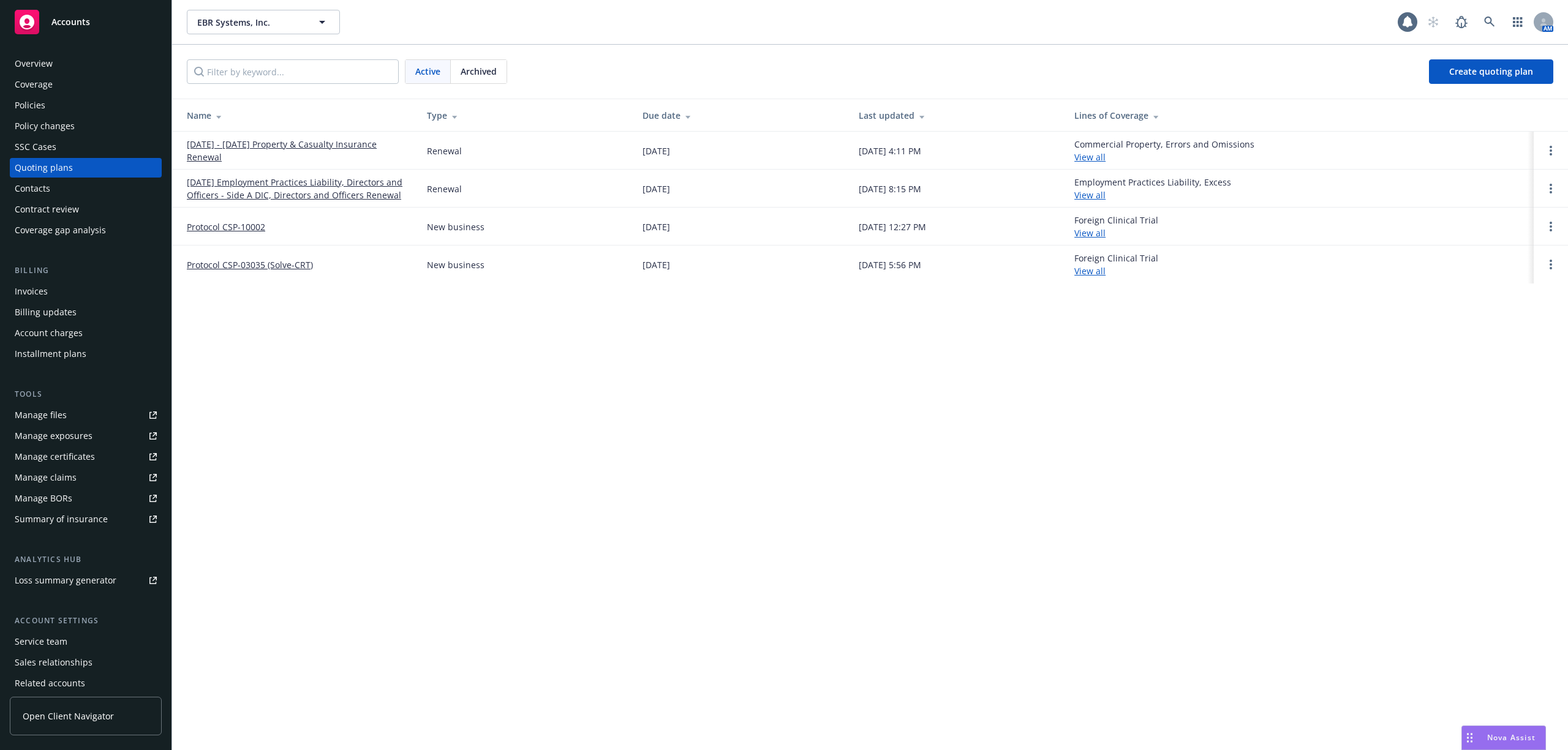
click at [230, 142] on link "[DATE] - [DATE] Property & Casualty Insurance Renewal" at bounding box center [297, 150] width 220 height 25
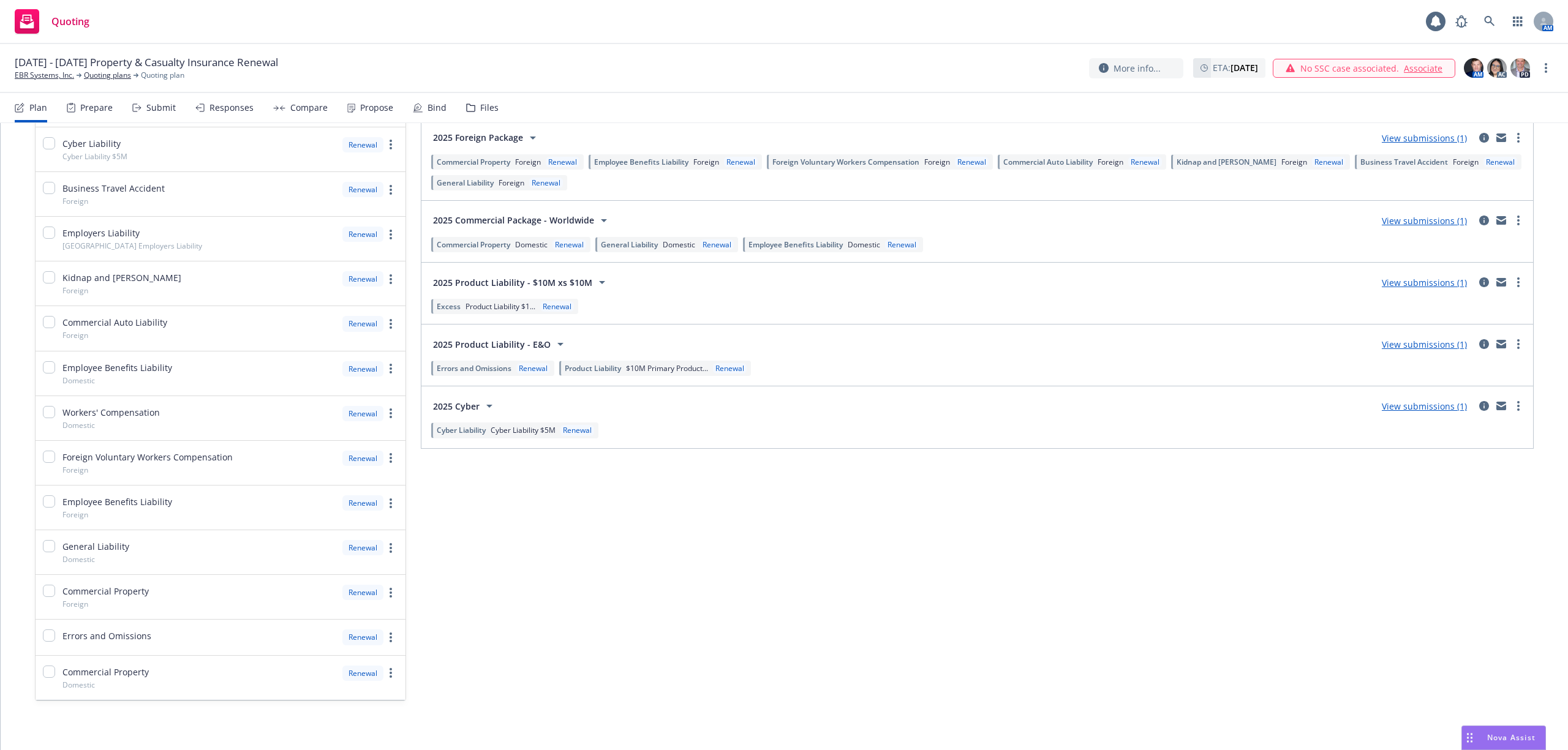
scroll to position [408, 0]
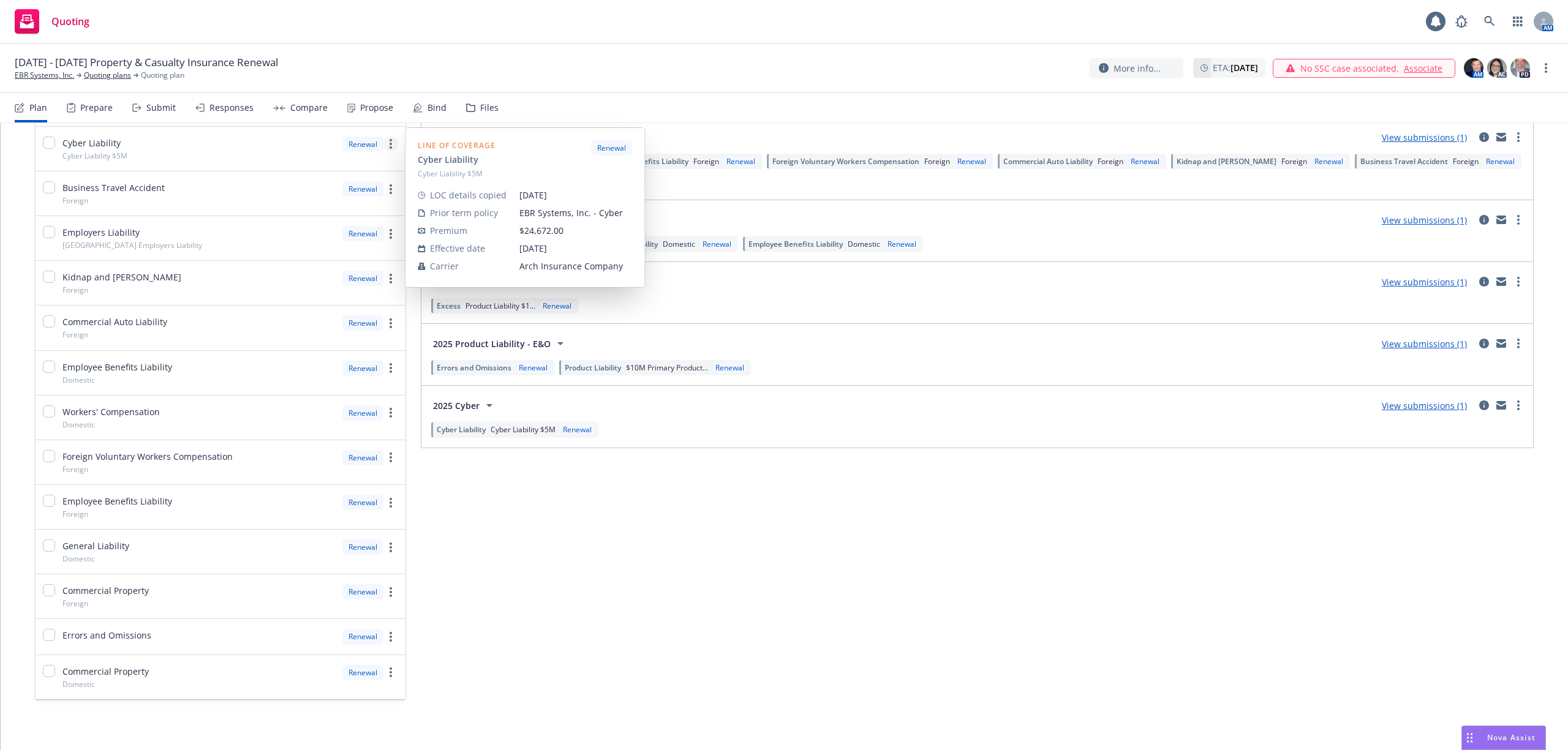
click at [389, 146] on link "more" at bounding box center [391, 144] width 15 height 15
click at [300, 222] on span "Edit prior term coverage details" at bounding box center [288, 225] width 159 height 12
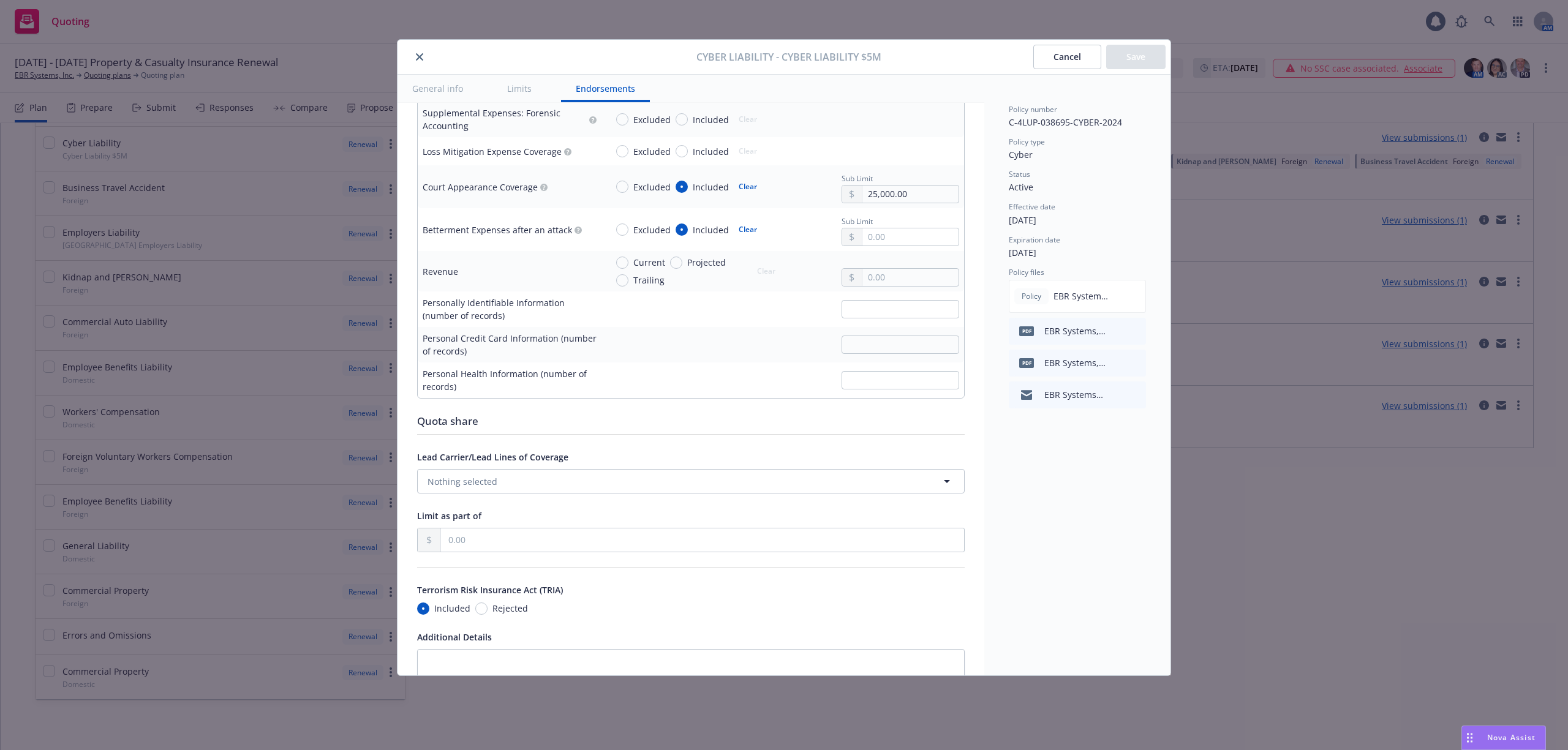
scroll to position [2364, 0]
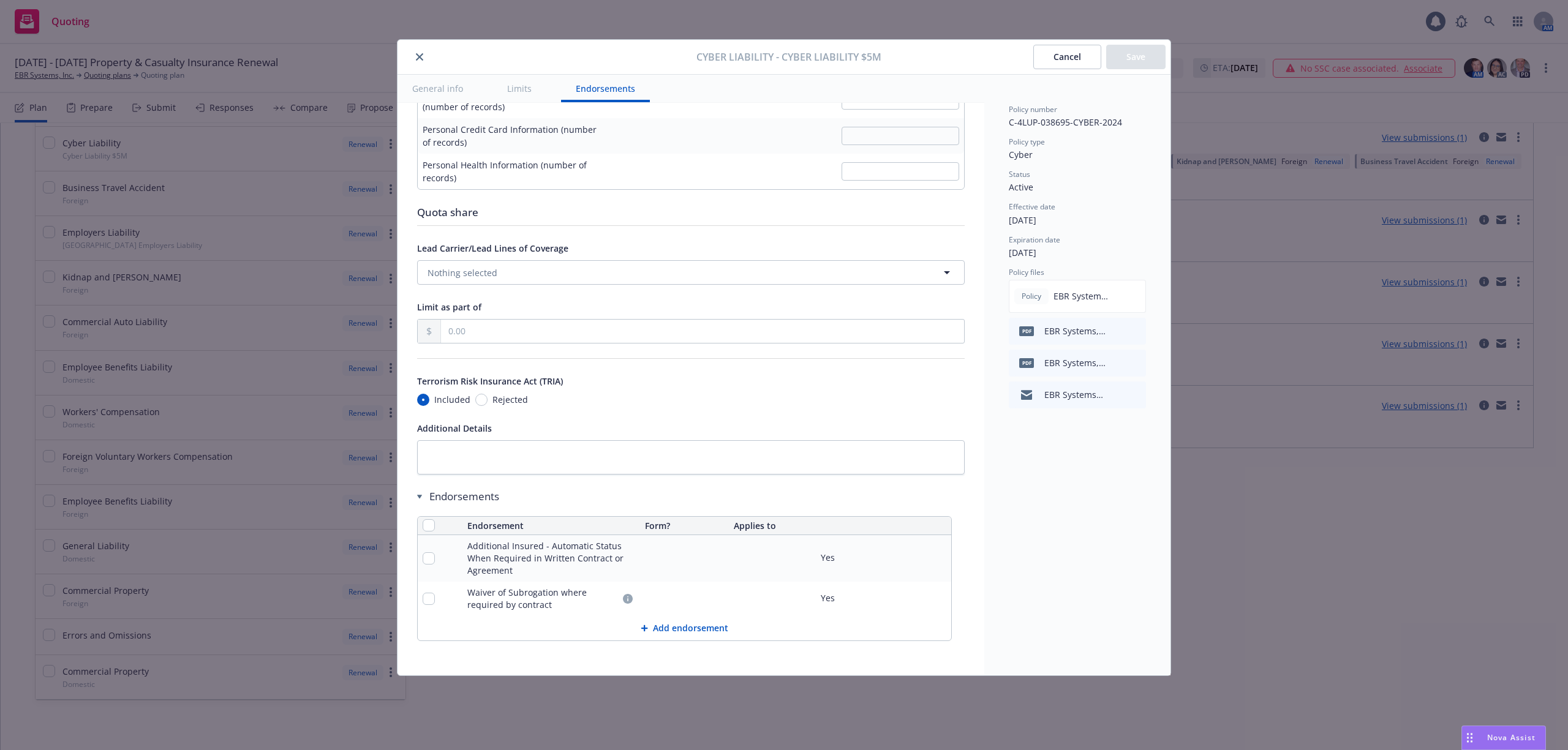
click at [1078, 54] on button "Cancel" at bounding box center [1067, 57] width 68 height 25
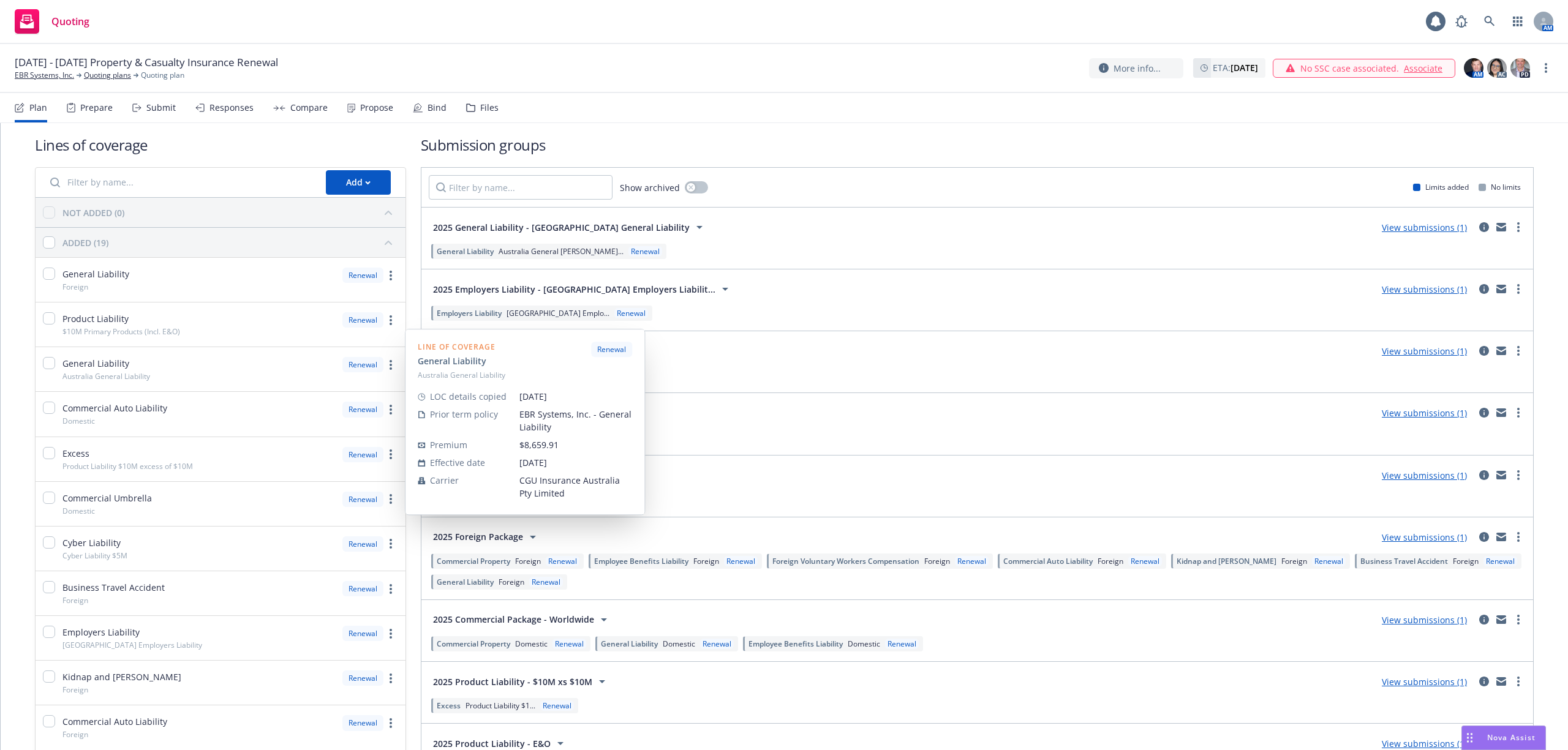
scroll to position [171, 0]
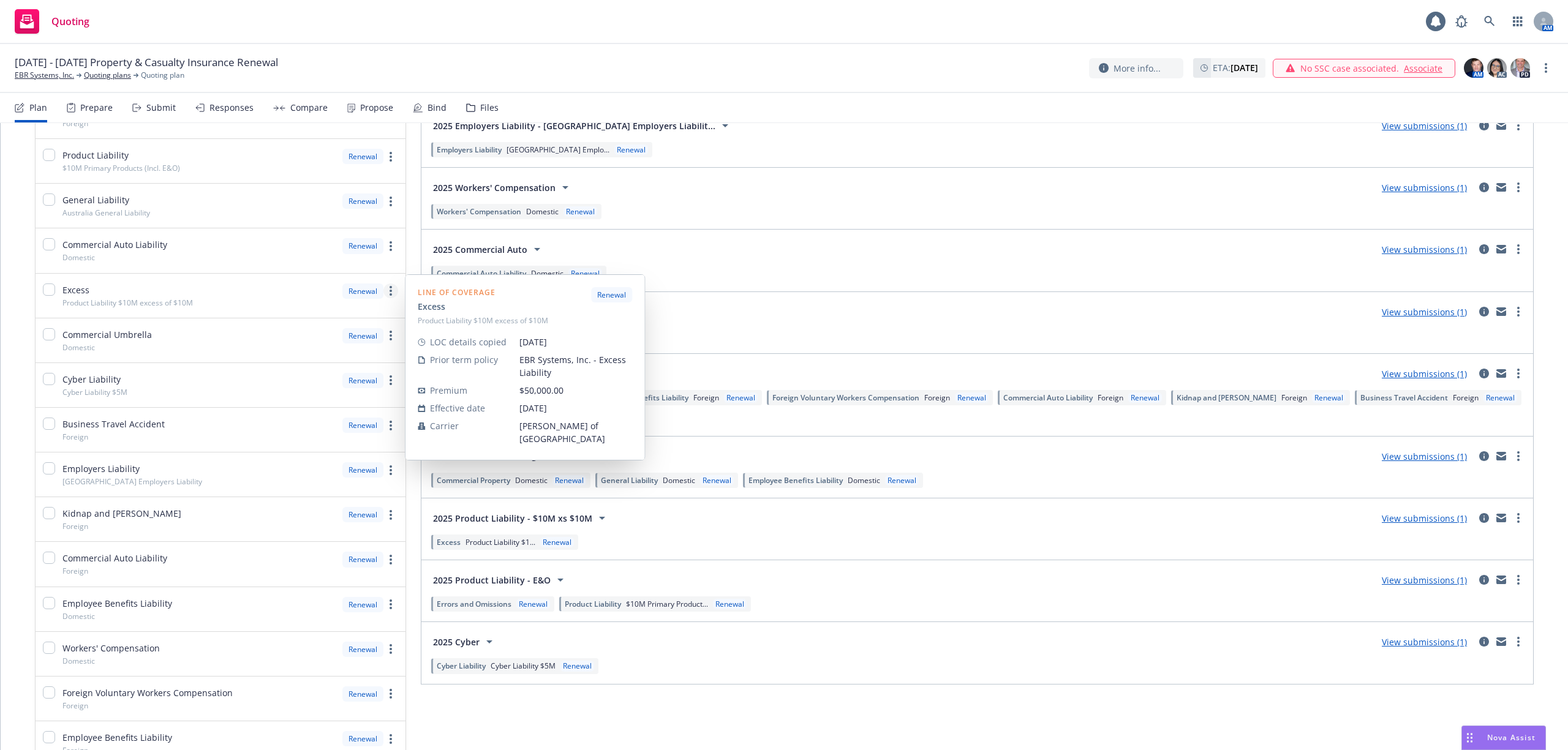
click at [390, 293] on link "more" at bounding box center [391, 291] width 15 height 15
click at [319, 379] on link "Edit prior term coverage details" at bounding box center [301, 372] width 185 height 25
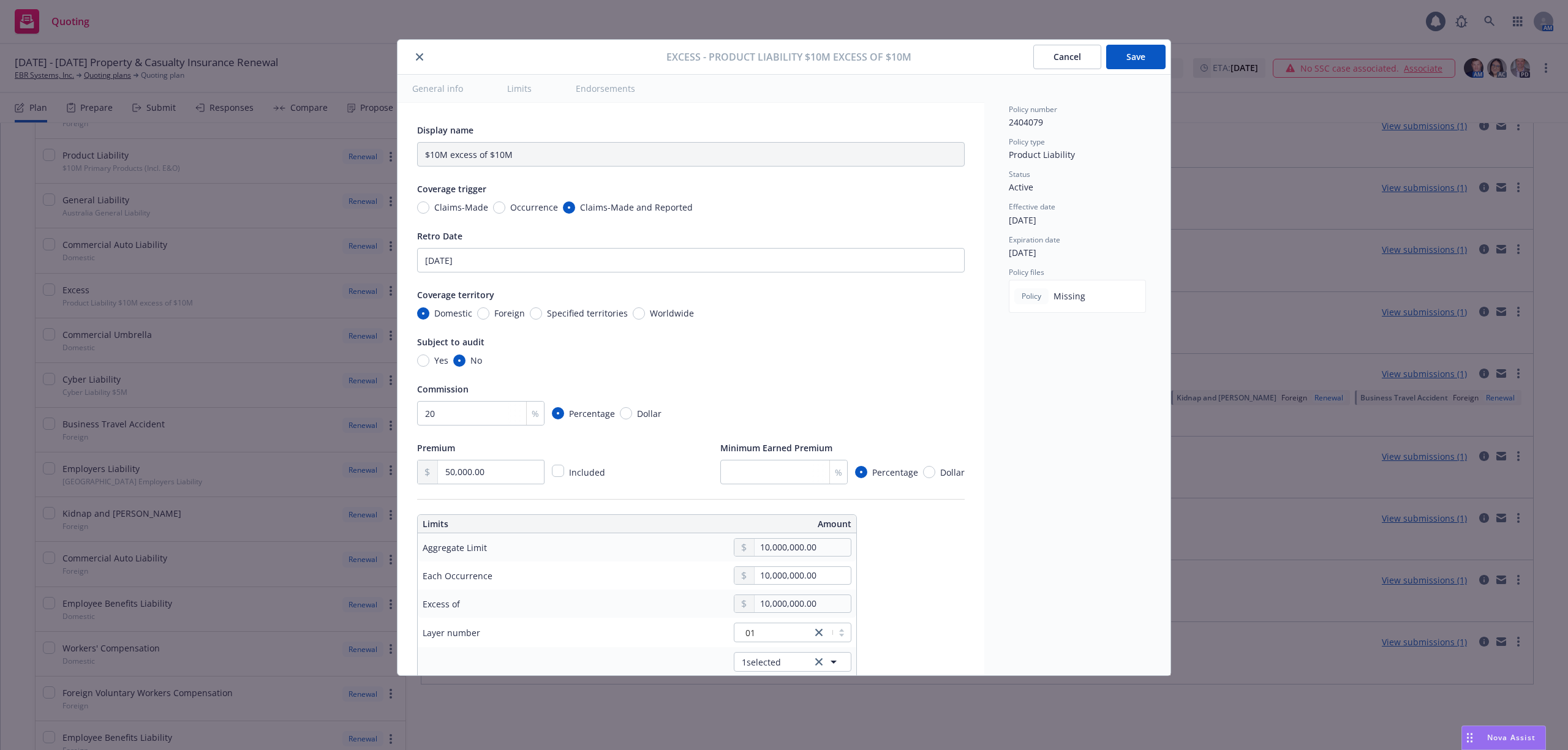
type input "Product Liability $10M excess of $10M"
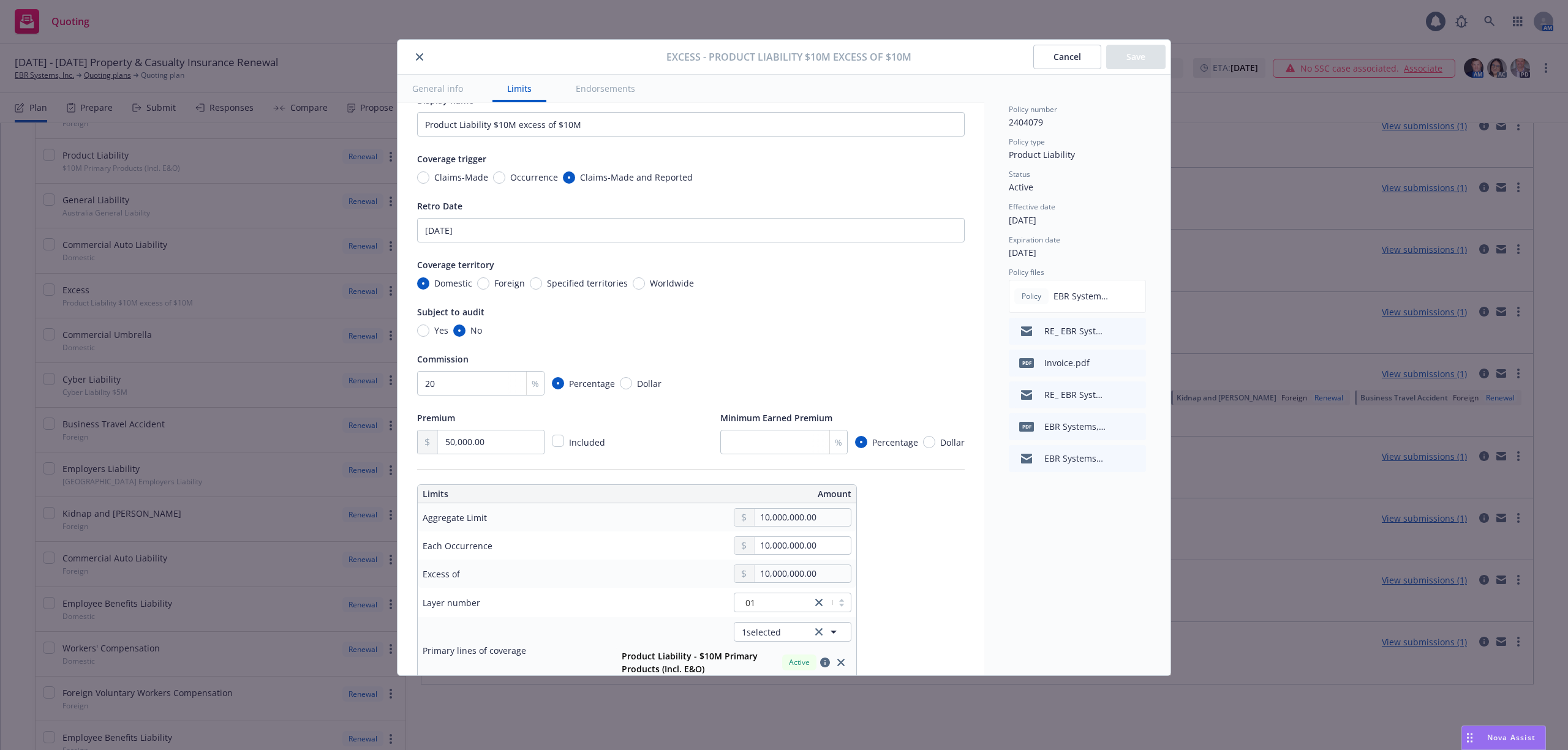
scroll to position [0, 0]
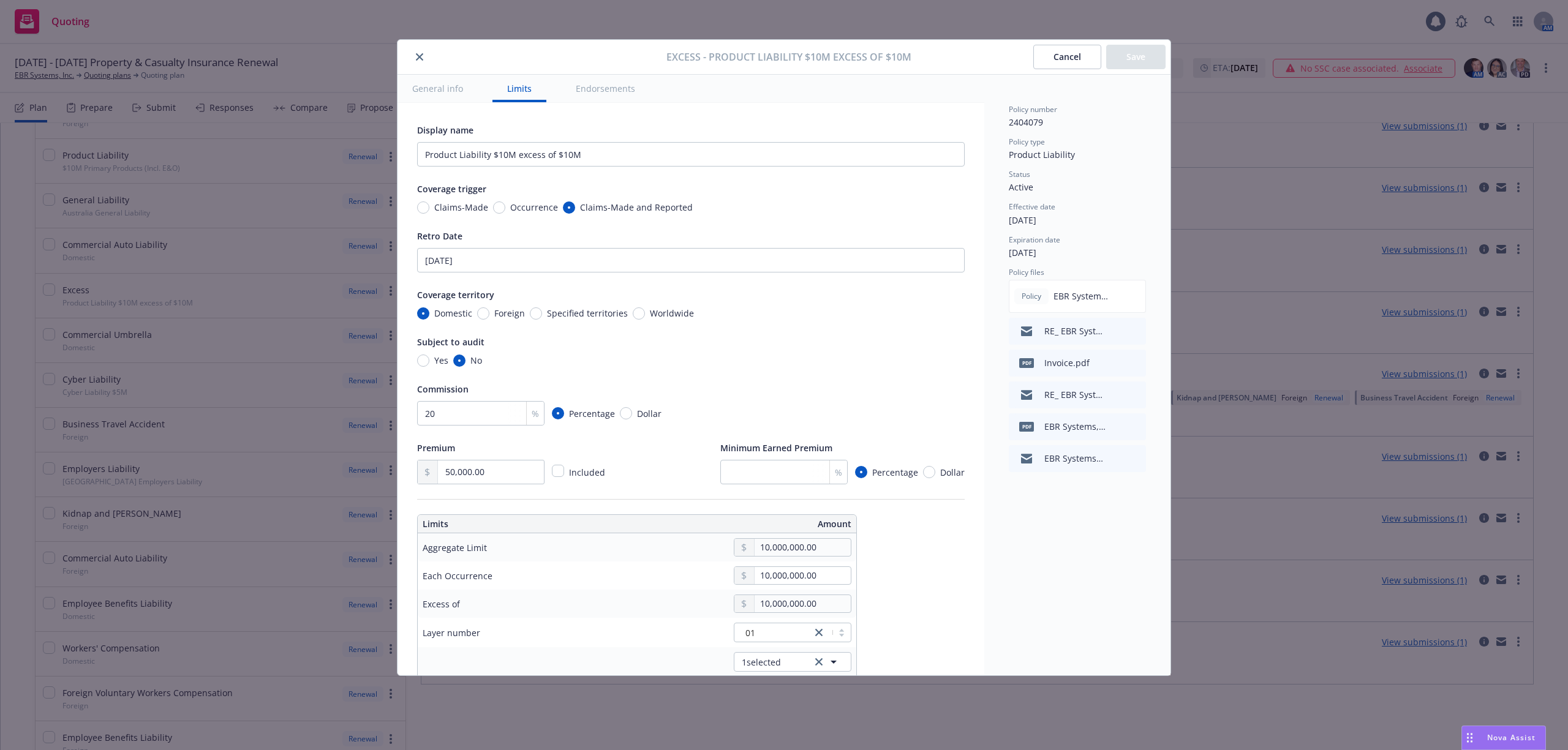
click at [1069, 60] on button "Cancel" at bounding box center [1067, 57] width 68 height 25
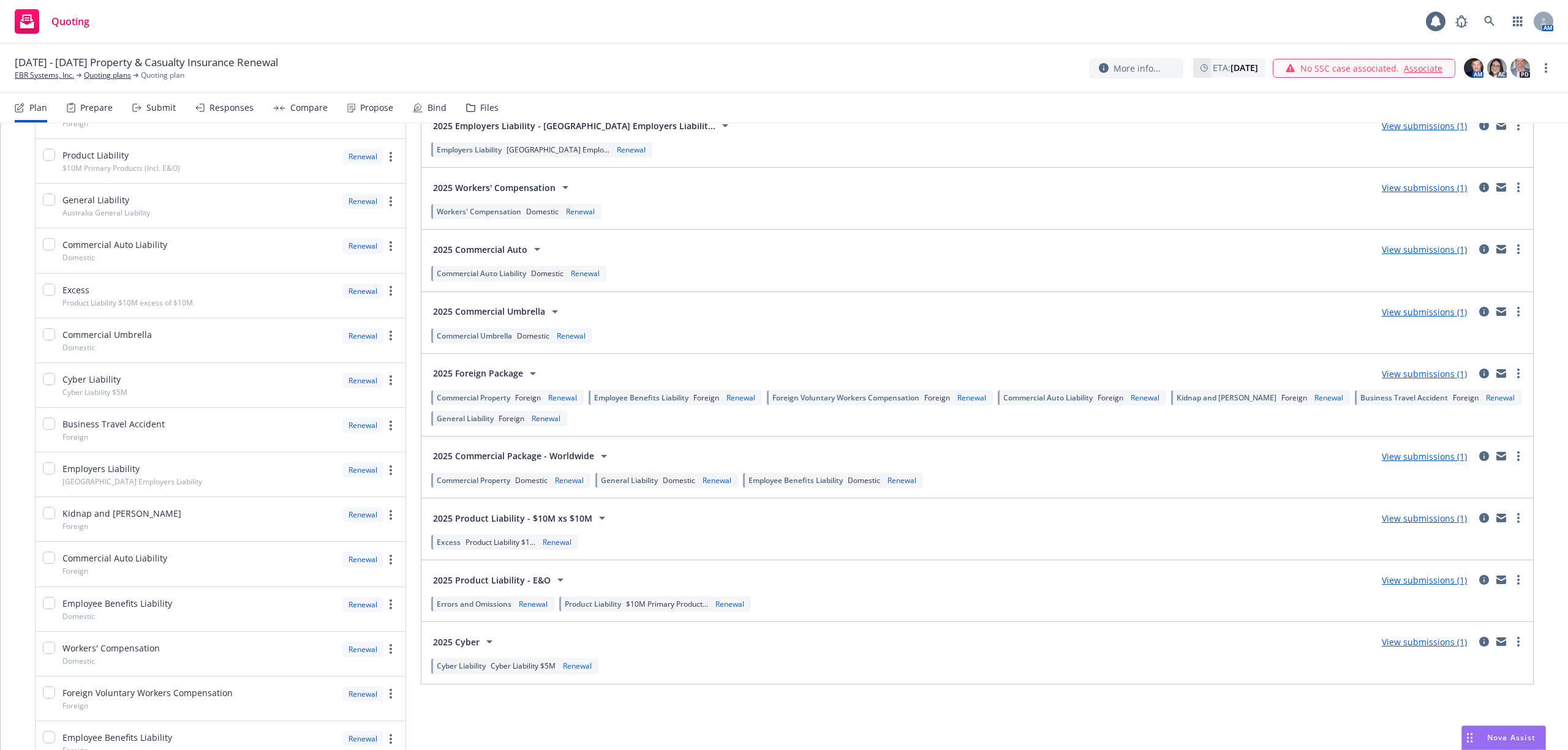
click at [528, 548] on span "Product Liability $1..." at bounding box center [500, 542] width 70 height 10
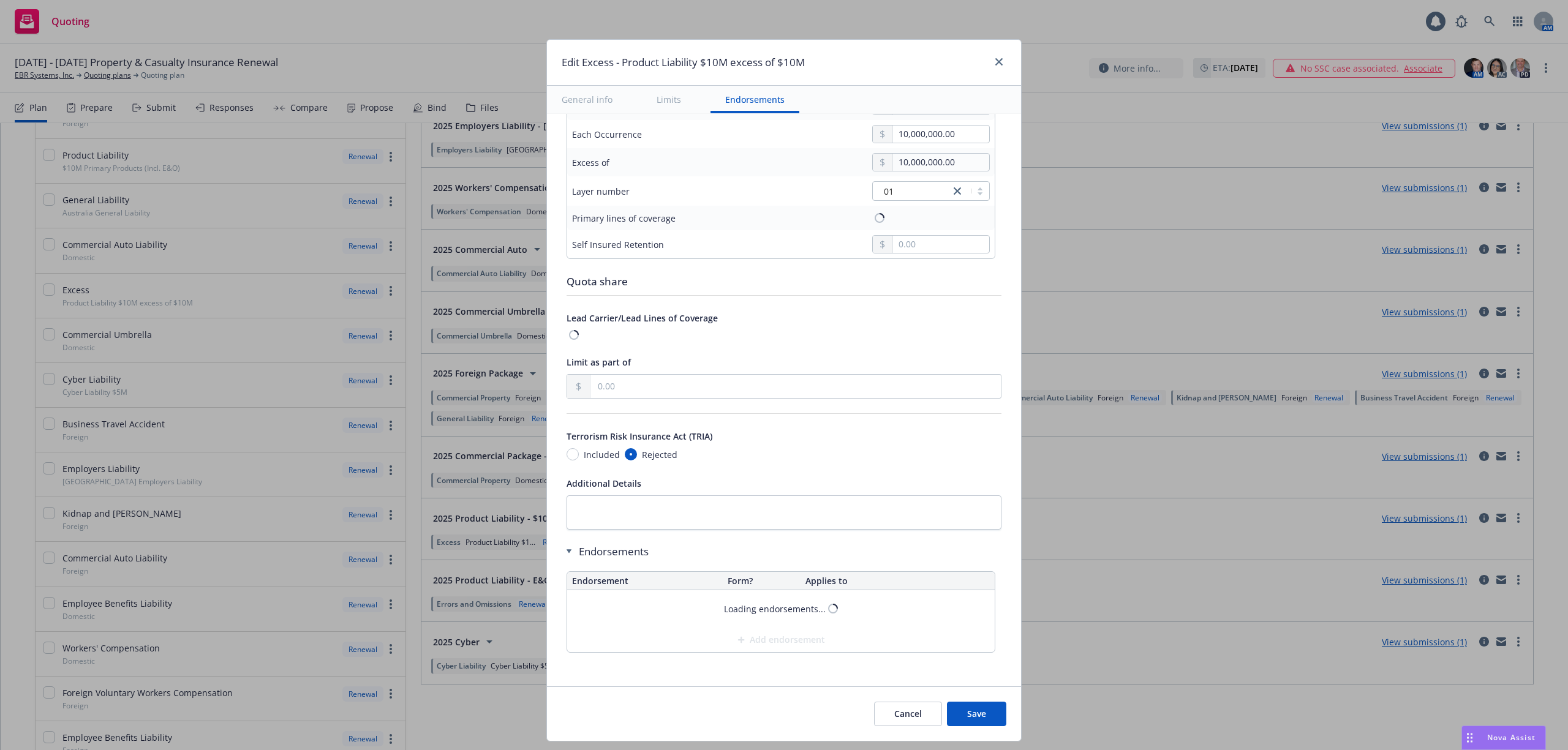
type input "Product Liability $10M excess of $10M"
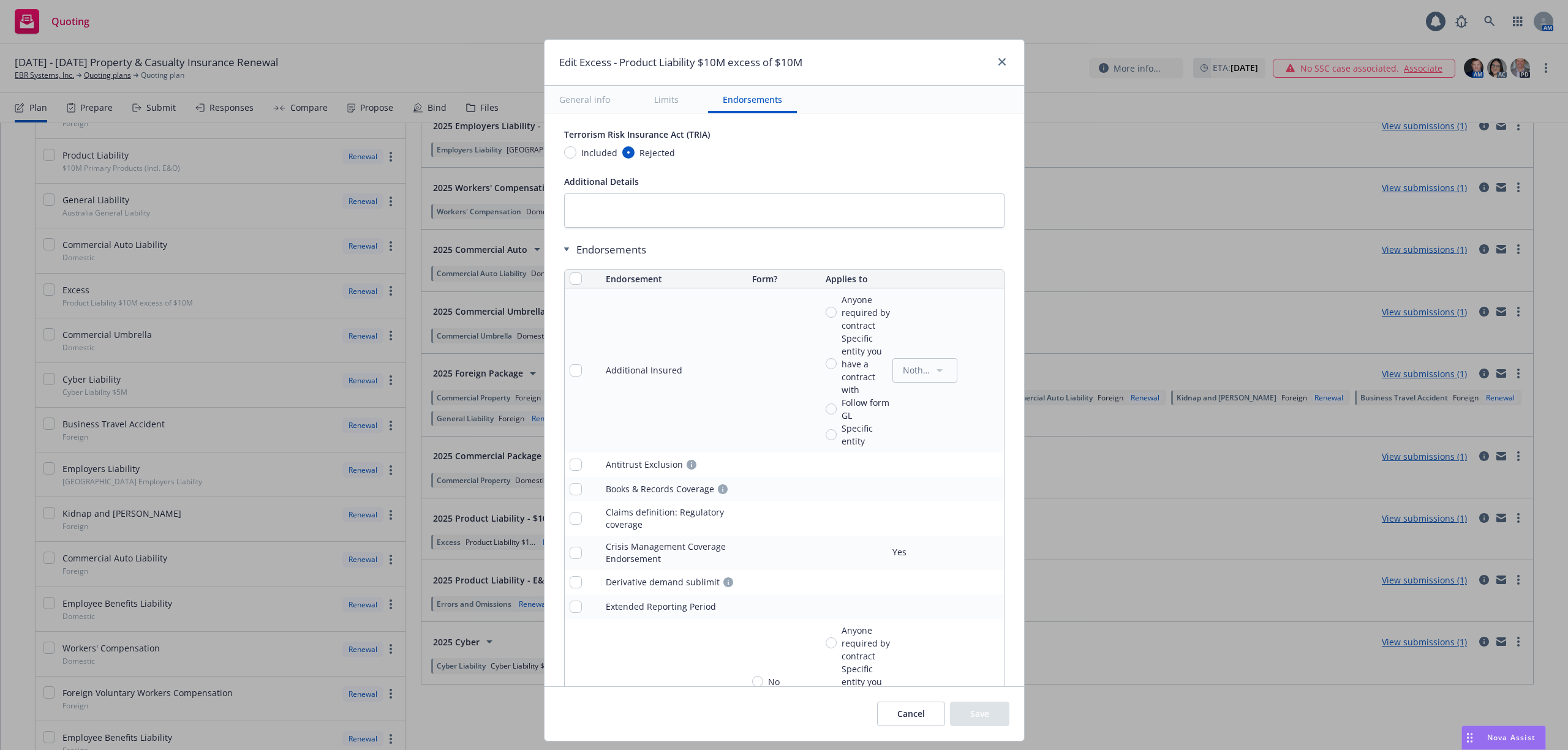
scroll to position [816, 0]
click at [987, 368] on icon "remove" at bounding box center [991, 365] width 8 height 10
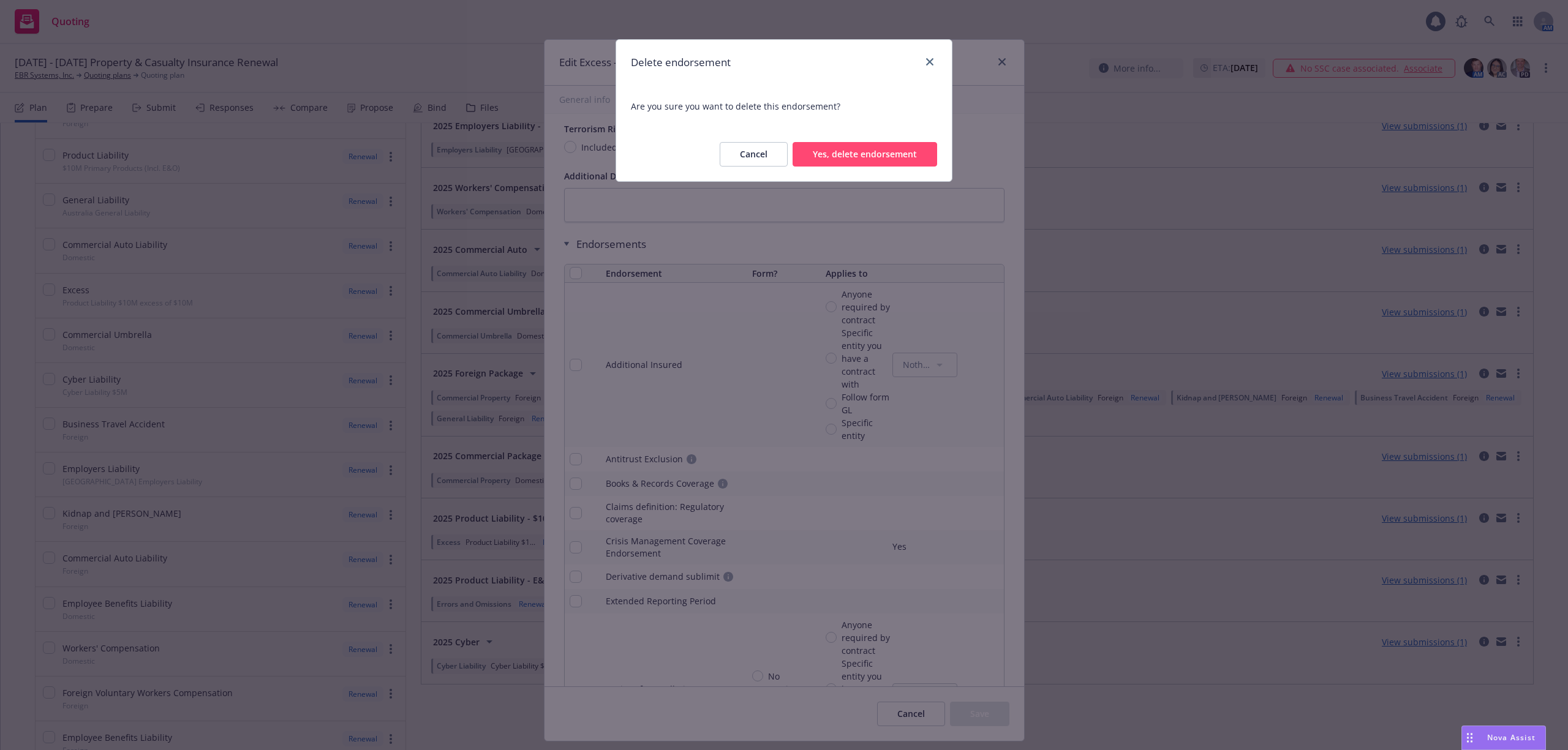
click at [885, 155] on button "Yes, delete endorsement" at bounding box center [865, 154] width 144 height 25
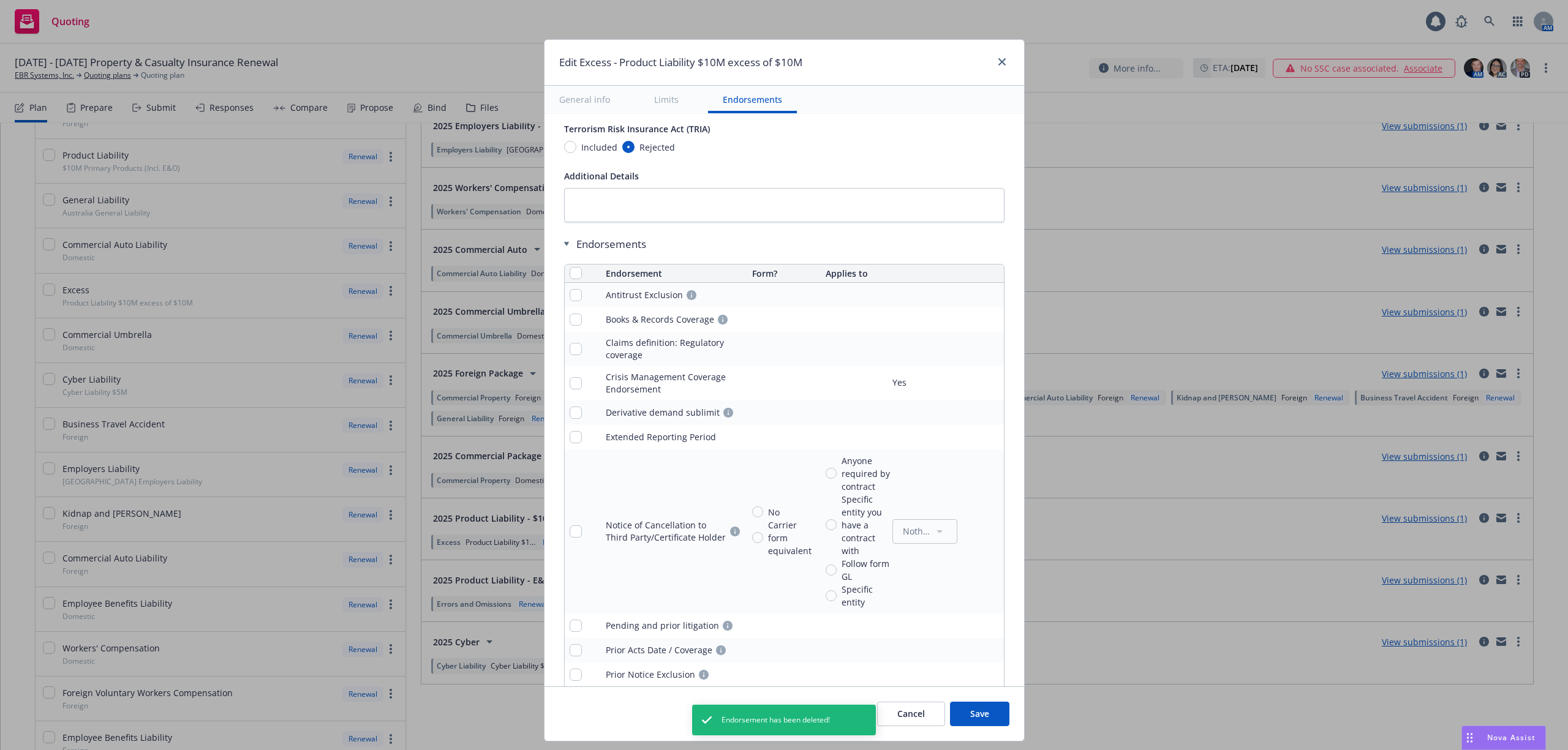
click at [987, 354] on icon "remove" at bounding box center [991, 349] width 10 height 10
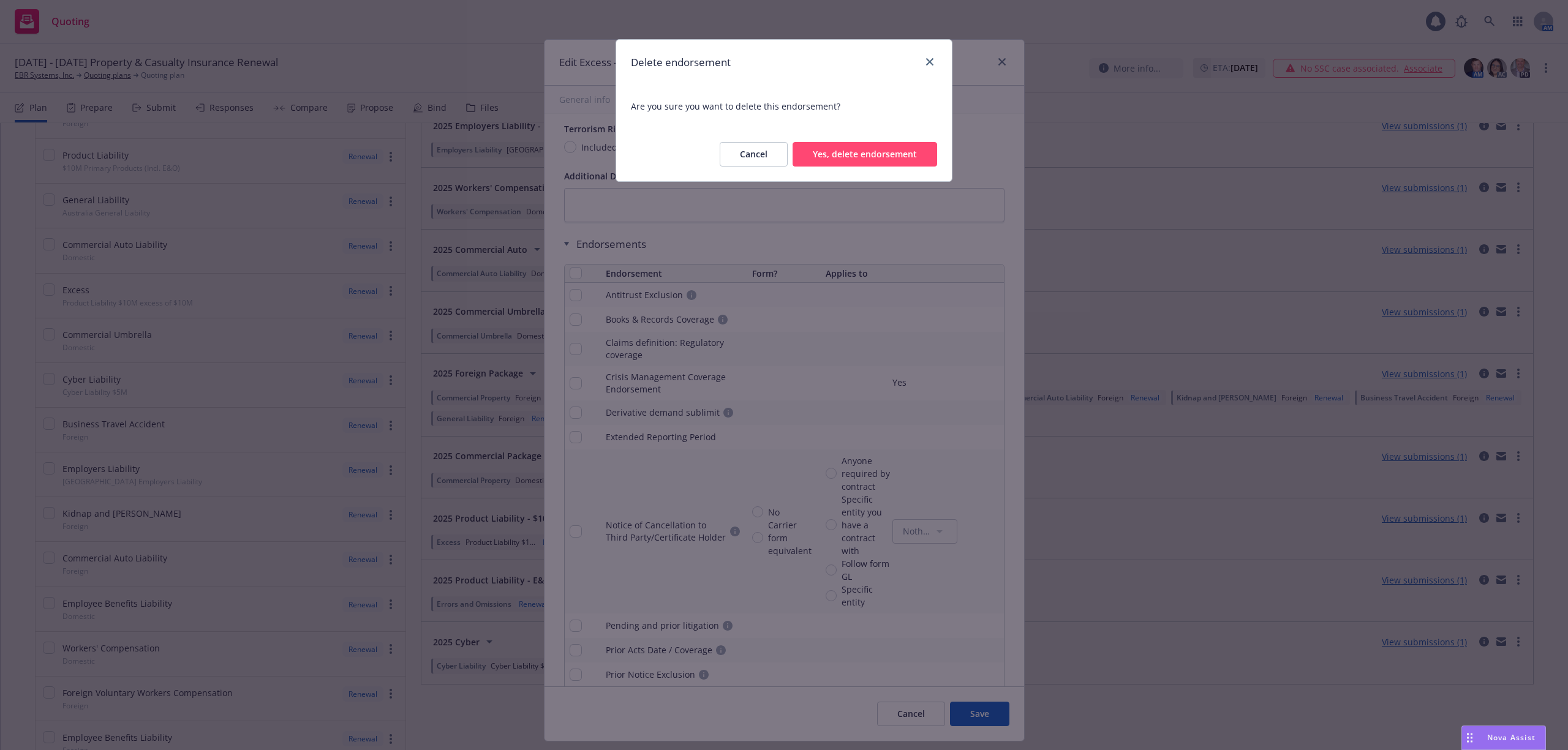
click at [813, 161] on button "Yes, delete endorsement" at bounding box center [865, 154] width 144 height 25
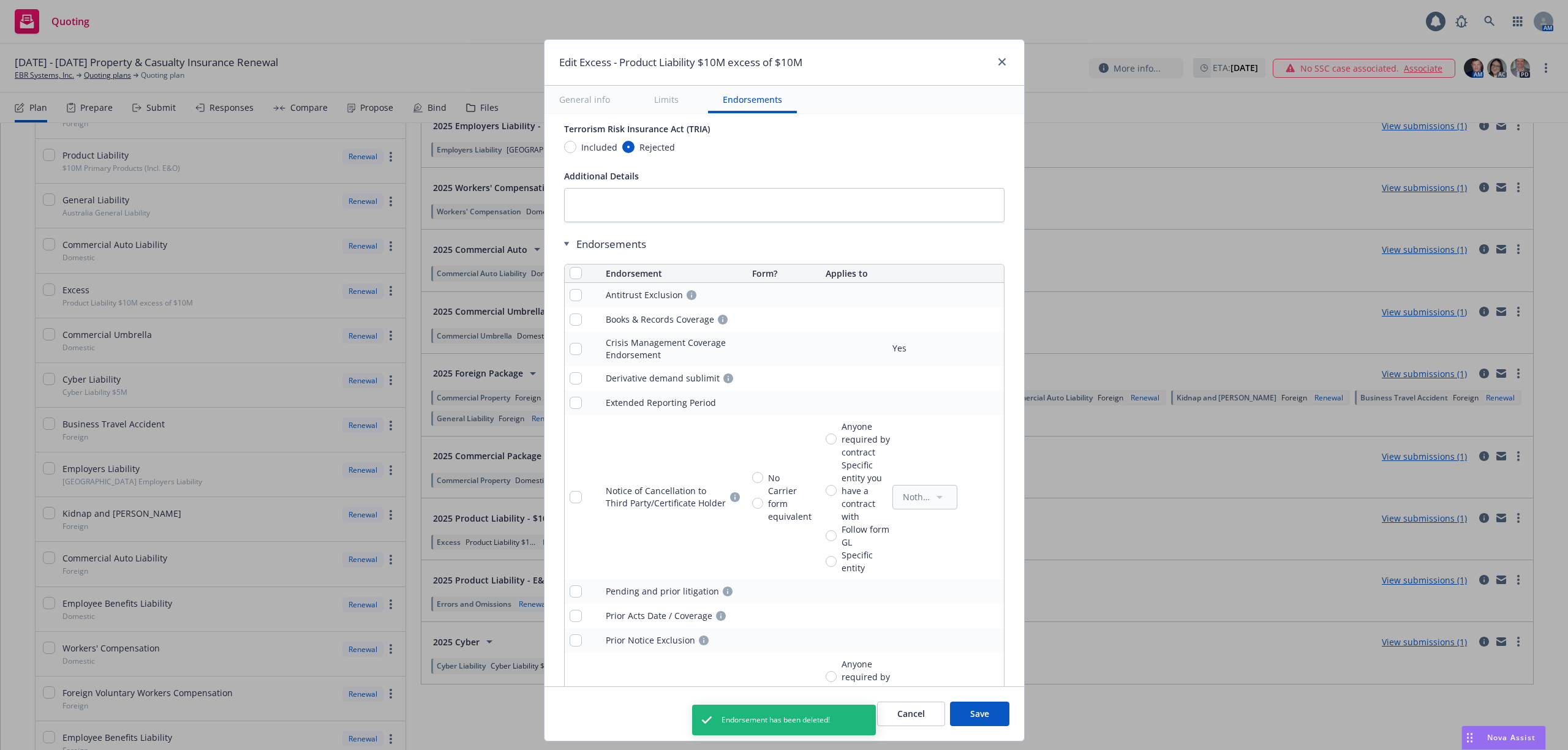
click at [987, 297] on icon "remove" at bounding box center [991, 295] width 8 height 10
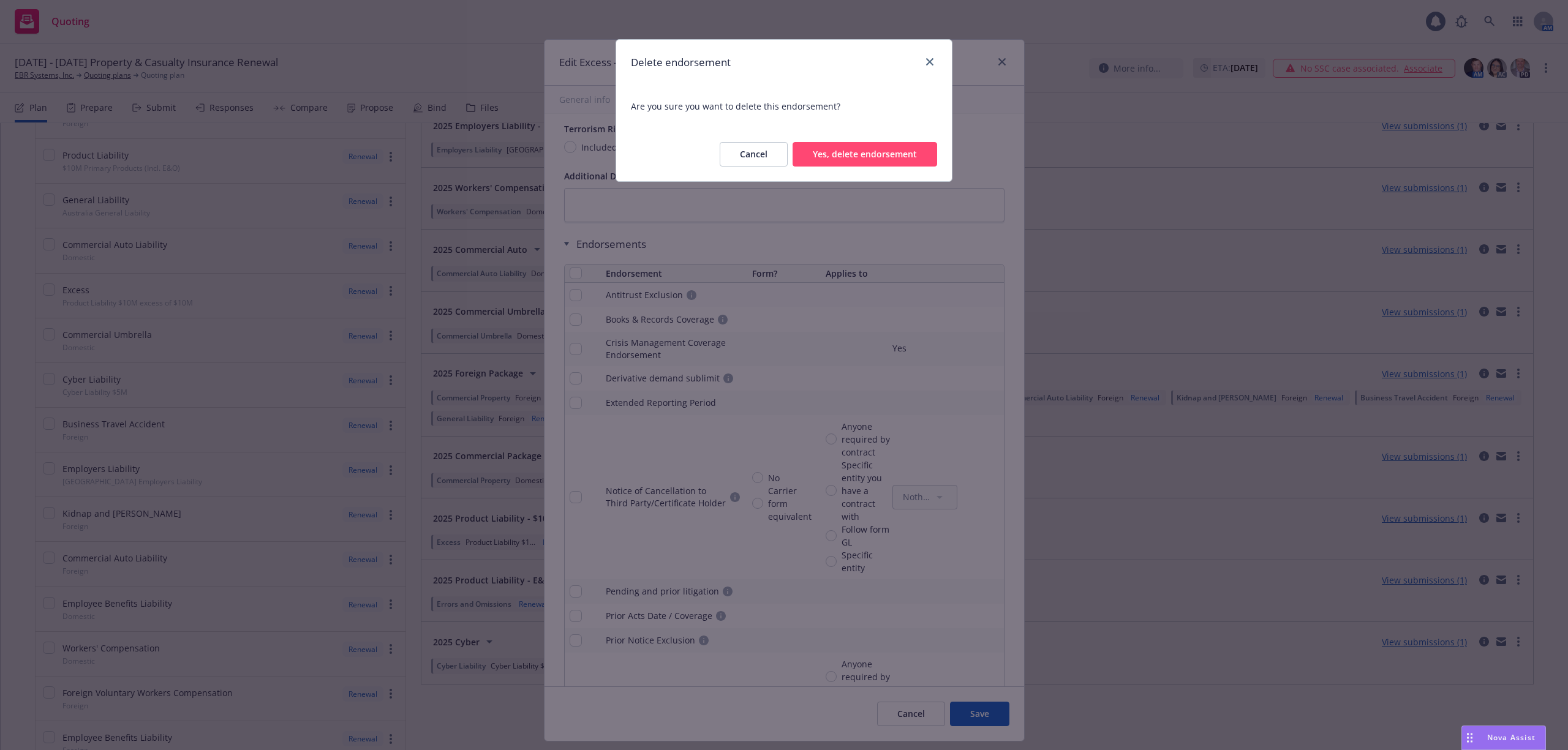
click at [865, 155] on button "Yes, delete endorsement" at bounding box center [865, 154] width 144 height 25
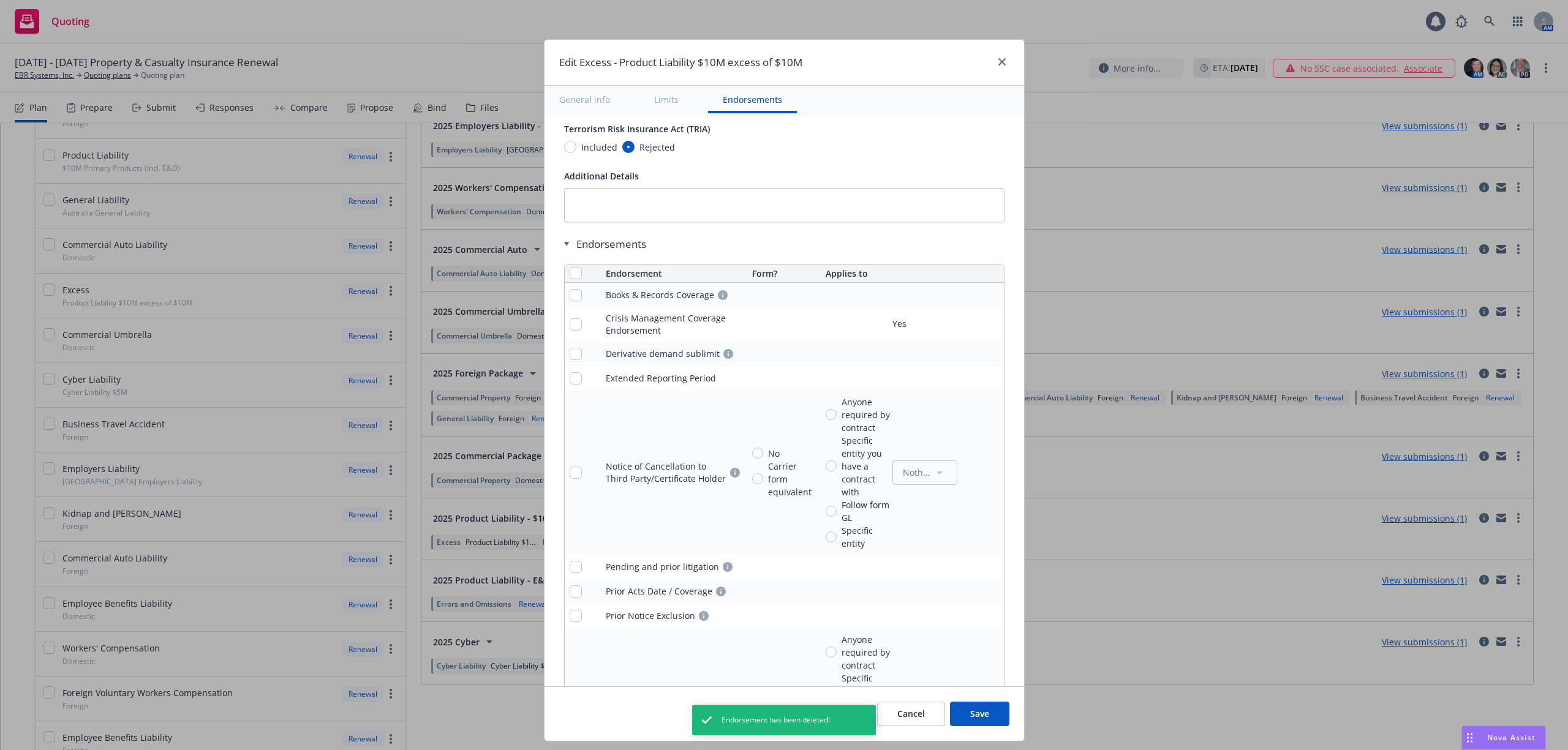
click at [987, 299] on icon "remove" at bounding box center [991, 295] width 10 height 10
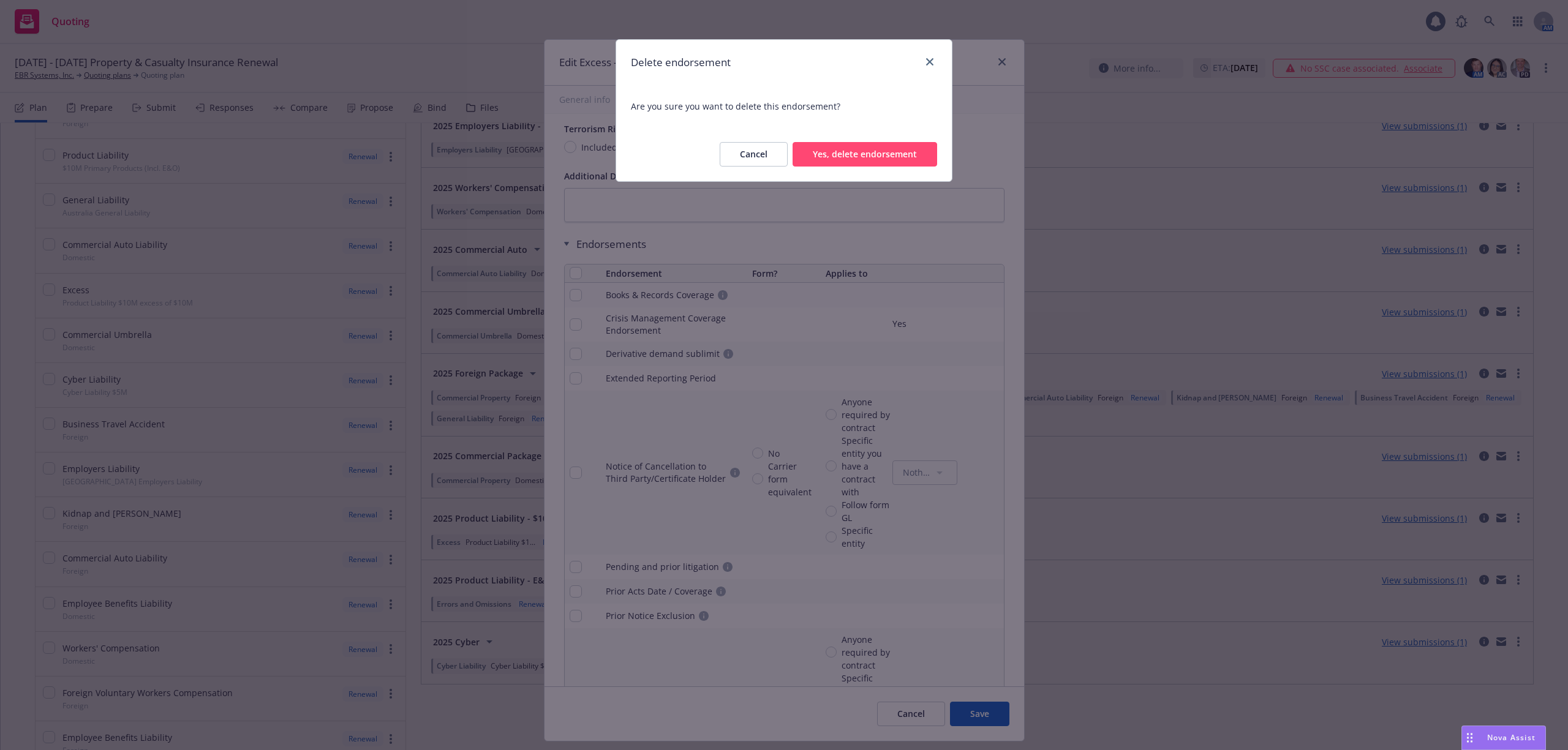
click at [838, 155] on button "Yes, delete endorsement" at bounding box center [865, 154] width 144 height 25
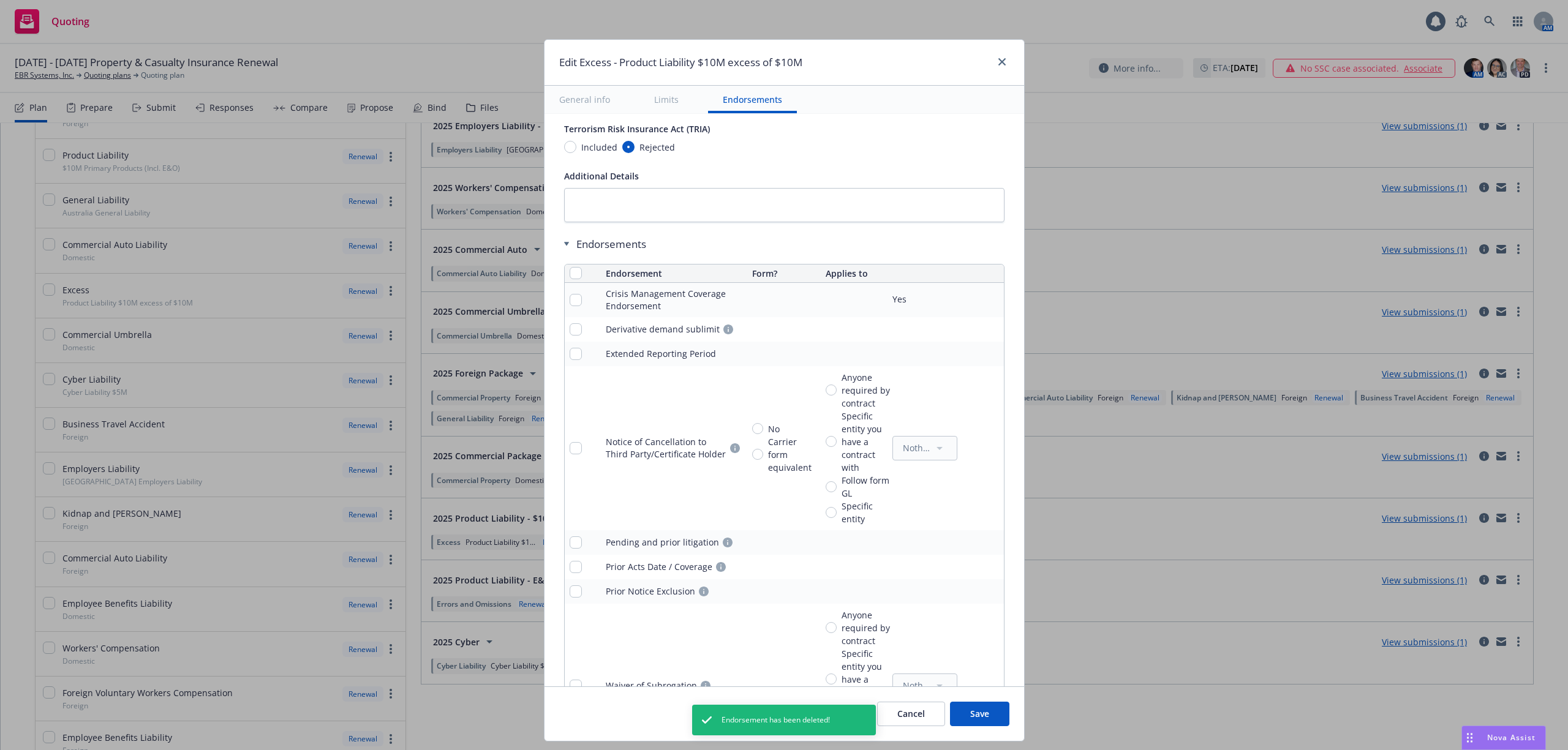
click at [987, 300] on icon "remove" at bounding box center [991, 300] width 8 height 10
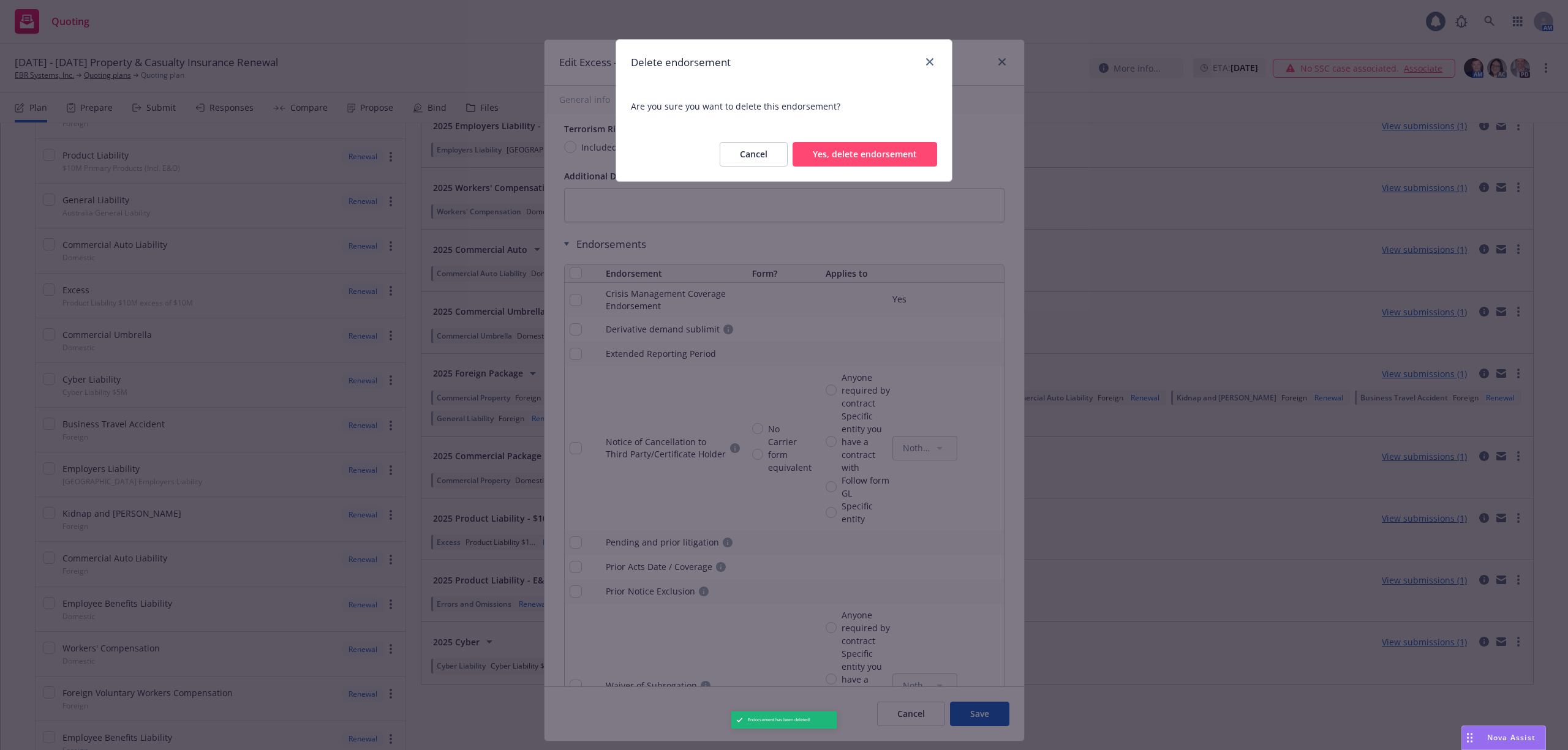
click at [875, 150] on button "Yes, delete endorsement" at bounding box center [865, 154] width 144 height 25
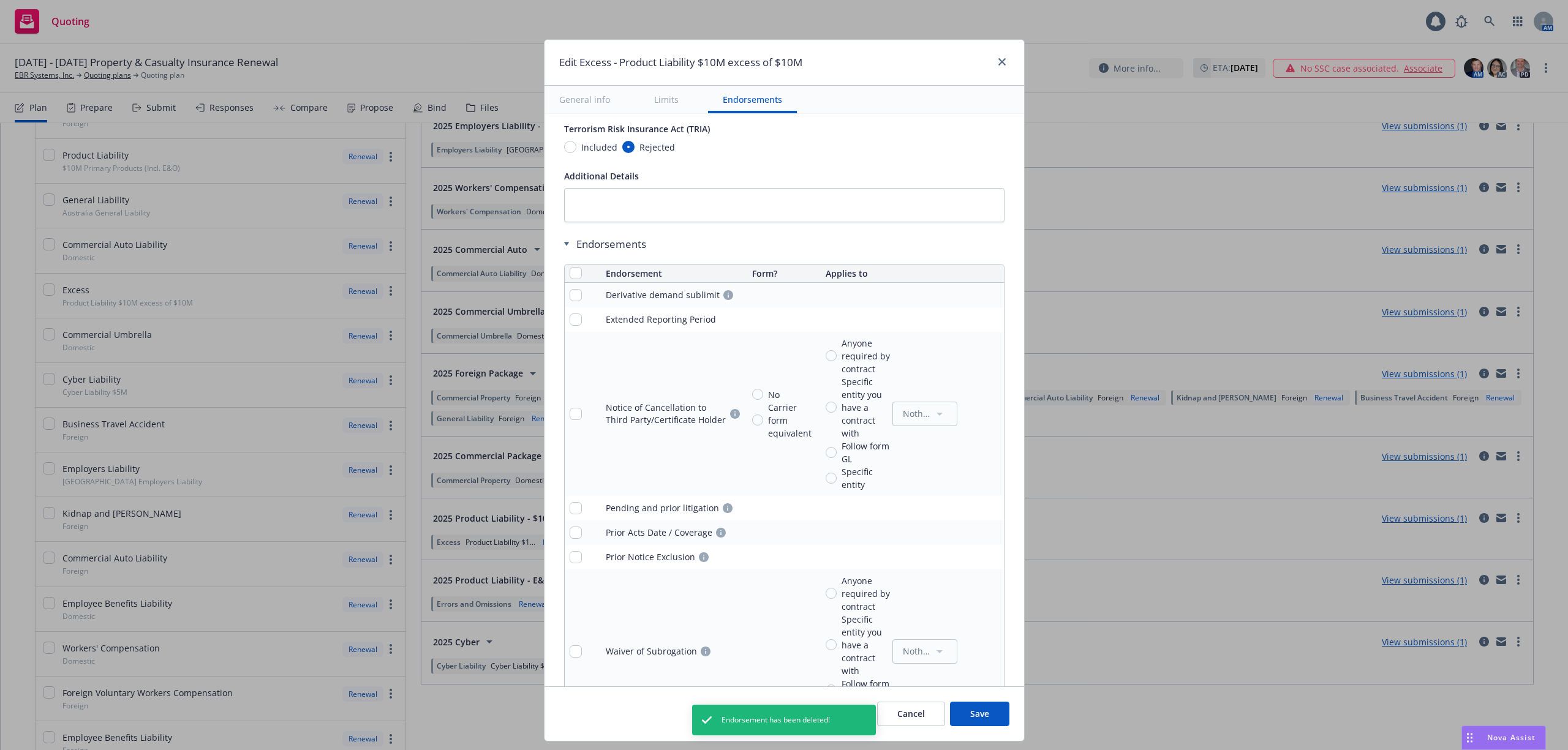
click at [987, 297] on icon "remove" at bounding box center [991, 295] width 10 height 10
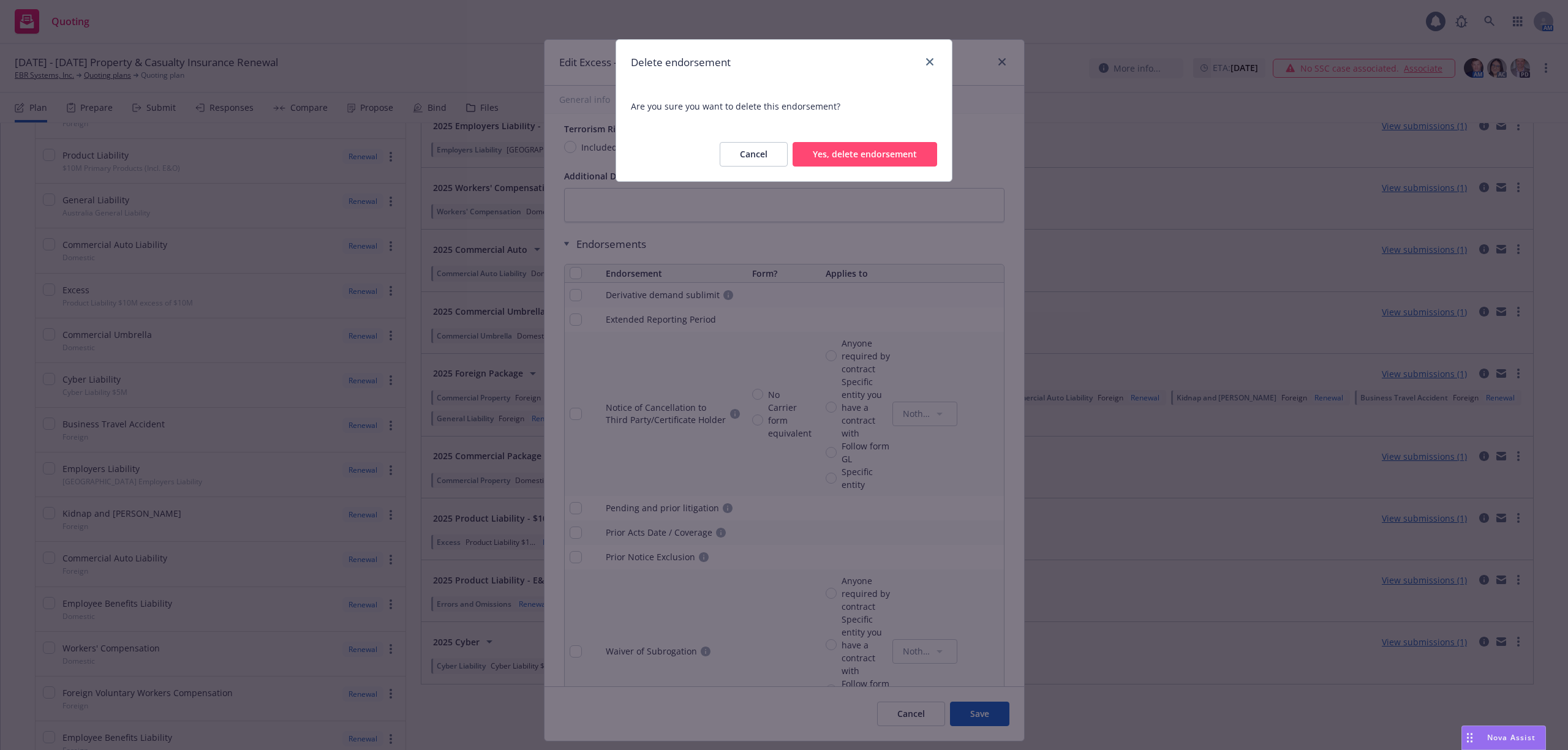
click at [824, 160] on button "Yes, delete endorsement" at bounding box center [865, 154] width 144 height 25
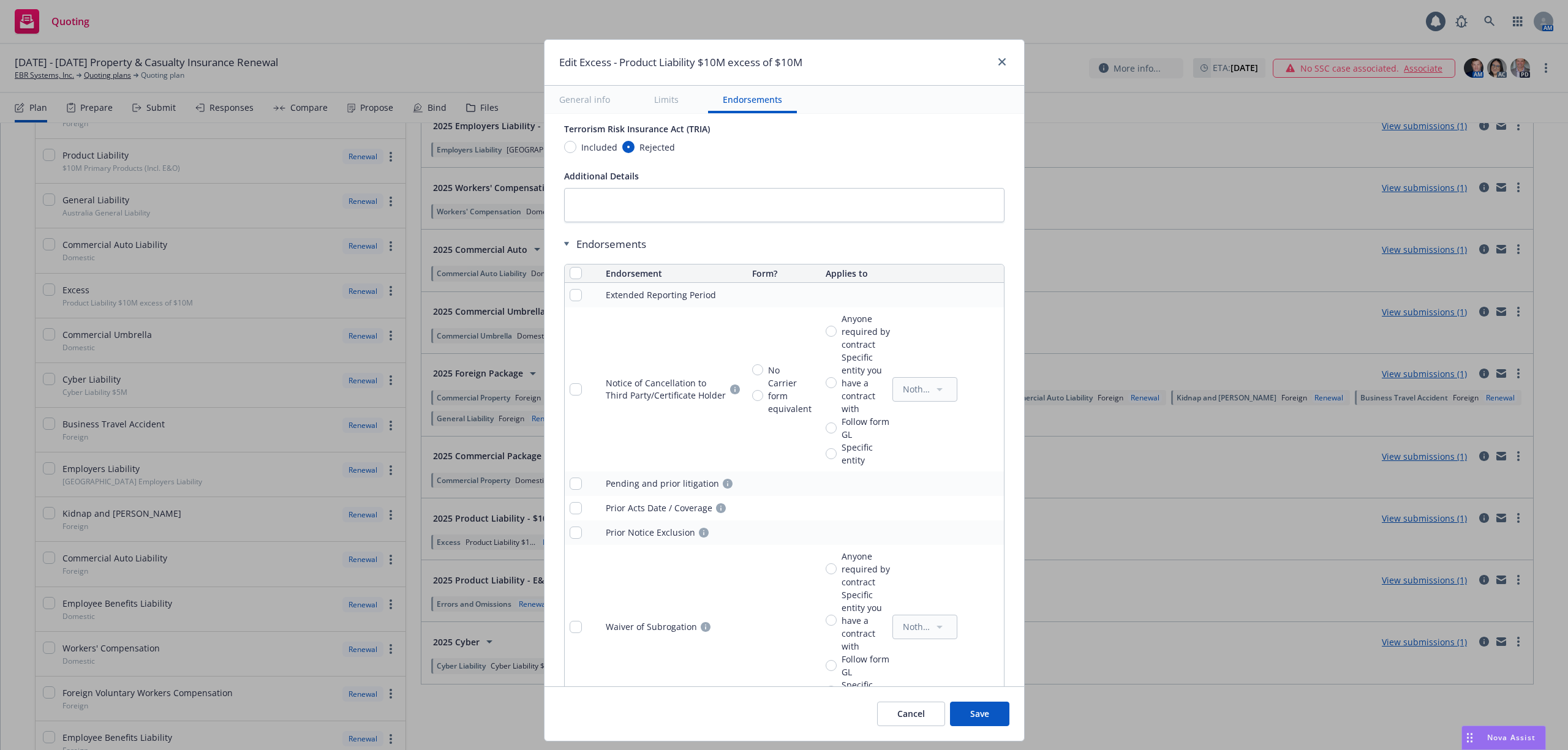
click at [987, 297] on icon "remove" at bounding box center [991, 295] width 8 height 10
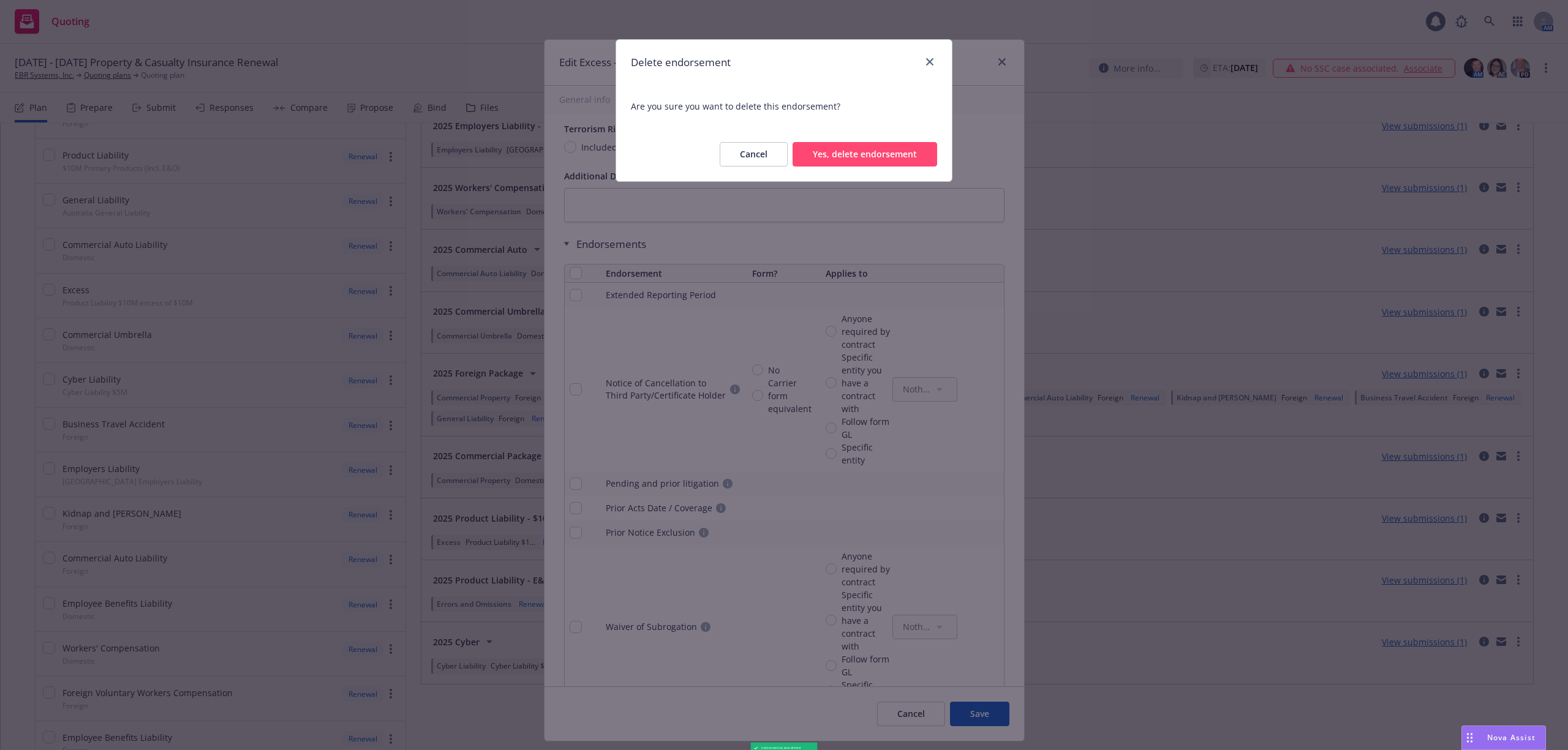
click at [821, 155] on button "Yes, delete endorsement" at bounding box center [865, 154] width 144 height 25
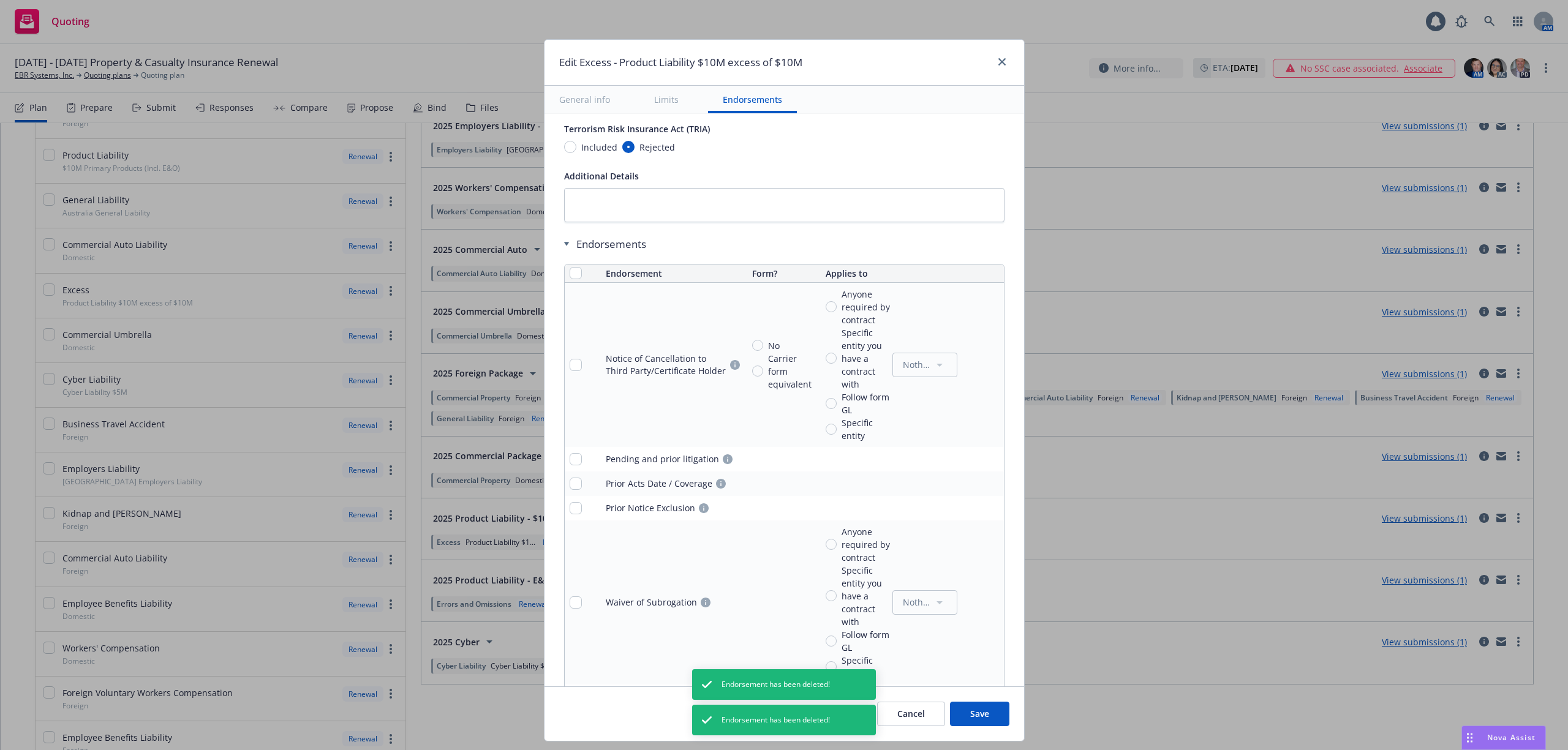
click at [987, 368] on icon "remove" at bounding box center [991, 365] width 10 height 10
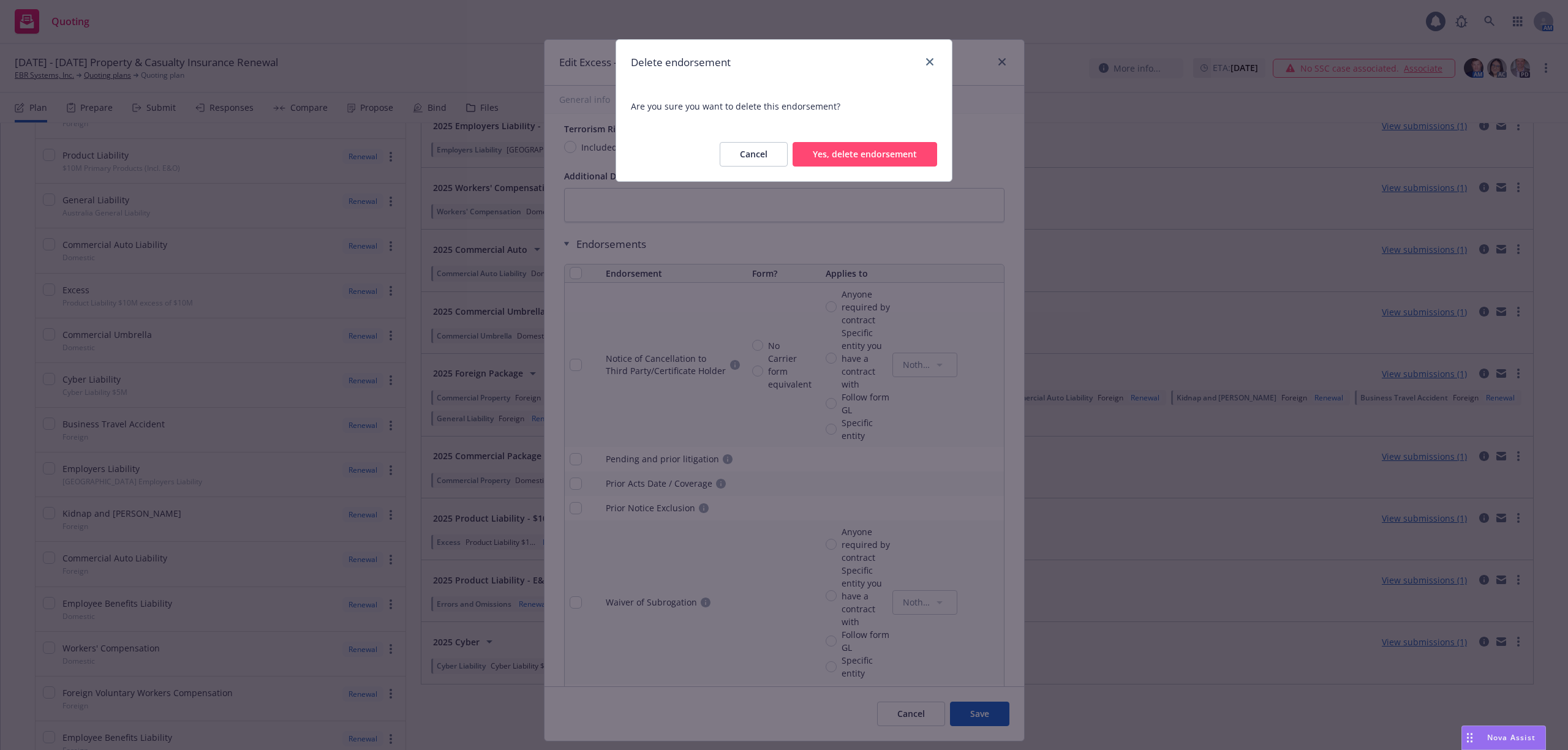
click at [841, 149] on button "Yes, delete endorsement" at bounding box center [865, 154] width 144 height 25
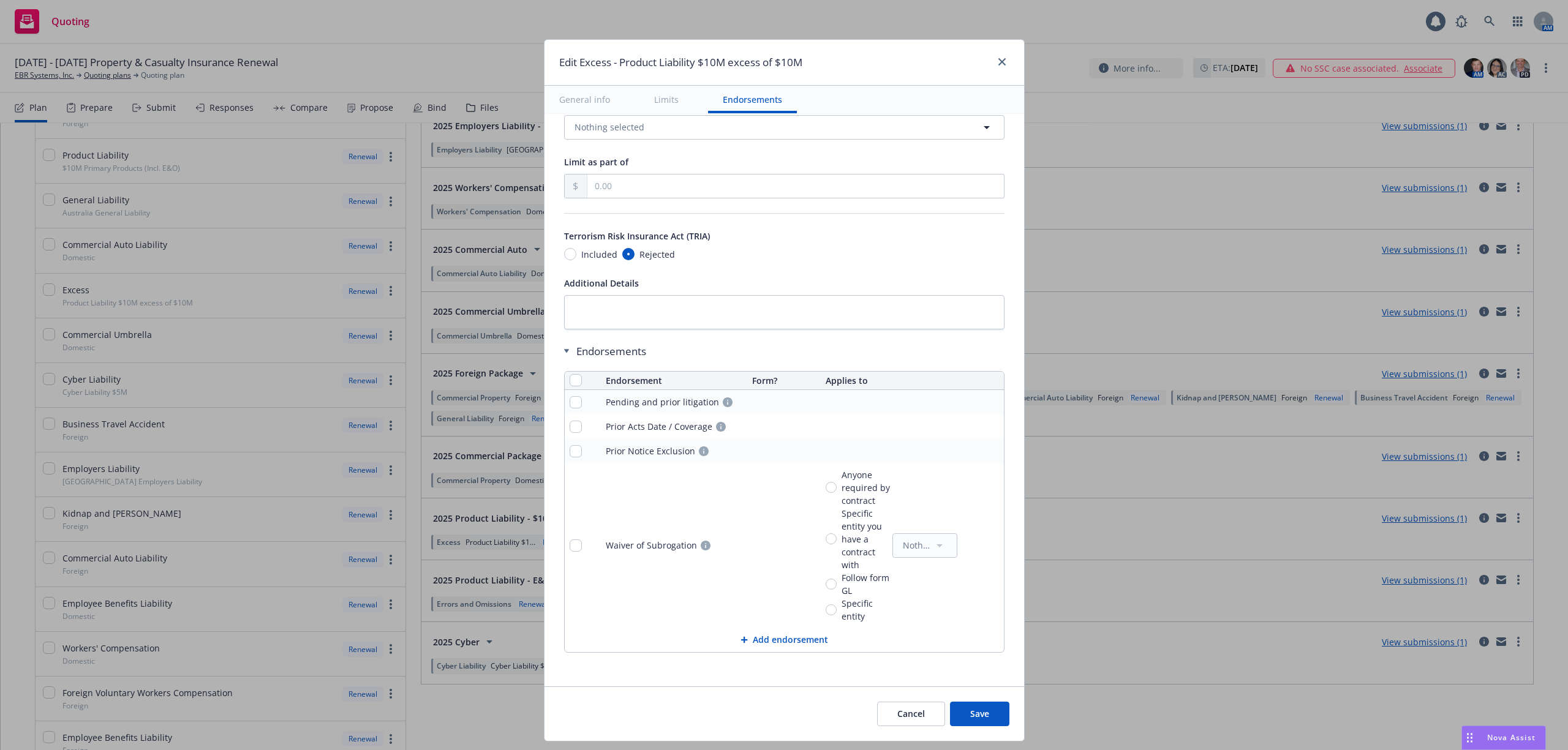
scroll to position [713, 0]
click at [570, 381] on input "checkbox" at bounding box center [575, 380] width 12 height 12
checkbox input "true"
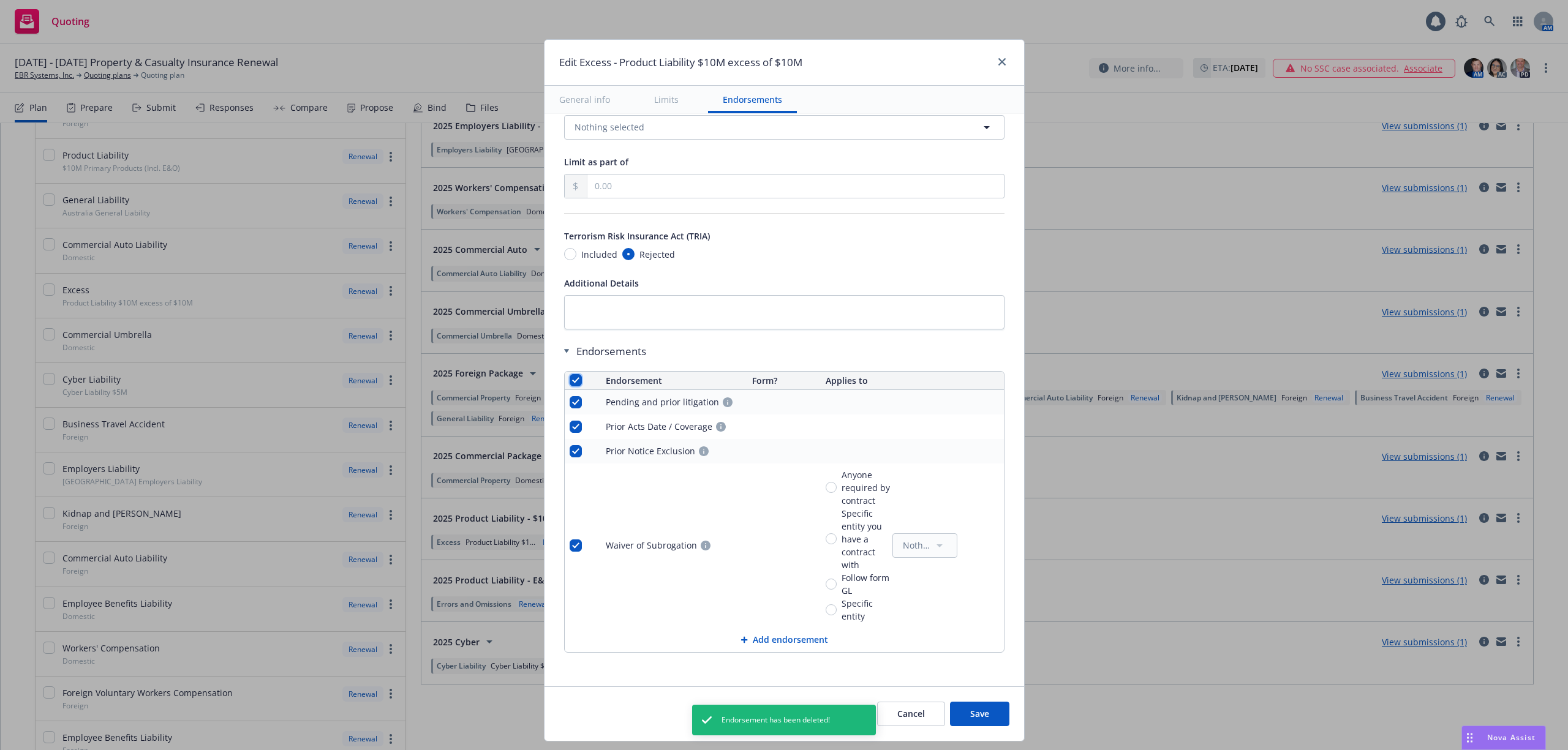
checkbox input "true"
click at [785, 725] on span "Remove endorsements" at bounding box center [763, 722] width 96 height 12
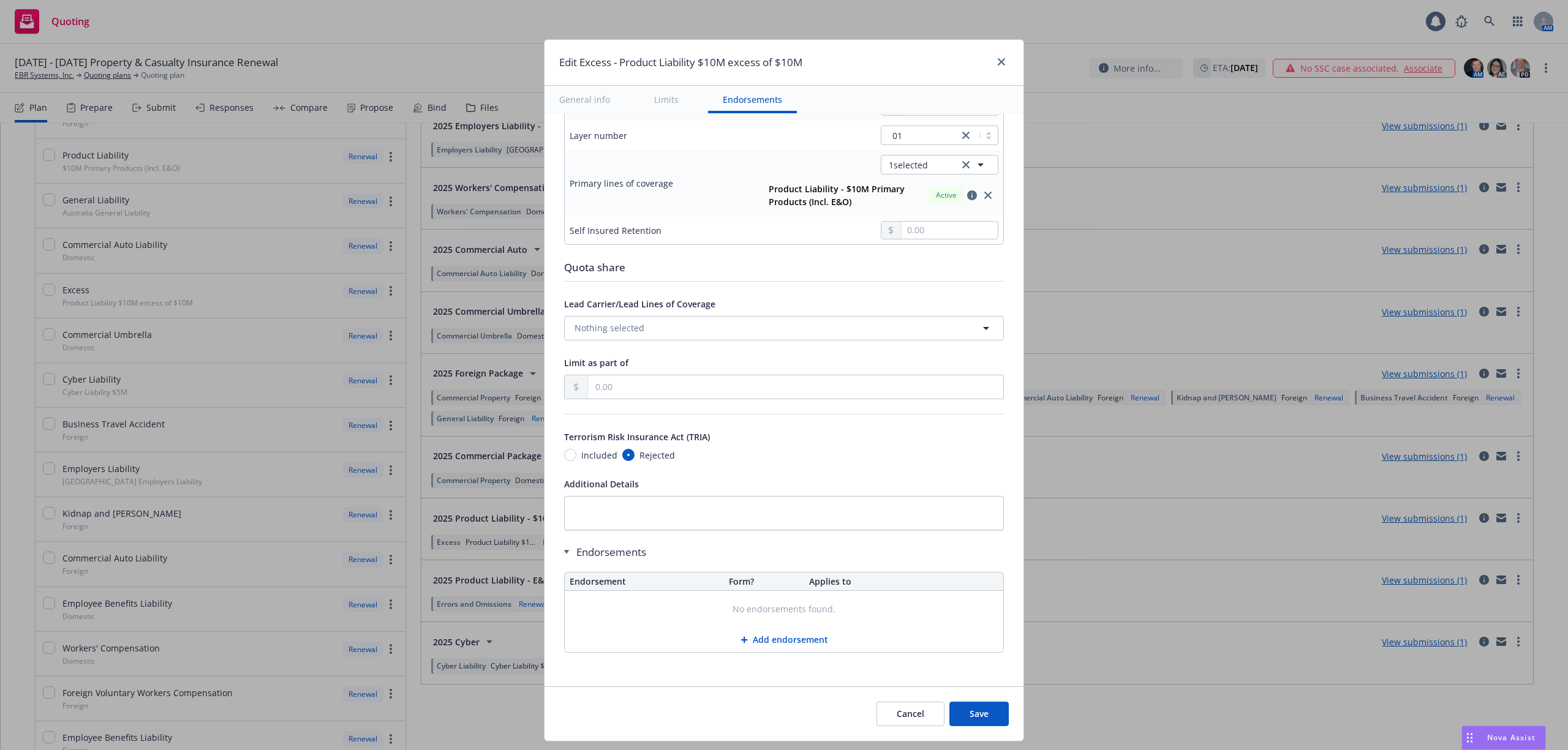
click at [980, 716] on button "Save" at bounding box center [979, 713] width 60 height 25
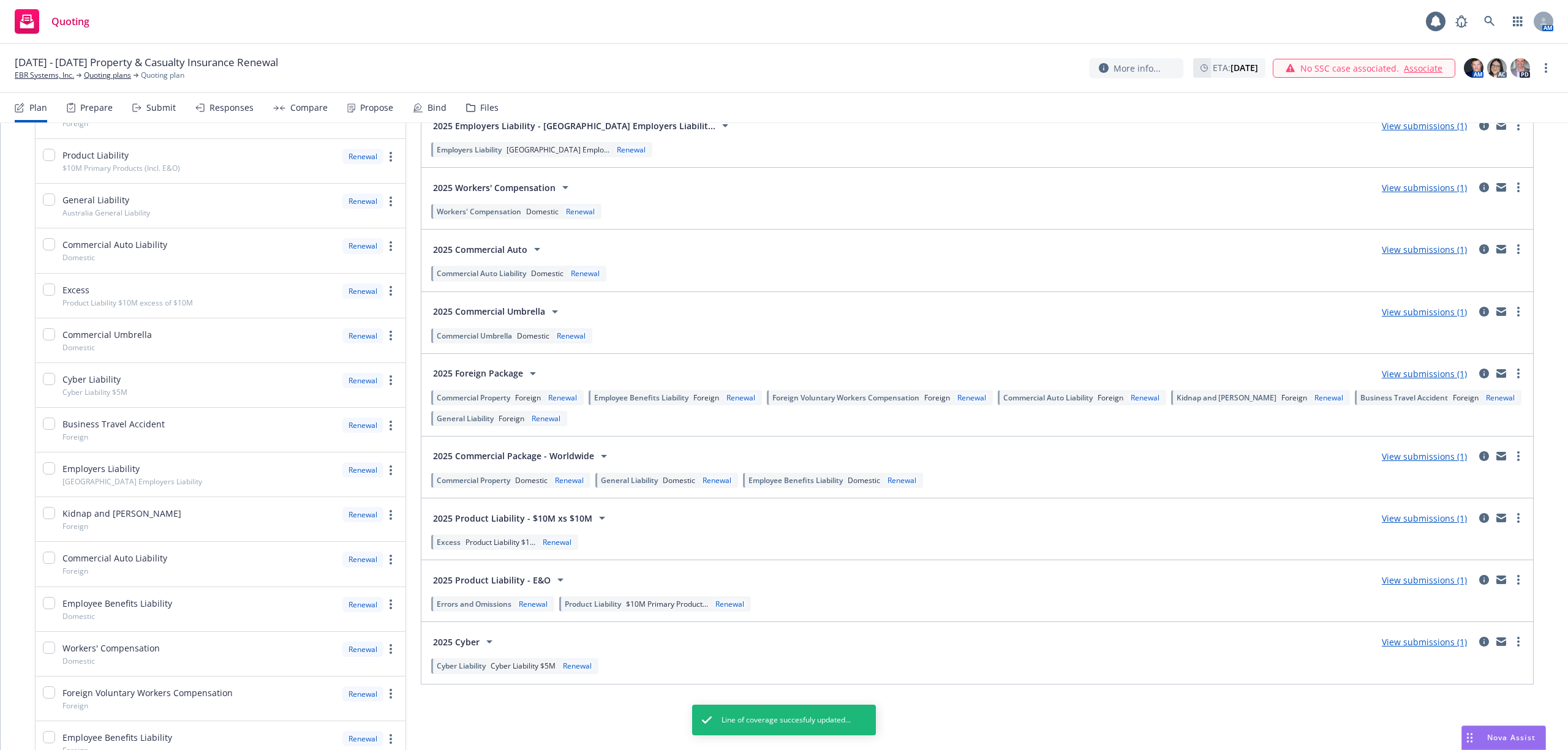
click at [500, 608] on span "Errors and Omissions" at bounding box center [474, 604] width 75 height 10
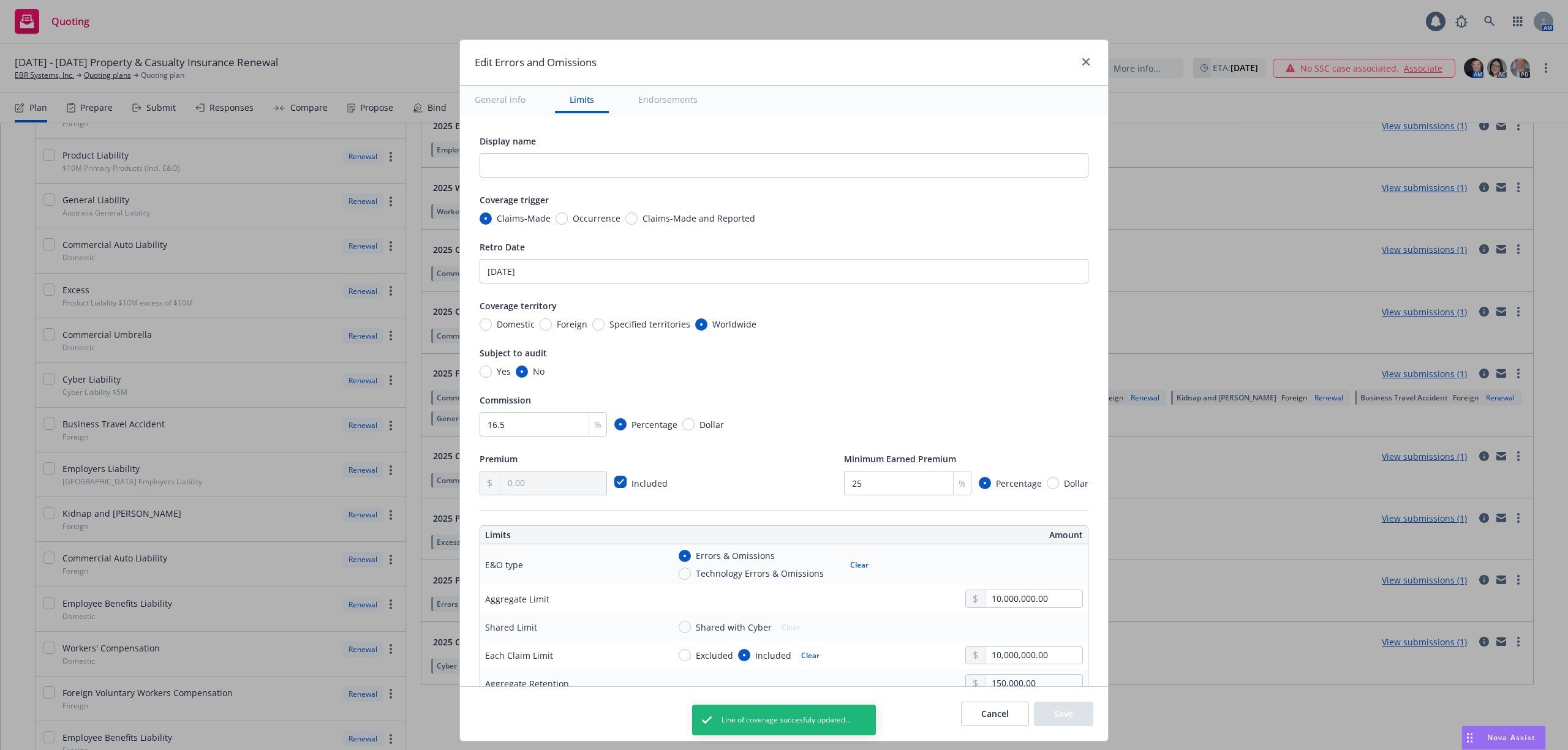
scroll to position [625, 0]
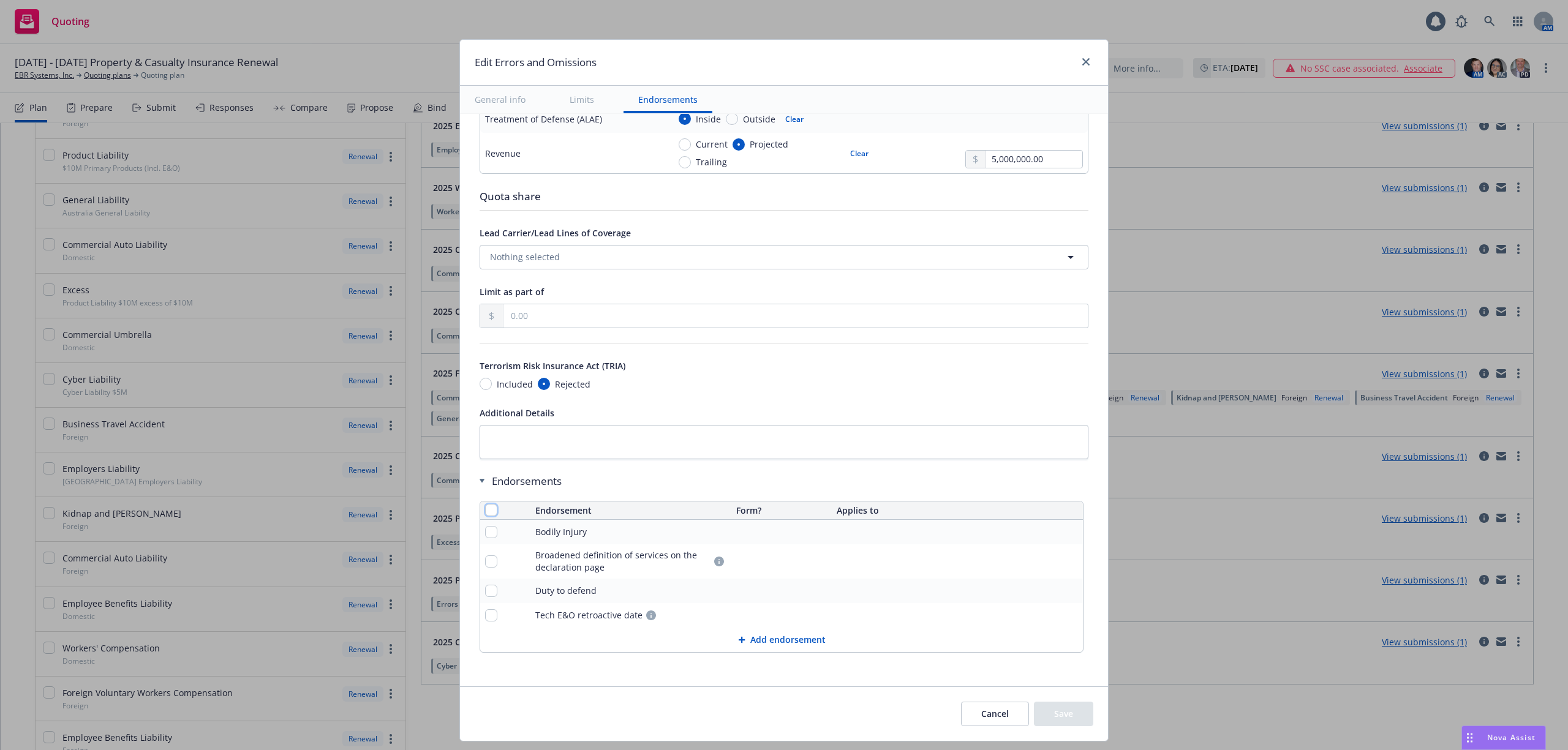
click at [487, 510] on input "checkbox" at bounding box center [491, 510] width 12 height 12
checkbox input "true"
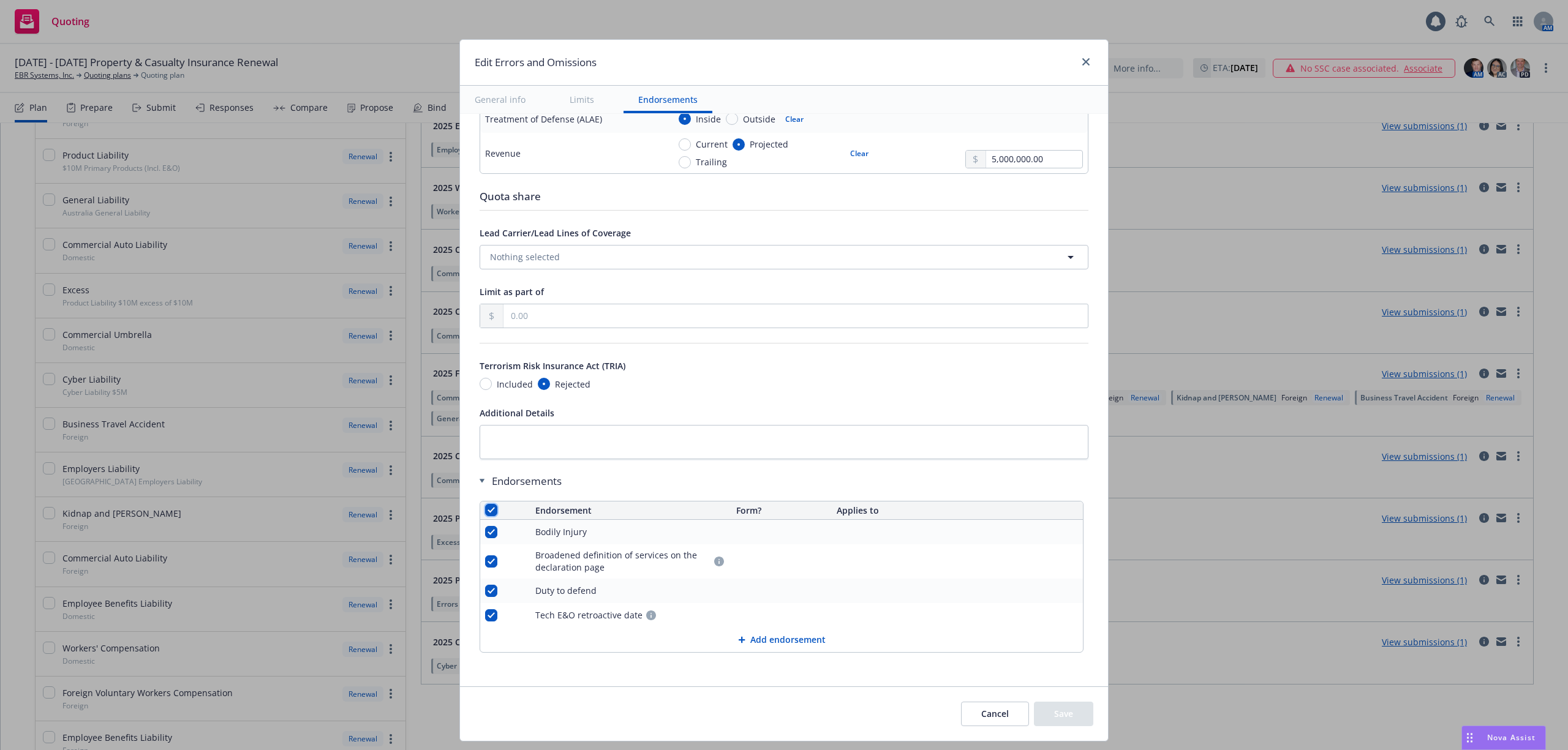
checkbox input "true"
click at [791, 719] on span "Remove endorsements" at bounding box center [763, 722] width 96 height 12
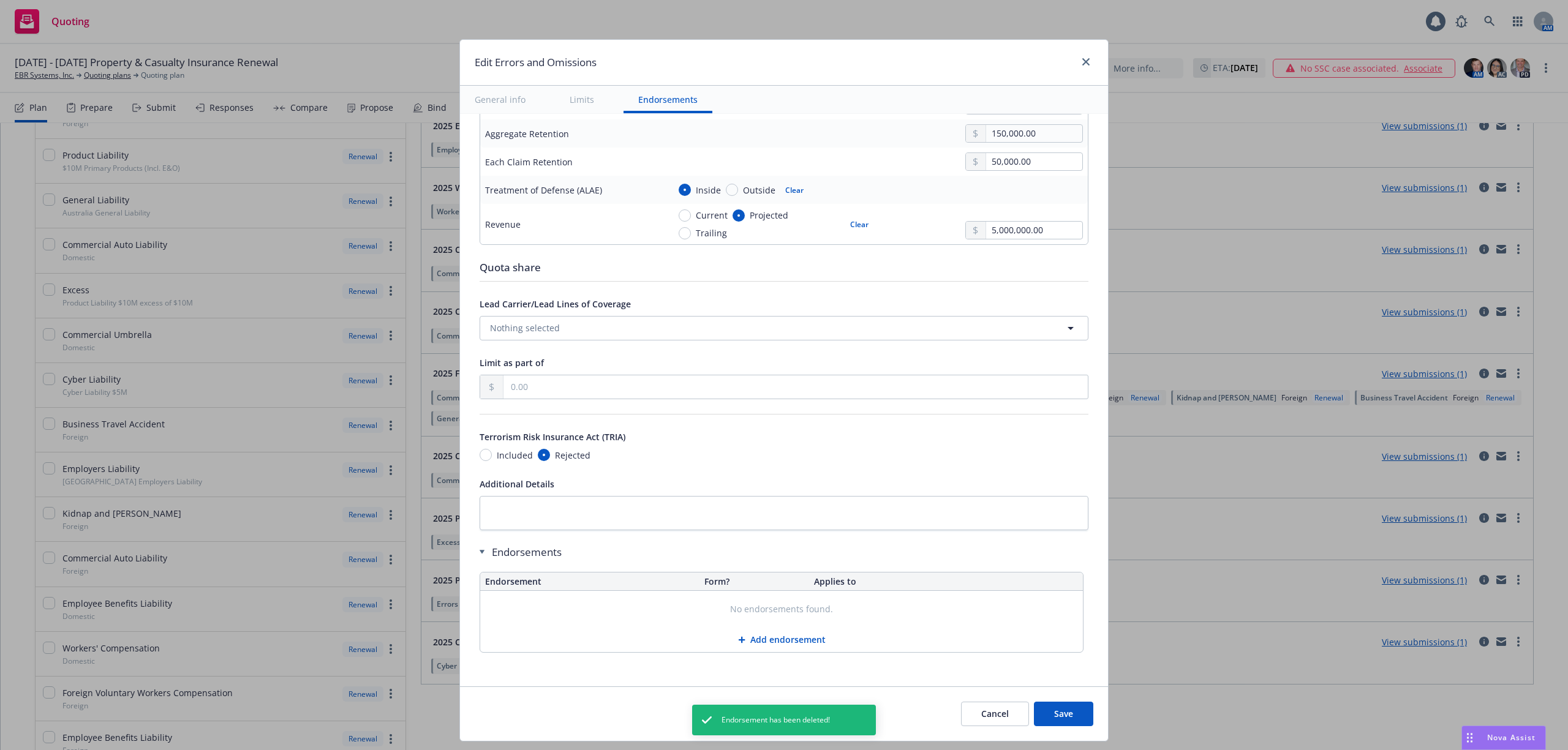
click at [1061, 713] on button "Save" at bounding box center [1064, 713] width 60 height 25
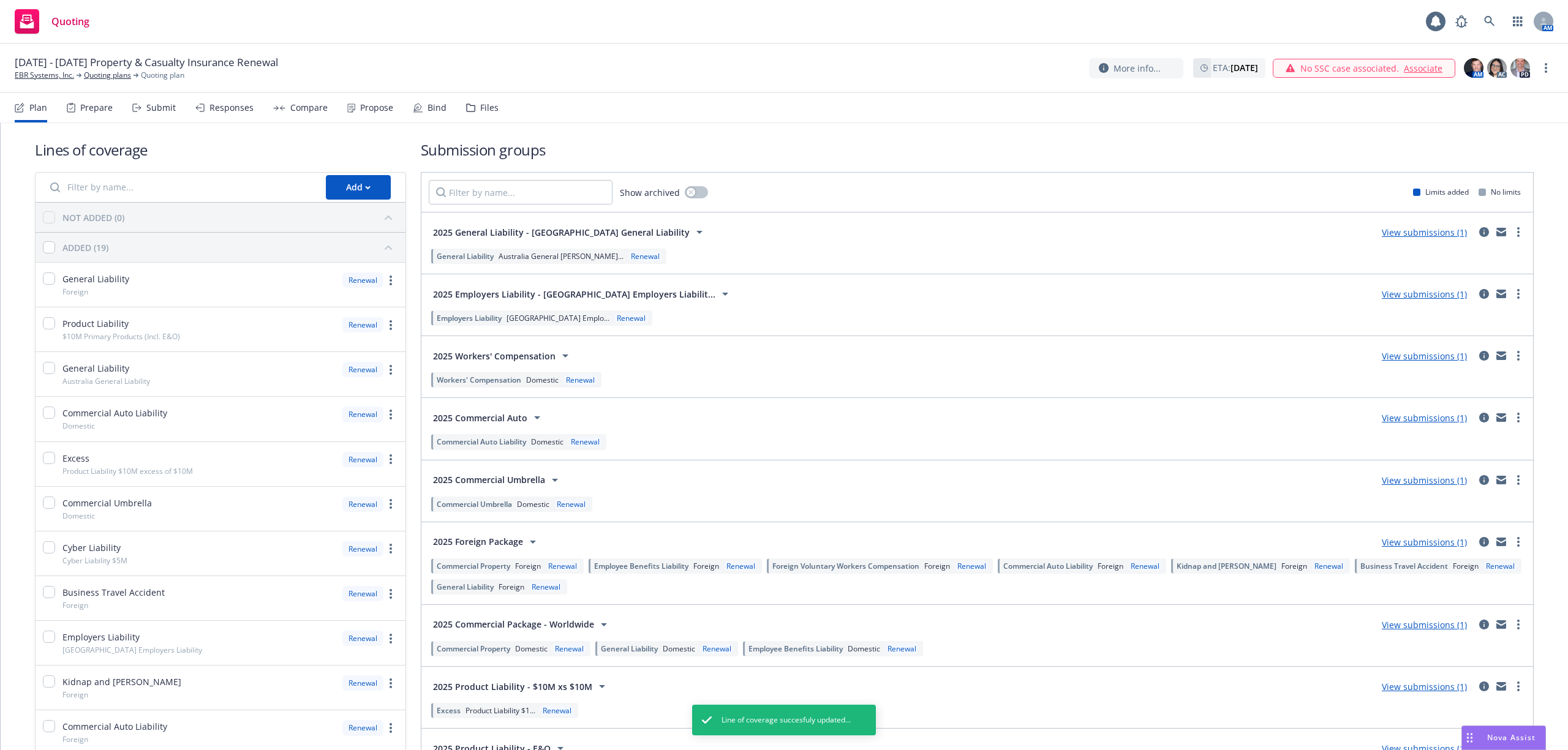
scroll to position [0, 0]
click at [488, 258] on span "General Liability" at bounding box center [465, 259] width 57 height 10
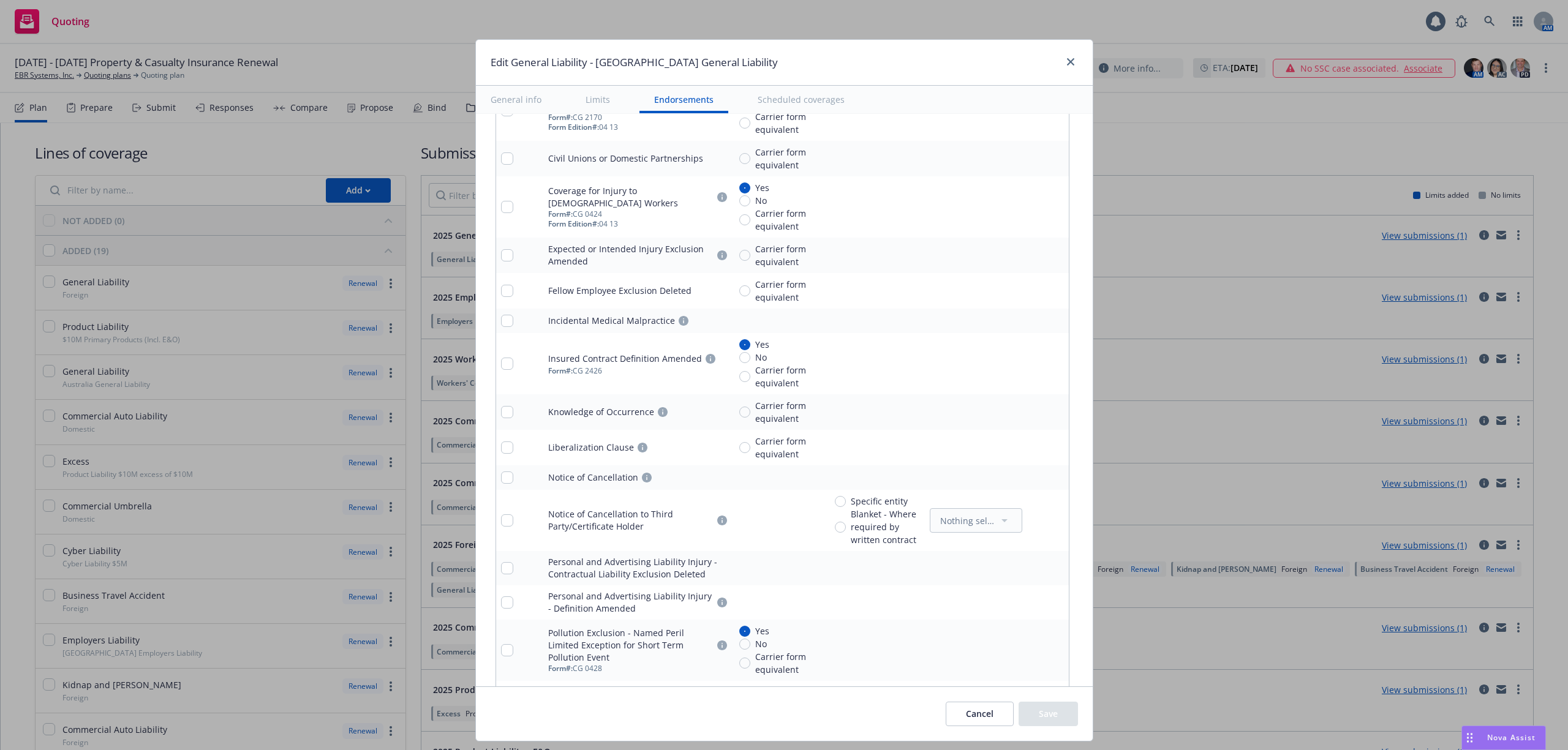
type textarea "x"
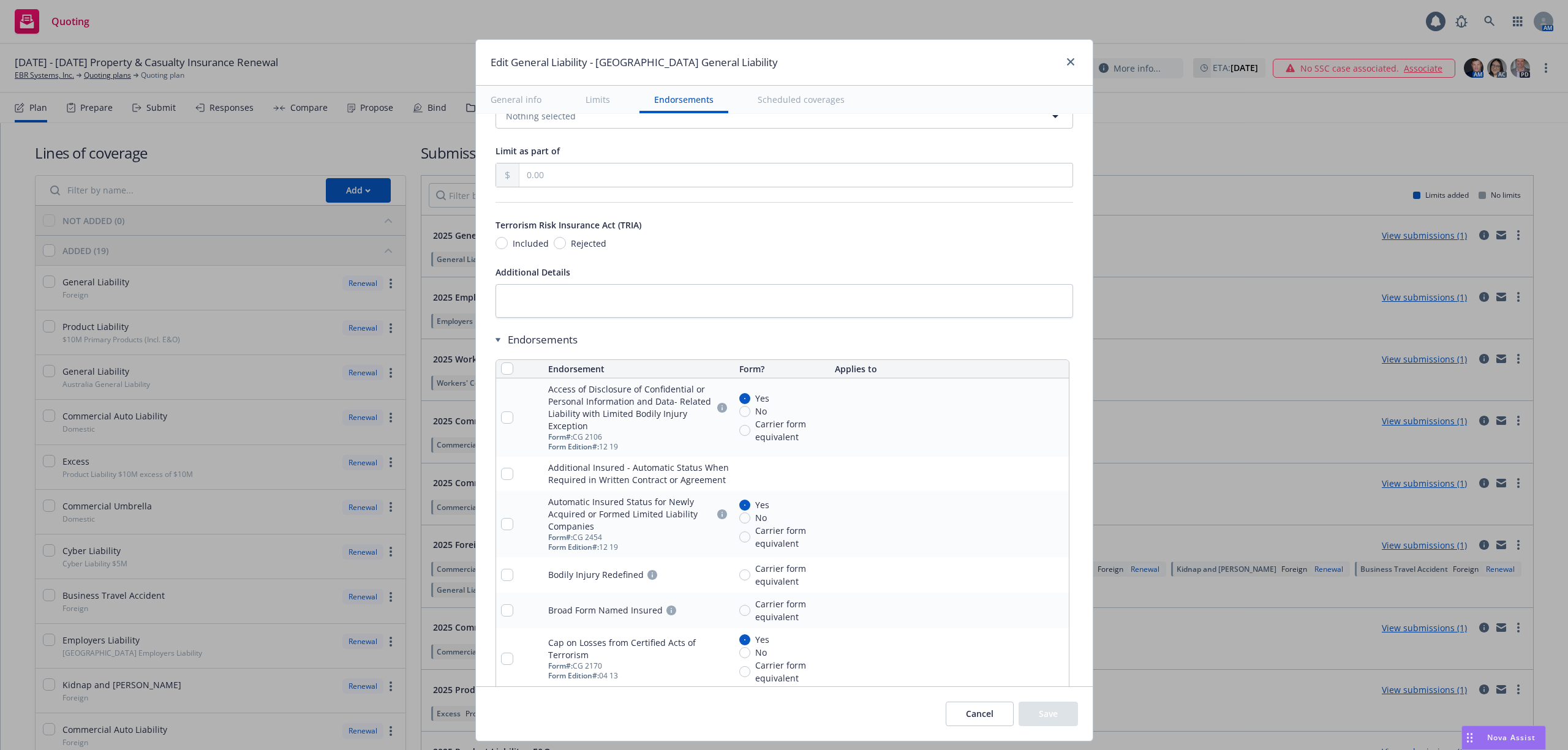
scroll to position [1437, 0]
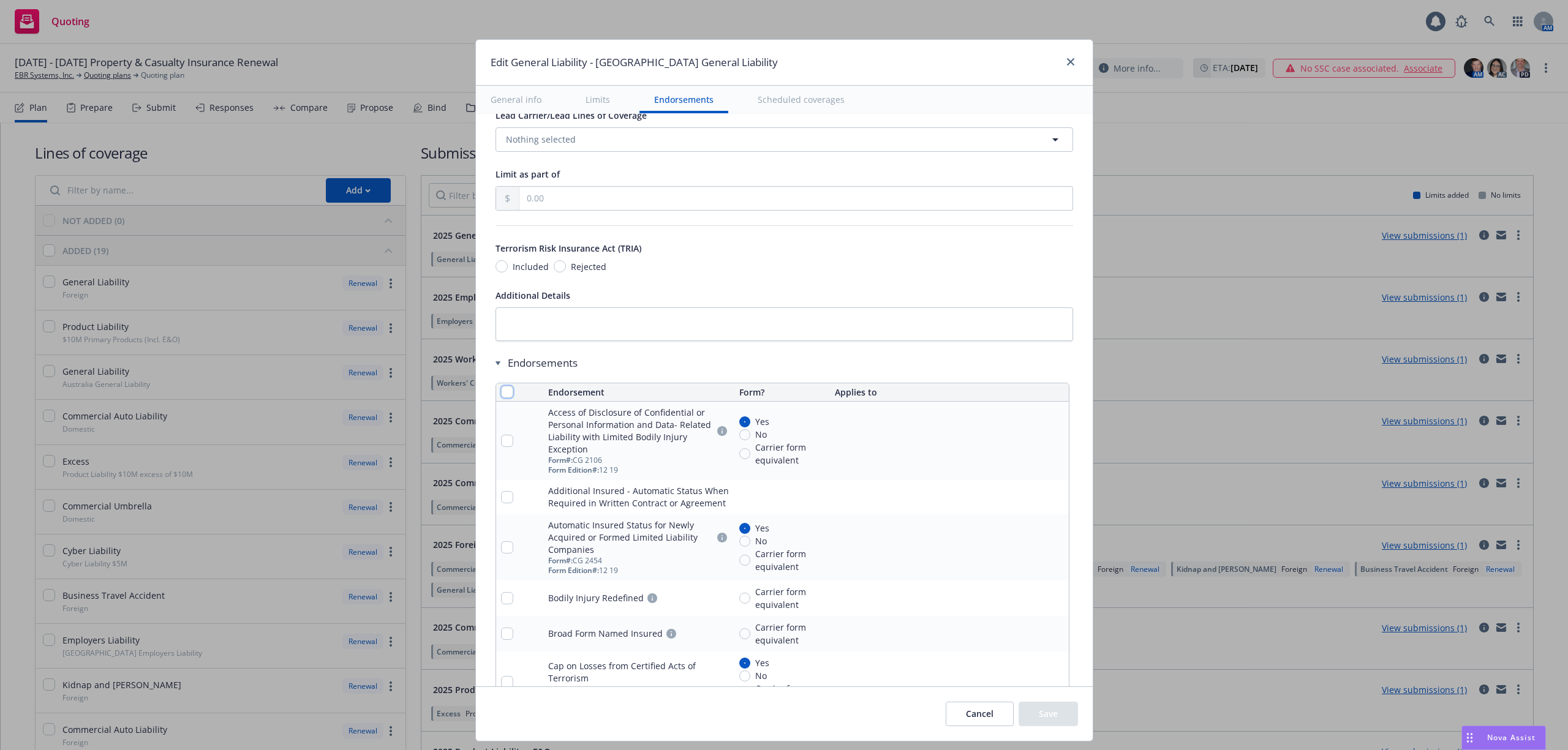
click at [501, 397] on input "checkbox" at bounding box center [507, 391] width 12 height 12
checkbox input "true"
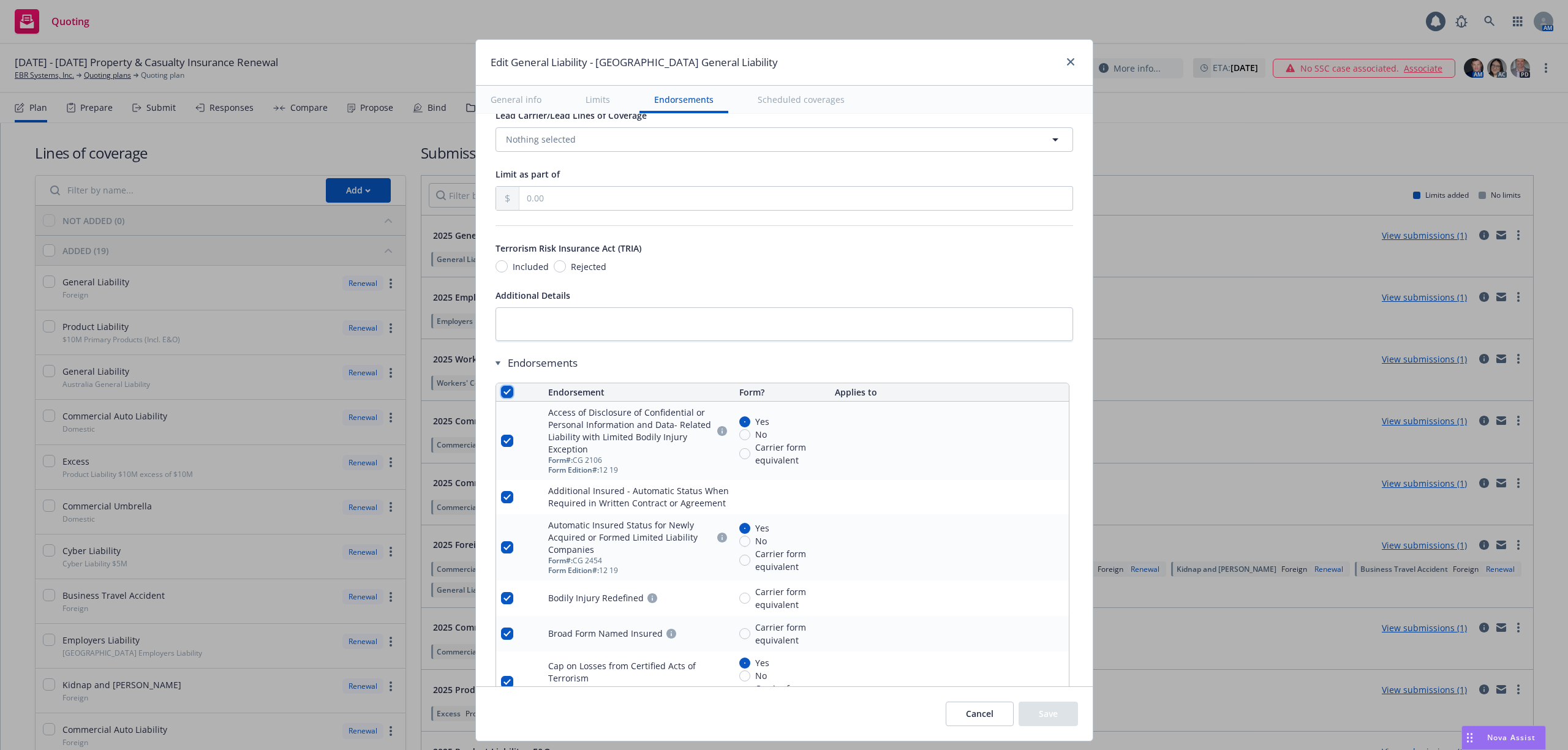
checkbox input "true"
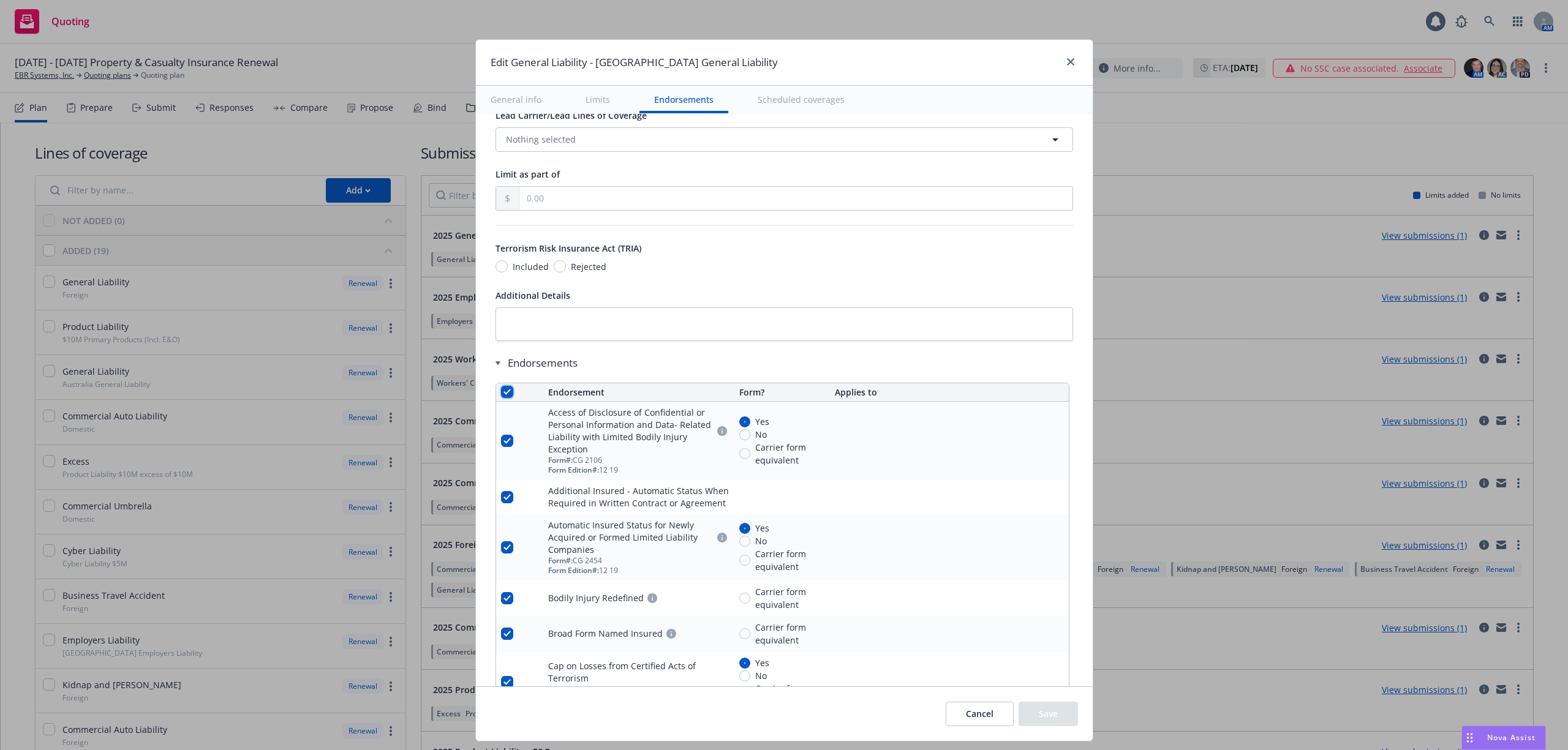
checkbox input "true"
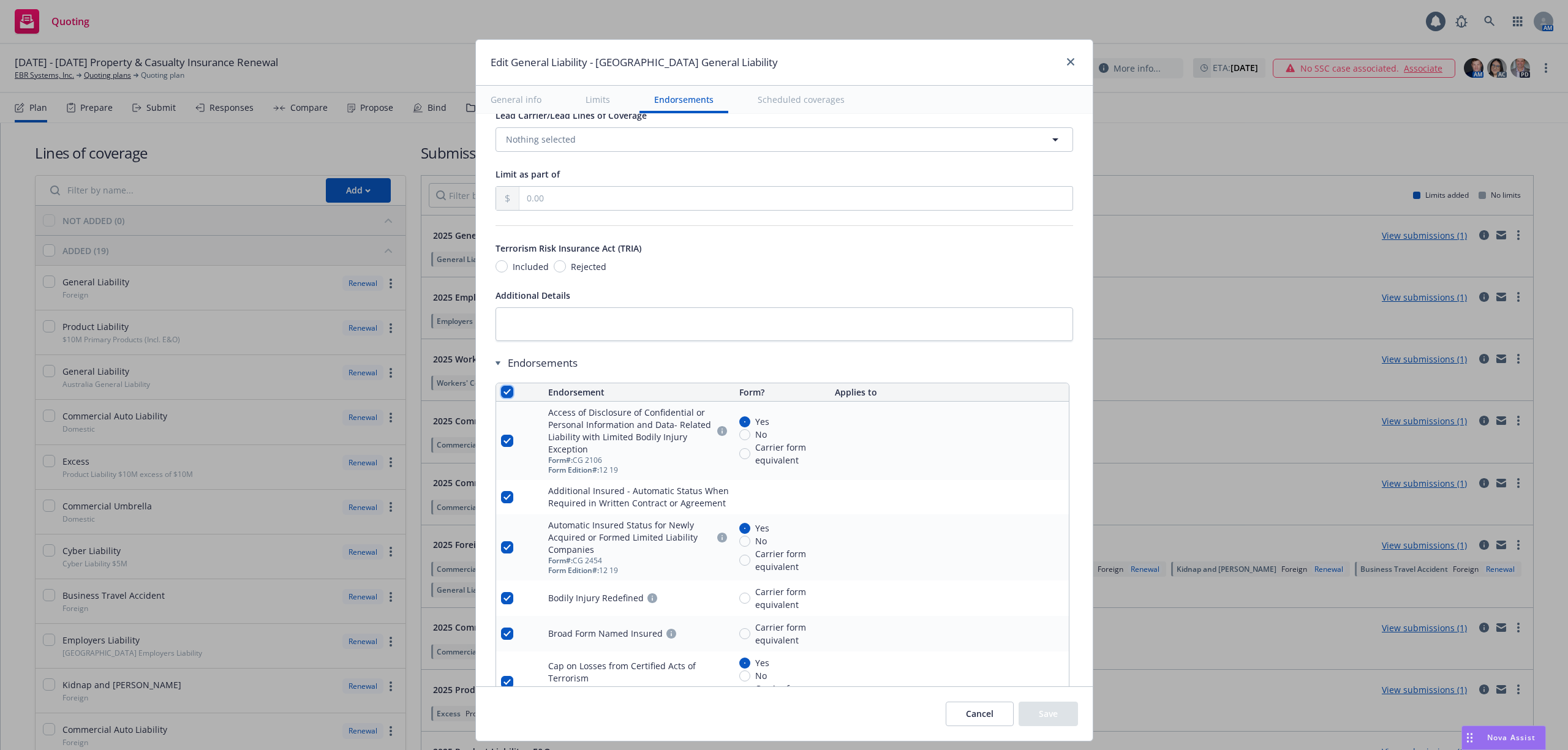
checkbox input "true"
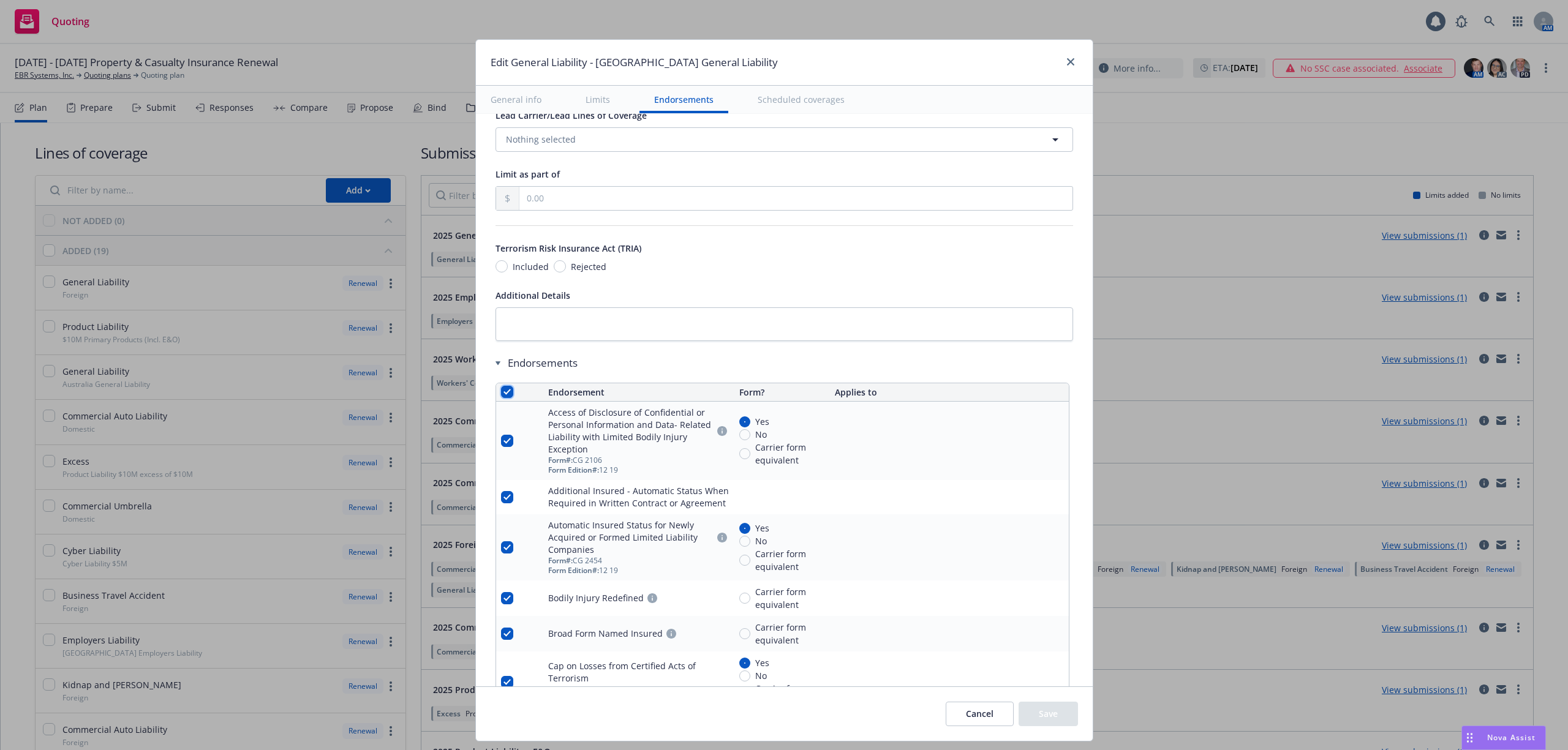
checkbox input "true"
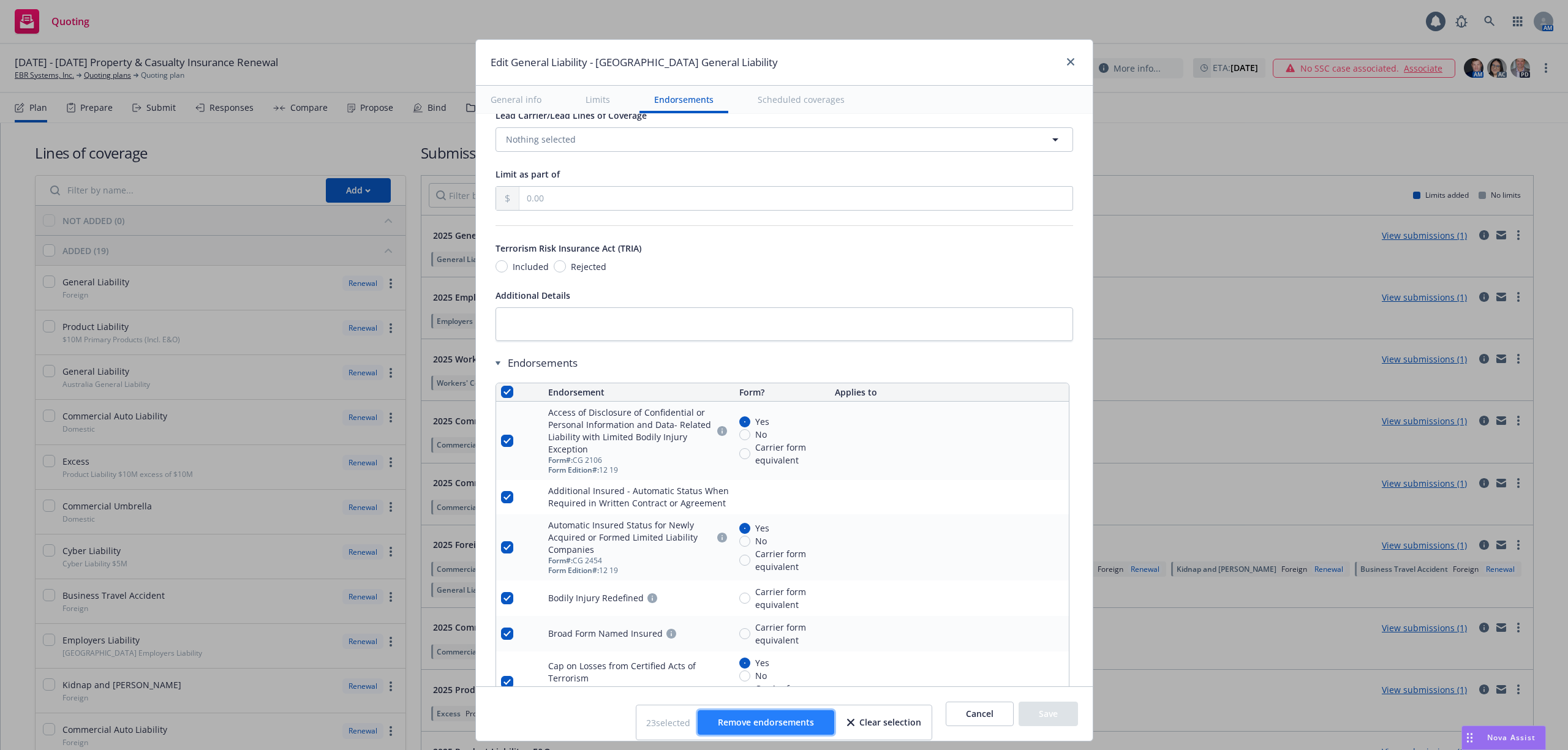
click at [778, 718] on span "Remove endorsements" at bounding box center [766, 722] width 96 height 12
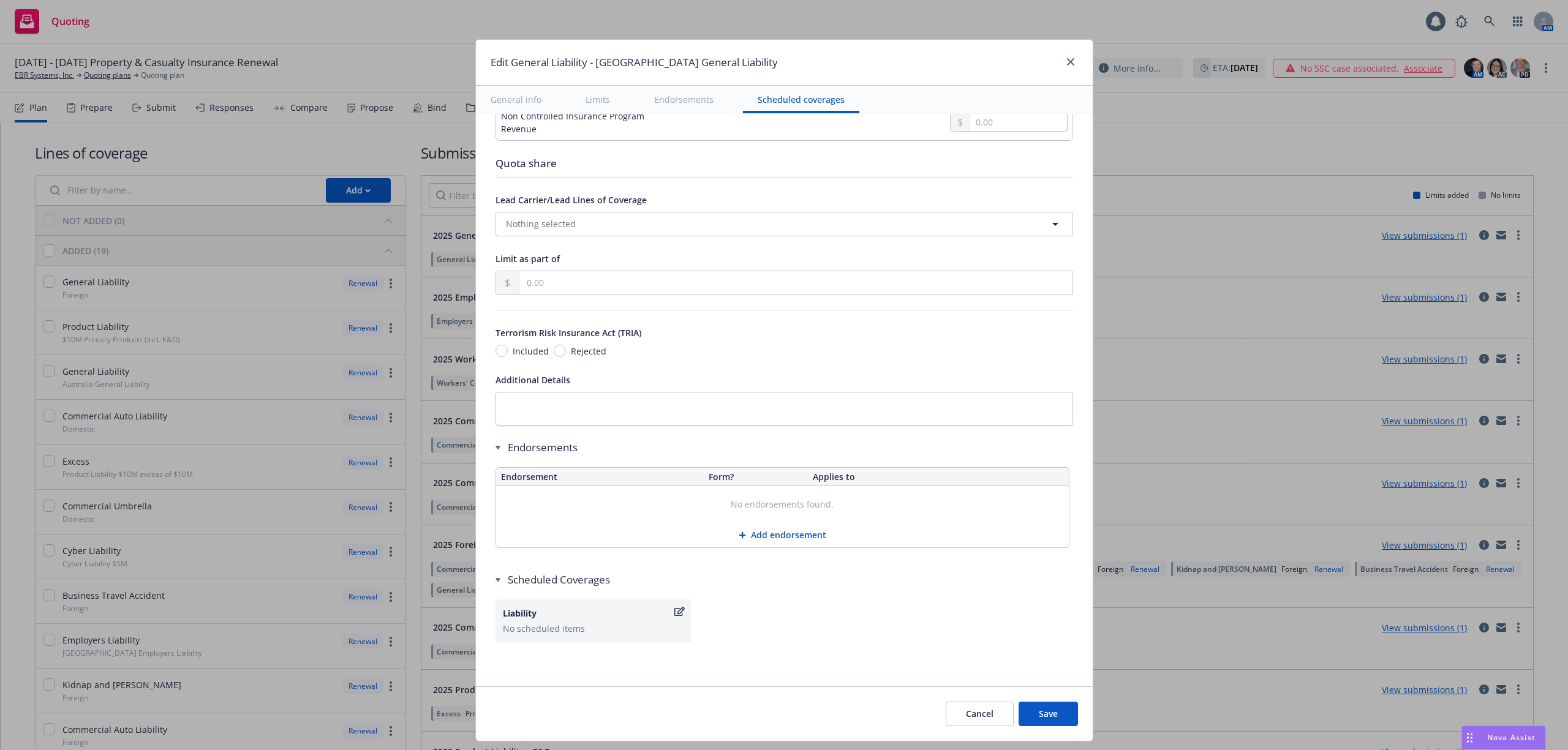
scroll to position [1357, 0]
click at [1044, 714] on button "Save" at bounding box center [1049, 713] width 60 height 25
type textarea "x"
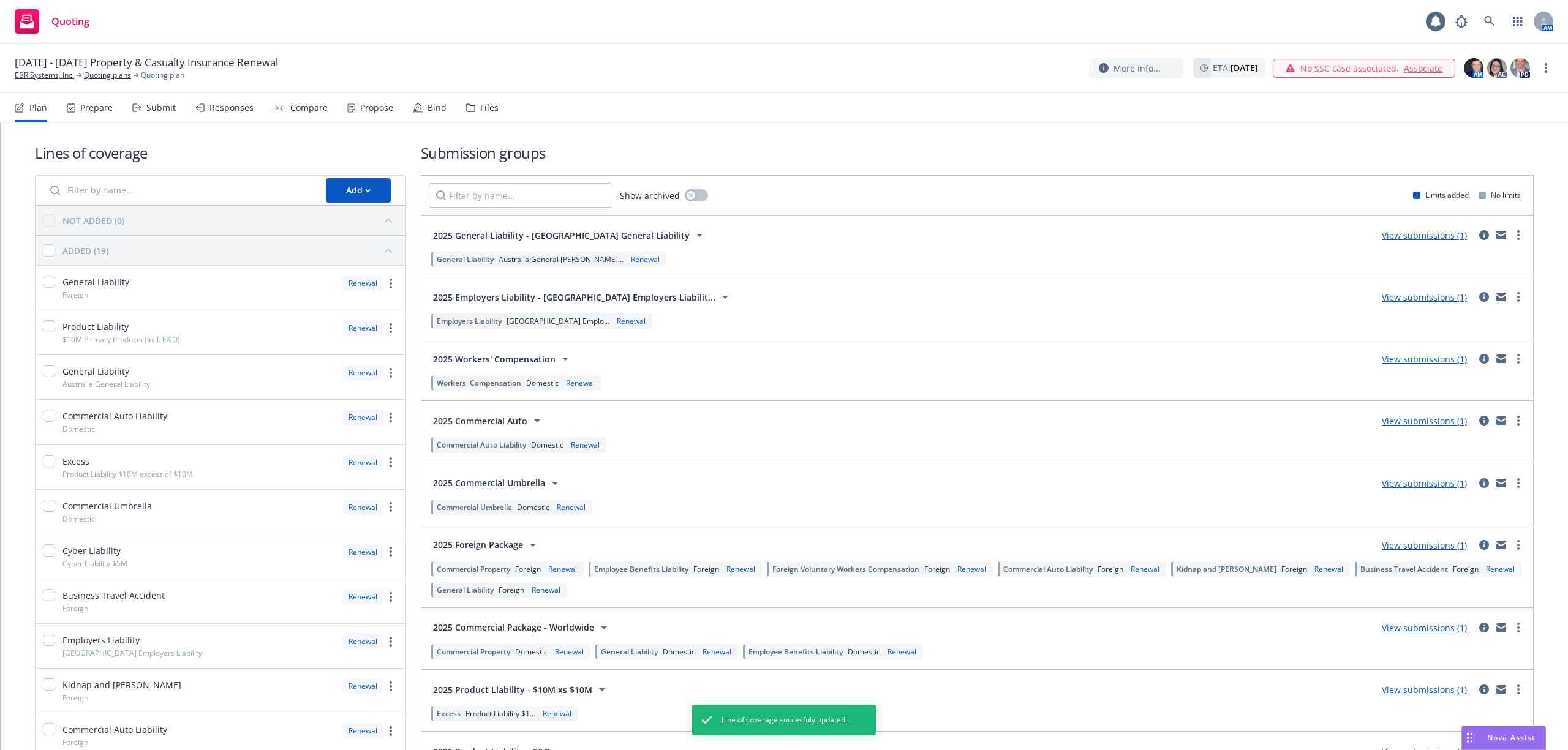
click at [493, 326] on span "Employers Liability" at bounding box center [469, 321] width 65 height 10
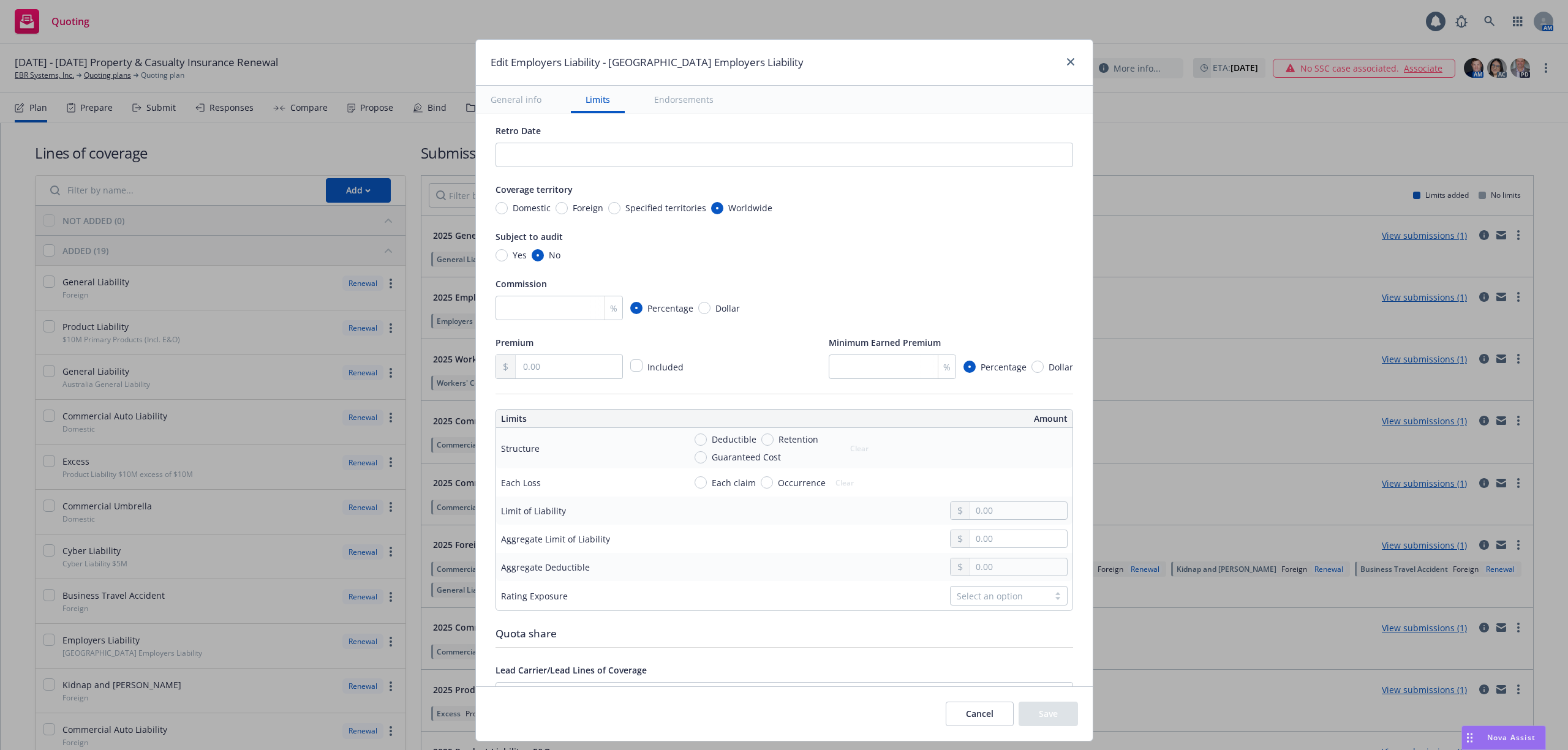
scroll to position [78, 0]
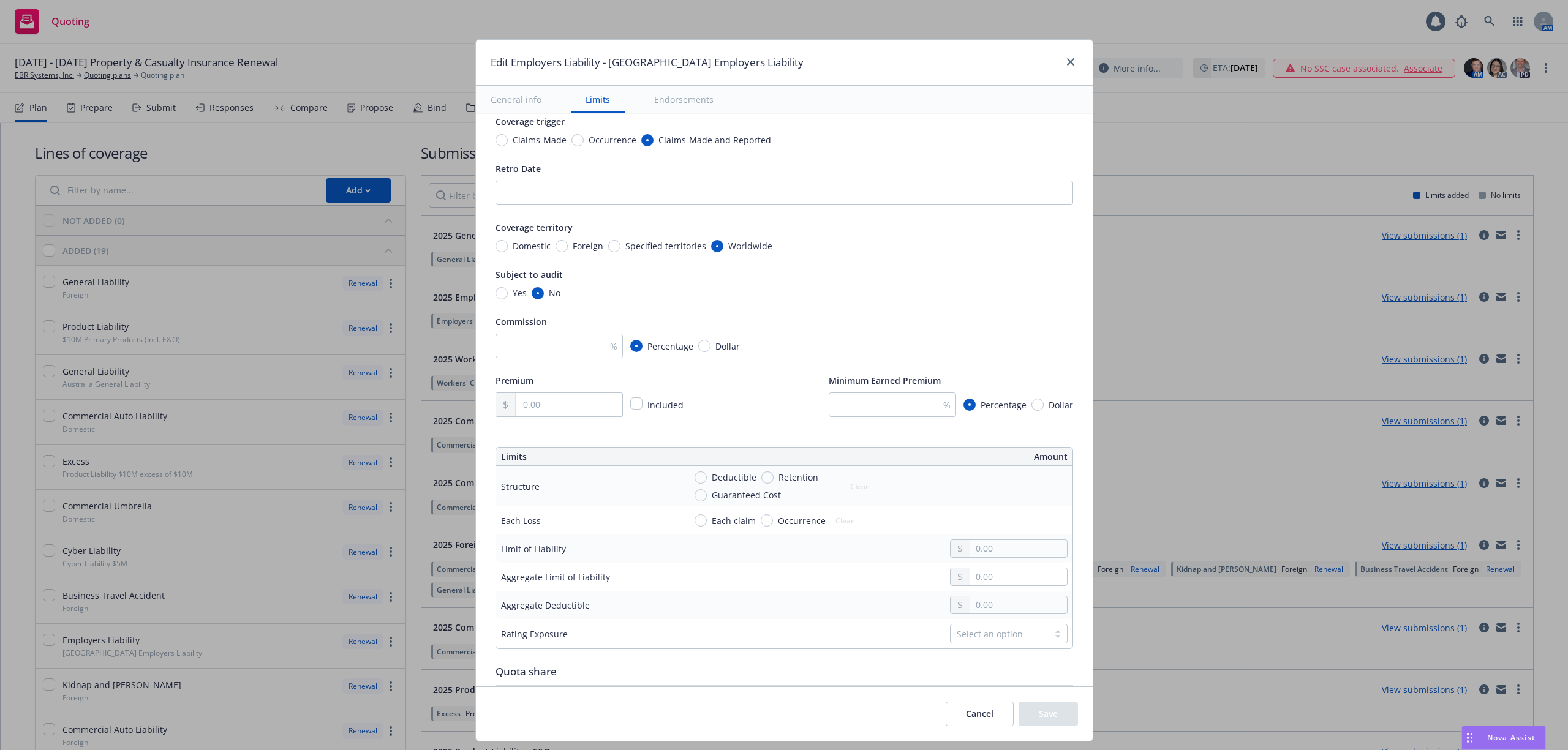
click at [979, 722] on button "Cancel" at bounding box center [980, 713] width 68 height 25
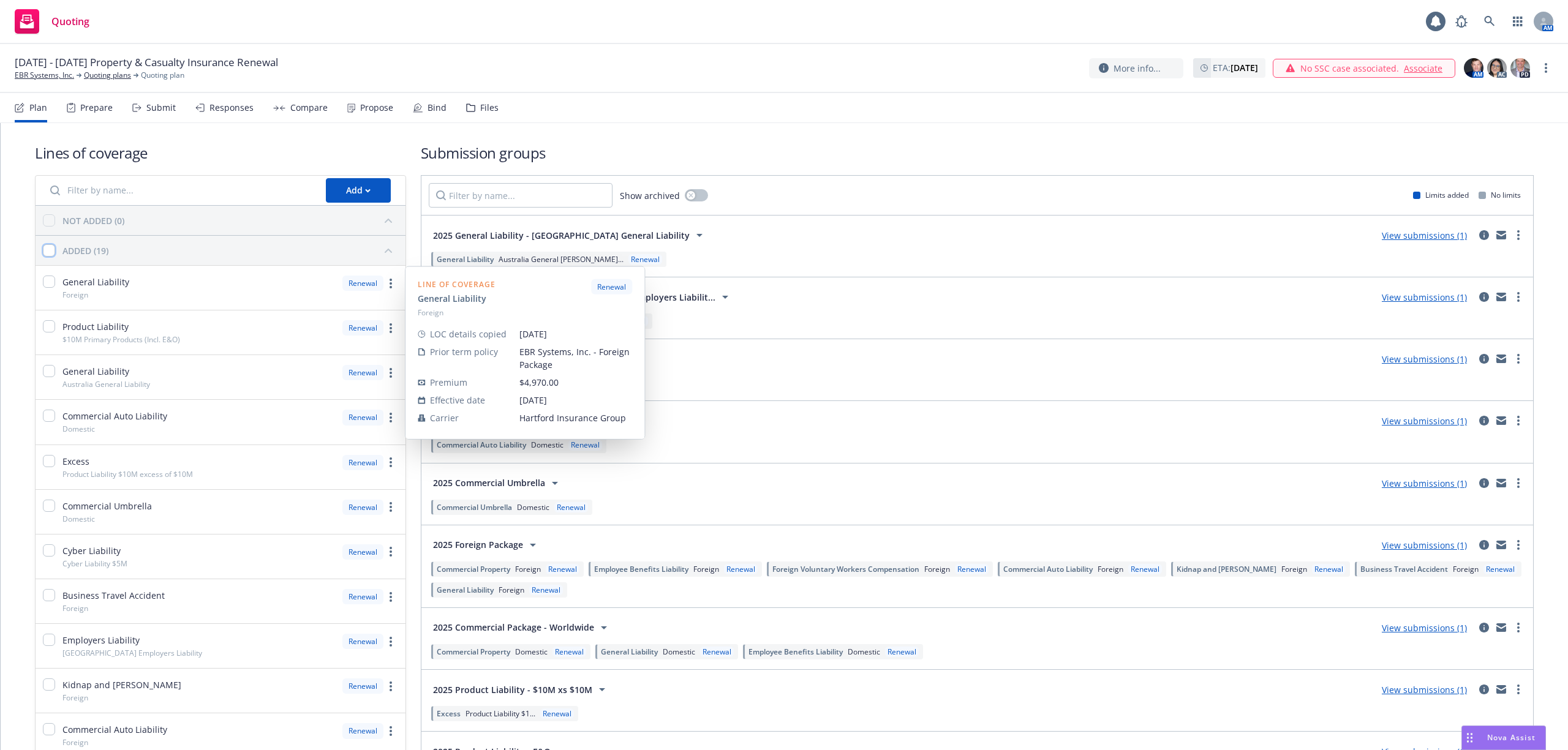
click at [48, 253] on input "checkbox" at bounding box center [49, 250] width 12 height 12
checkbox input "true"
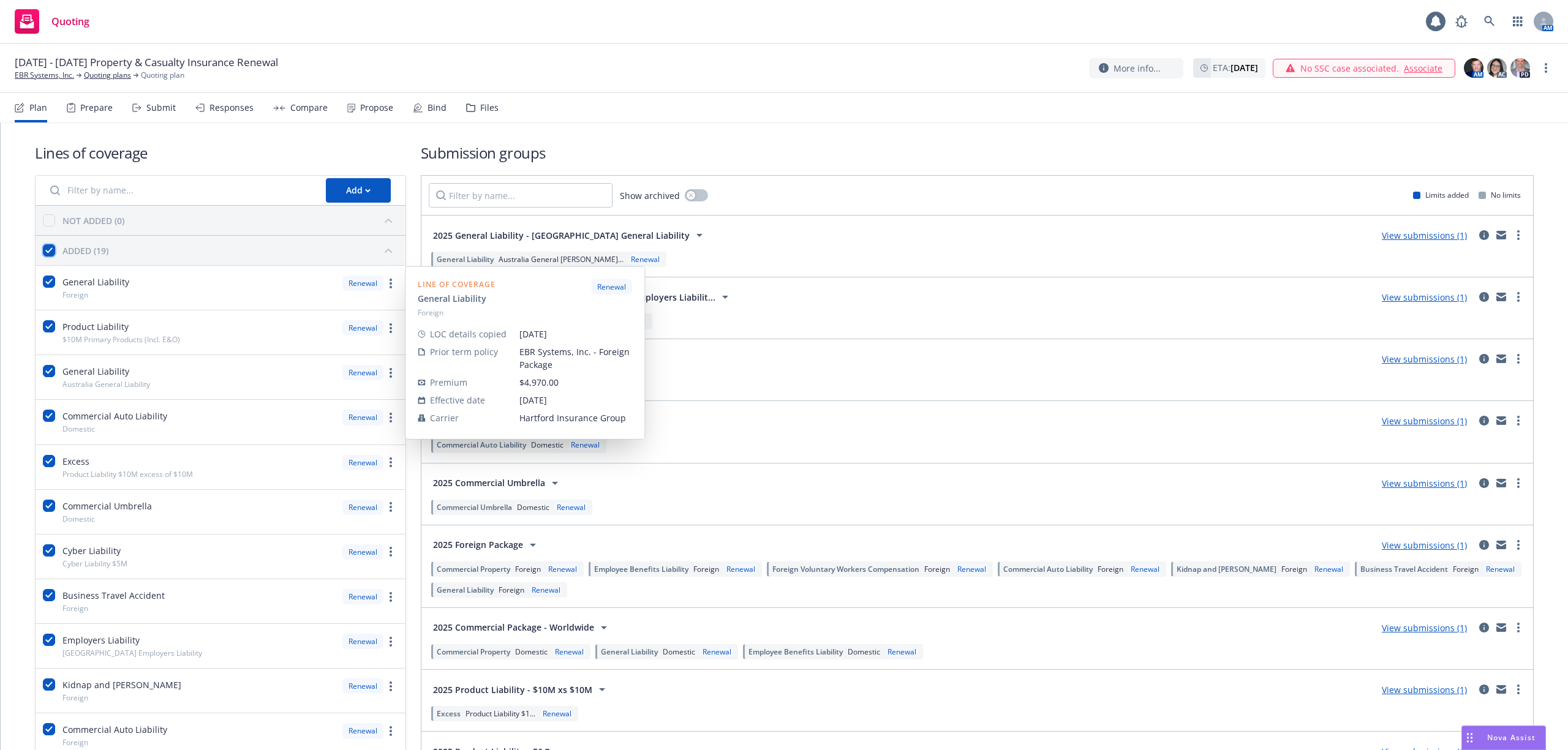
checkbox input "true"
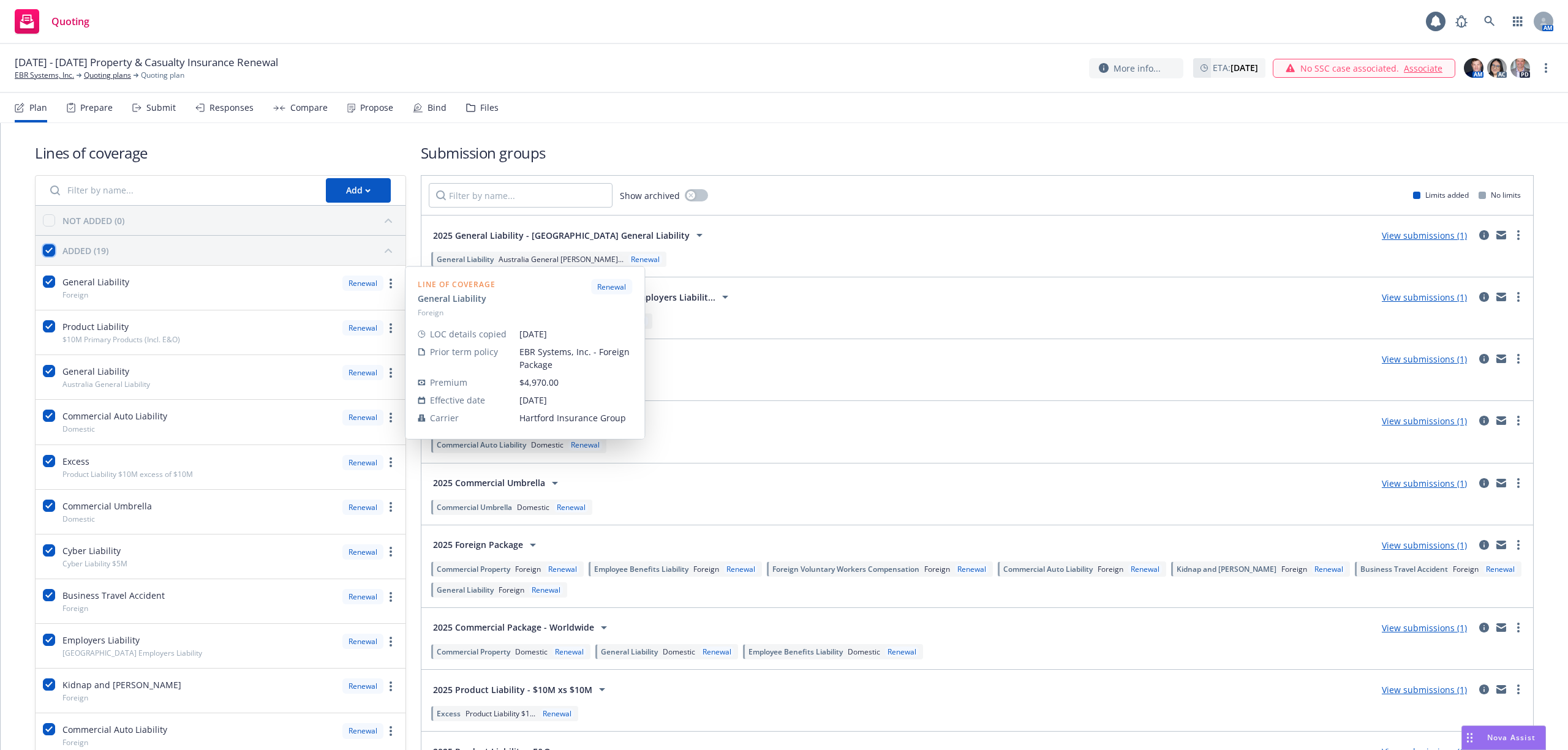
checkbox input "true"
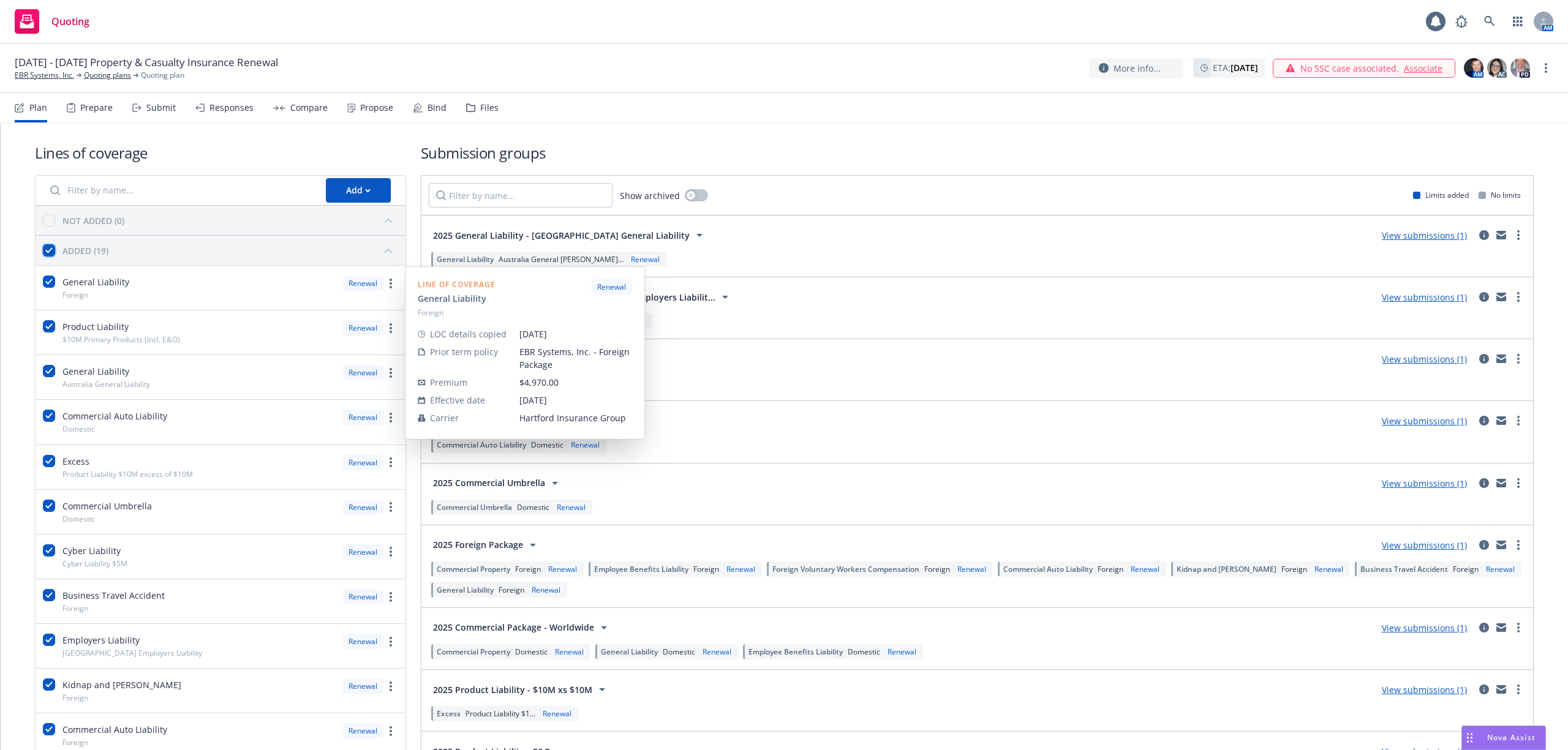
checkbox input "true"
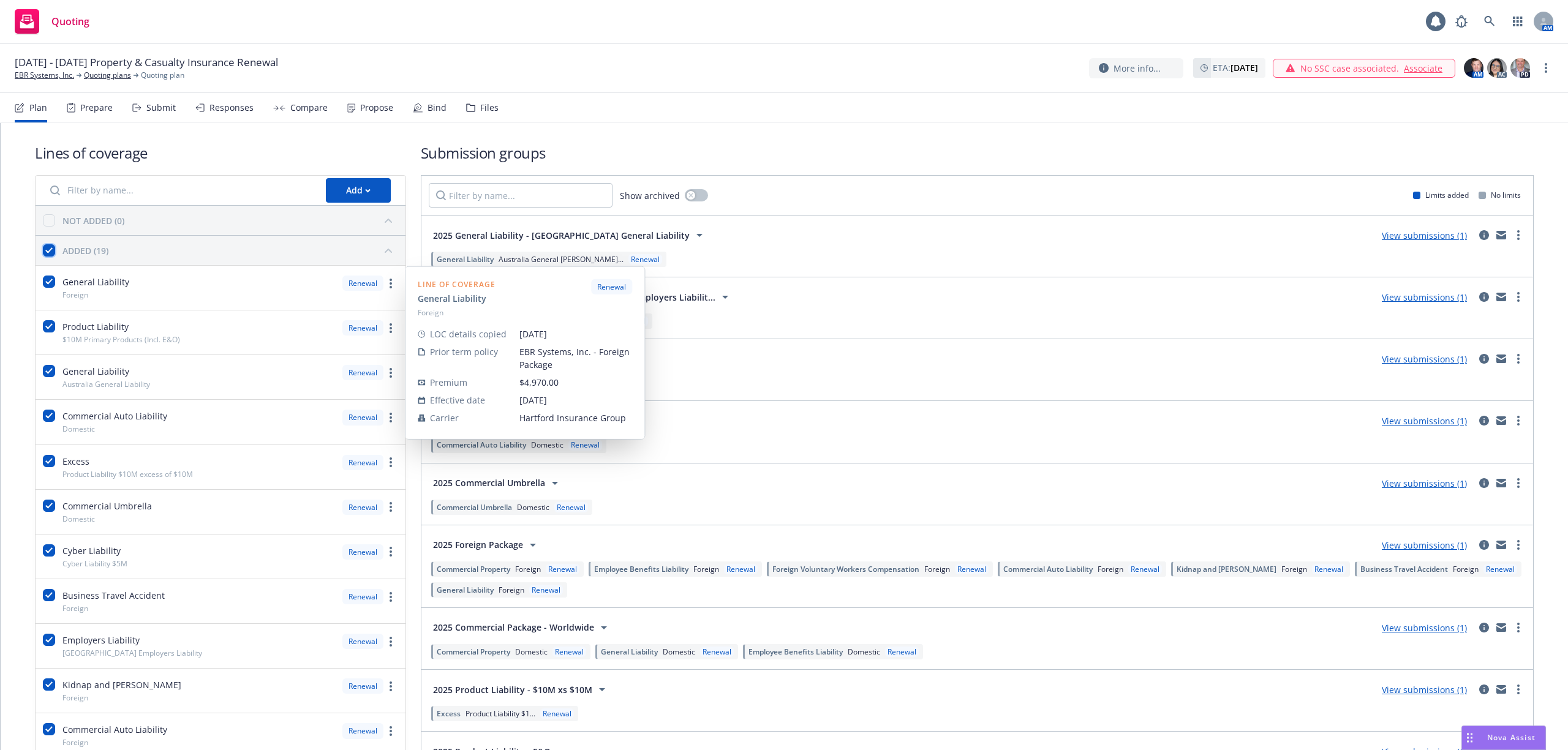
checkbox input "true"
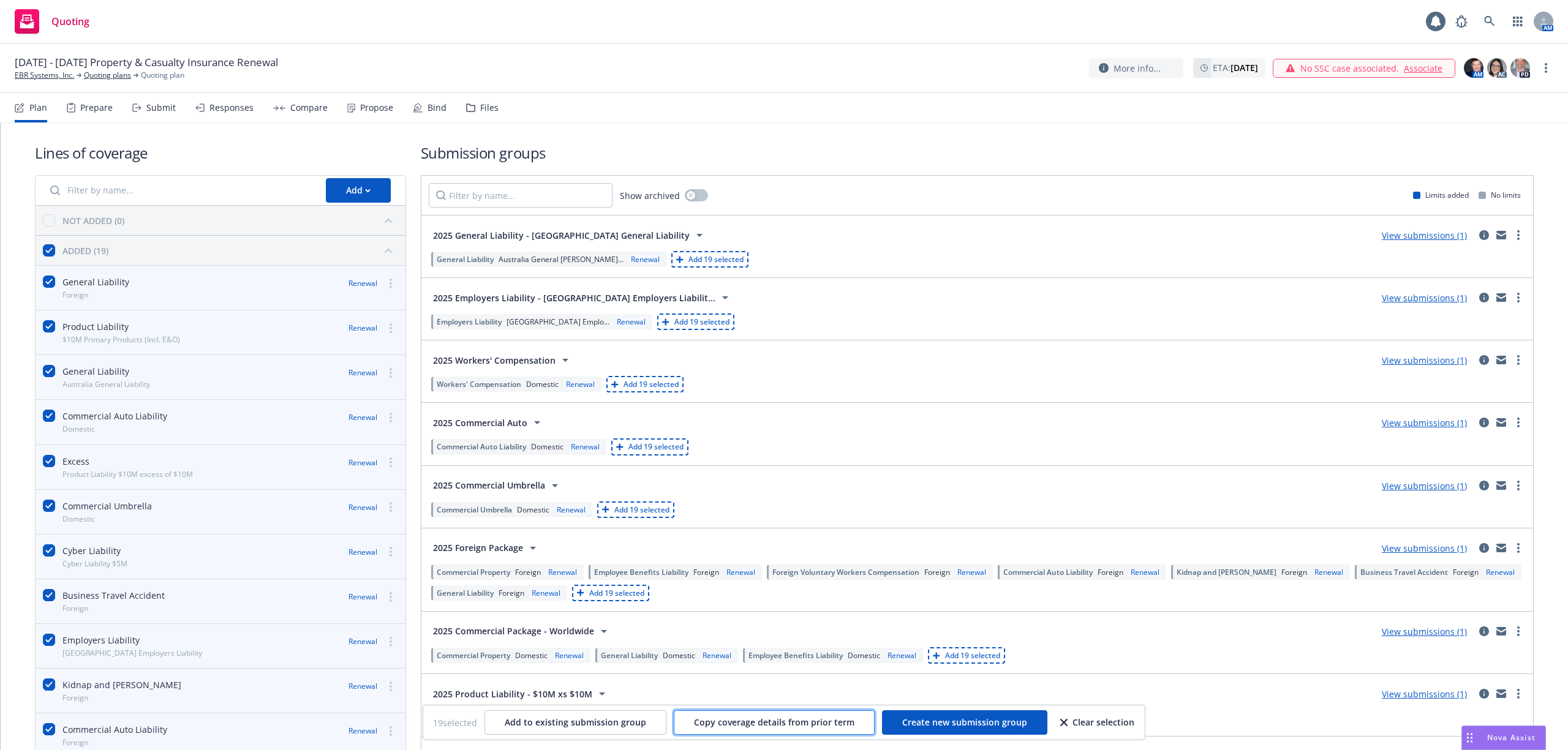
click at [745, 722] on span "Copy coverage details from prior term" at bounding box center [774, 722] width 161 height 12
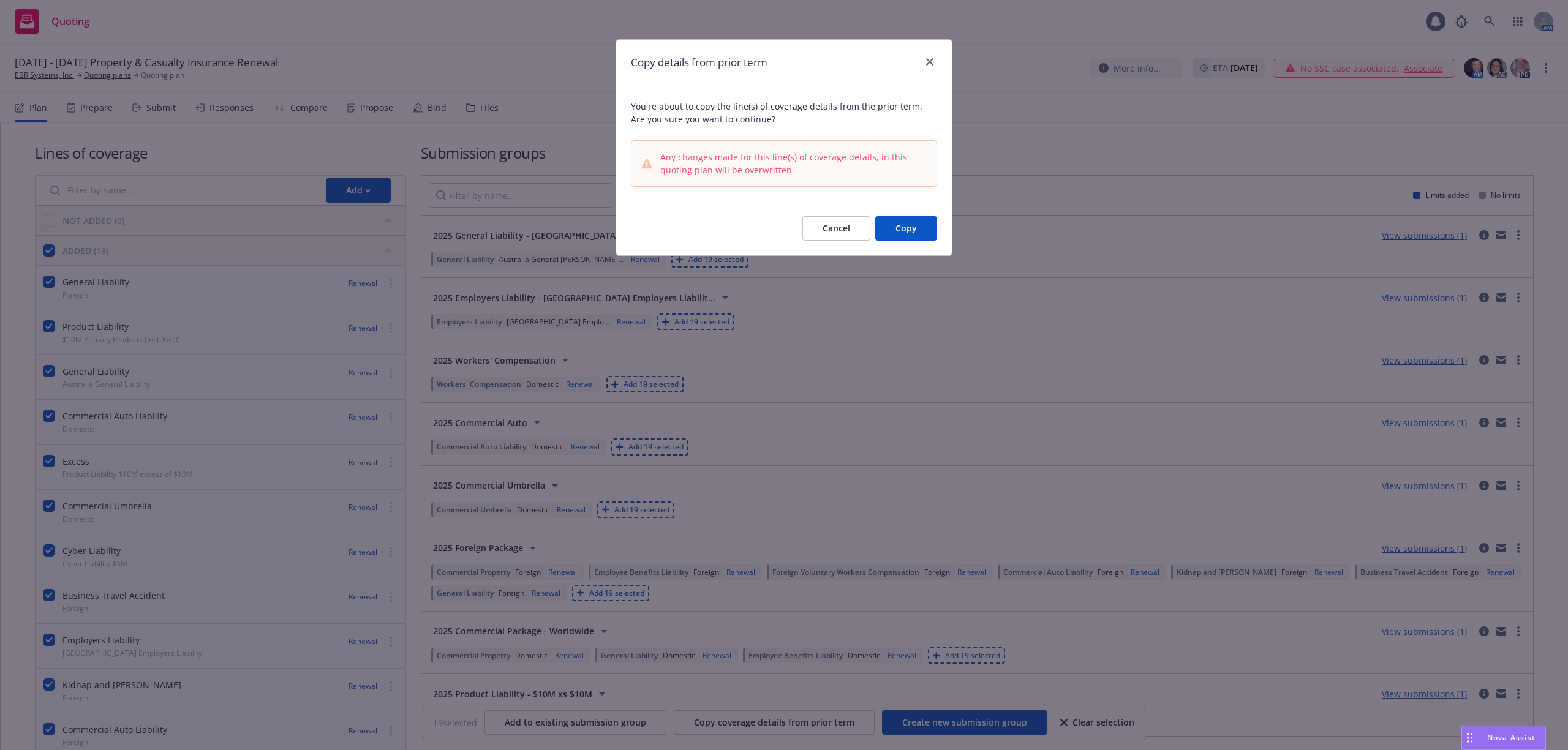
click at [927, 231] on button "Copy" at bounding box center [906, 228] width 62 height 25
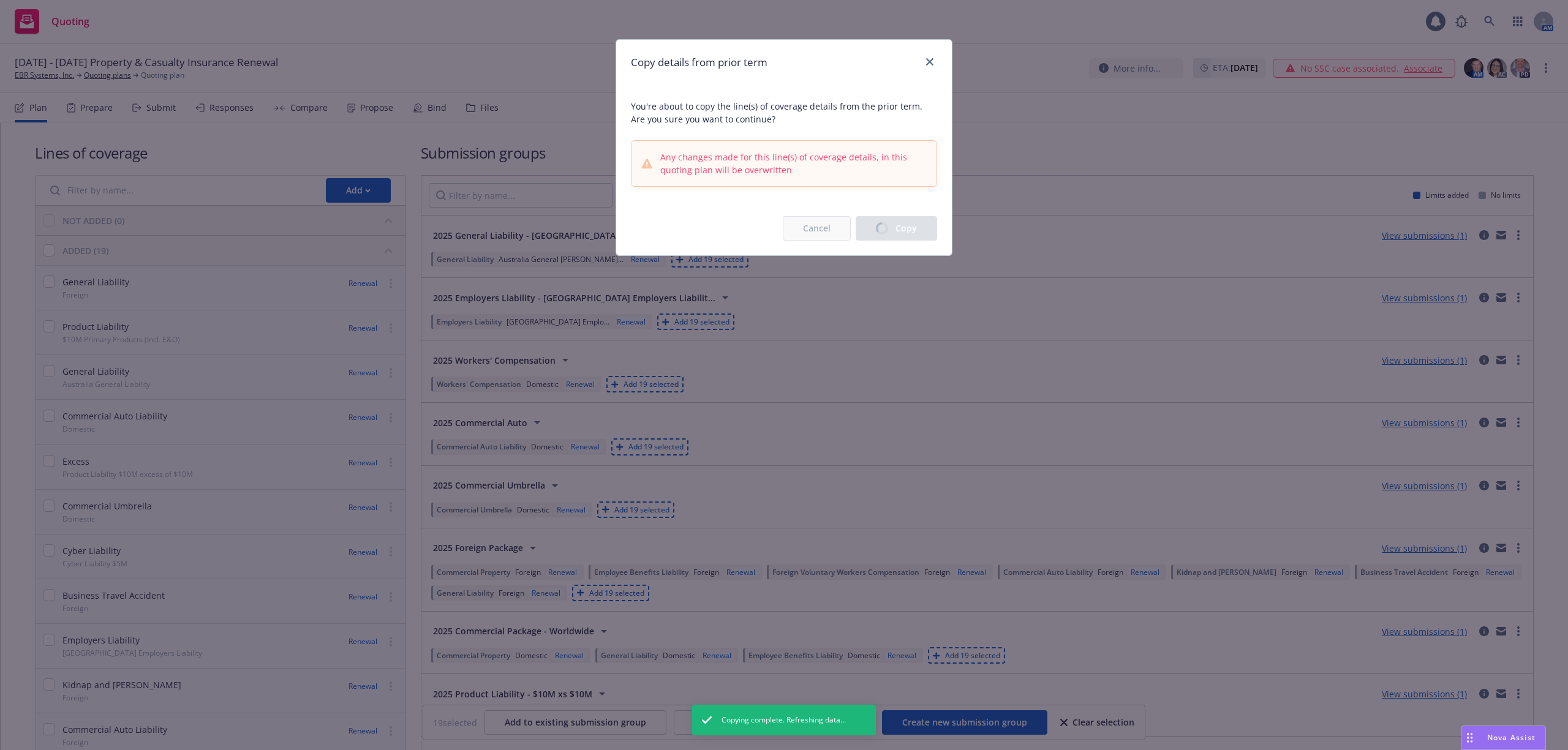
checkbox input "false"
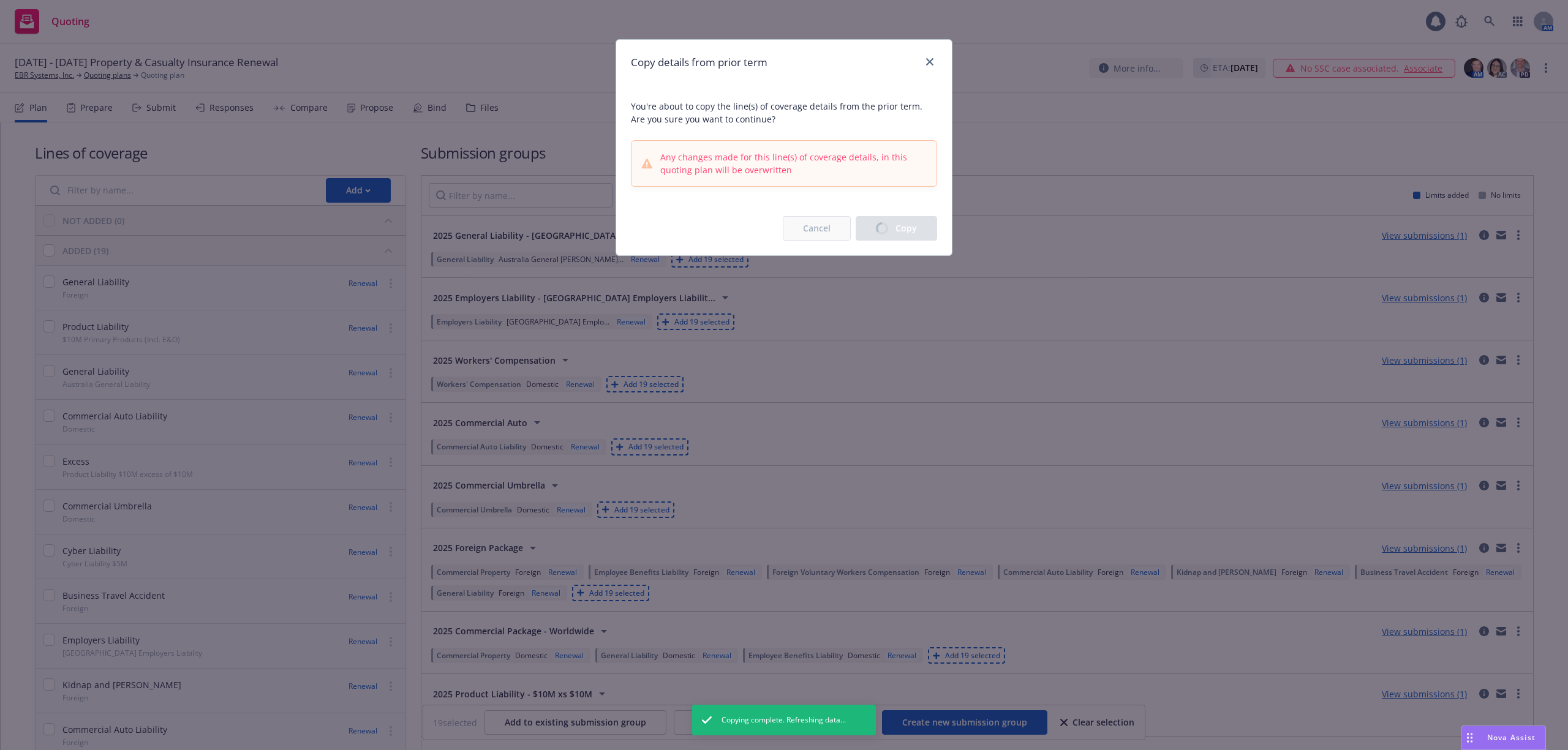
checkbox input "false"
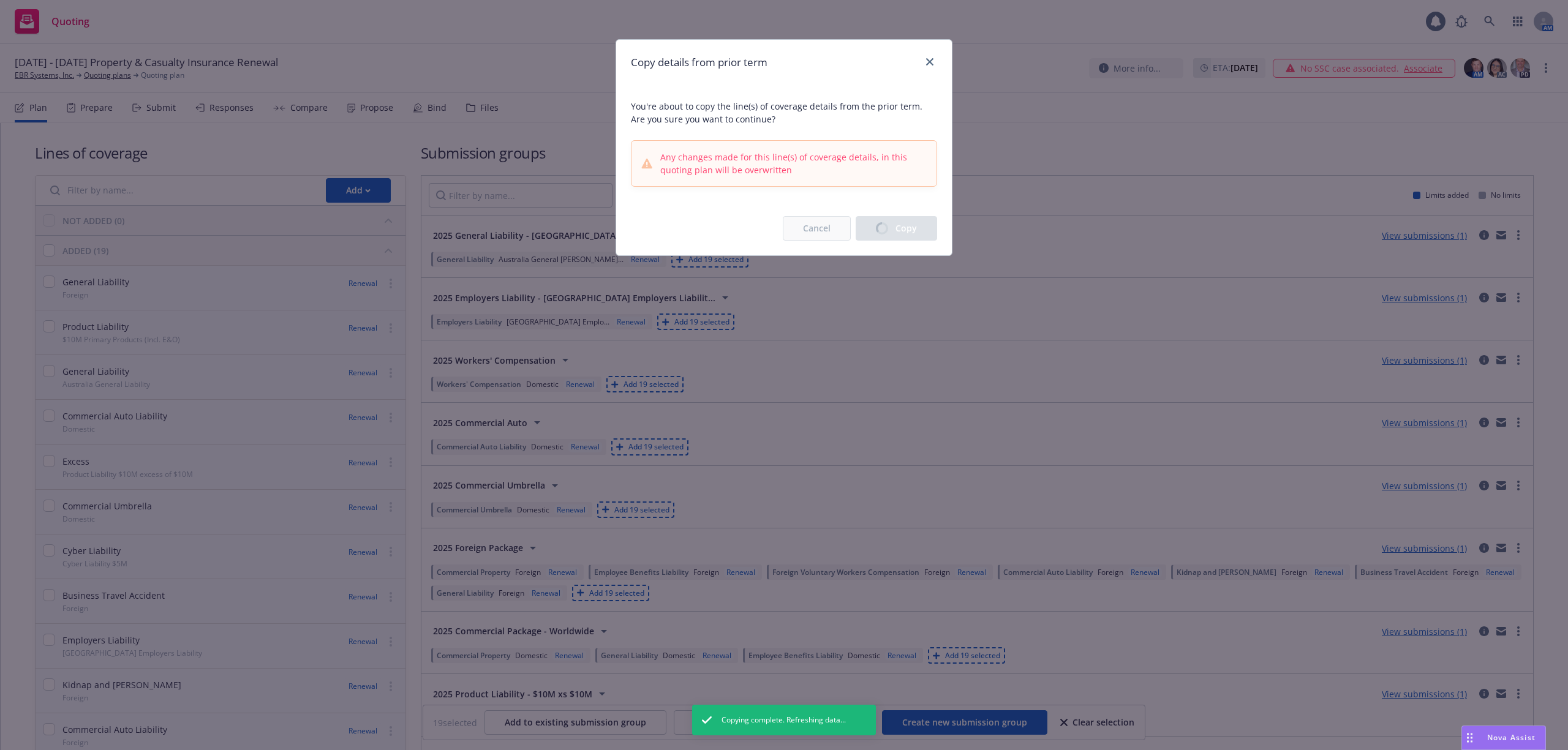
checkbox input "false"
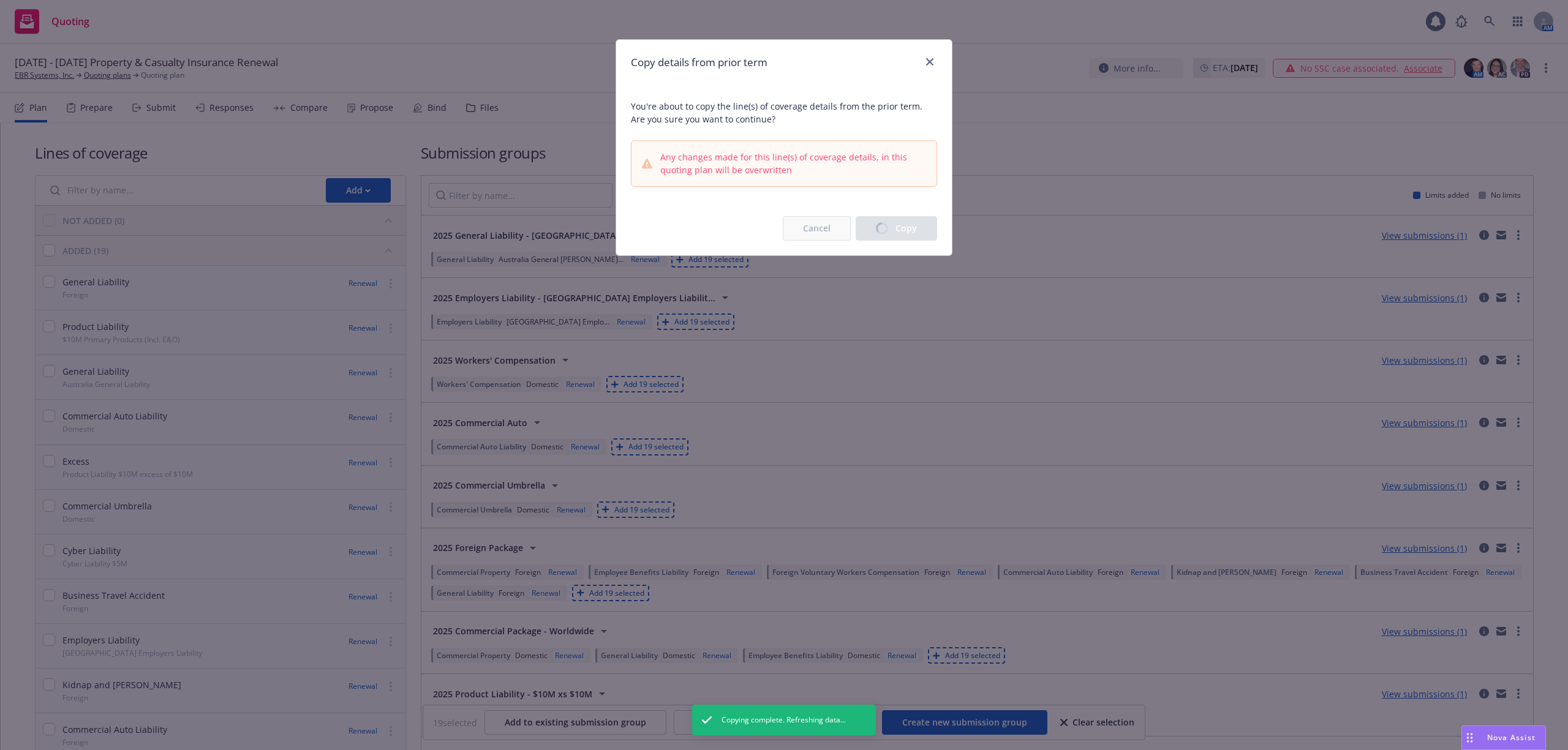
checkbox input "false"
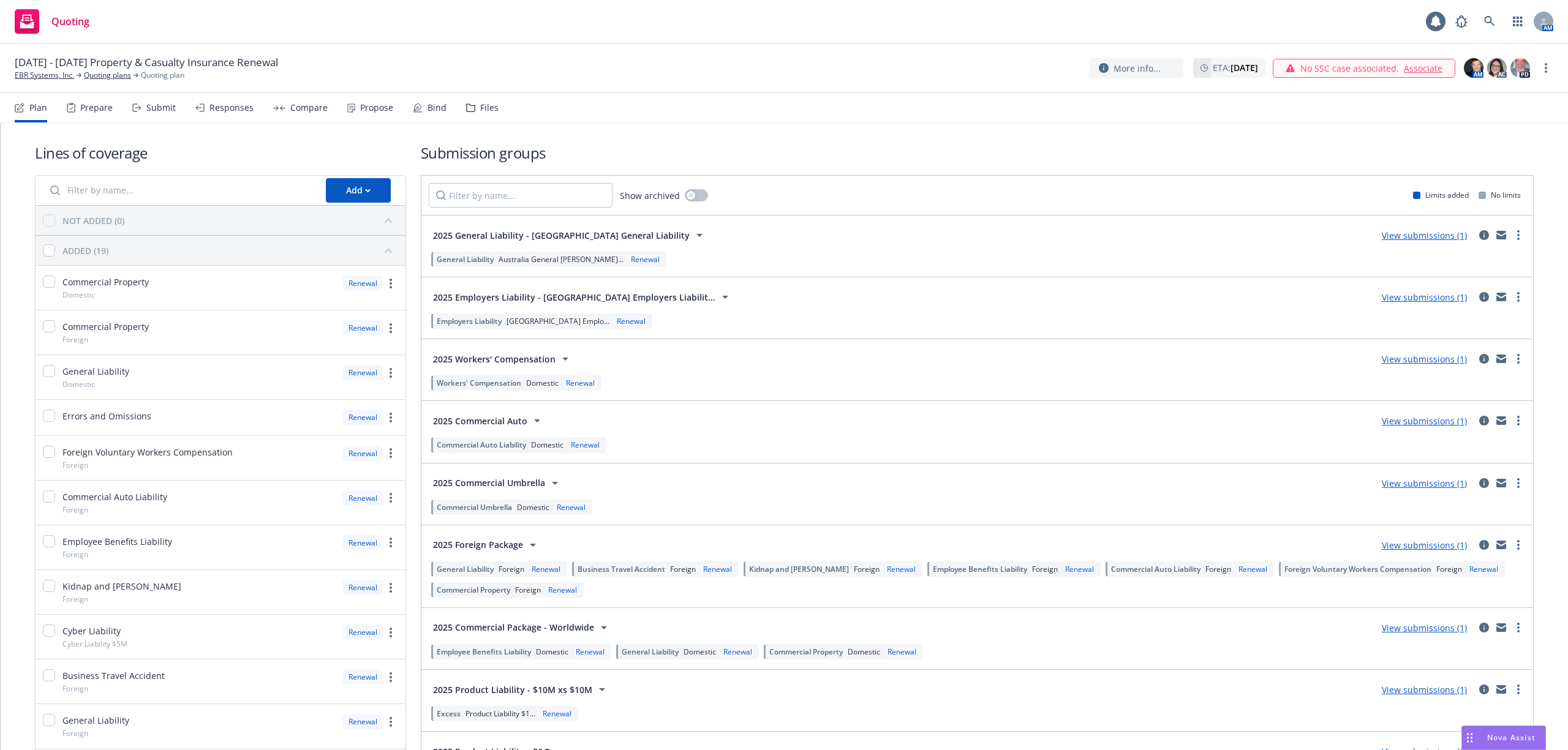
click at [567, 258] on span "Australia General [PERSON_NAME]..." at bounding box center [561, 259] width 125 height 10
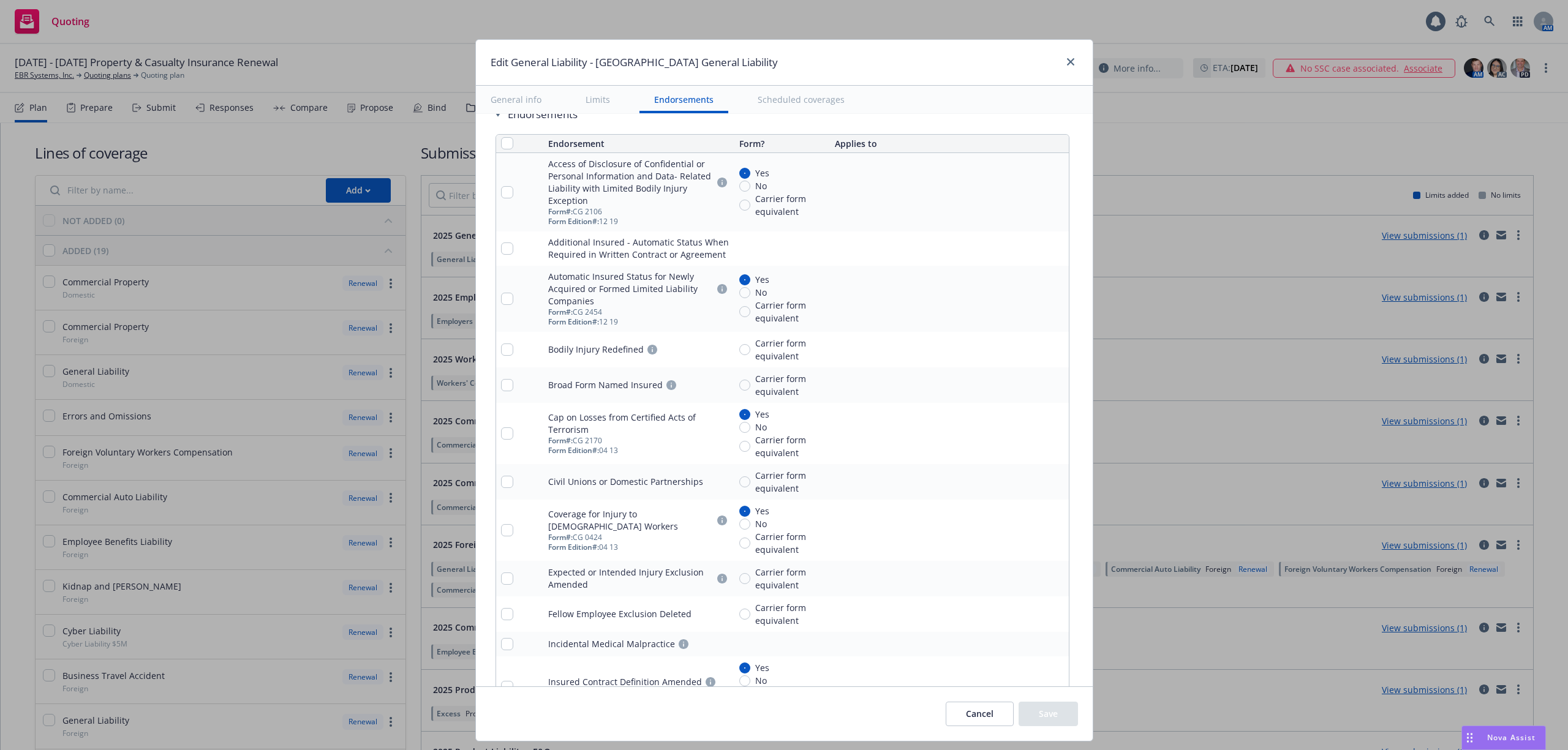
scroll to position [1681, 0]
click at [1073, 62] on link "close" at bounding box center [1071, 62] width 15 height 15
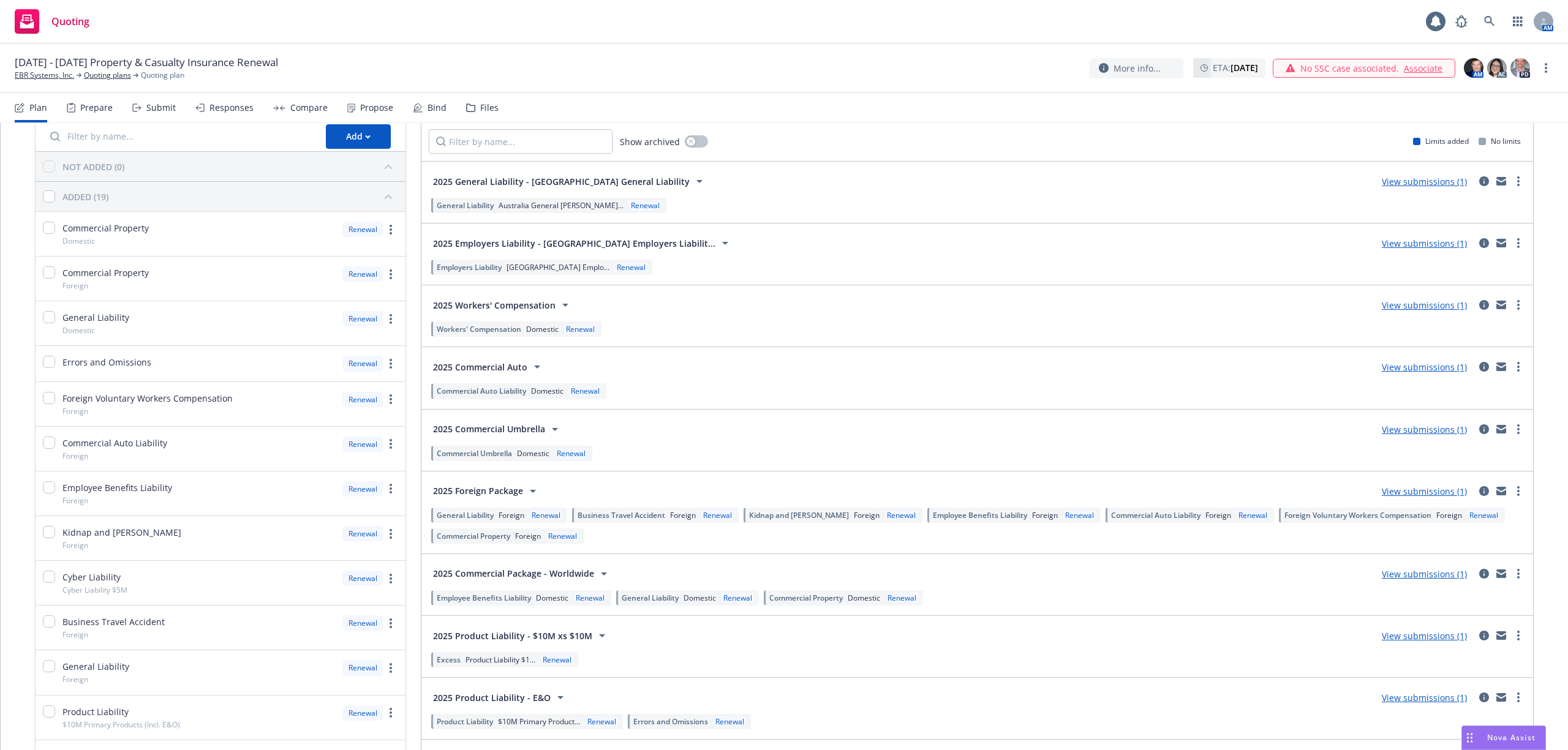
scroll to position [81, 0]
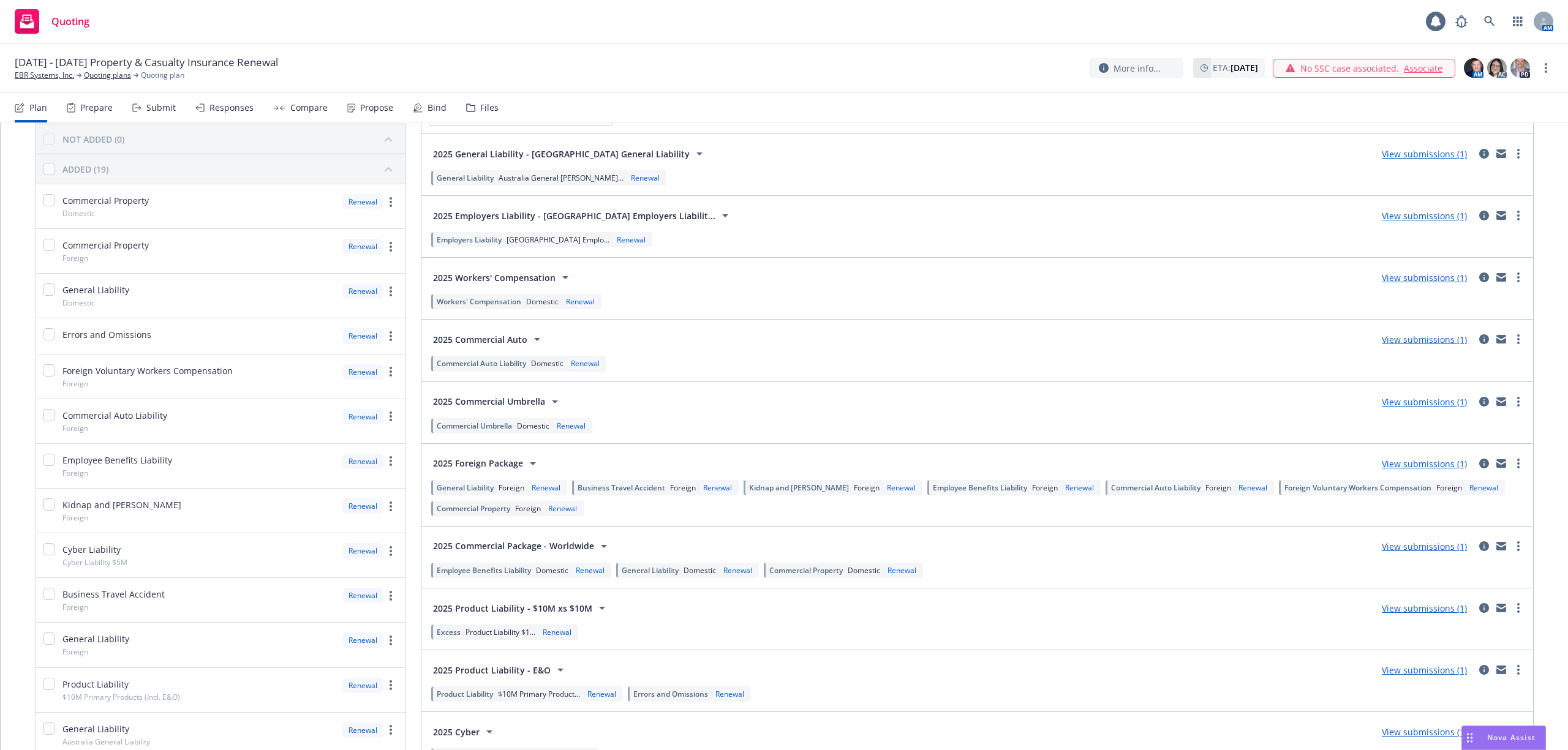
click at [653, 575] on span "General Liability" at bounding box center [650, 571] width 57 height 10
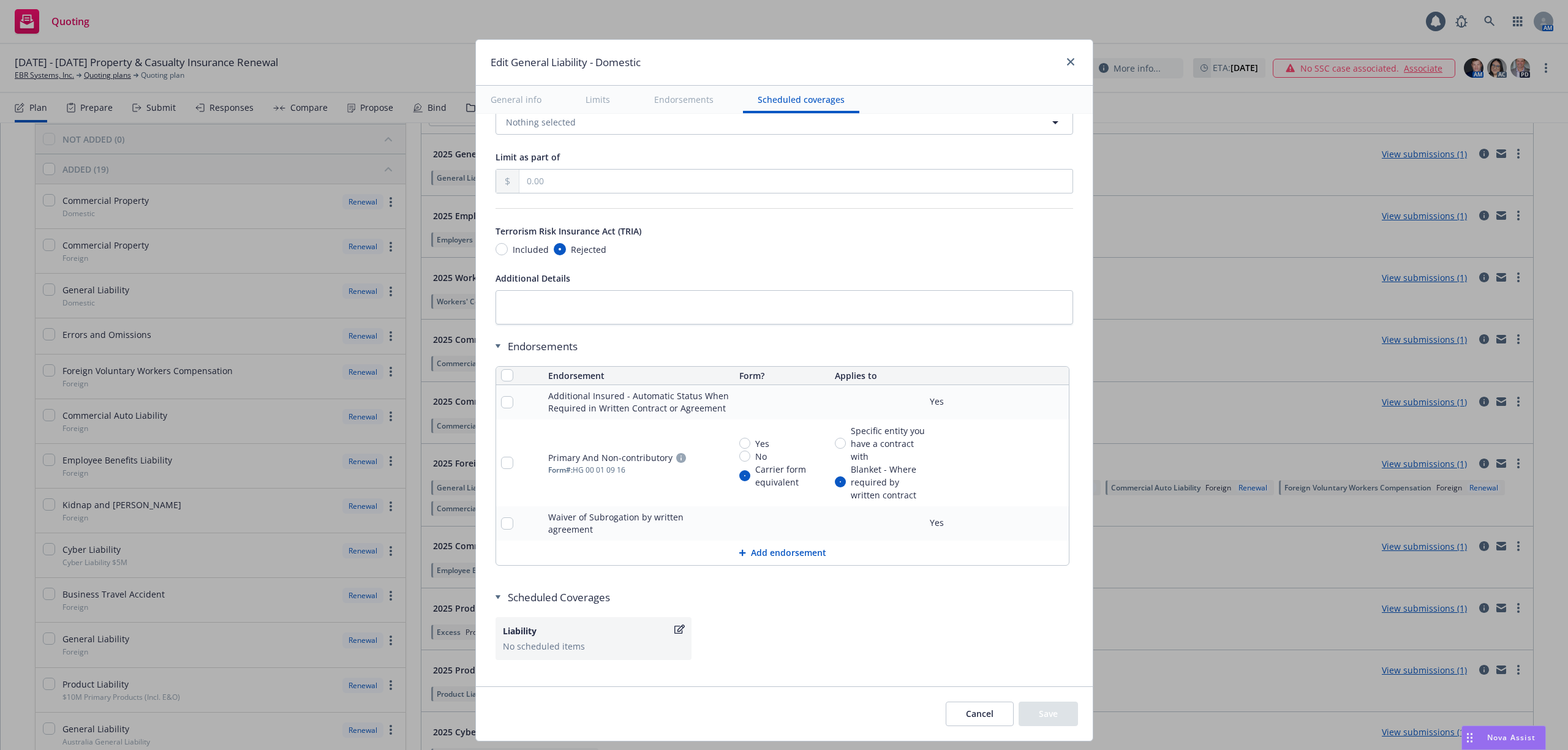
scroll to position [1399, 0]
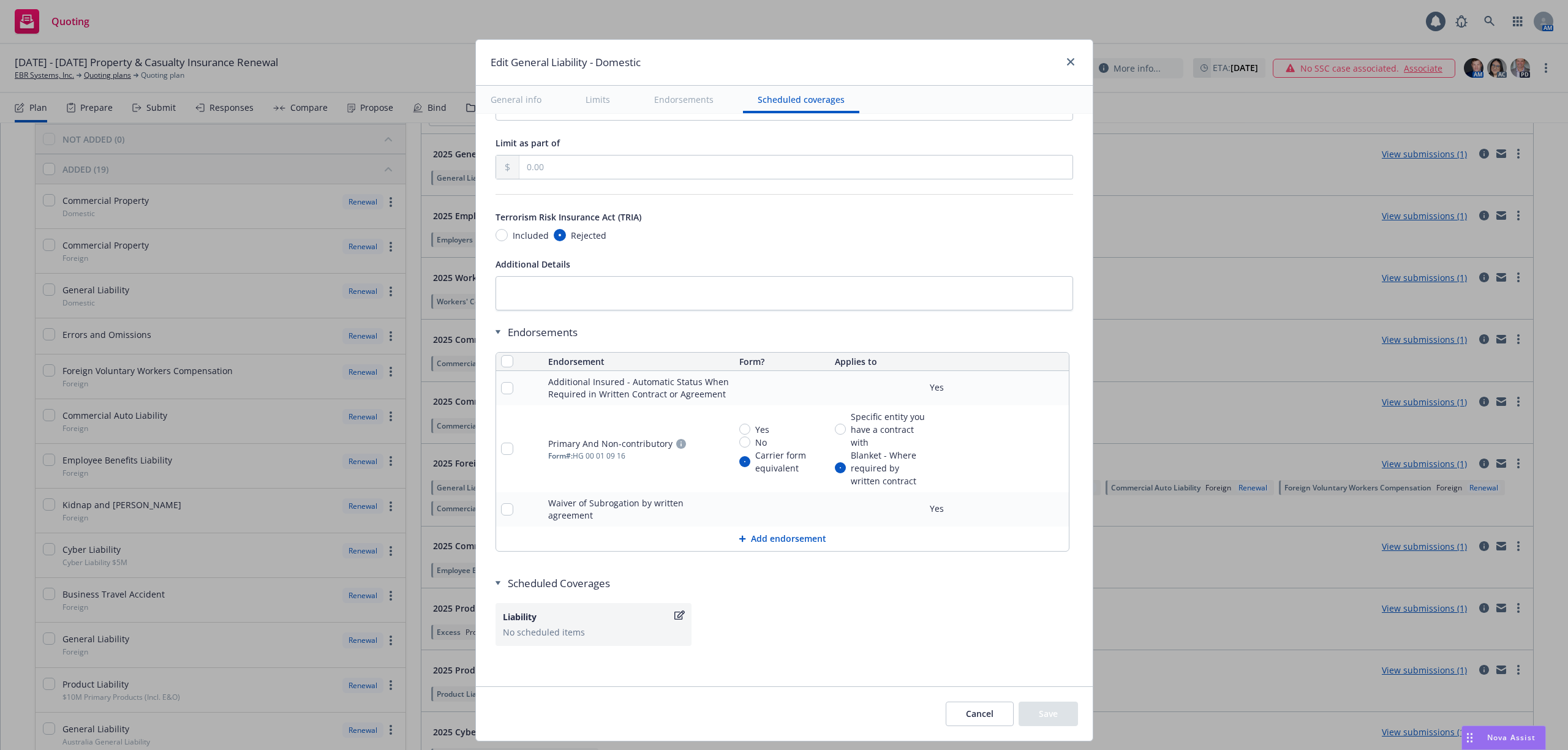
click at [960, 718] on button "Cancel" at bounding box center [980, 713] width 68 height 25
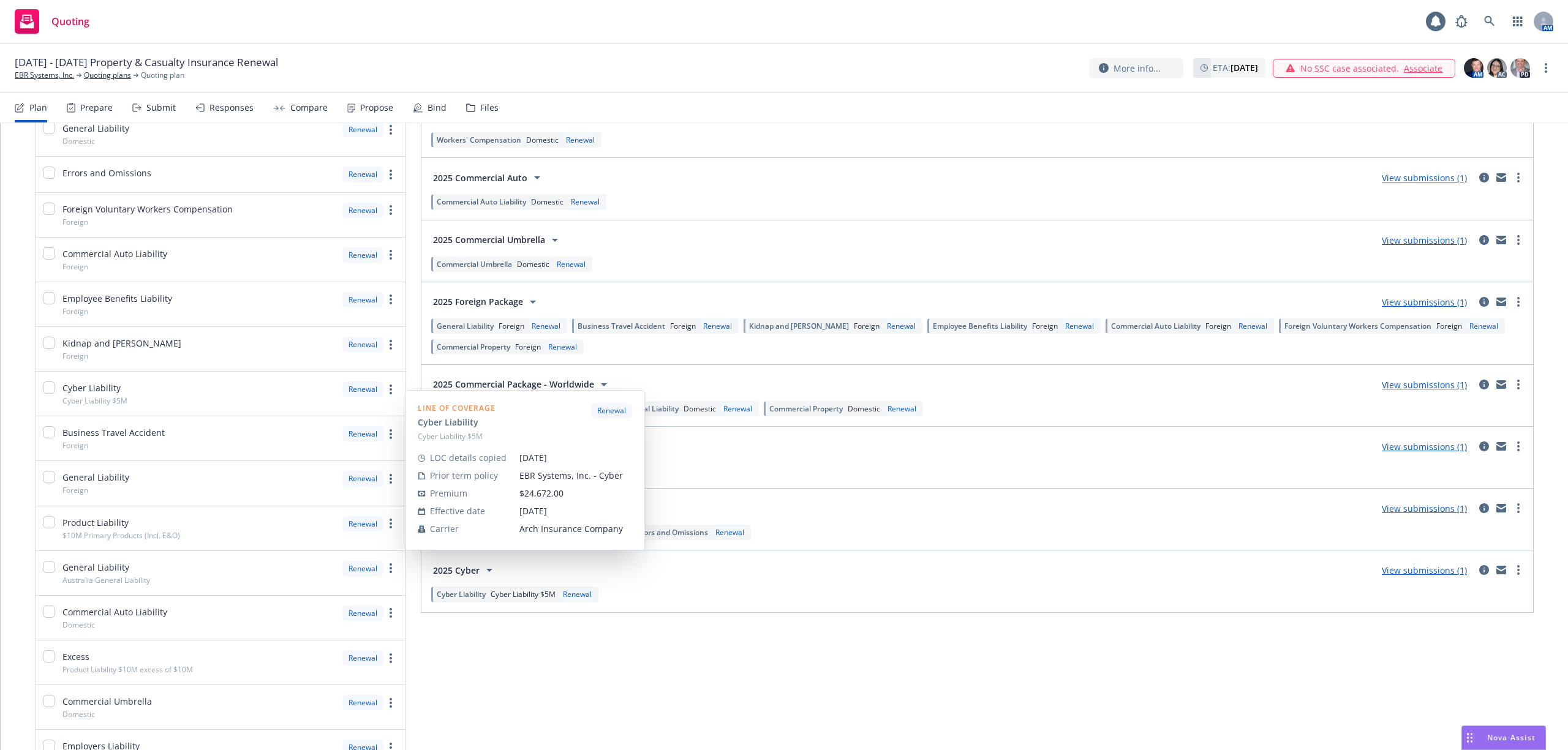
scroll to position [245, 0]
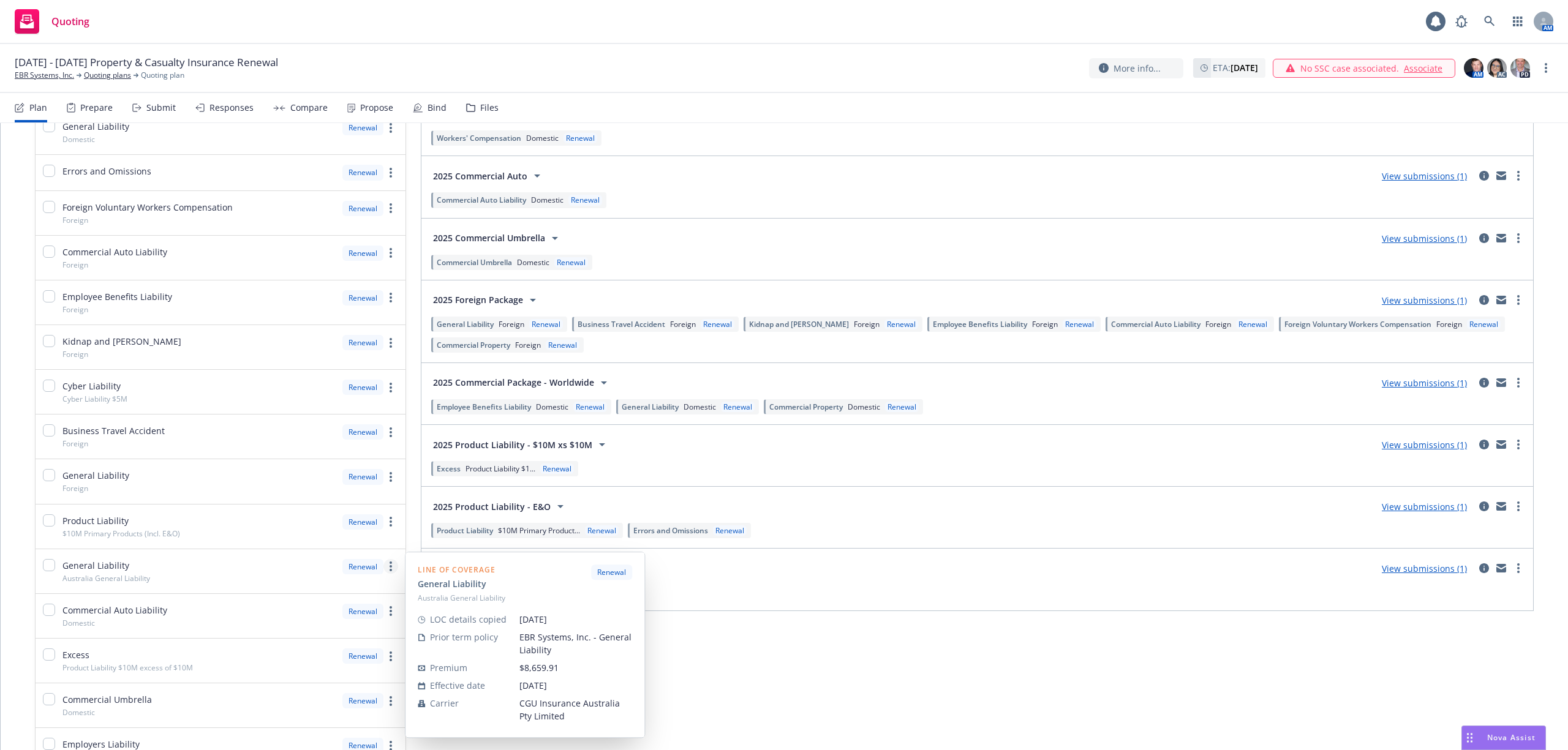
click at [389, 568] on icon "more" at bounding box center [390, 566] width 2 height 10
click at [293, 645] on span "Edit prior term coverage details" at bounding box center [288, 649] width 159 height 12
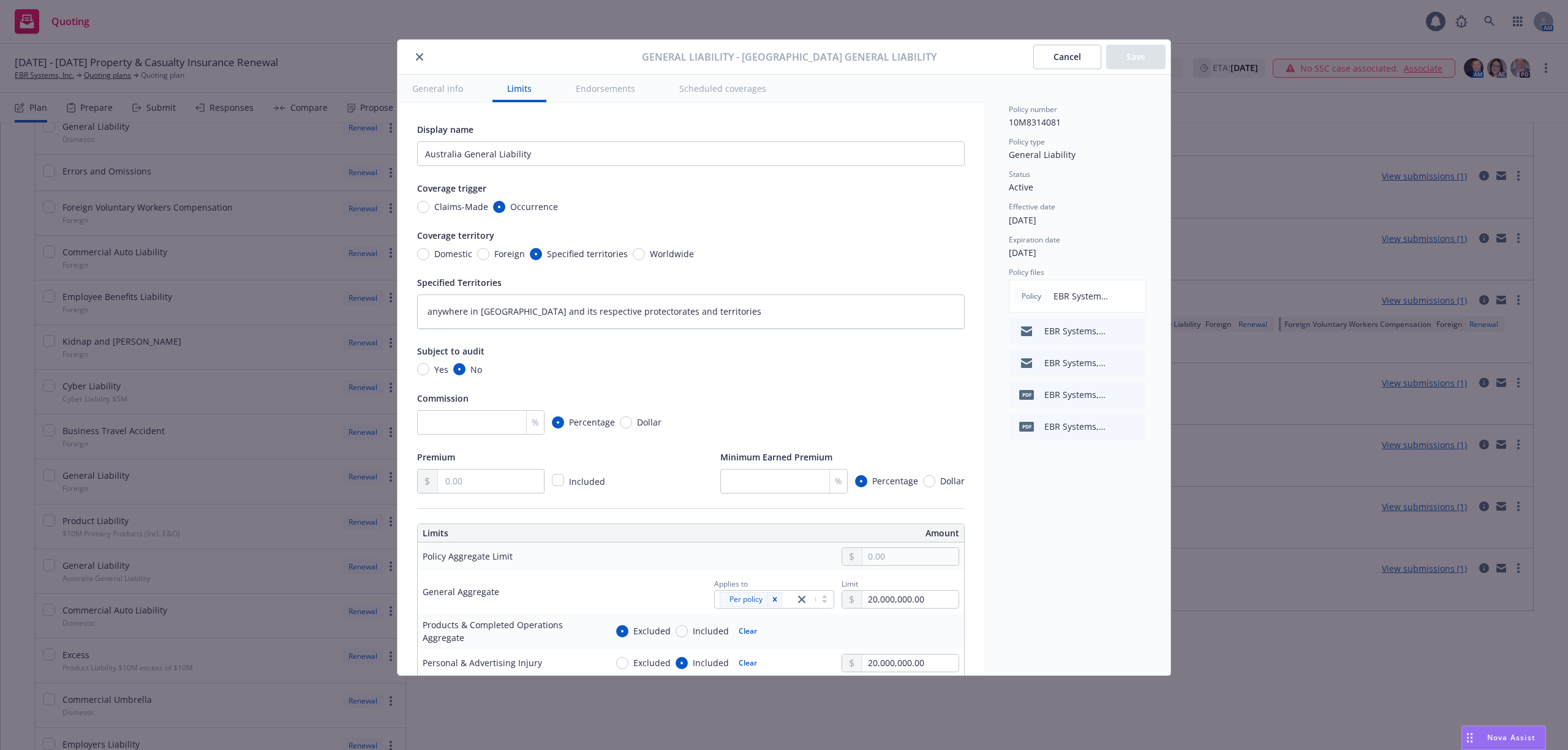
scroll to position [0, 0]
click at [1052, 52] on button "Cancel" at bounding box center [1067, 57] width 68 height 25
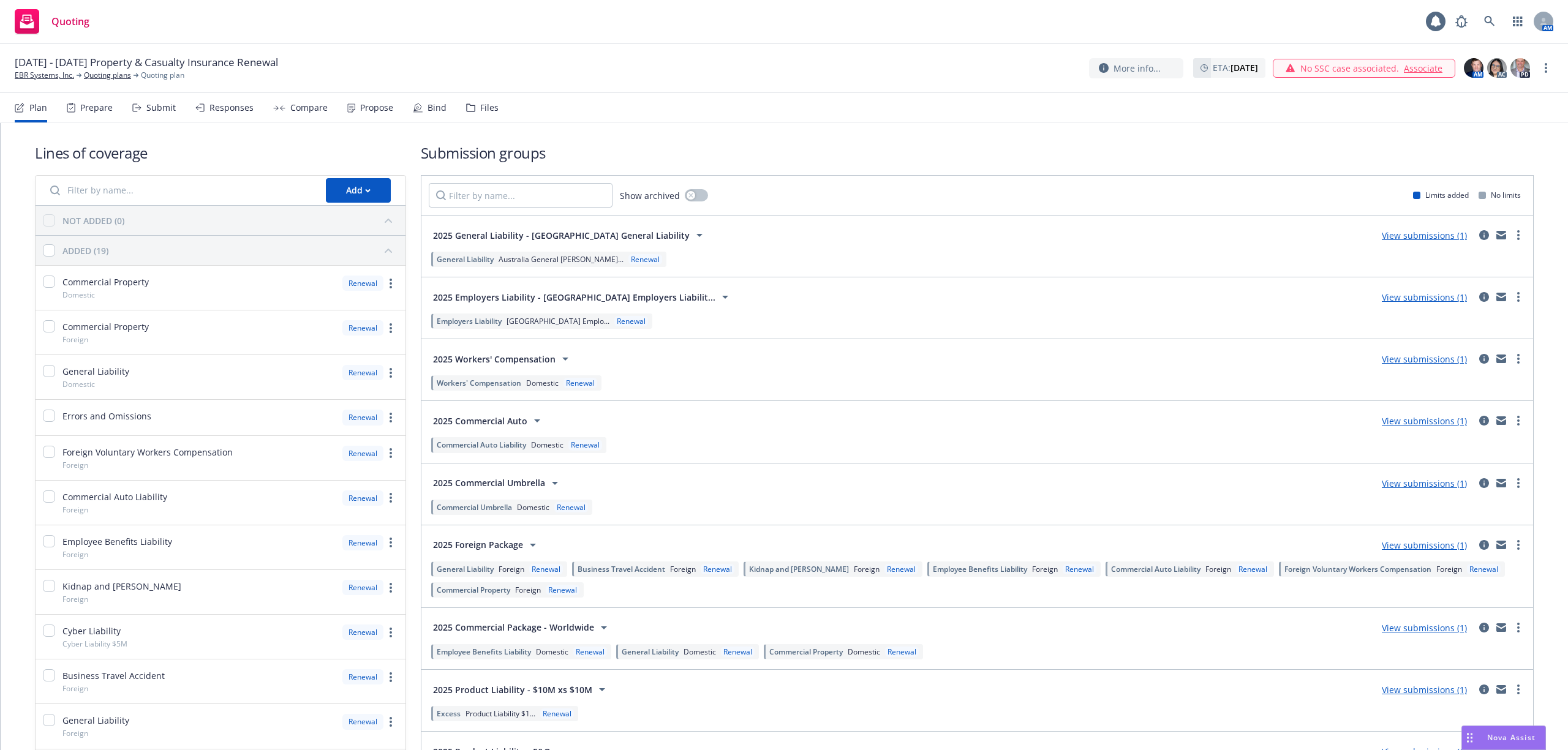
click at [531, 255] on span "Australia General Li..." at bounding box center [561, 259] width 125 height 10
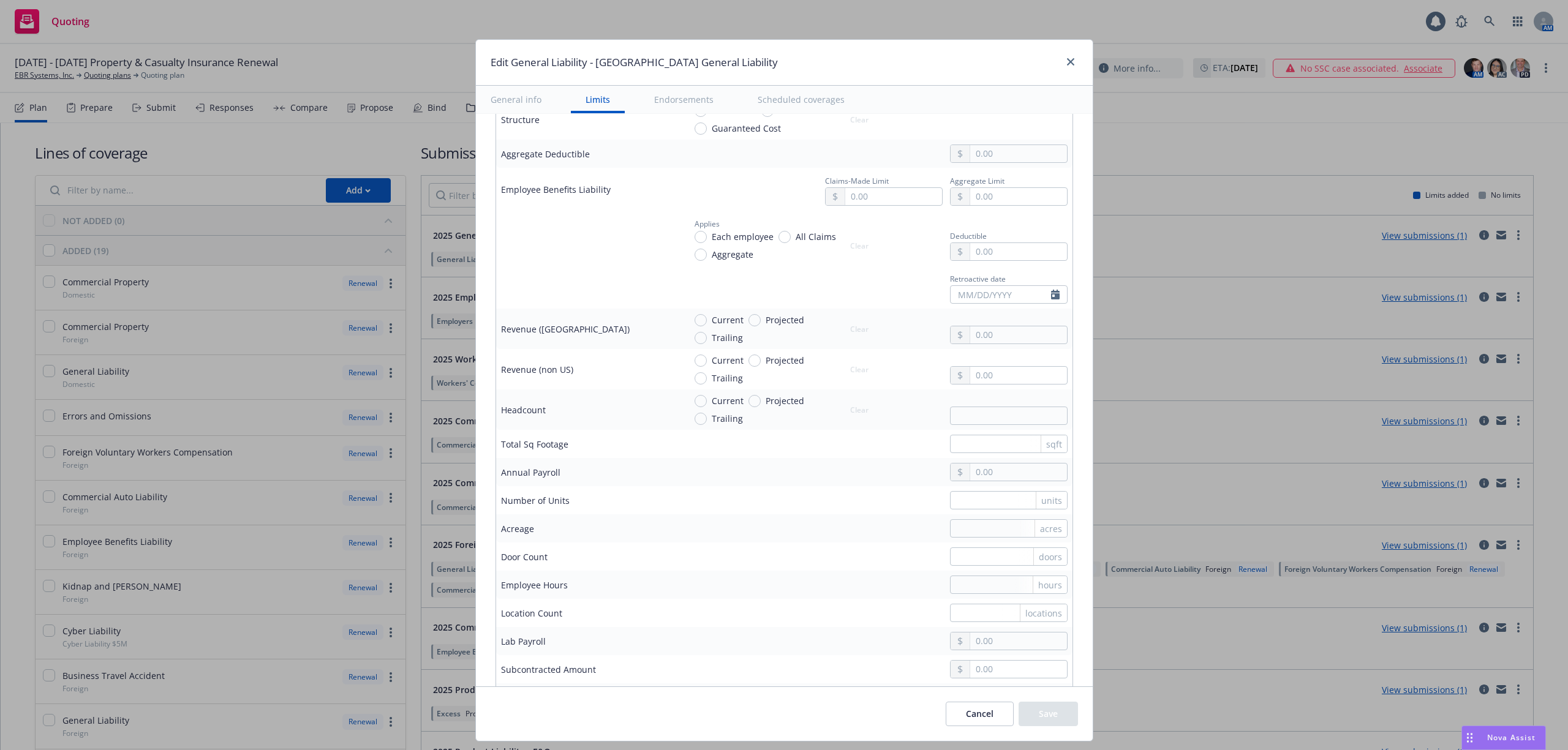
type textarea "x"
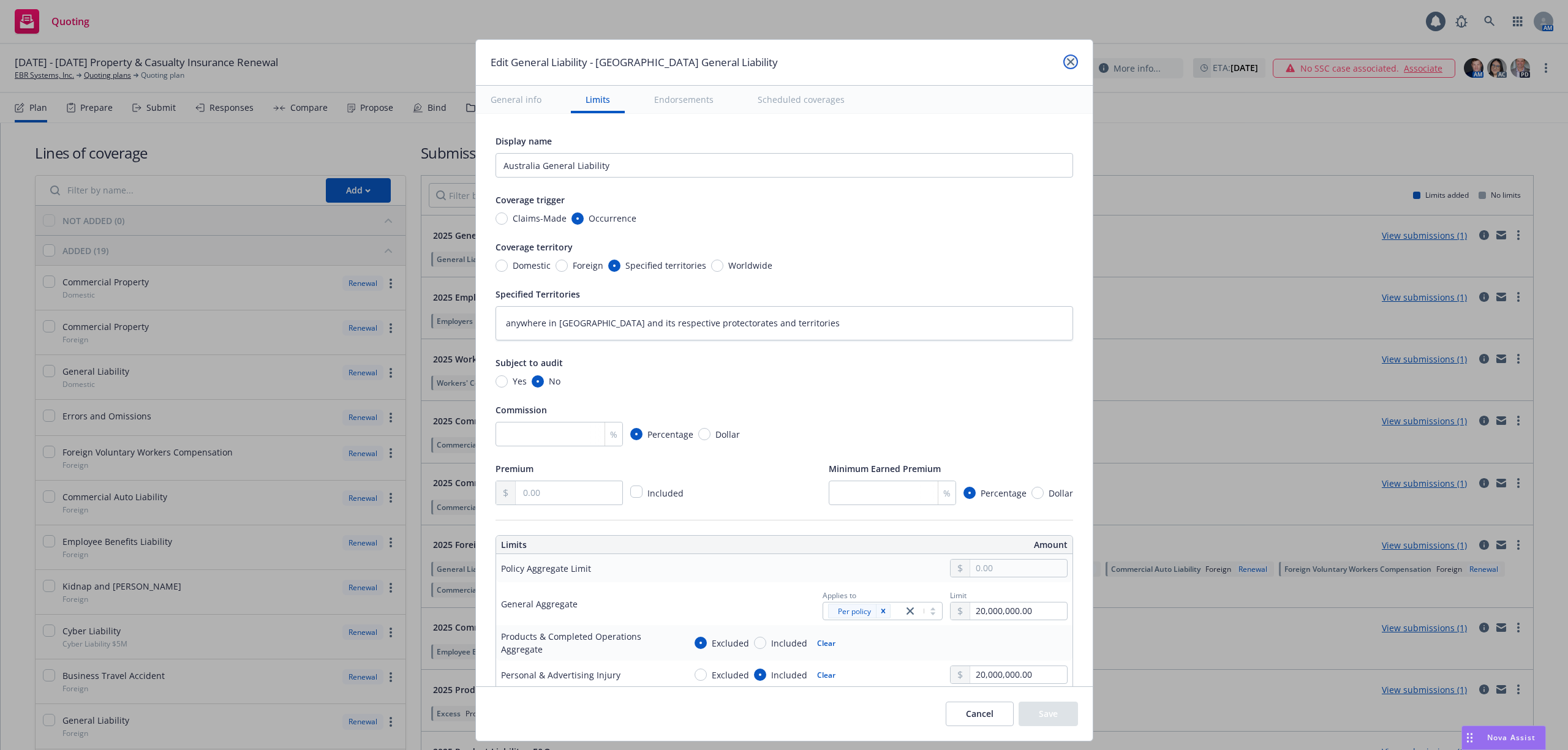
click at [1072, 63] on link "close" at bounding box center [1071, 62] width 15 height 15
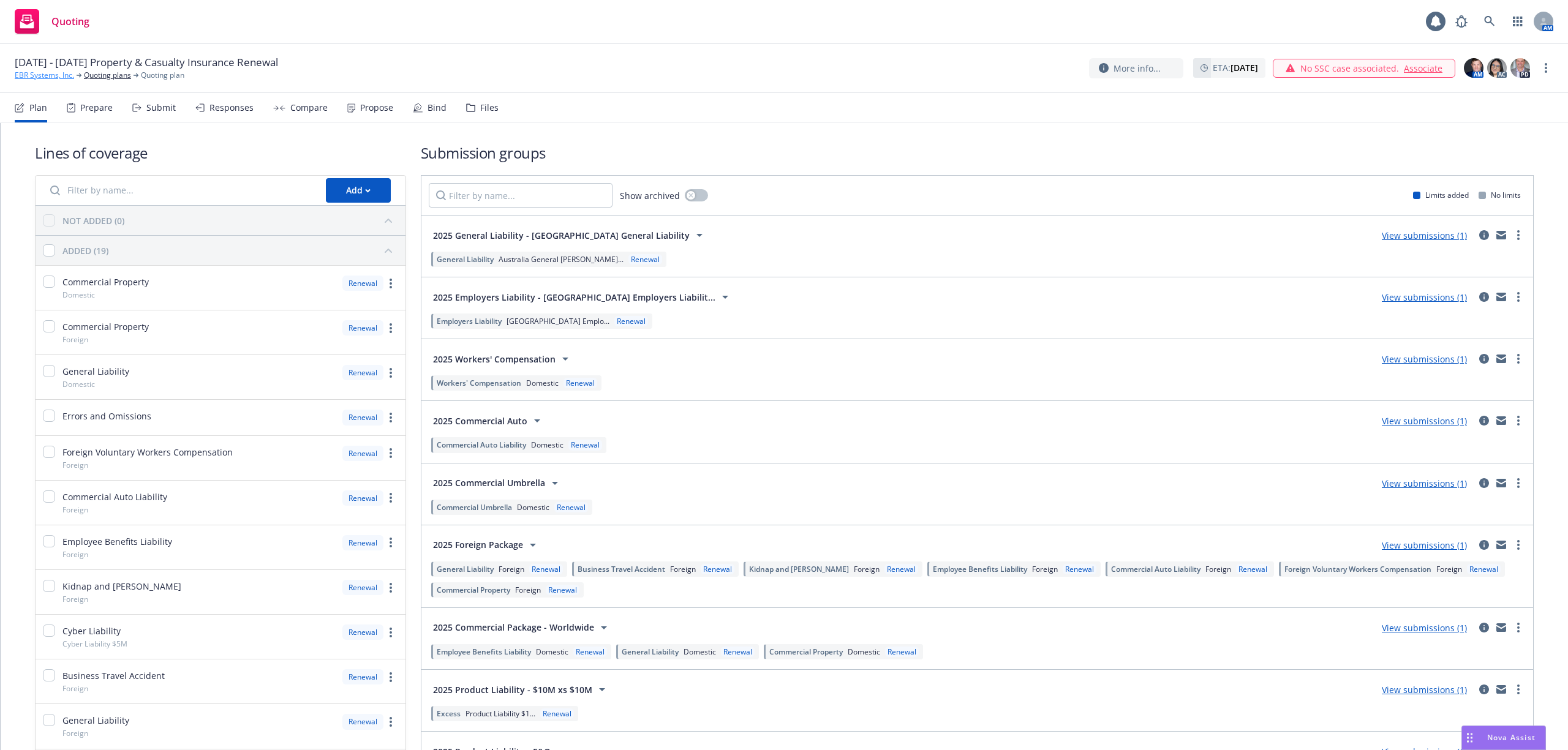
click at [49, 74] on link "EBR Systems, Inc." at bounding box center [45, 75] width 60 height 11
